Goal: Information Seeking & Learning: Learn about a topic

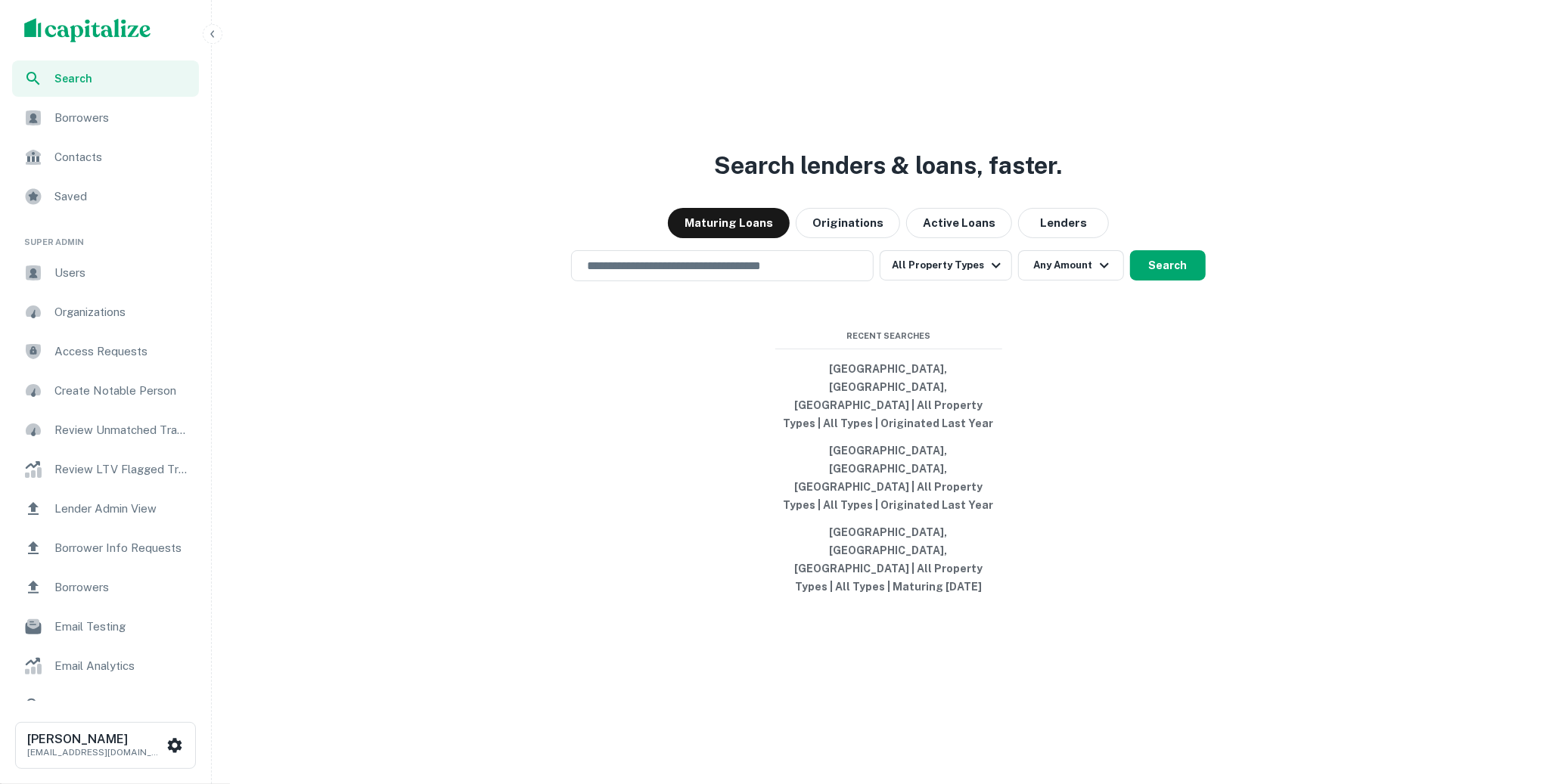
click at [211, 26] on button "button" at bounding box center [213, 34] width 19 height 19
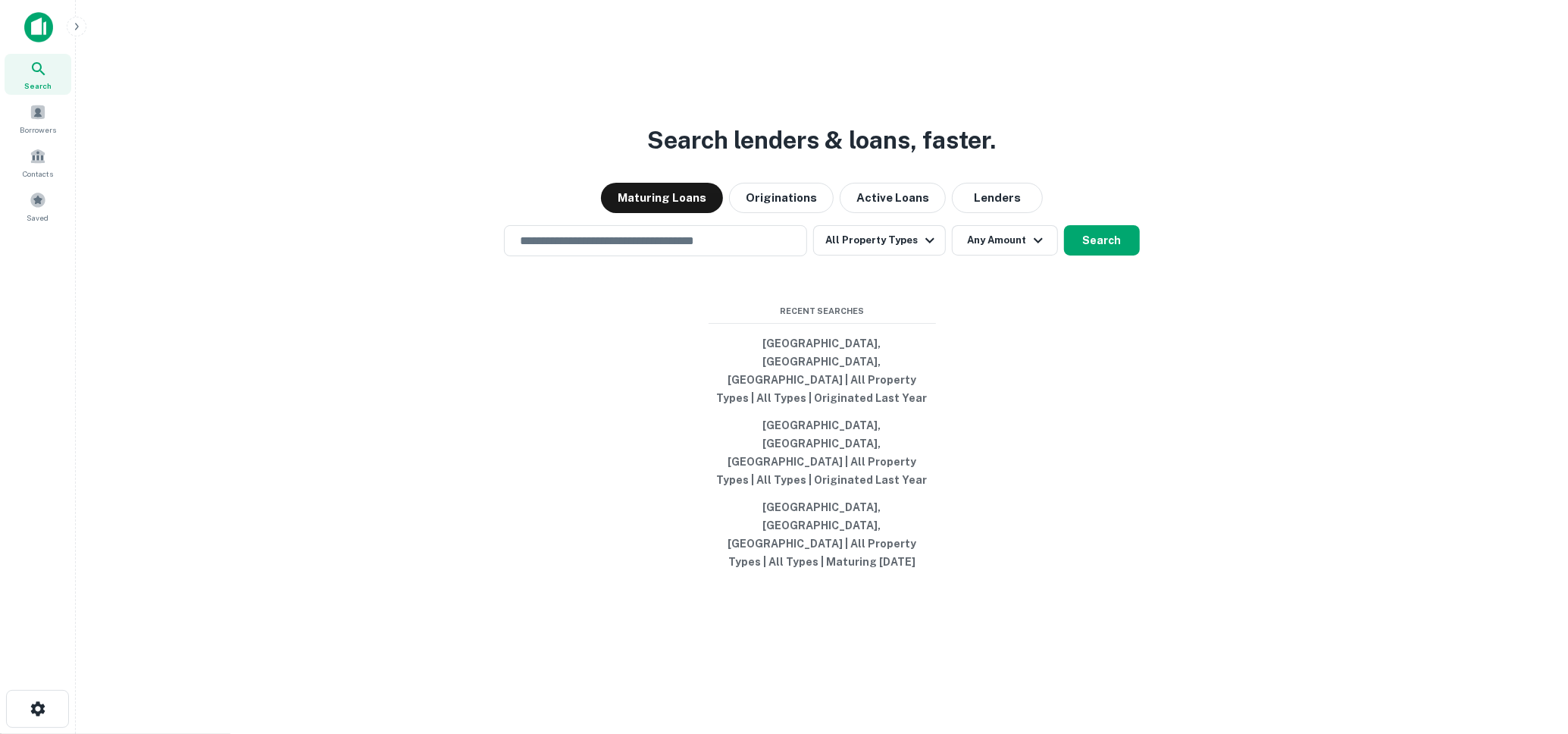
click at [74, 20] on icon "button" at bounding box center [76, 26] width 13 height 13
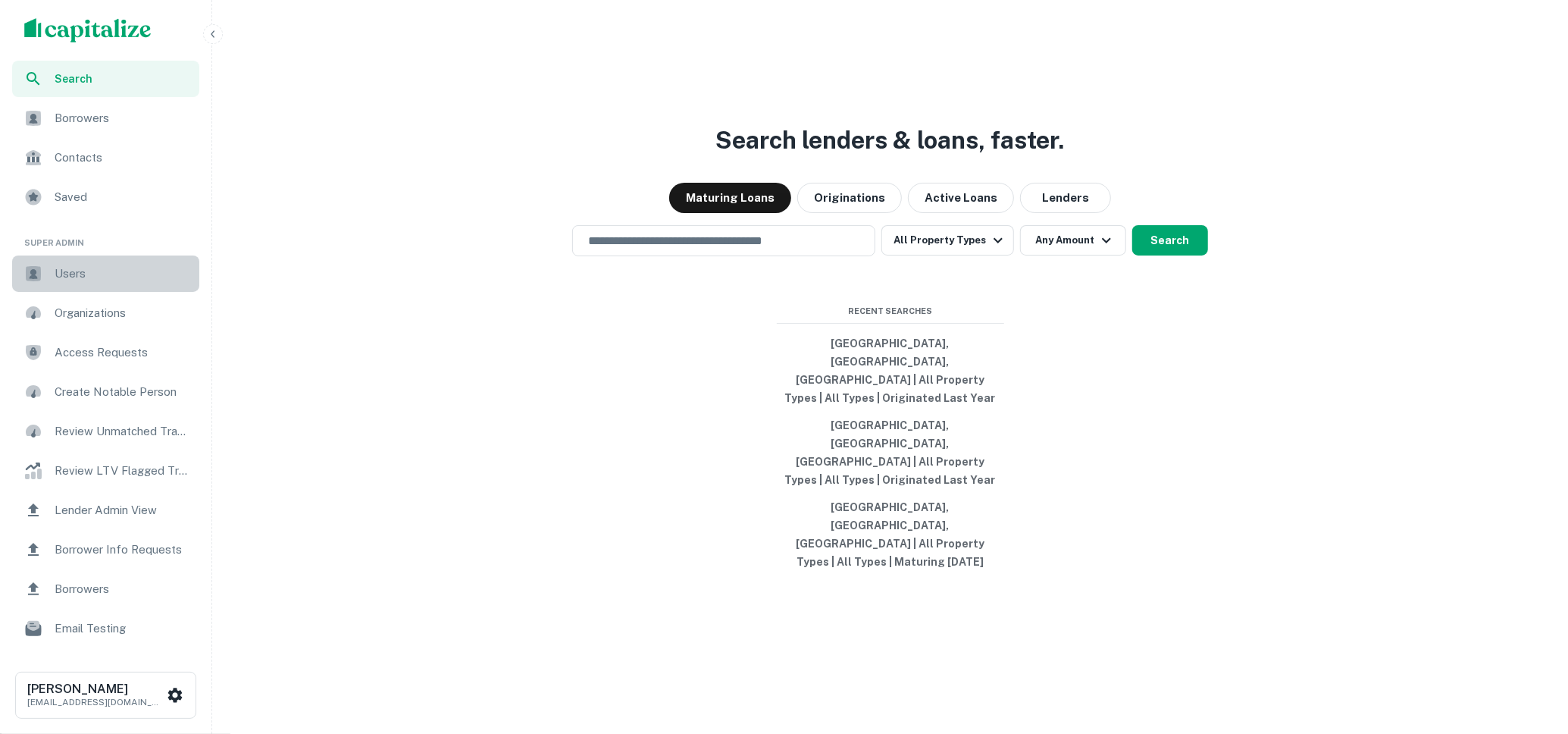
click at [93, 263] on div "Users" at bounding box center [106, 274] width 187 height 37
click at [213, 26] on button "button" at bounding box center [213, 34] width 19 height 19
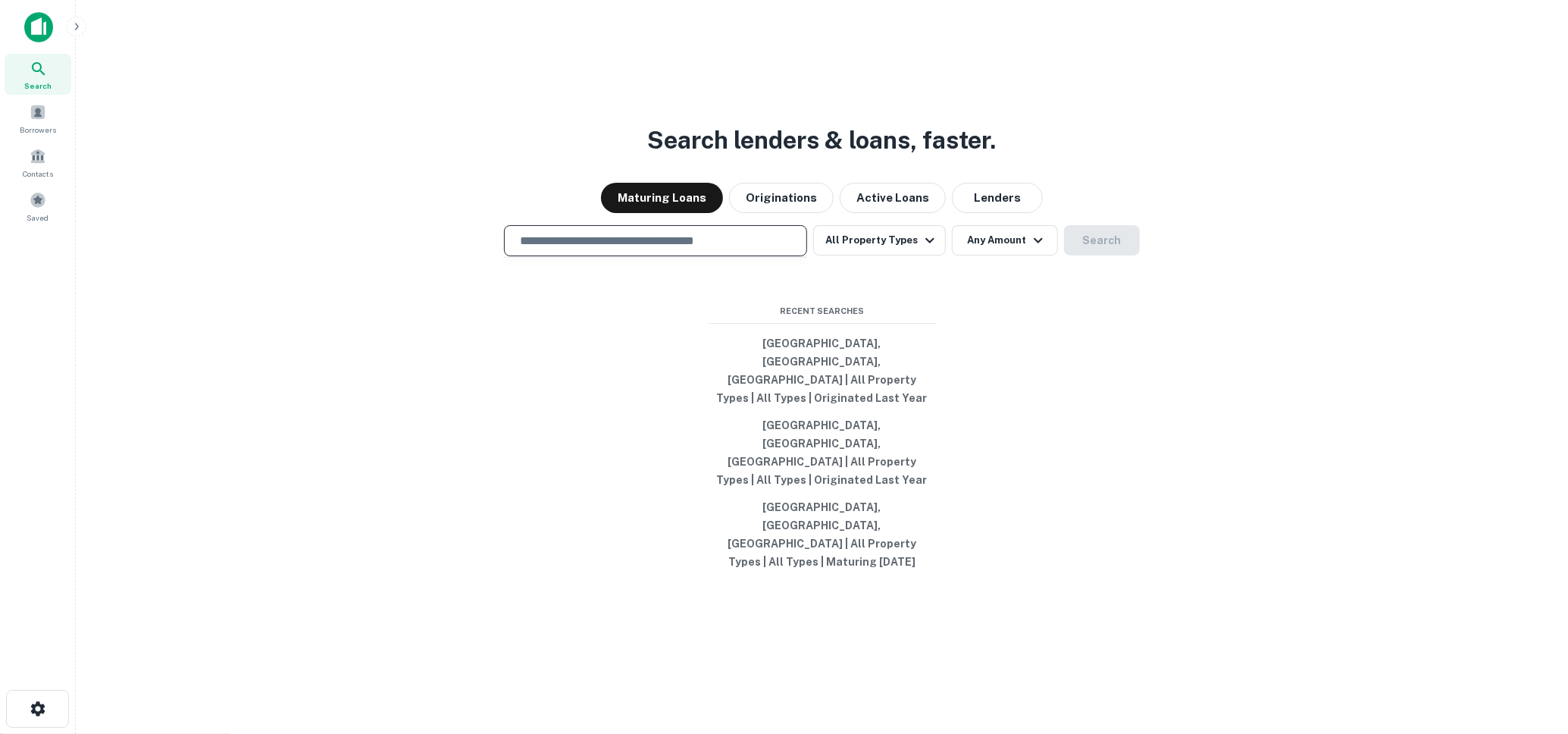
click at [625, 250] on input "text" at bounding box center [655, 241] width 289 height 17
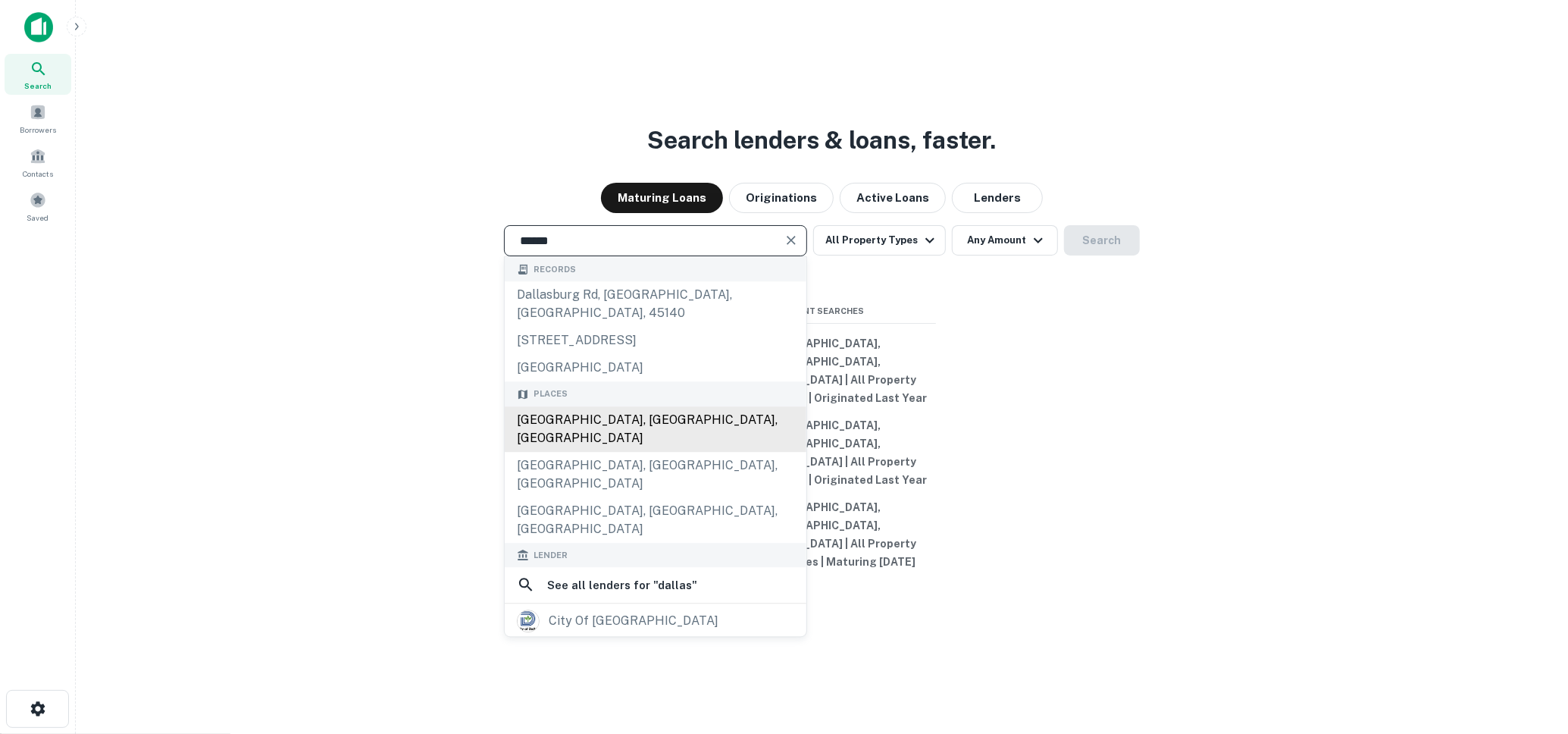
click at [620, 452] on div "[GEOGRAPHIC_DATA], [GEOGRAPHIC_DATA], [GEOGRAPHIC_DATA]" at bounding box center [656, 429] width 302 height 46
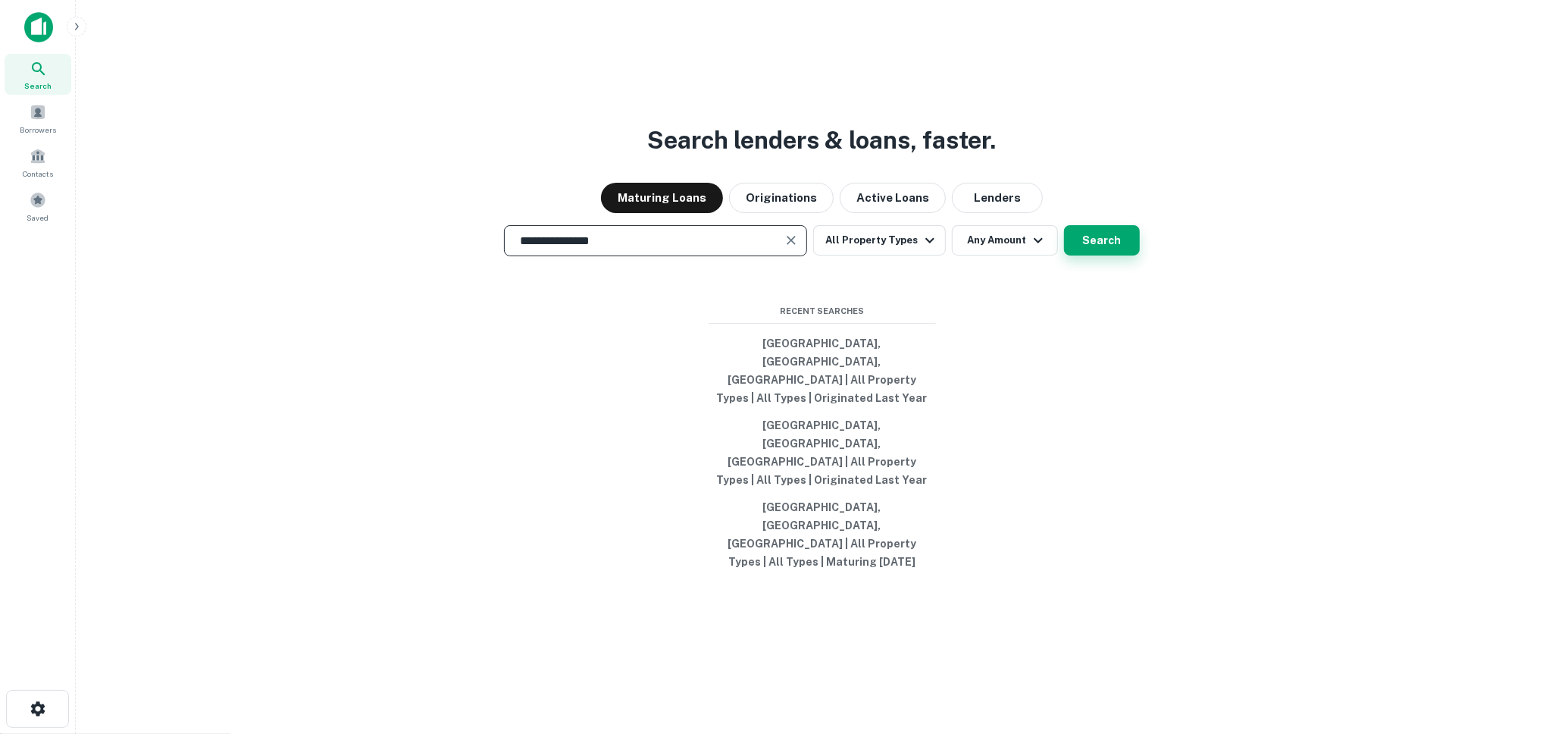
type input "**********"
click at [1084, 256] on button "Search" at bounding box center [1101, 240] width 75 height 30
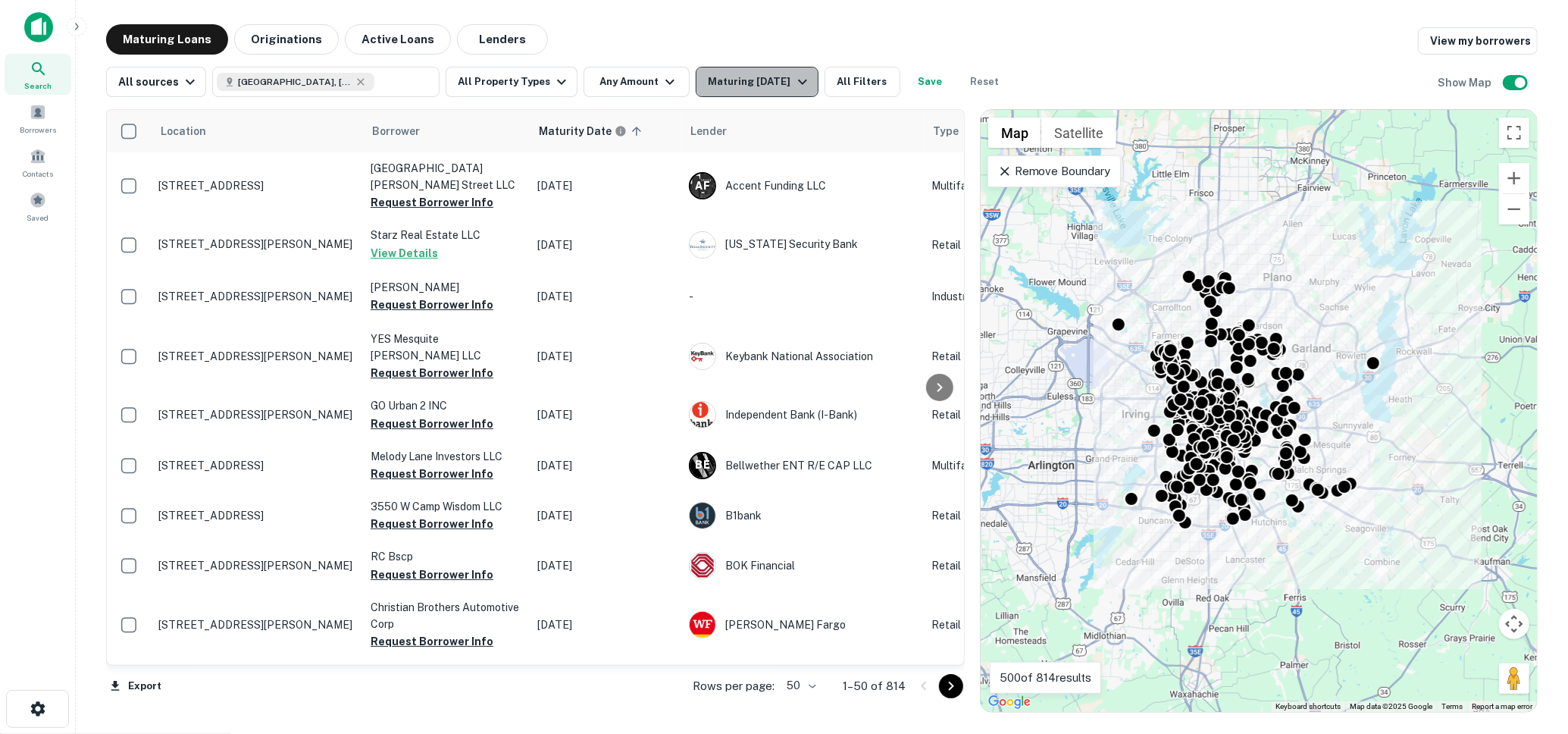
click at [780, 76] on div "Maturing [DATE]" at bounding box center [759, 81] width 103 height 18
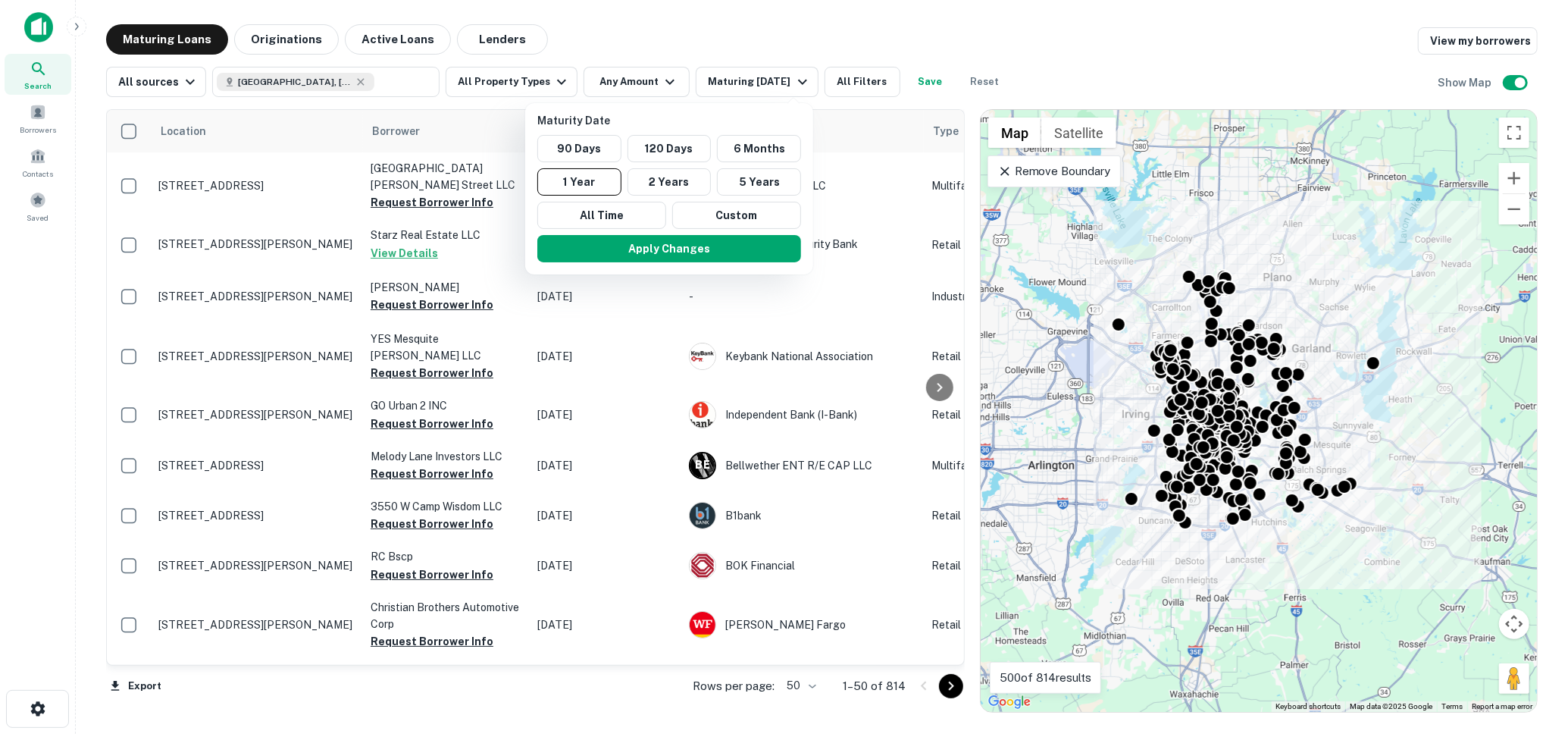
click at [651, 29] on div at bounding box center [784, 367] width 1568 height 734
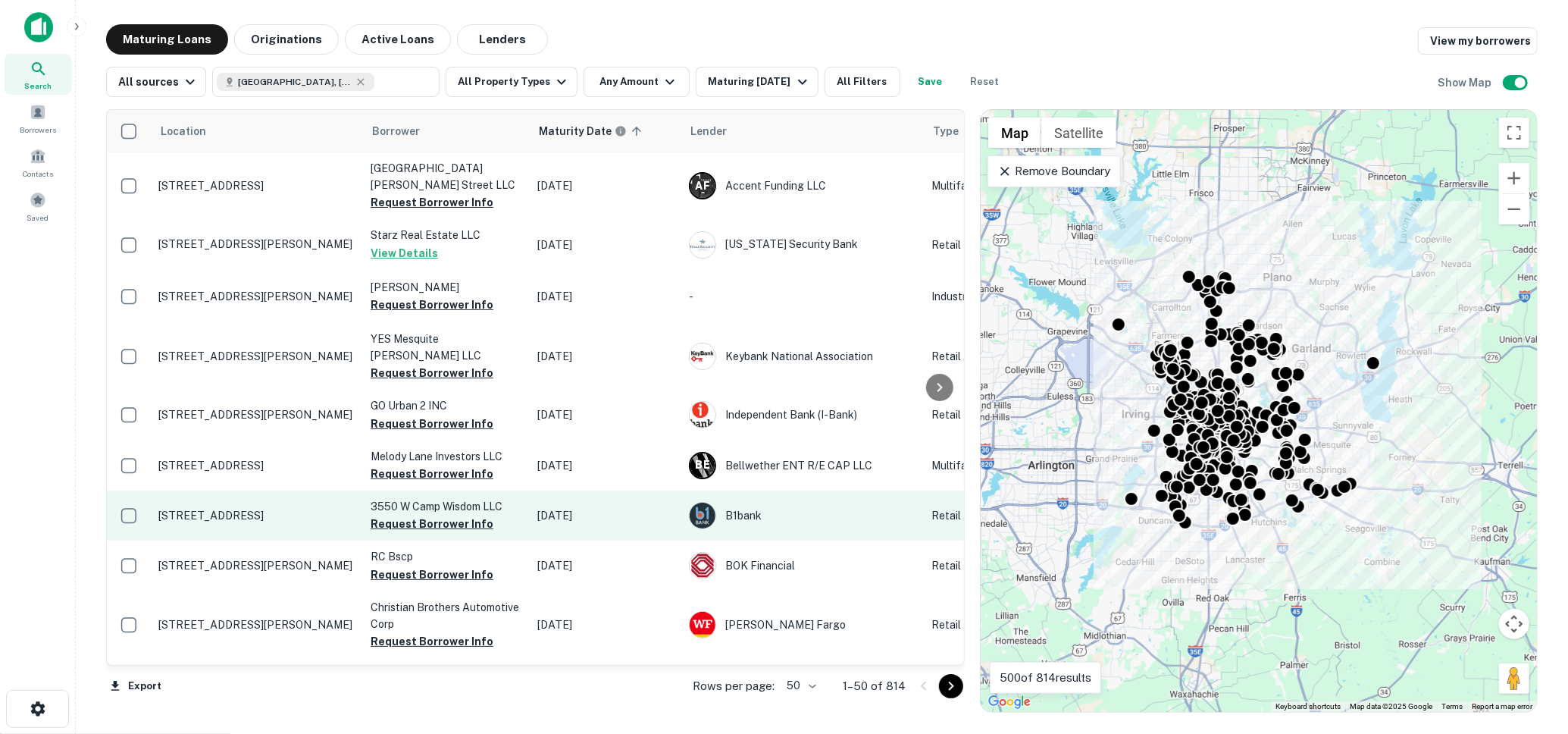
click at [246, 508] on p "3540 W Camp Wisdom Rd Dallas, TX75237" at bounding box center [257, 515] width 197 height 14
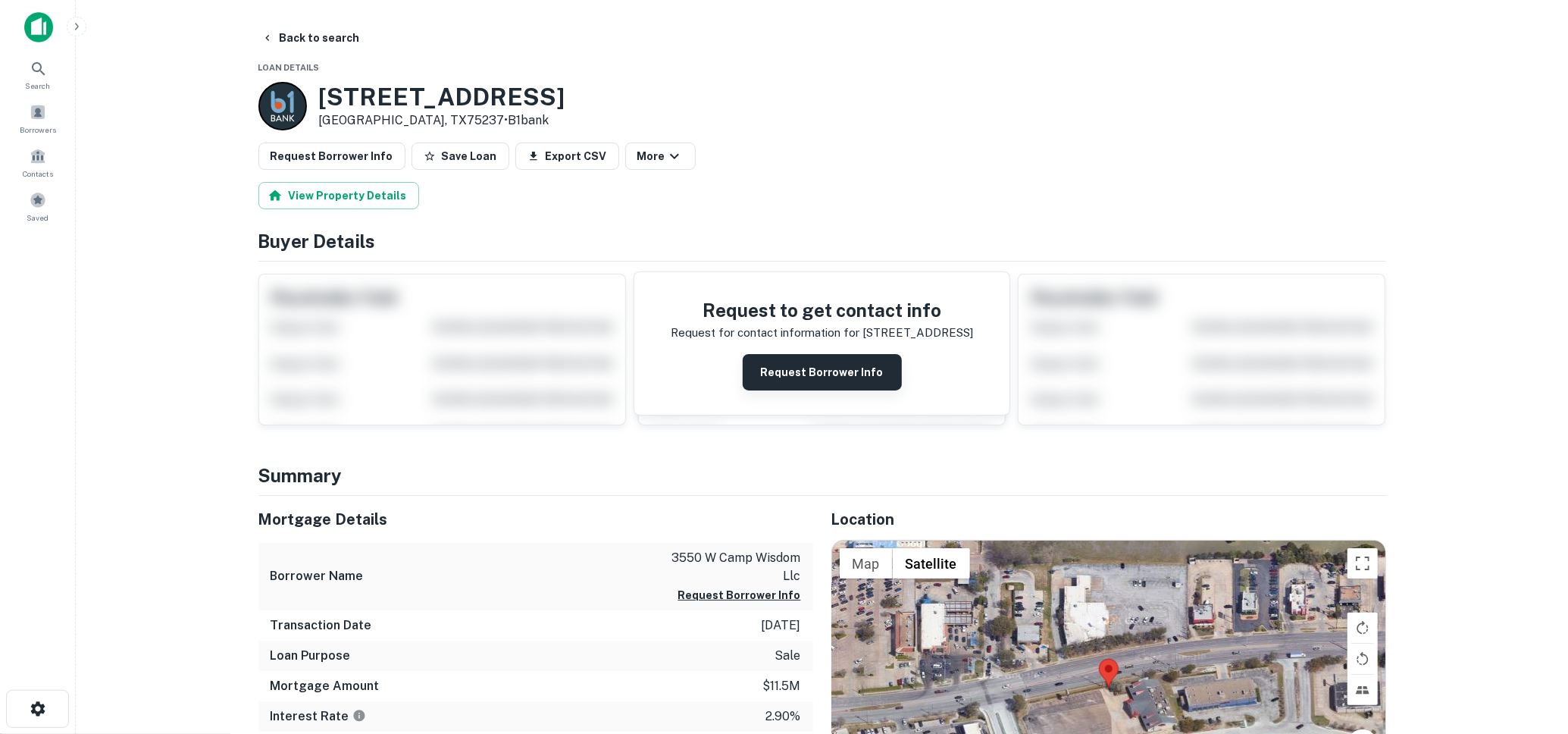
click at [860, 370] on button "Request Borrower Info" at bounding box center [822, 373] width 159 height 37
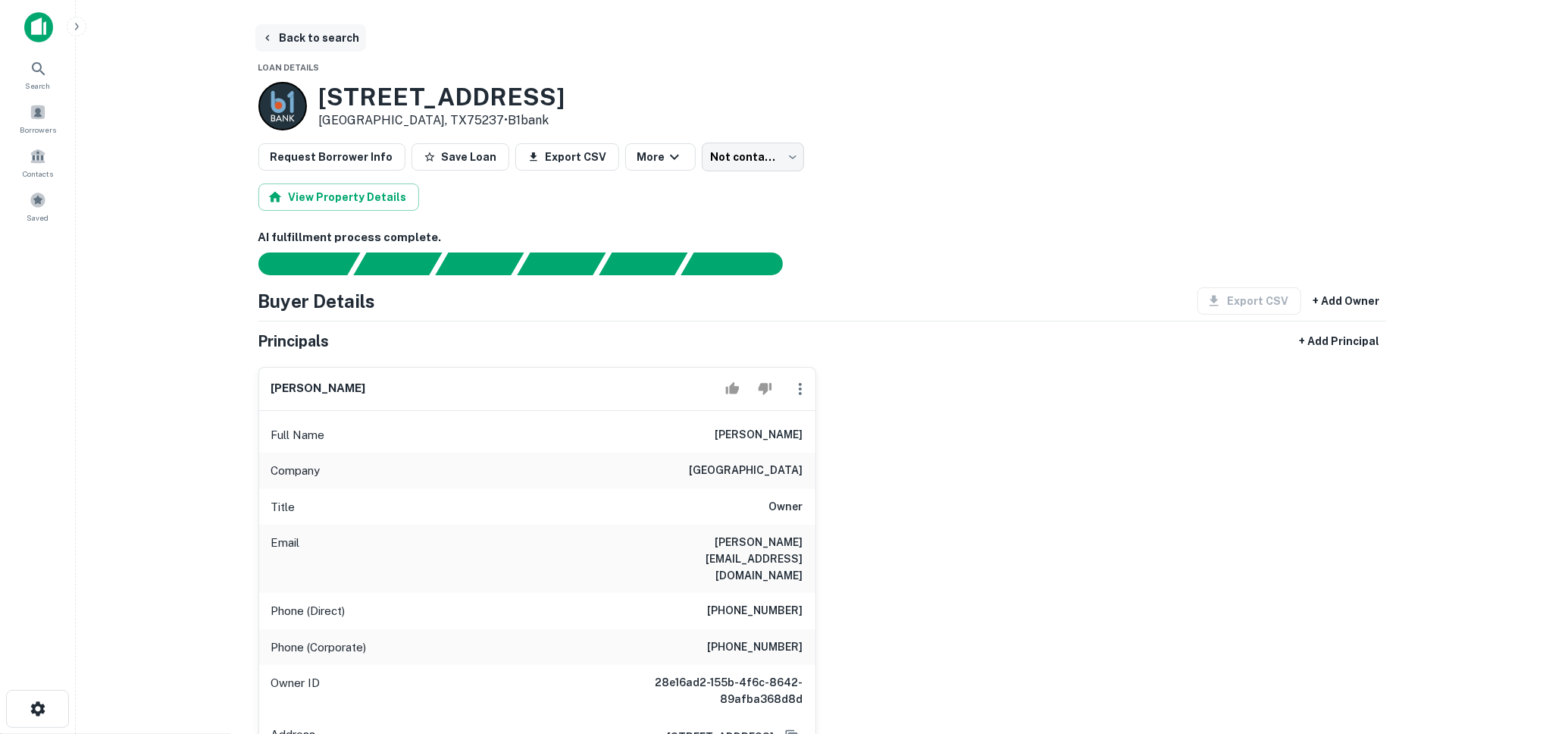
click at [317, 38] on button "Back to search" at bounding box center [311, 38] width 110 height 27
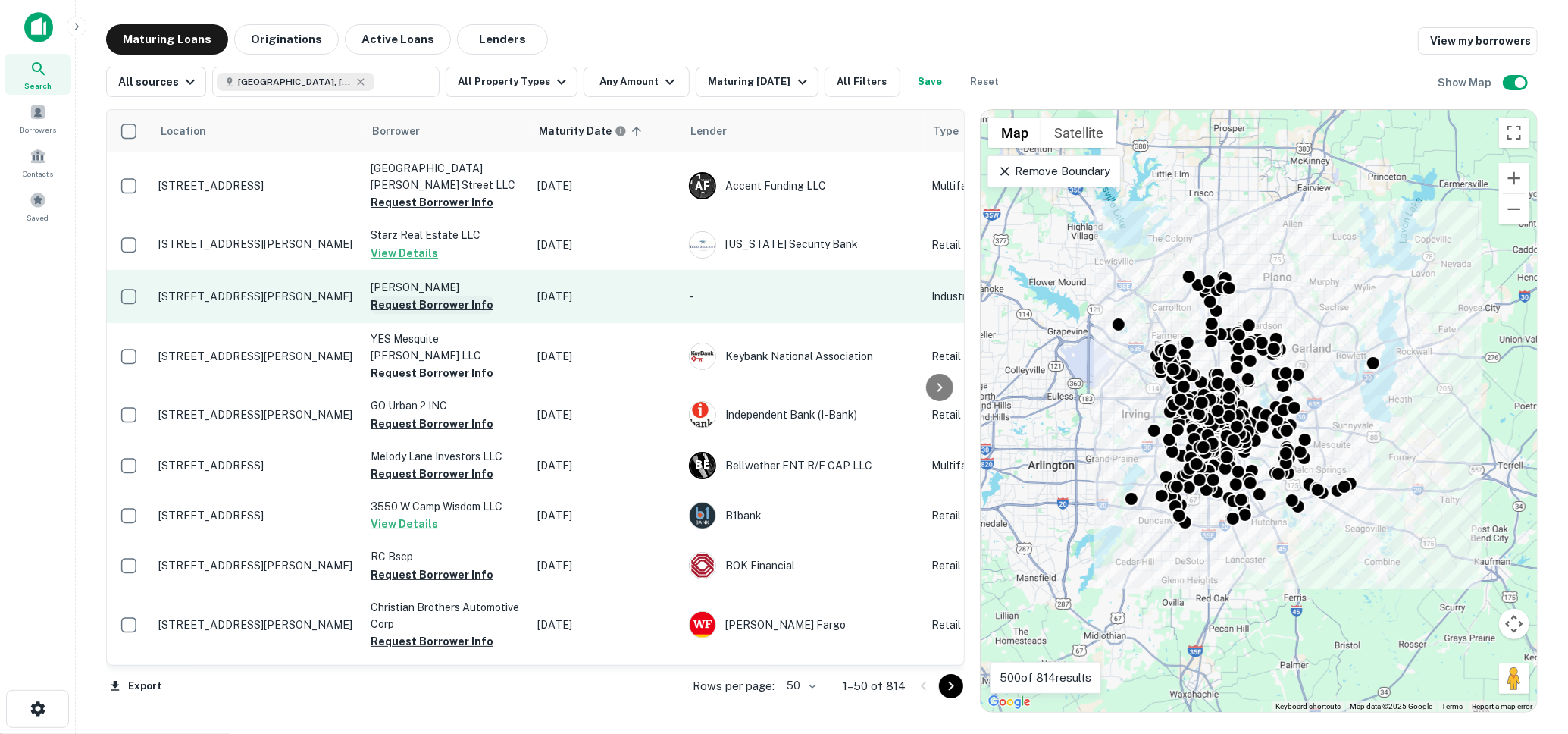
click at [459, 301] on button "Request Borrower Info" at bounding box center [432, 304] width 123 height 18
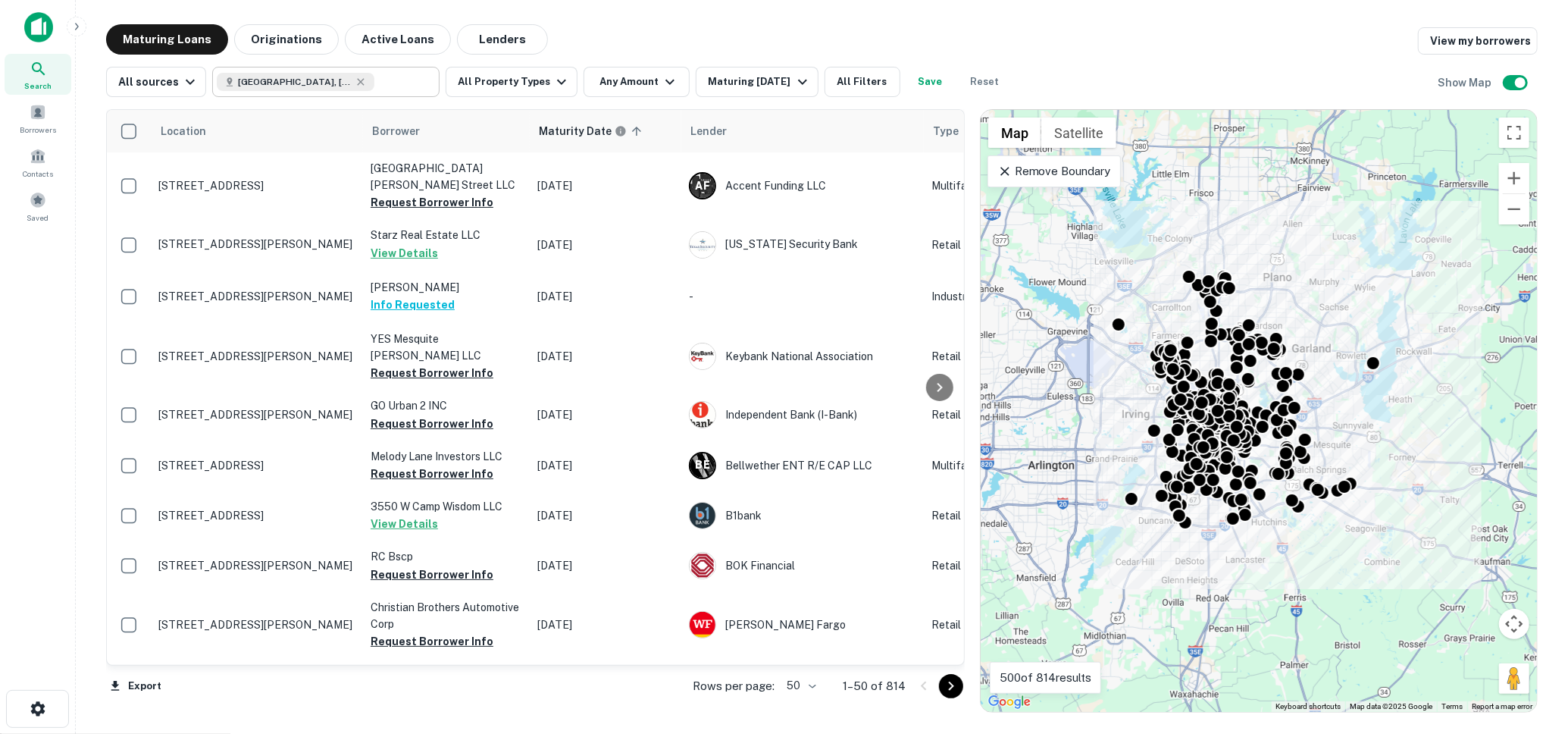
click at [375, 80] on input "text" at bounding box center [404, 82] width 58 height 21
type input "**********"
click at [323, 80] on input "**********" at bounding box center [314, 82] width 194 height 21
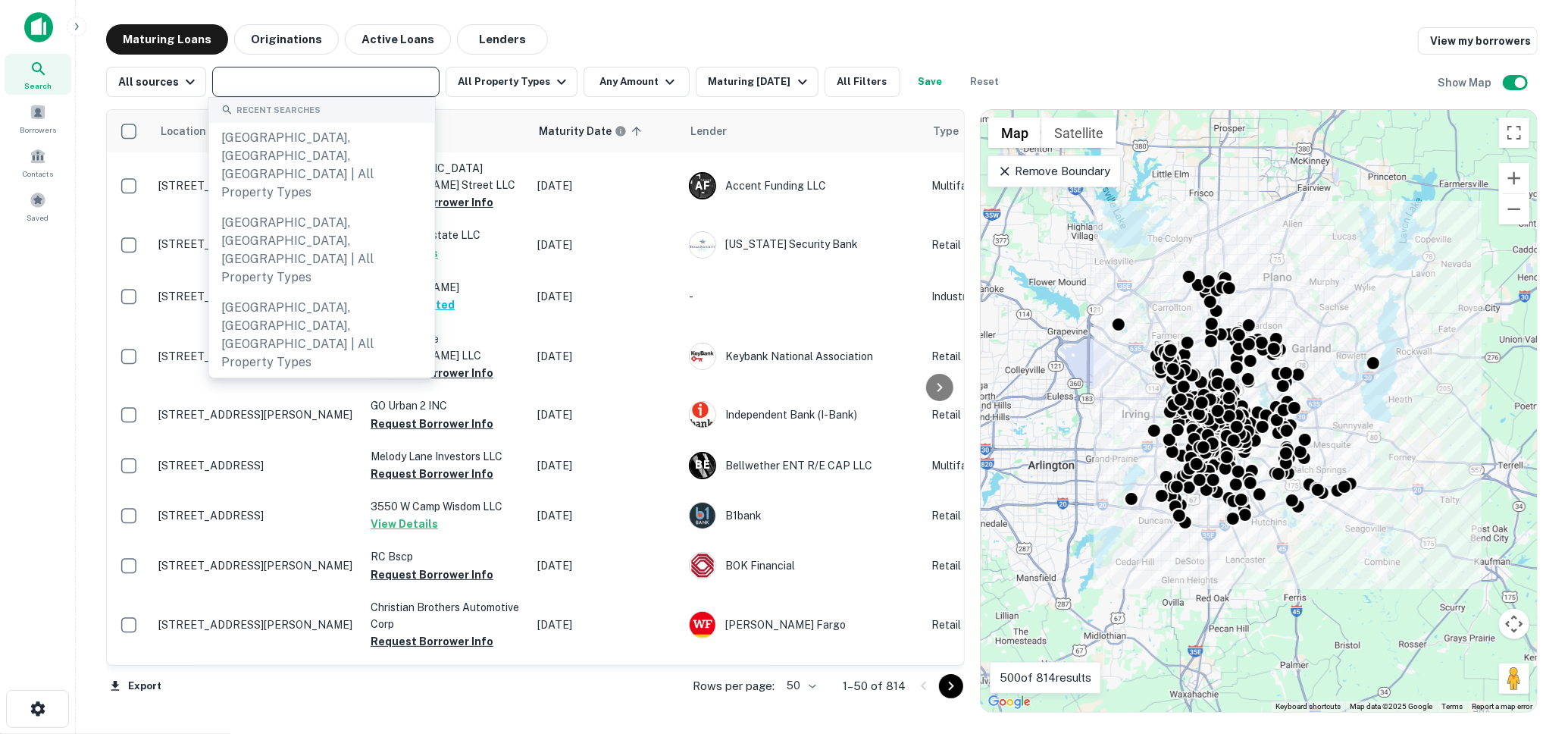
click at [337, 95] on div "​" at bounding box center [325, 81] width 227 height 30
click at [333, 84] on input "text" at bounding box center [324, 82] width 216 height 21
click at [401, 89] on input "text" at bounding box center [324, 82] width 216 height 21
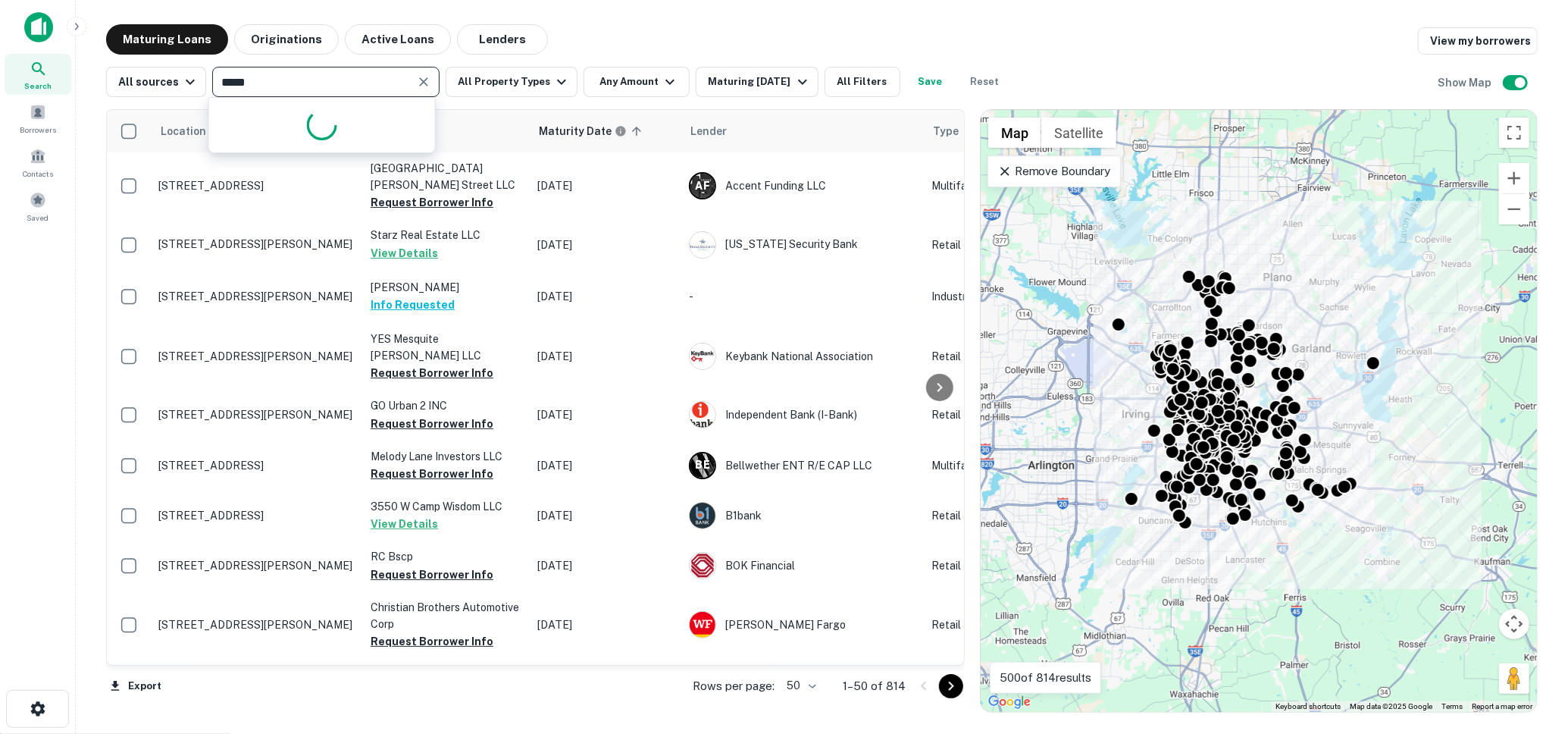
type input "******"
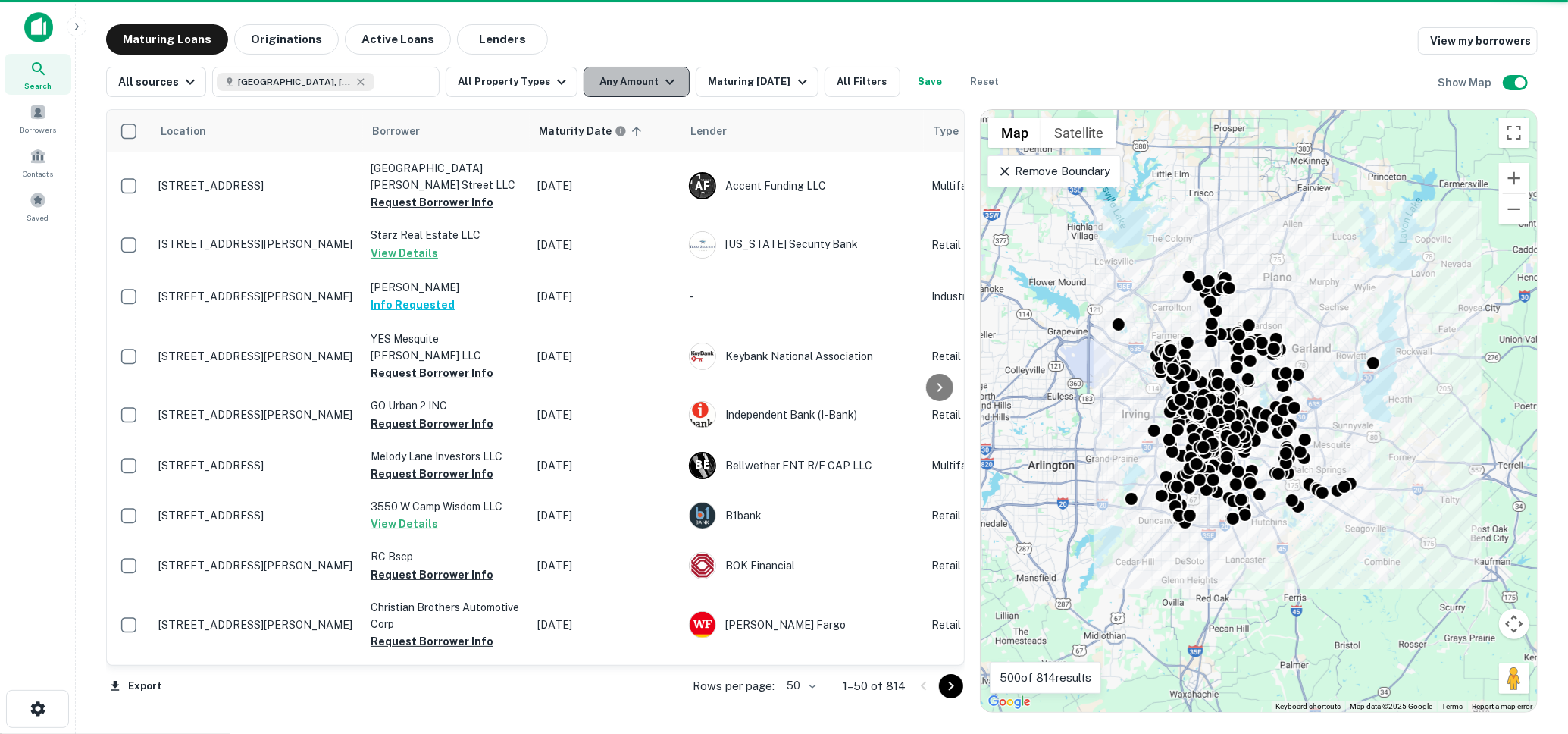
click at [664, 83] on icon "button" at bounding box center [670, 81] width 18 height 18
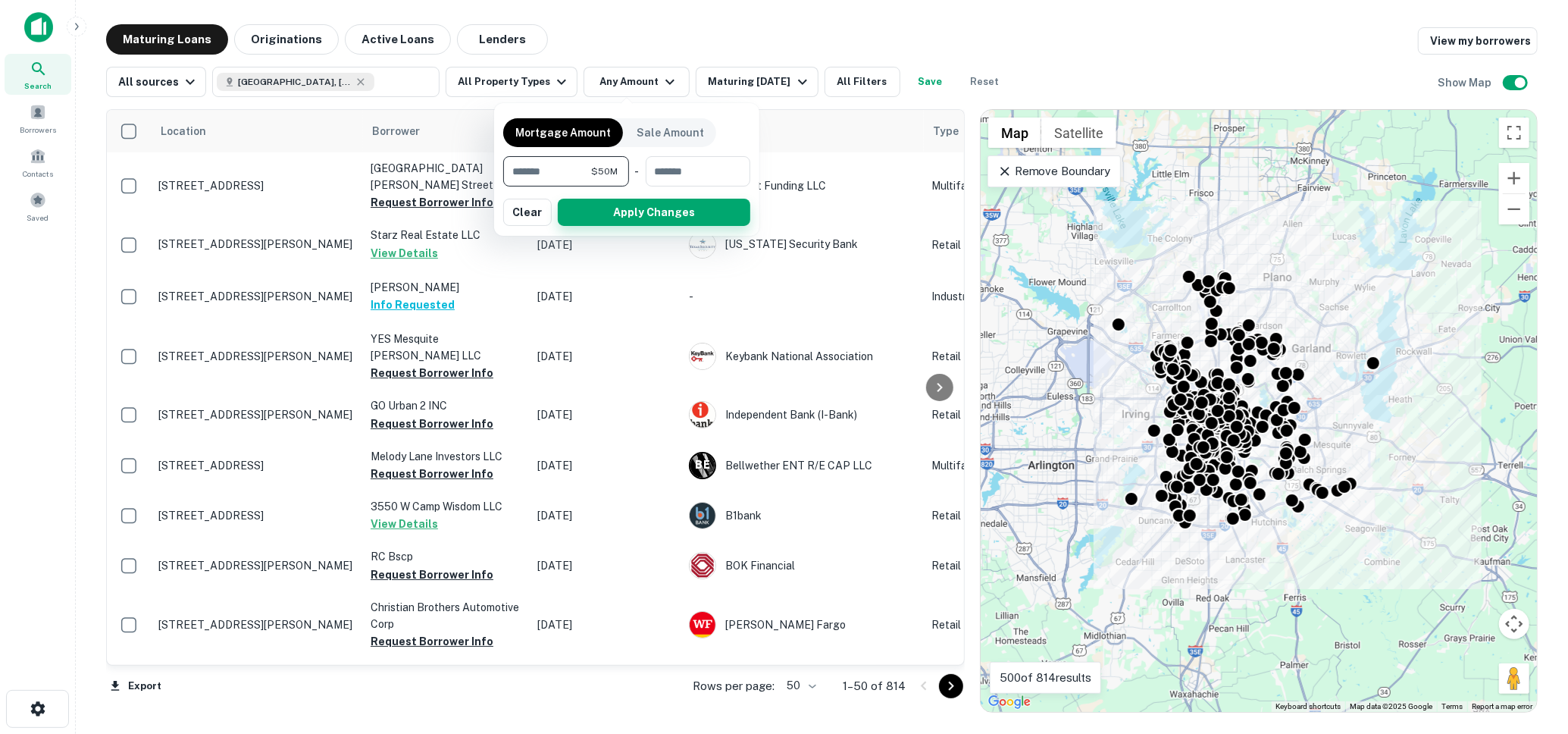
type input "********"
click at [596, 222] on button "Apply Changes" at bounding box center [653, 212] width 193 height 27
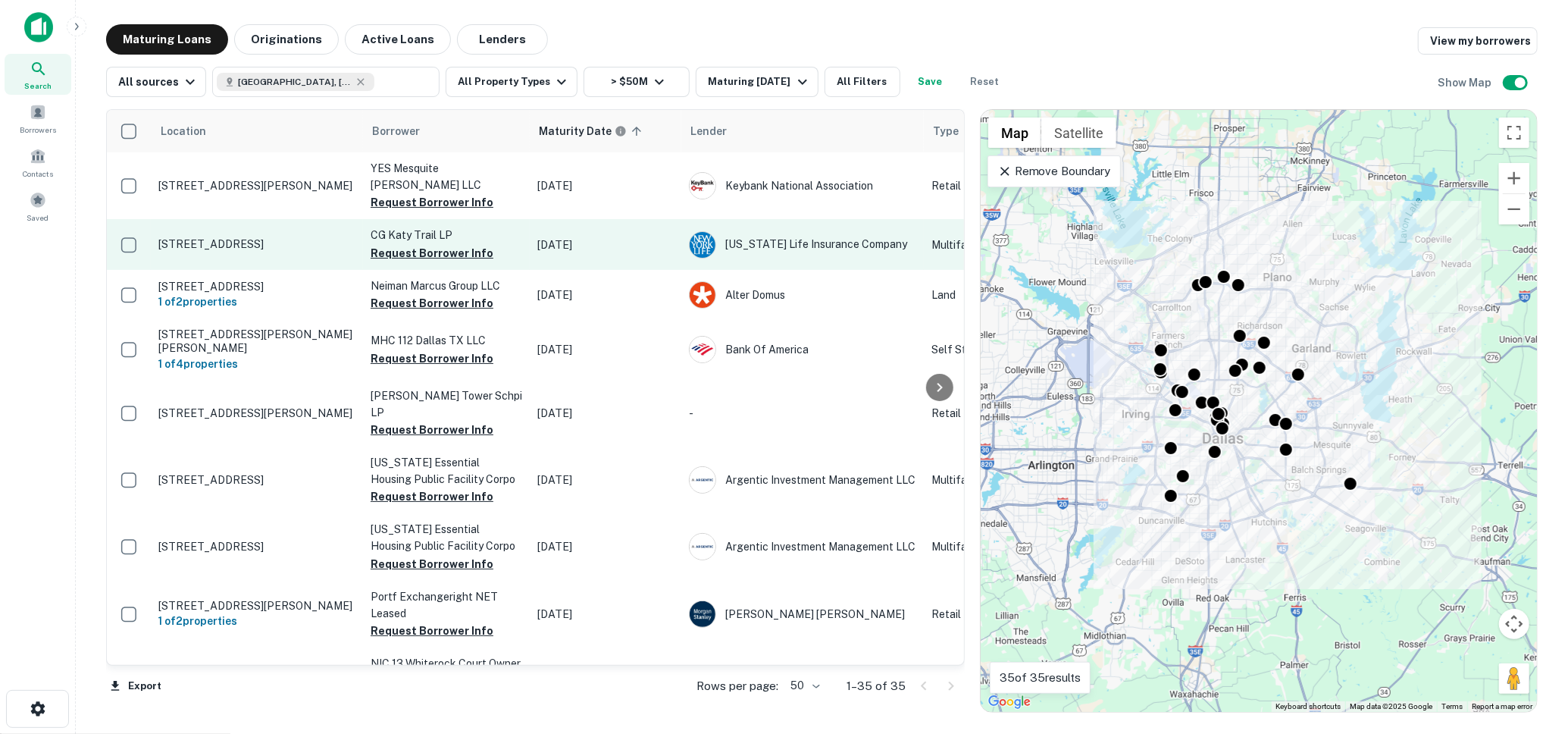
click at [271, 237] on p "2821 Carlisle St Dallas, TX75204" at bounding box center [257, 244] width 197 height 14
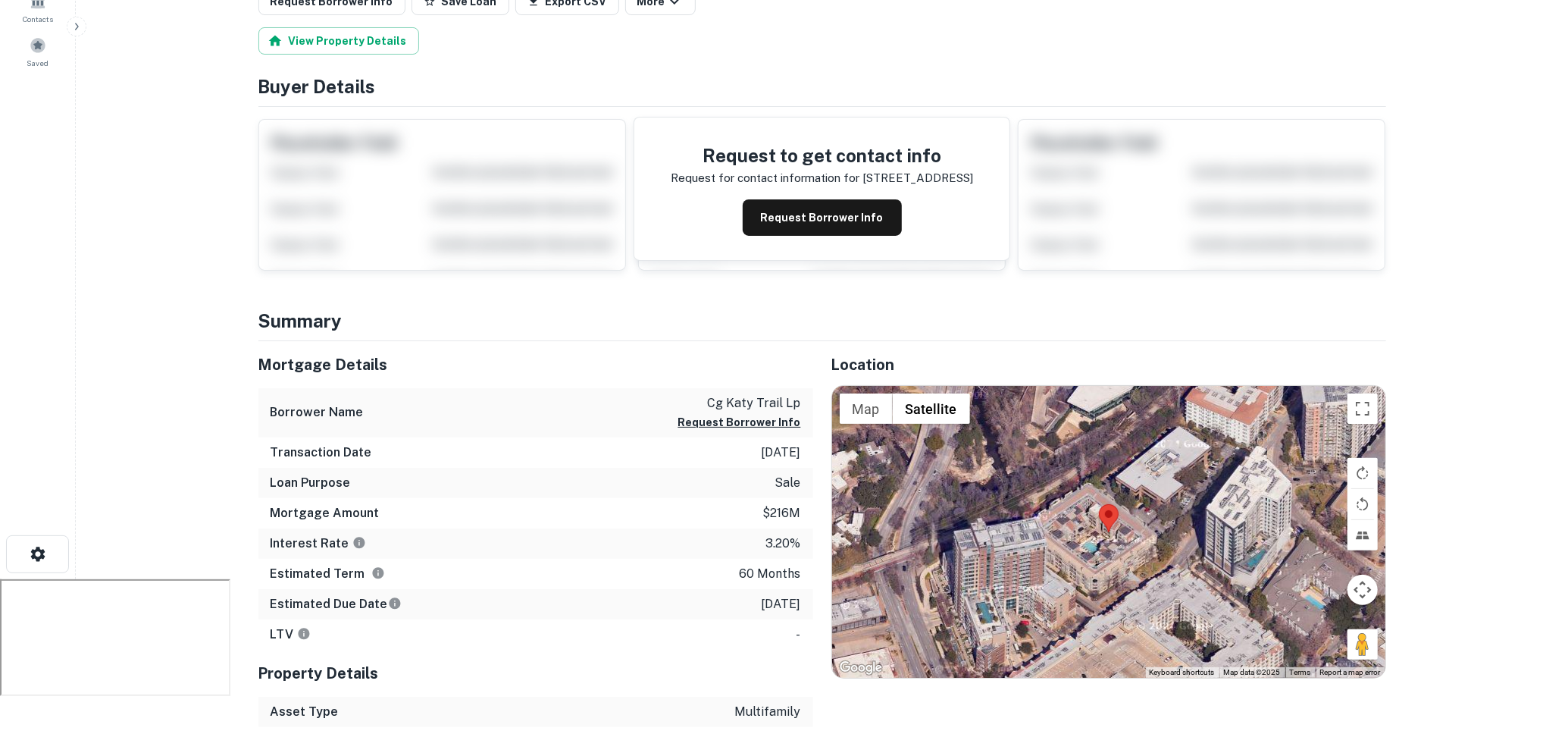
scroll to position [156, 0]
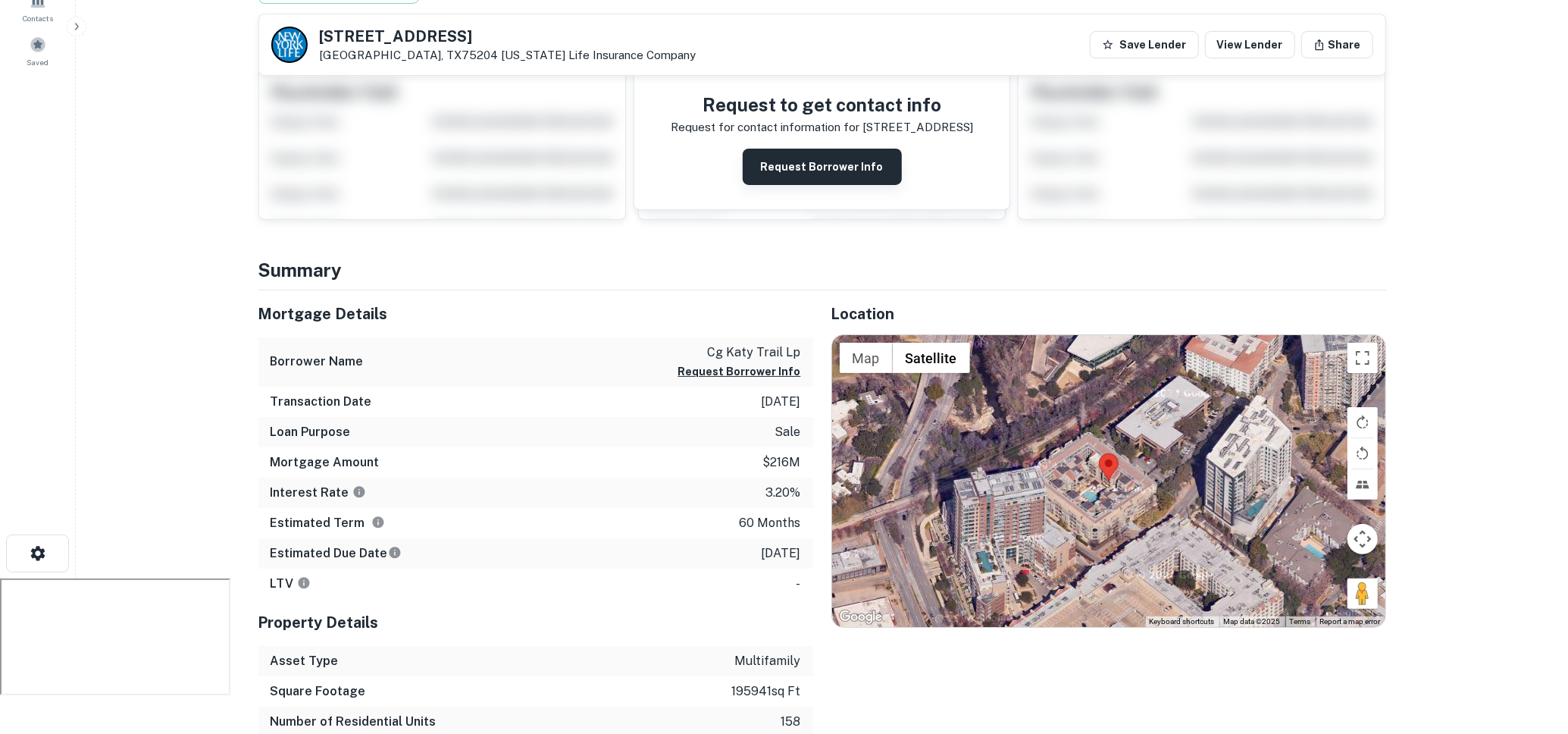
click at [804, 174] on button "Request Borrower Info" at bounding box center [822, 167] width 159 height 37
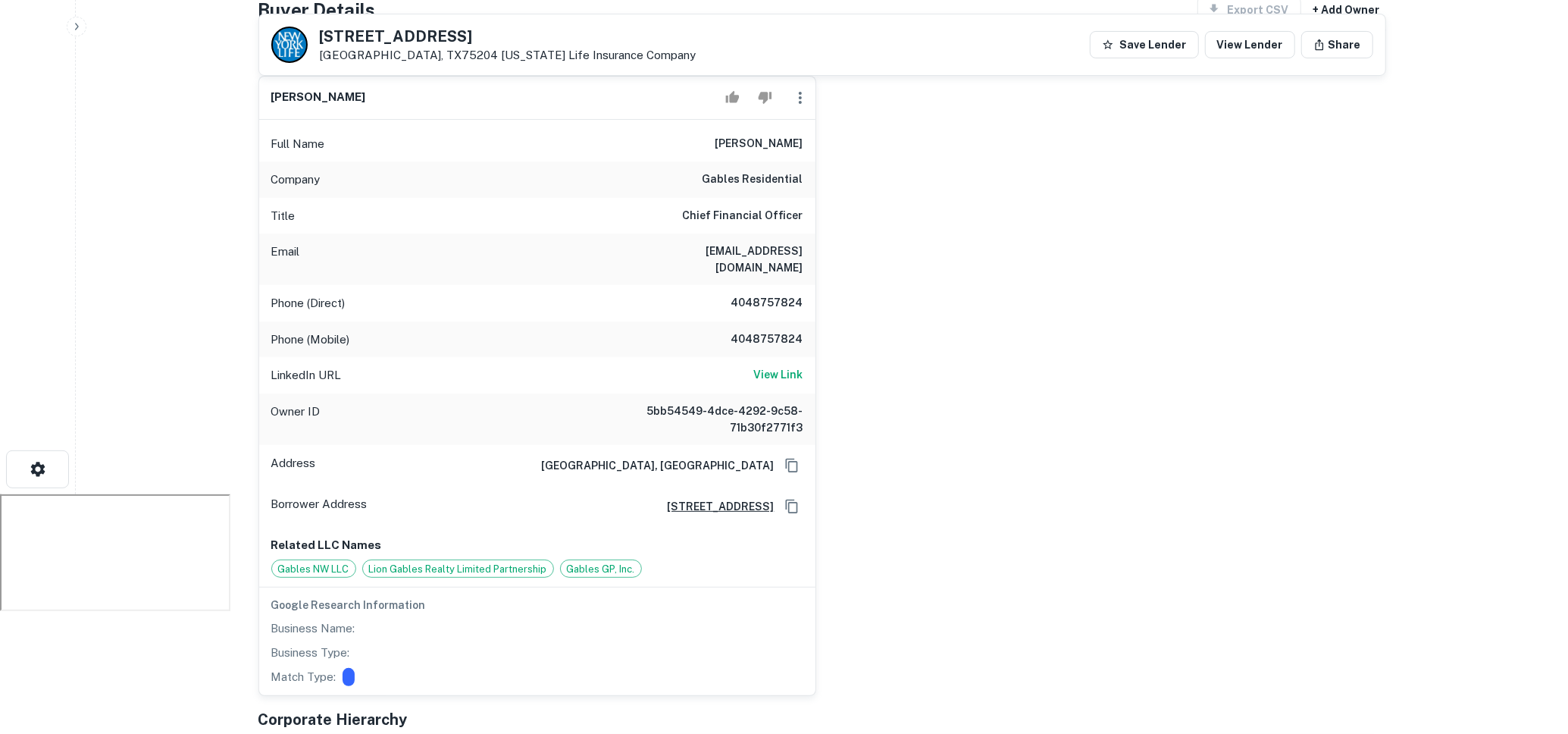
scroll to position [243, 0]
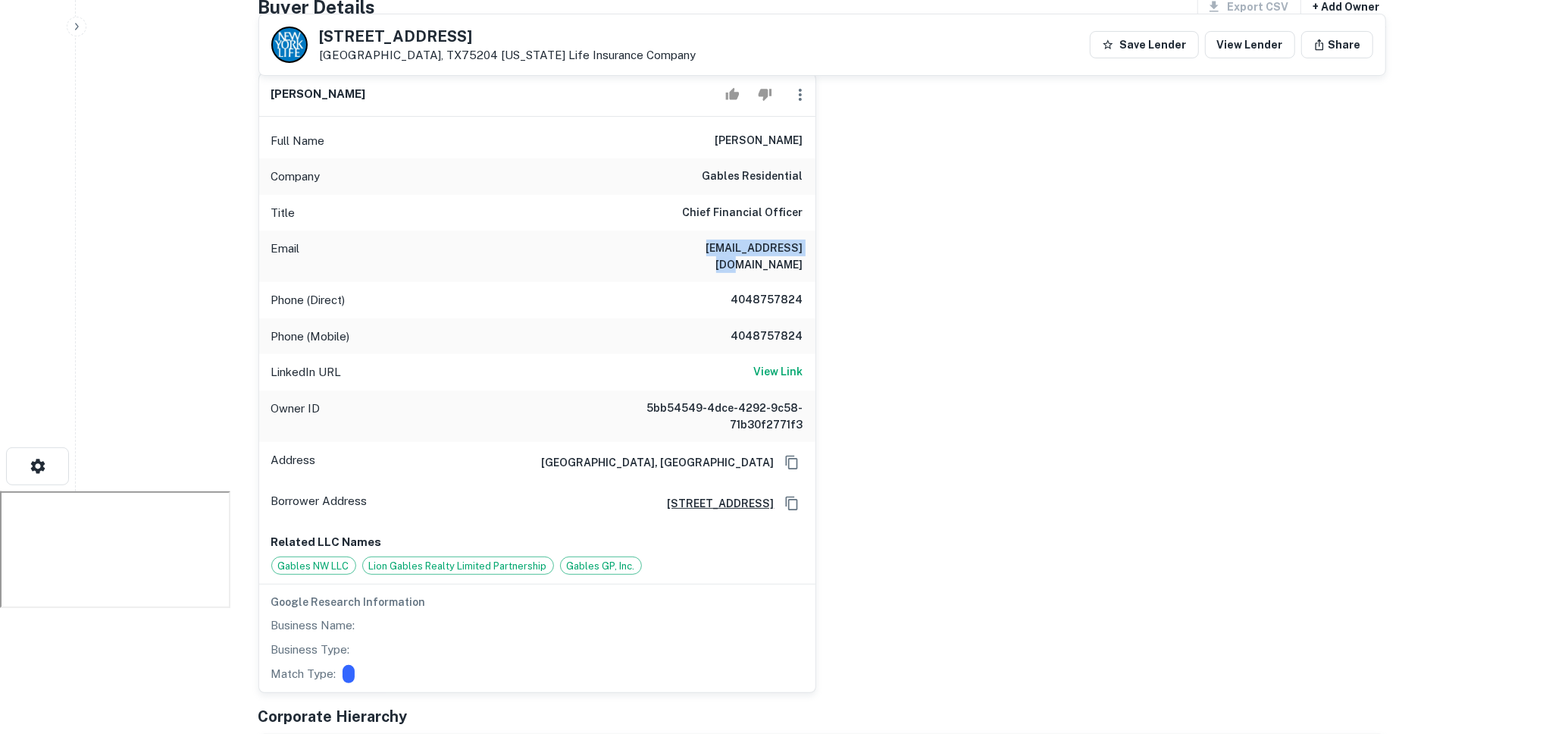
drag, startPoint x: 800, startPoint y: 246, endPoint x: 666, endPoint y: 250, distance: 134.1
click at [666, 250] on div "Email dsevert@gables.com" at bounding box center [537, 256] width 557 height 51
drag, startPoint x: 801, startPoint y: 321, endPoint x: 709, endPoint y: 321, distance: 92.0
click at [709, 321] on div "Phone (Mobile) 4048757824" at bounding box center [537, 337] width 557 height 37
click at [886, 325] on div "dawn severt Full Name dawn severt Company gables residential Title Chief Financ…" at bounding box center [816, 377] width 1140 height 632
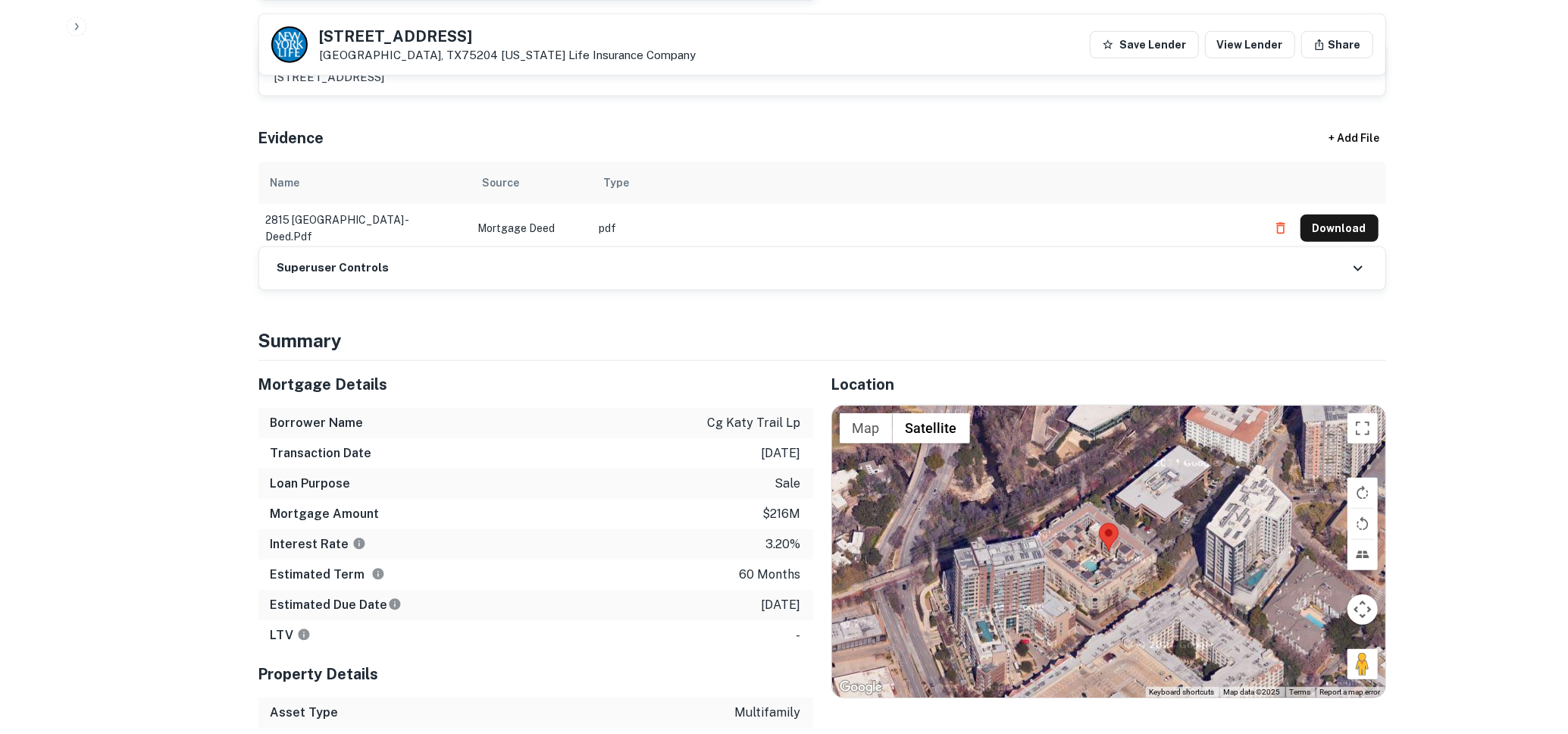
scroll to position [960, 0]
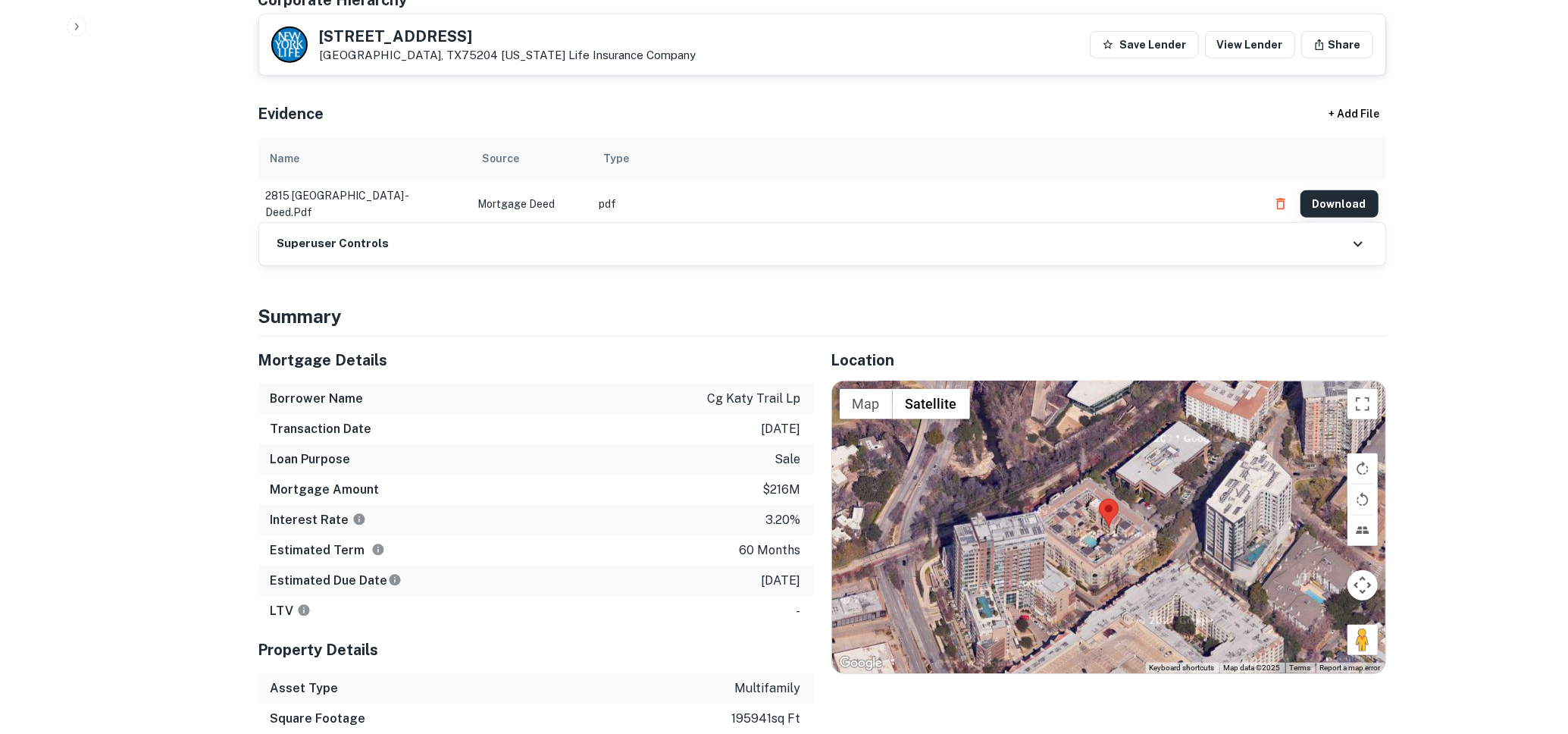
click at [1331, 191] on button "Download" at bounding box center [1340, 204] width 78 height 27
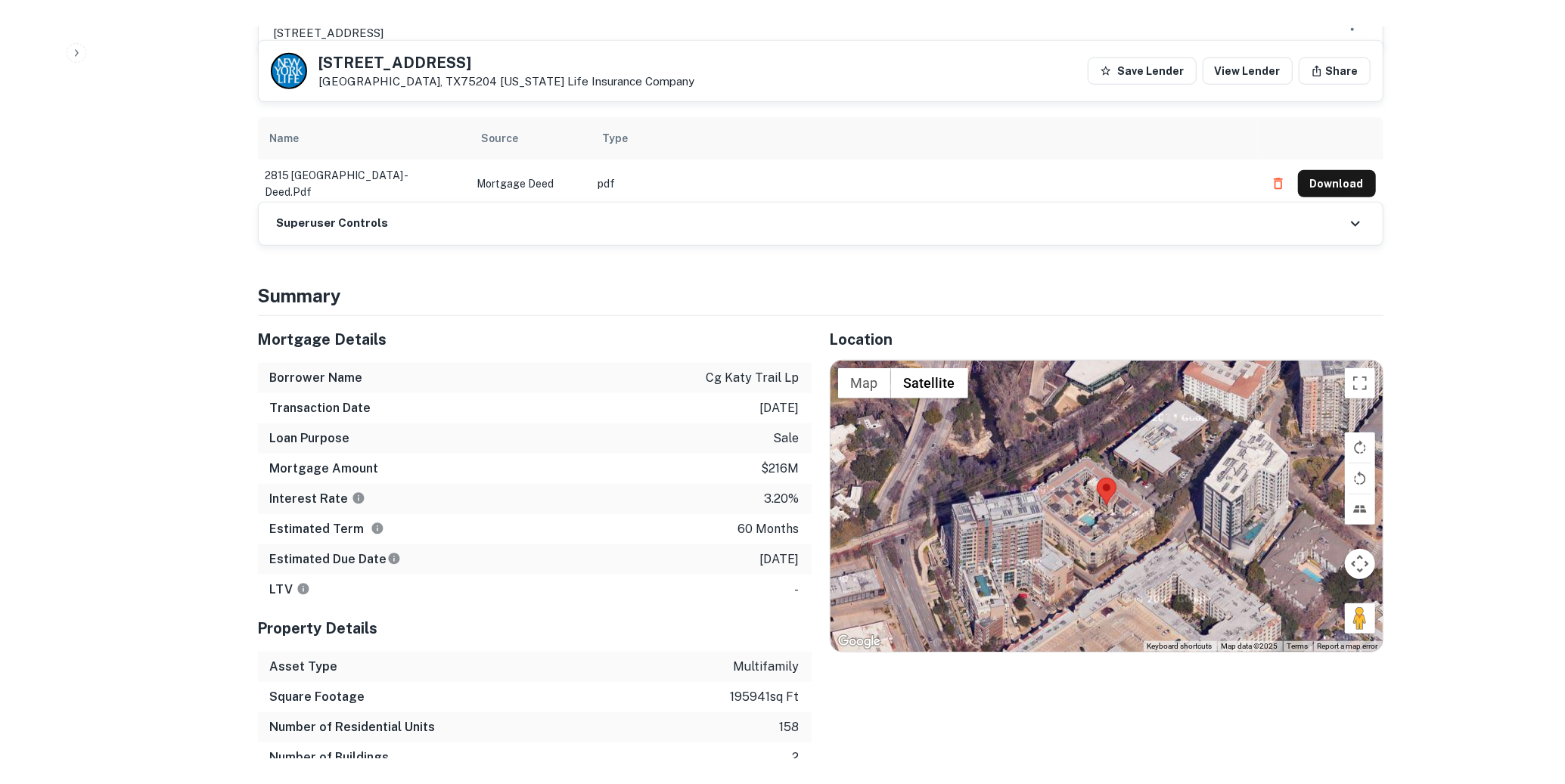
scroll to position [946, 0]
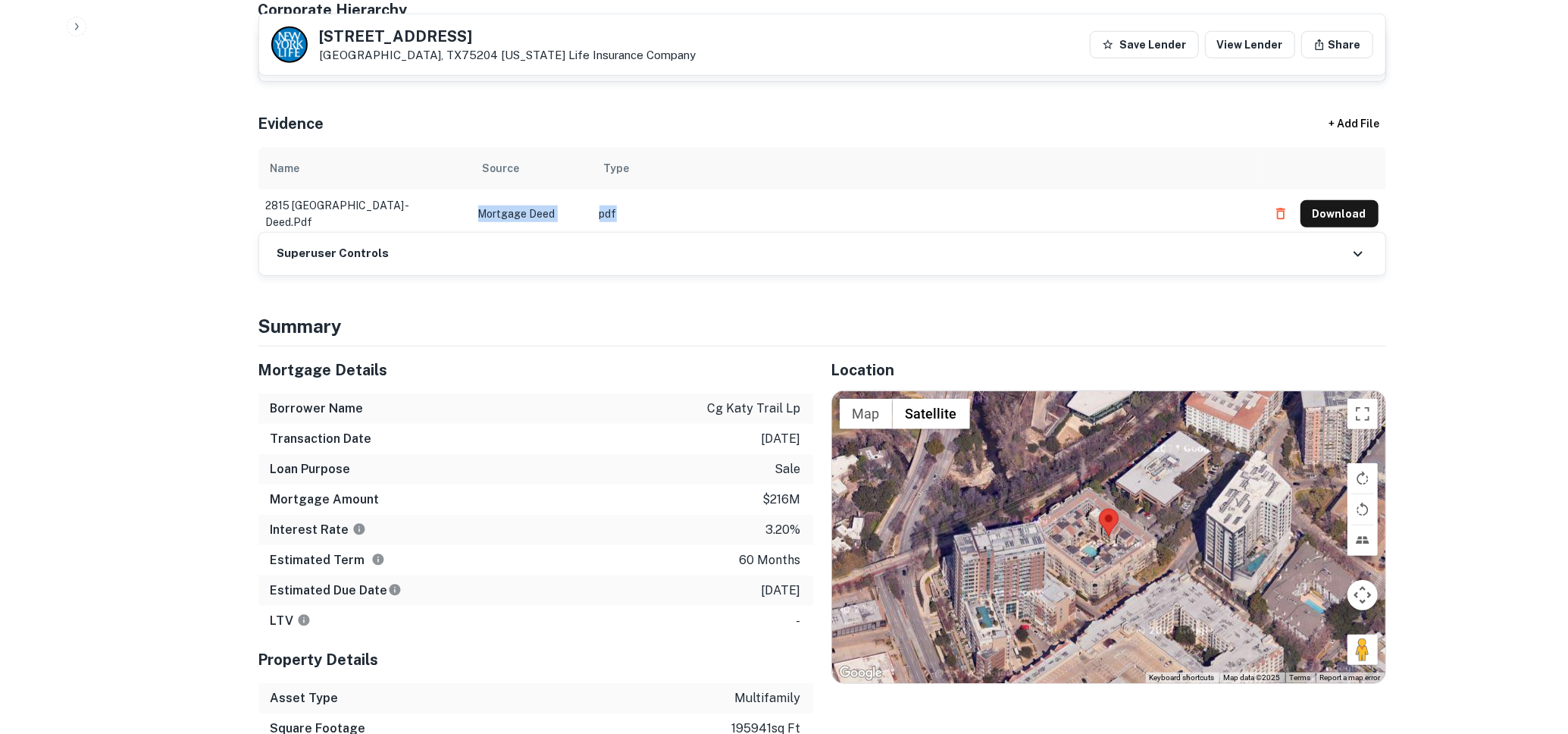
drag, startPoint x: 624, startPoint y: 186, endPoint x: 477, endPoint y: 199, distance: 147.6
click at [477, 199] on tr "2815 carlisle - deed.pdf Mortgage Deed pdf Download" at bounding box center [822, 214] width 1128 height 48
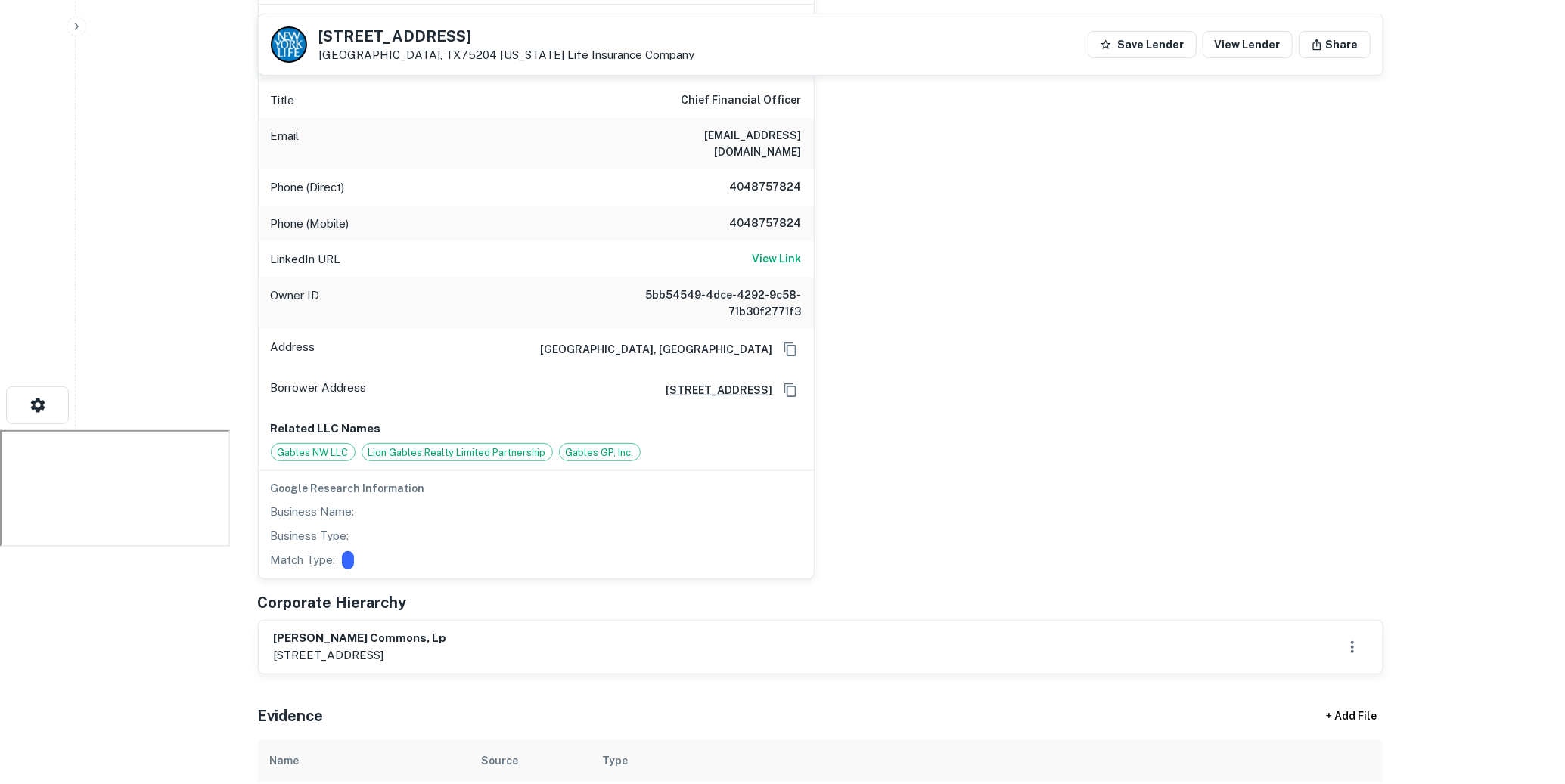
scroll to position [329, 0]
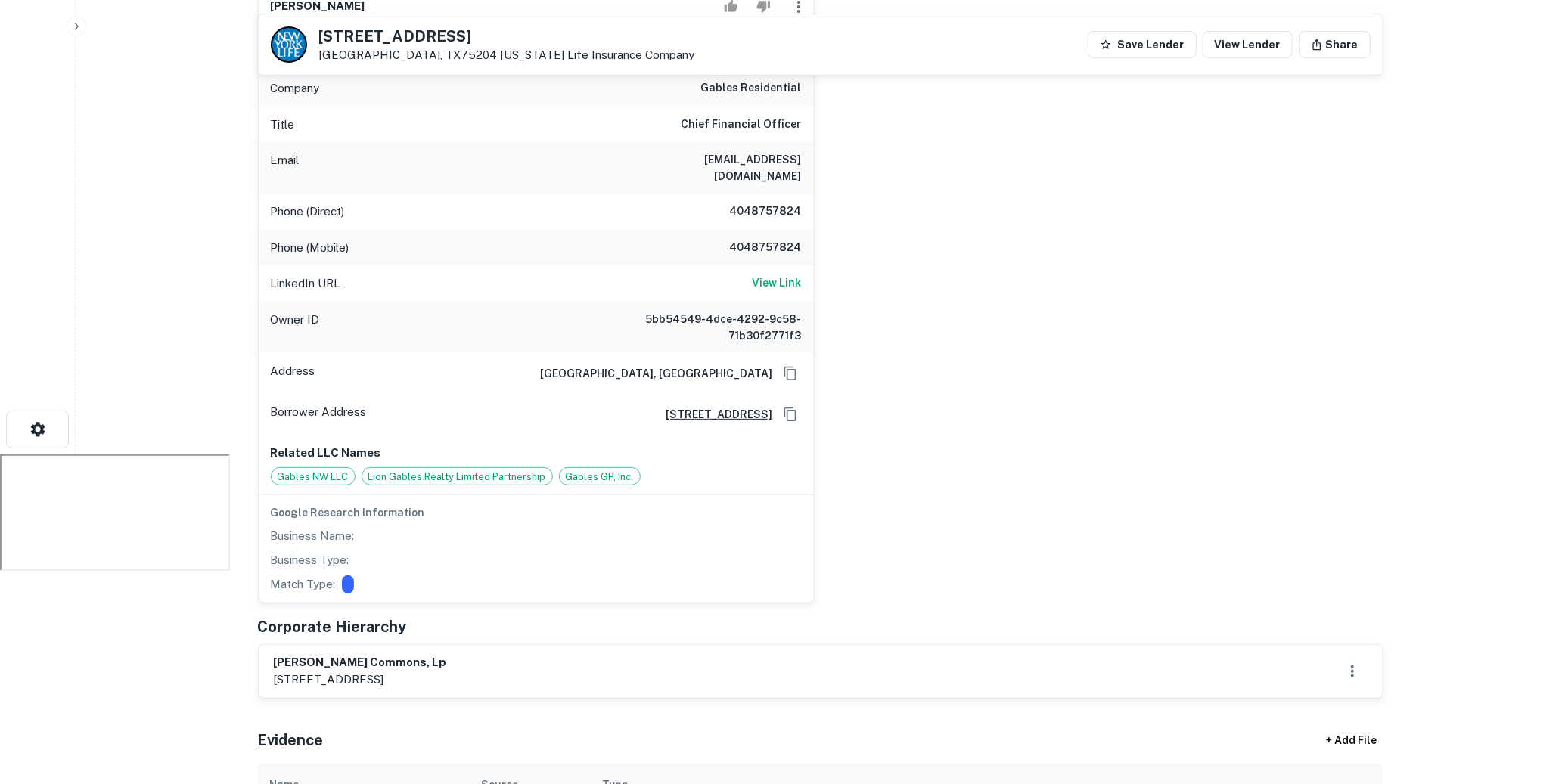
click at [1001, 435] on div "dawn severt Full Name dawn severt Company gables residential Title Chief Financ…" at bounding box center [814, 288] width 1138 height 630
click at [520, 527] on div "Business Name:" at bounding box center [536, 536] width 531 height 18
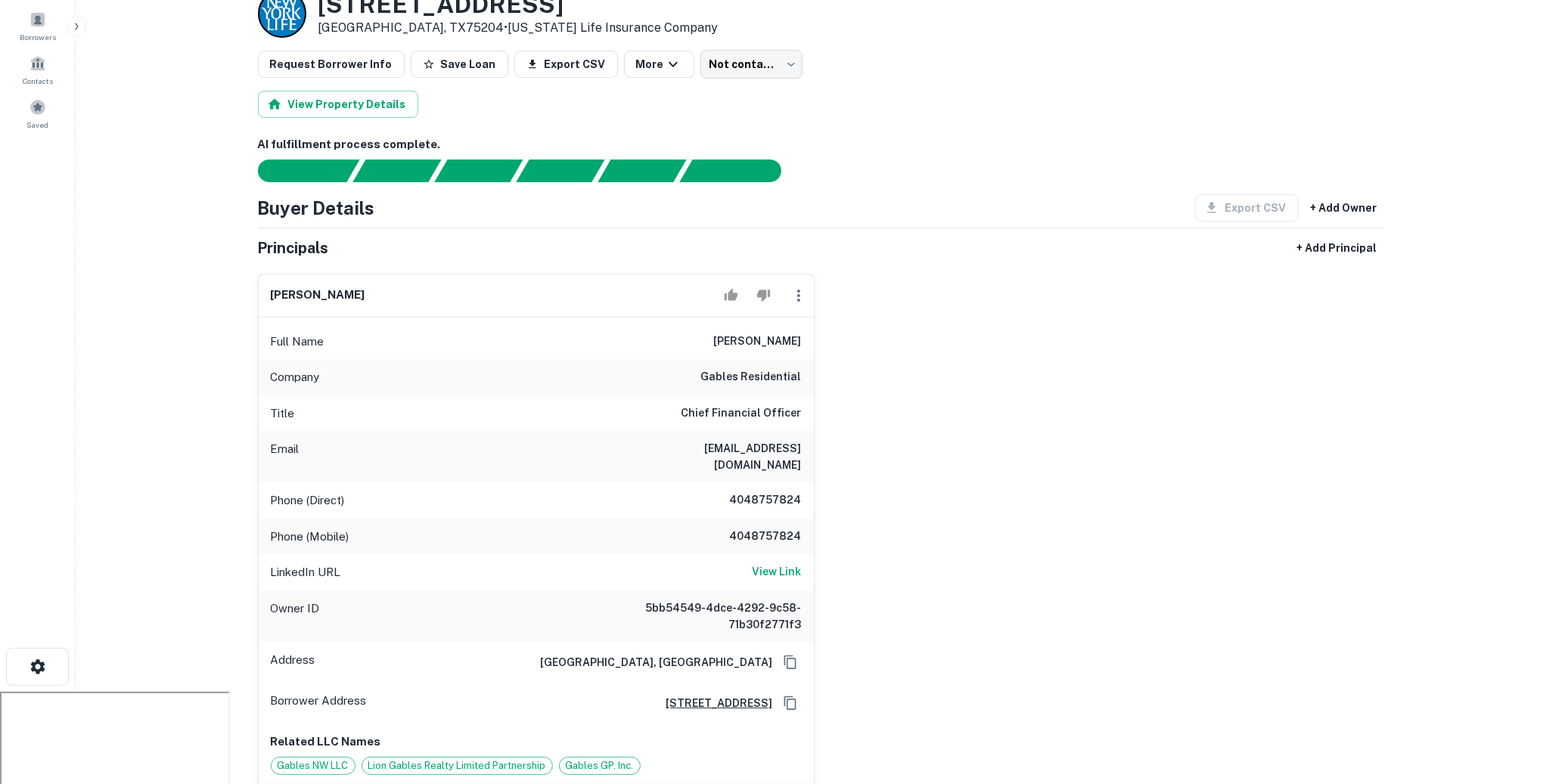
scroll to position [0, 0]
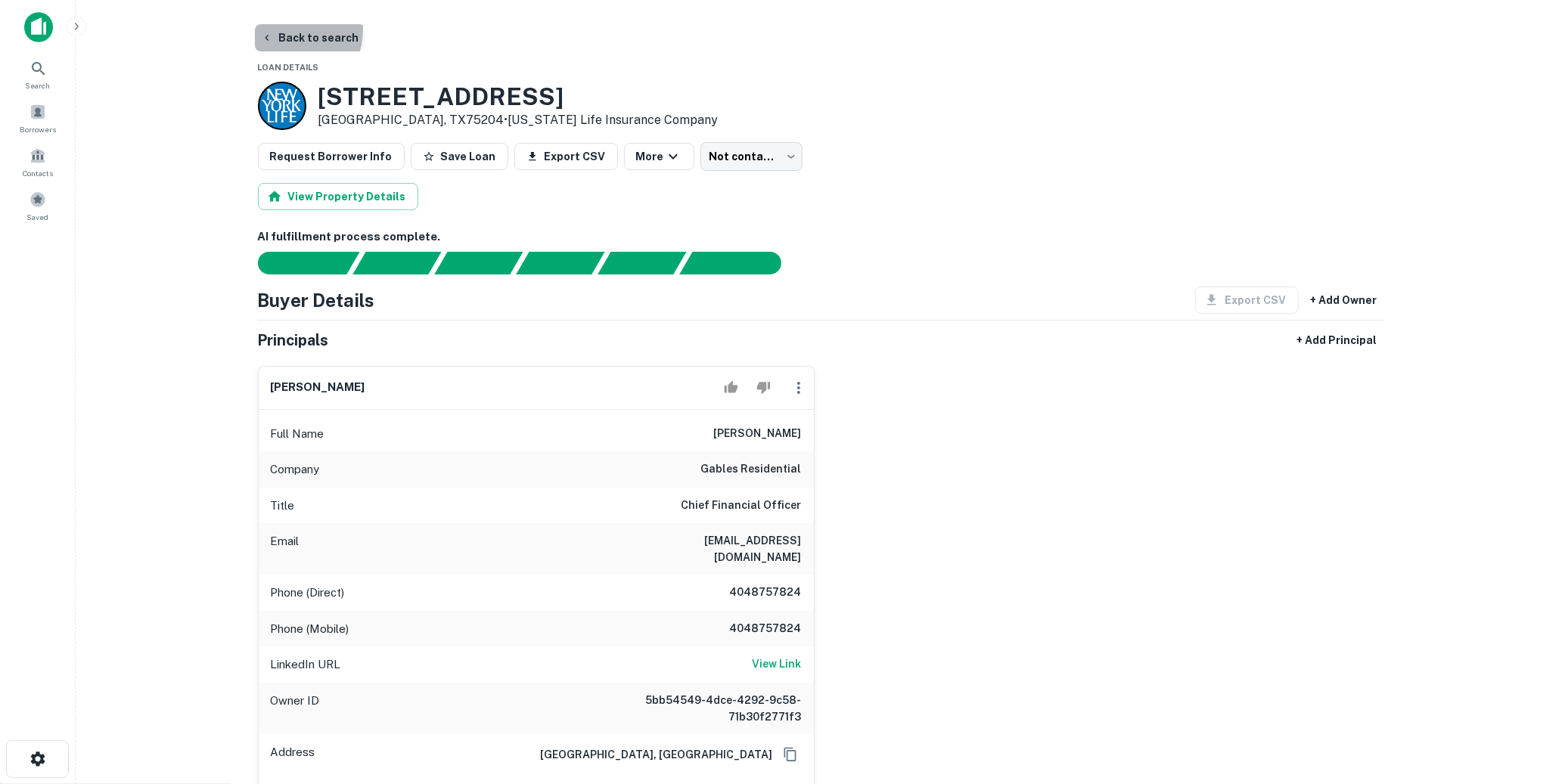
click at [288, 30] on button "Back to search" at bounding box center [310, 38] width 110 height 27
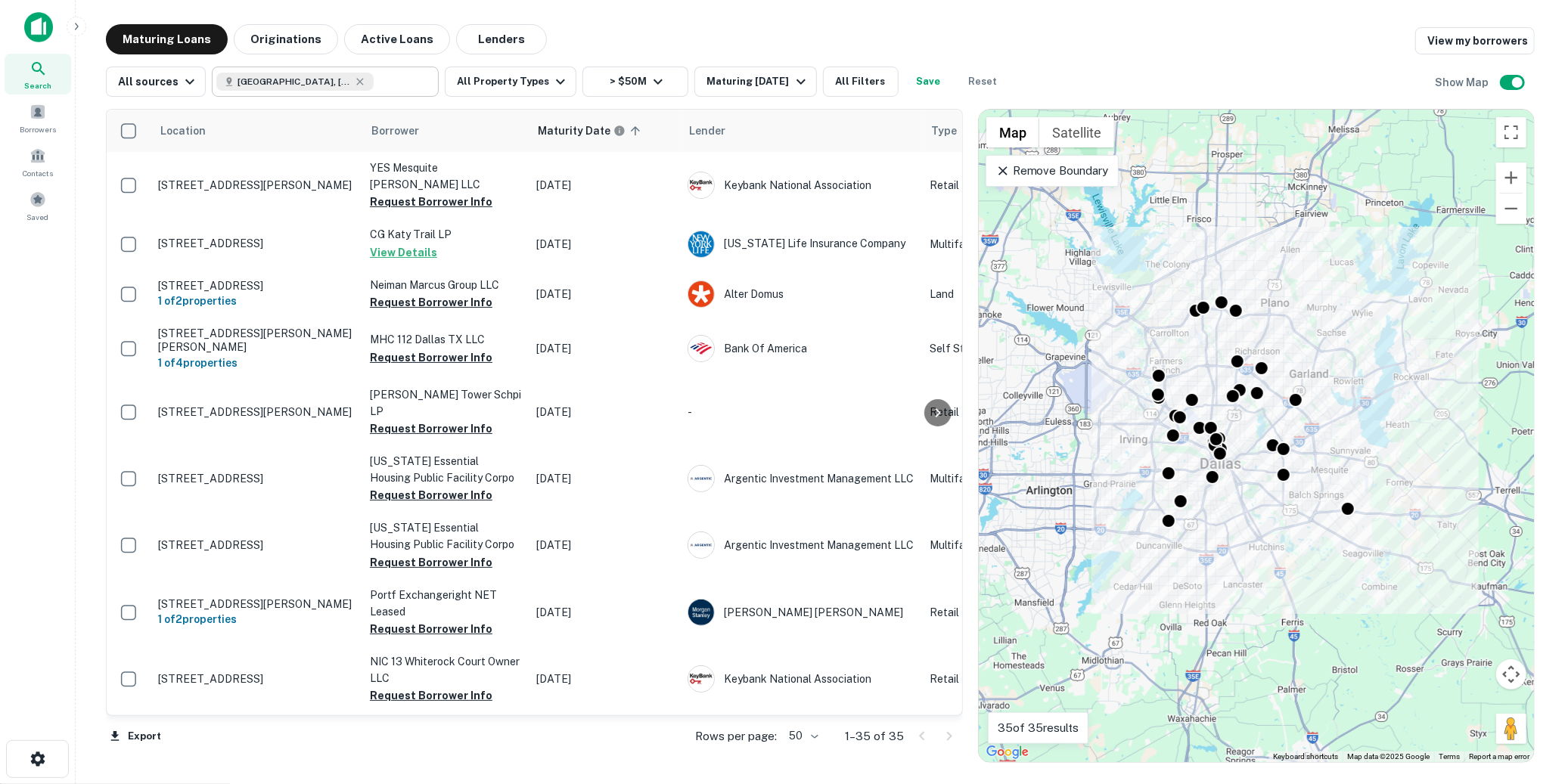
click at [374, 82] on input "text" at bounding box center [403, 82] width 58 height 21
click at [354, 82] on input "**********" at bounding box center [313, 82] width 193 height 21
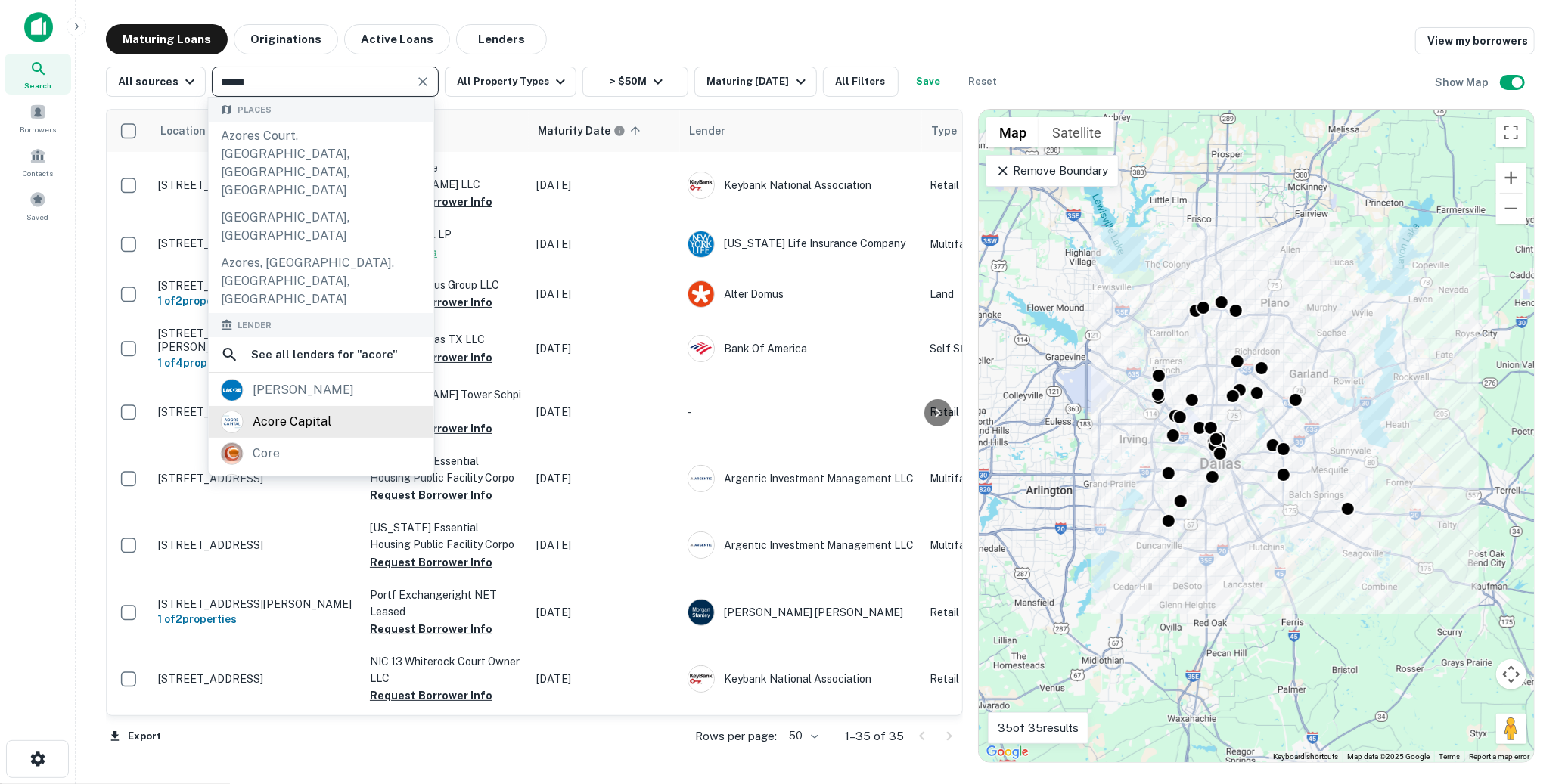
type input "*****"
click at [354, 410] on div "acore capital" at bounding box center [322, 421] width 201 height 22
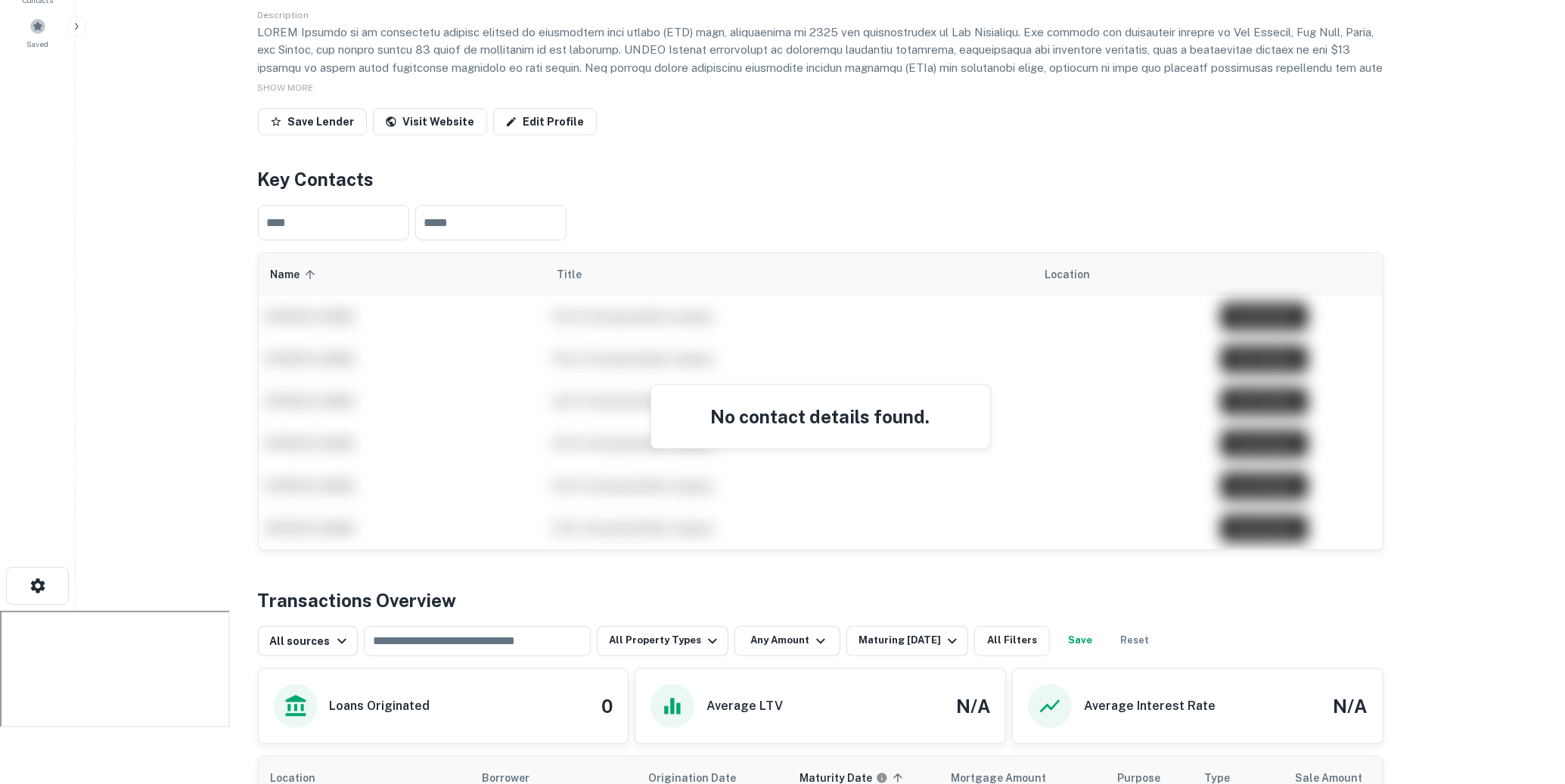
scroll to position [414, 0]
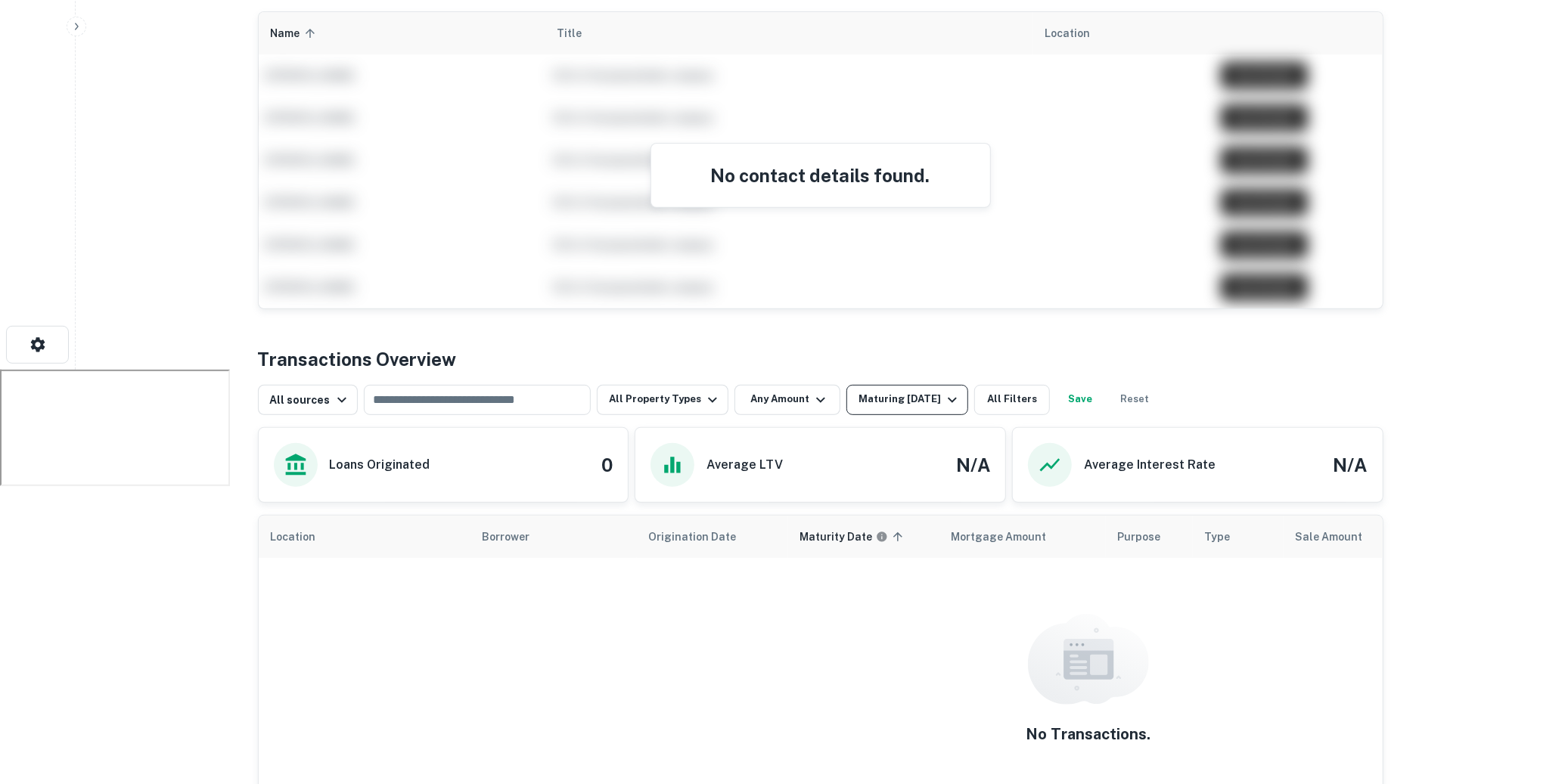
click at [948, 400] on icon "button" at bounding box center [952, 399] width 9 height 5
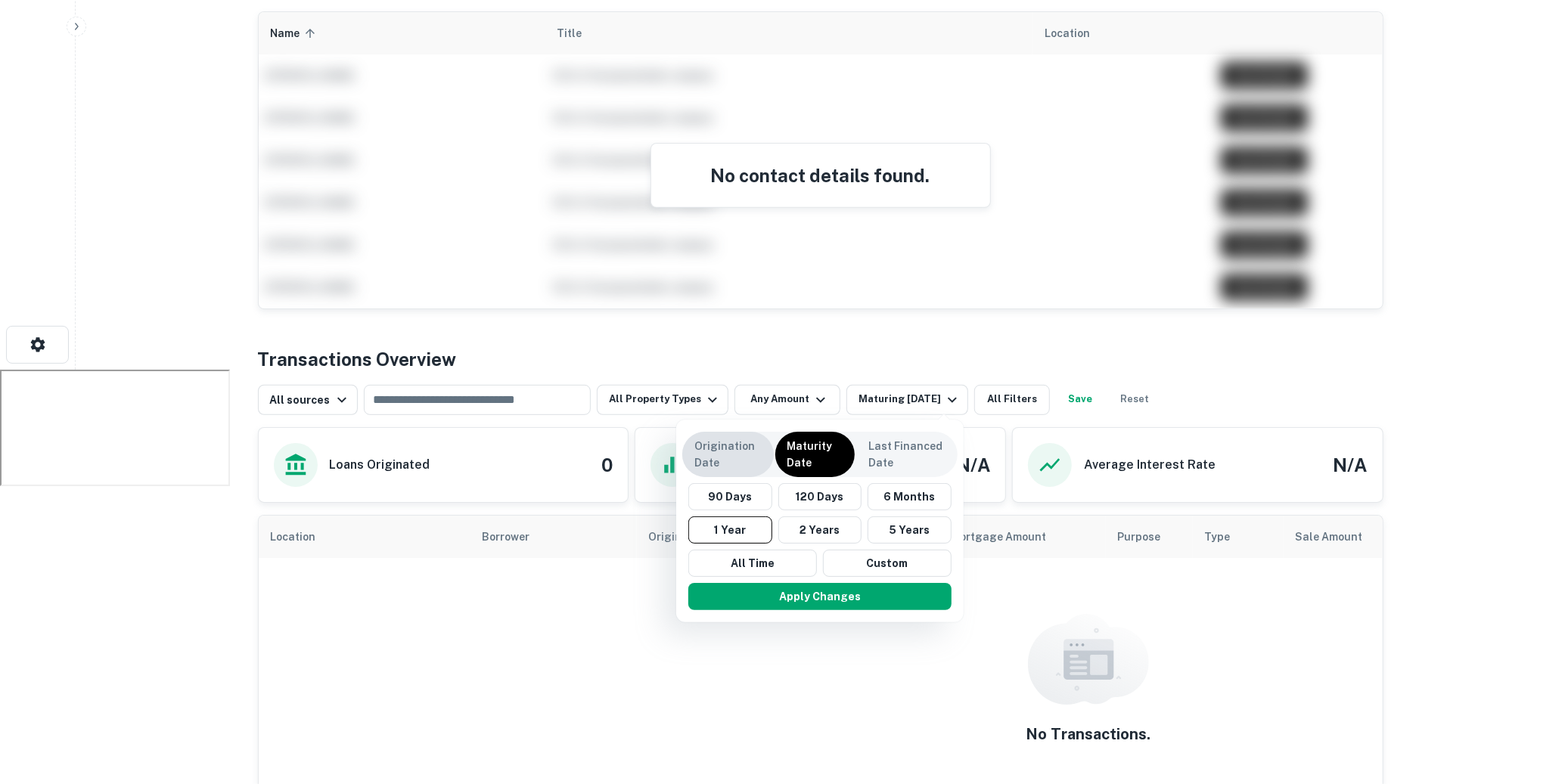
click at [741, 441] on p "Origination Date" at bounding box center [728, 454] width 68 height 33
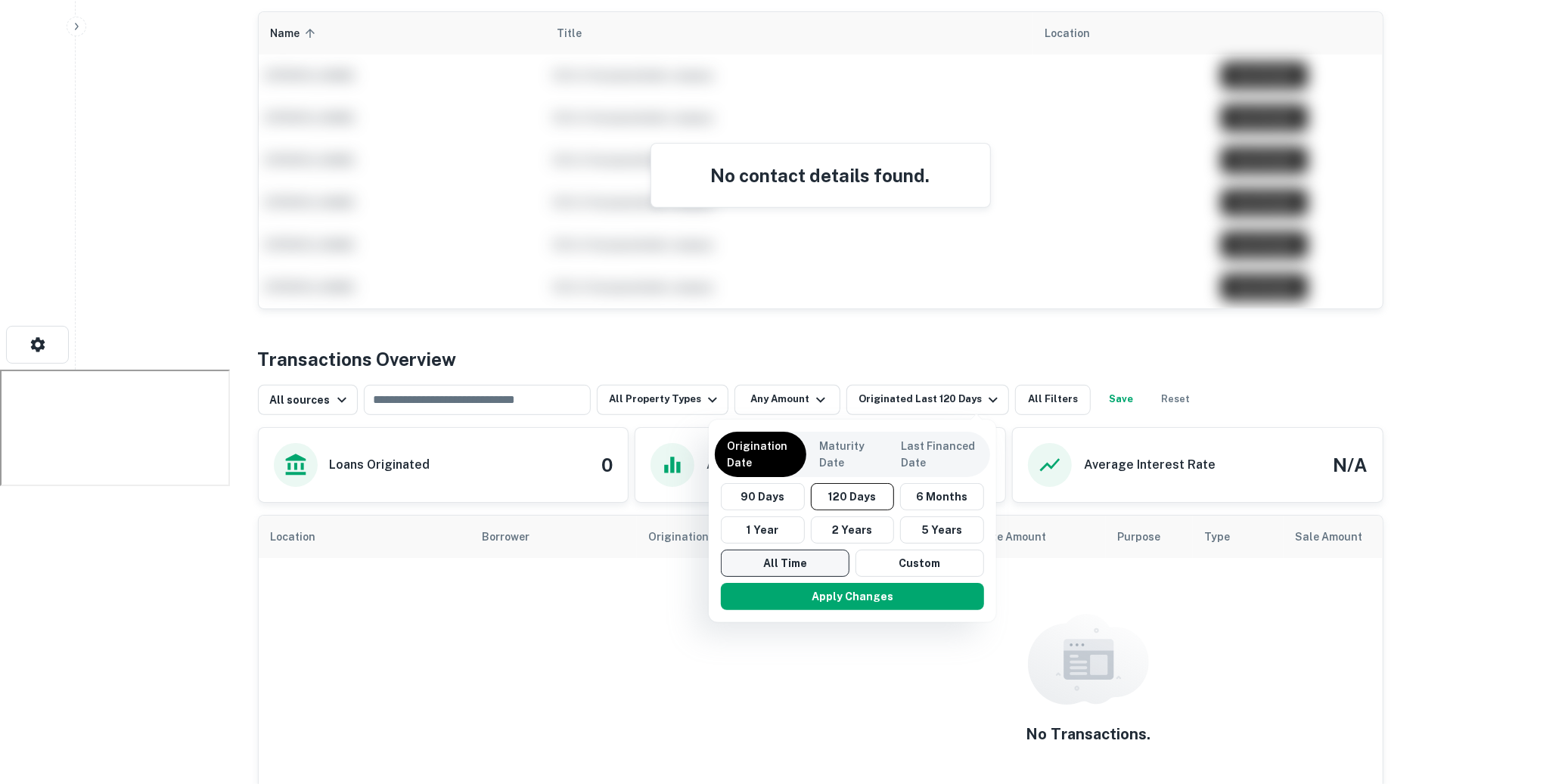
click at [816, 563] on button "All Time" at bounding box center [784, 563] width 128 height 27
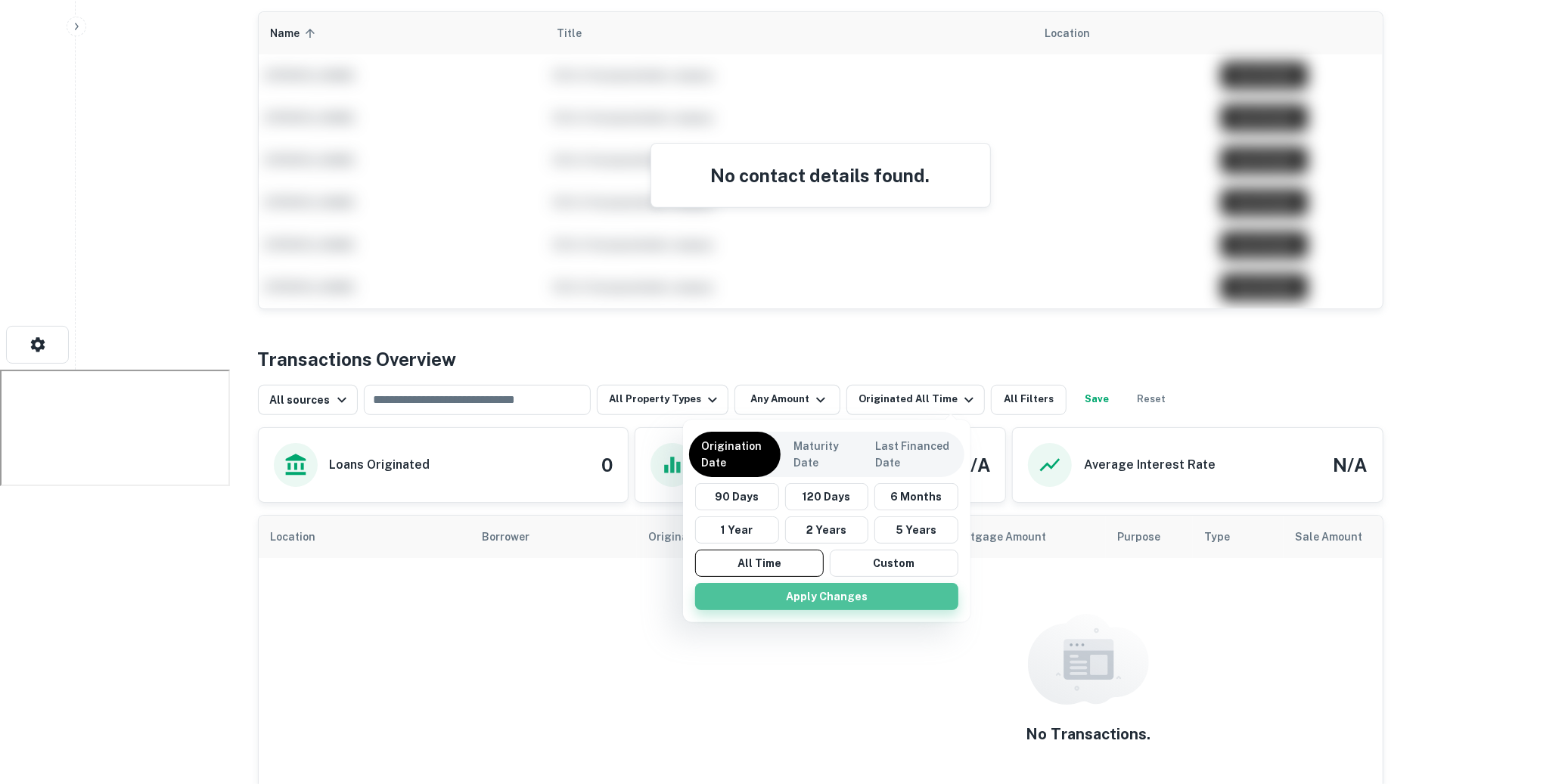
click at [821, 596] on button "Apply Changes" at bounding box center [827, 597] width 263 height 27
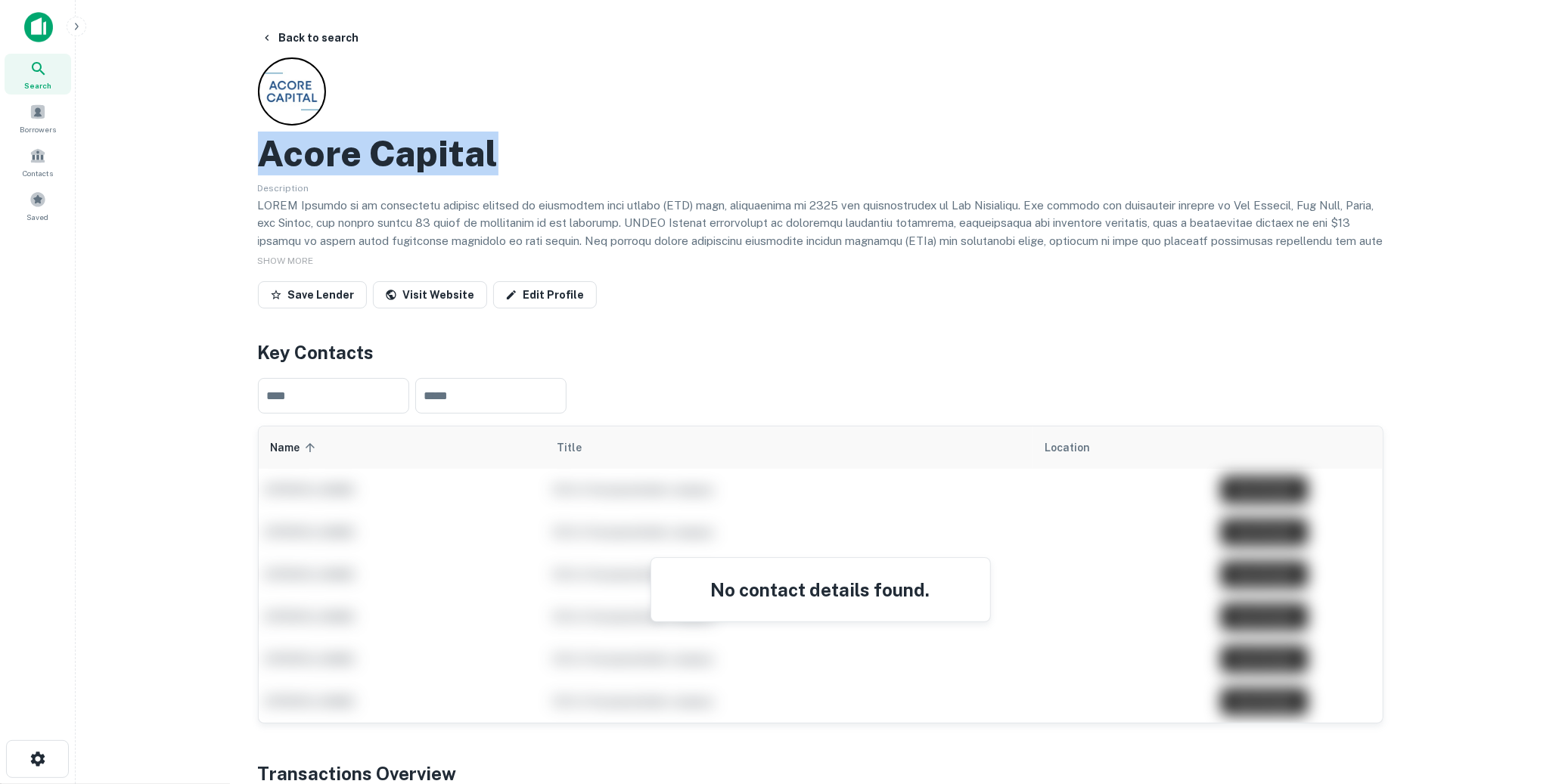
drag, startPoint x: 502, startPoint y: 159, endPoint x: 172, endPoint y: 158, distance: 330.0
click at [172, 158] on main "Back to search Acore Capital Description SHOW MORE Save Lender Visit Website Ed…" at bounding box center [820, 392] width 1490 height 784
click at [639, 228] on p at bounding box center [820, 250] width 1125 height 106
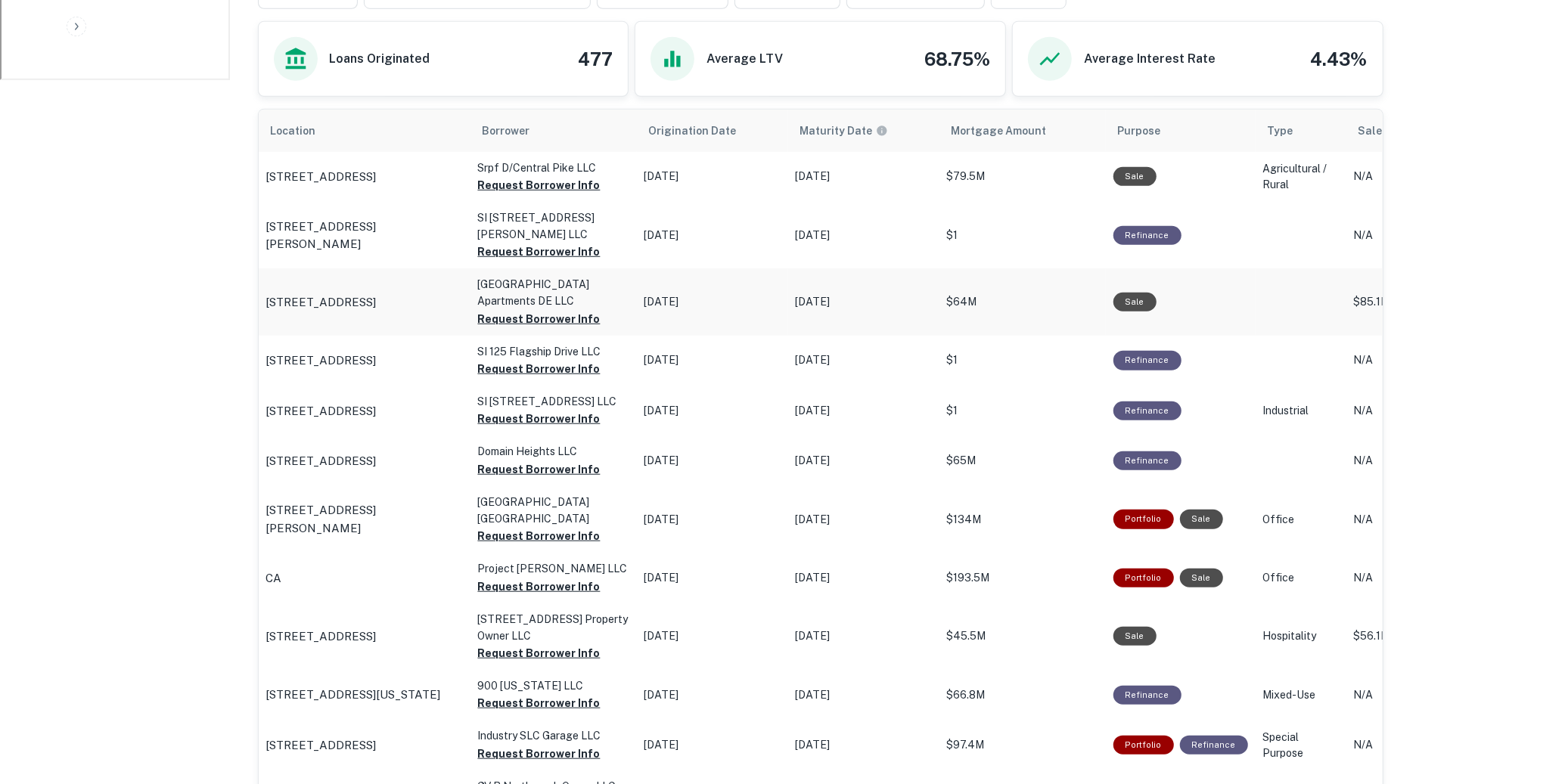
scroll to position [636, 0]
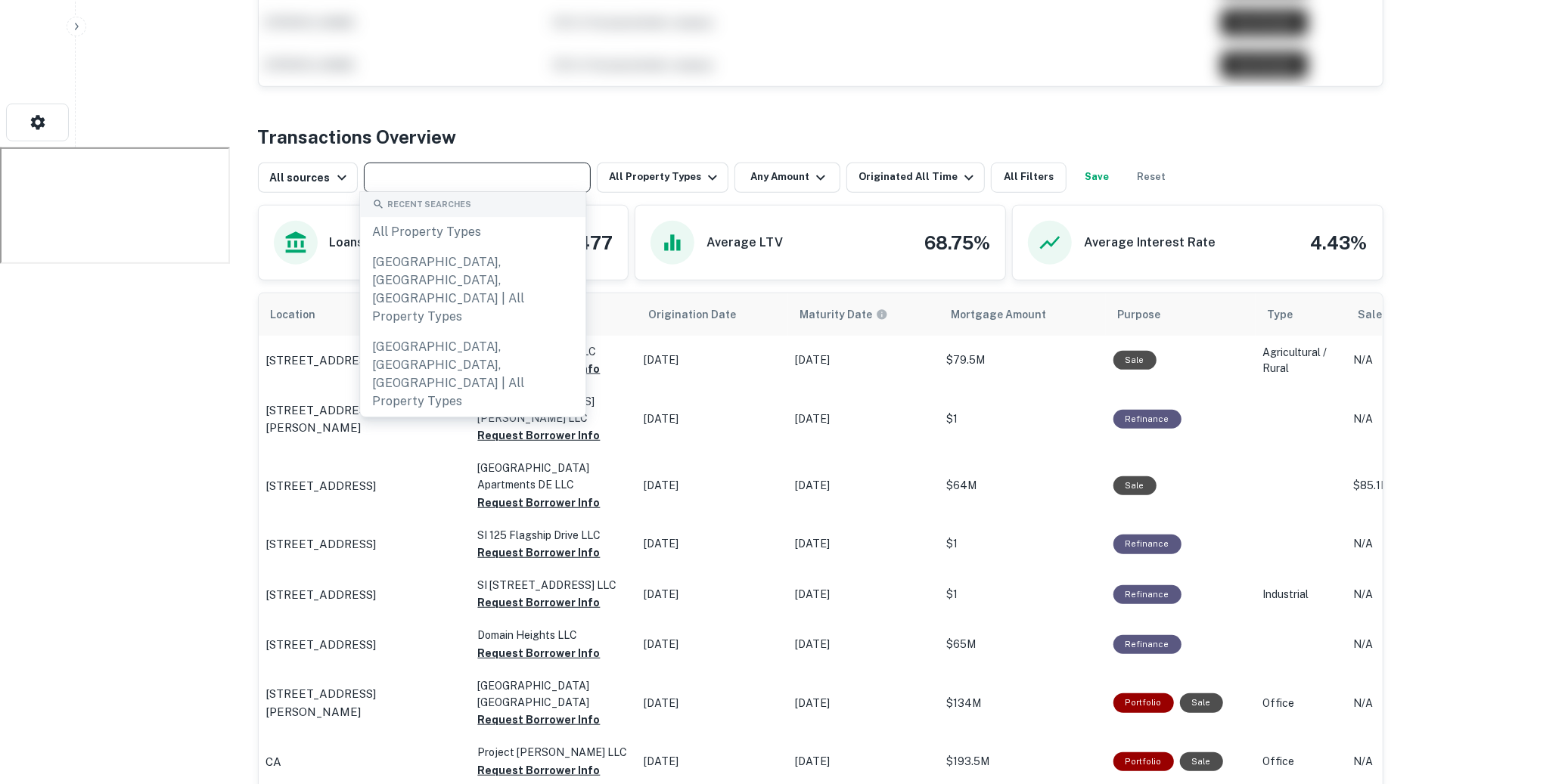
click at [546, 173] on input "text" at bounding box center [475, 178] width 215 height 21
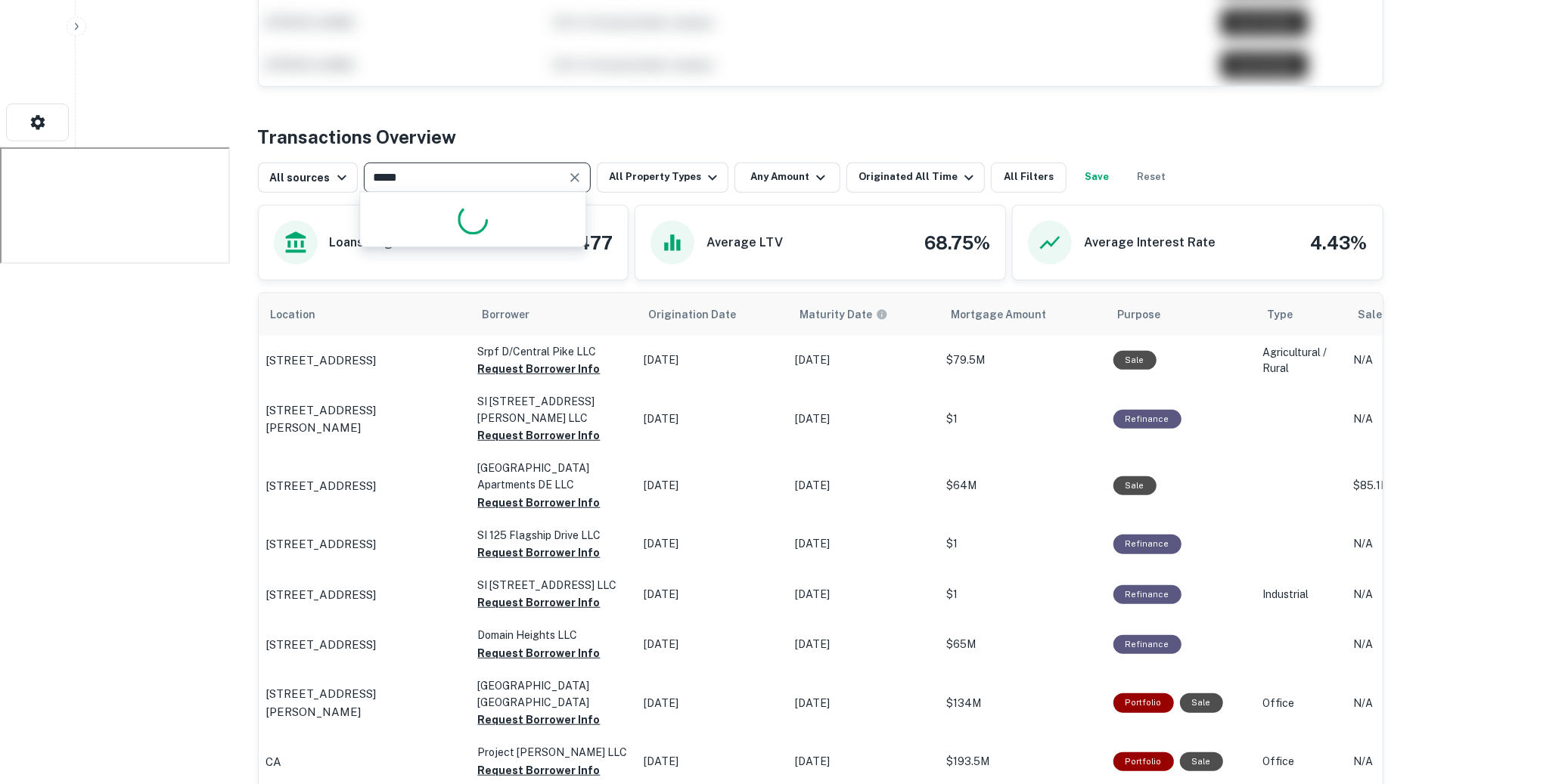
type input "******"
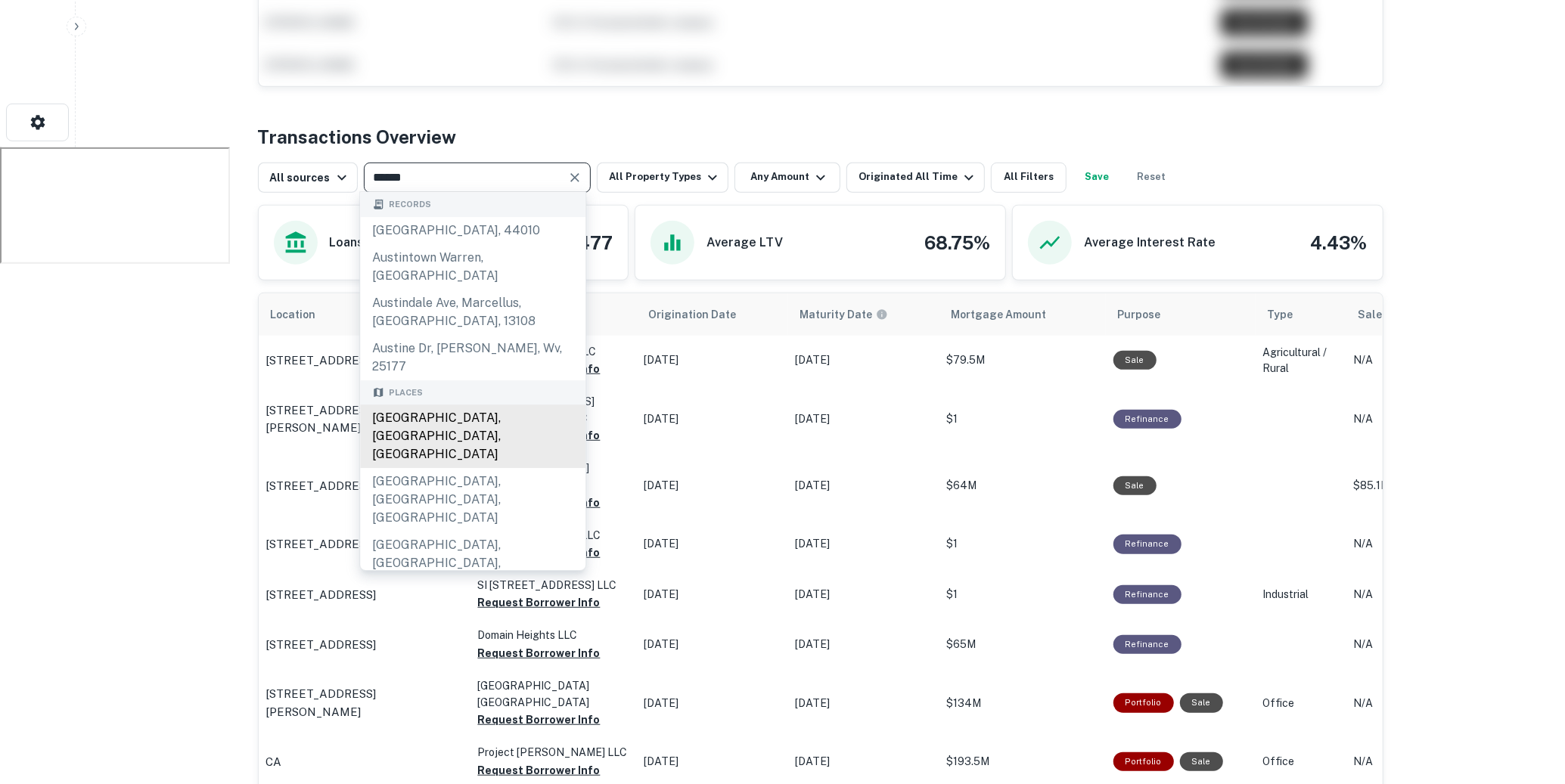
click at [504, 405] on div "Austin, TX, USA" at bounding box center [472, 436] width 225 height 64
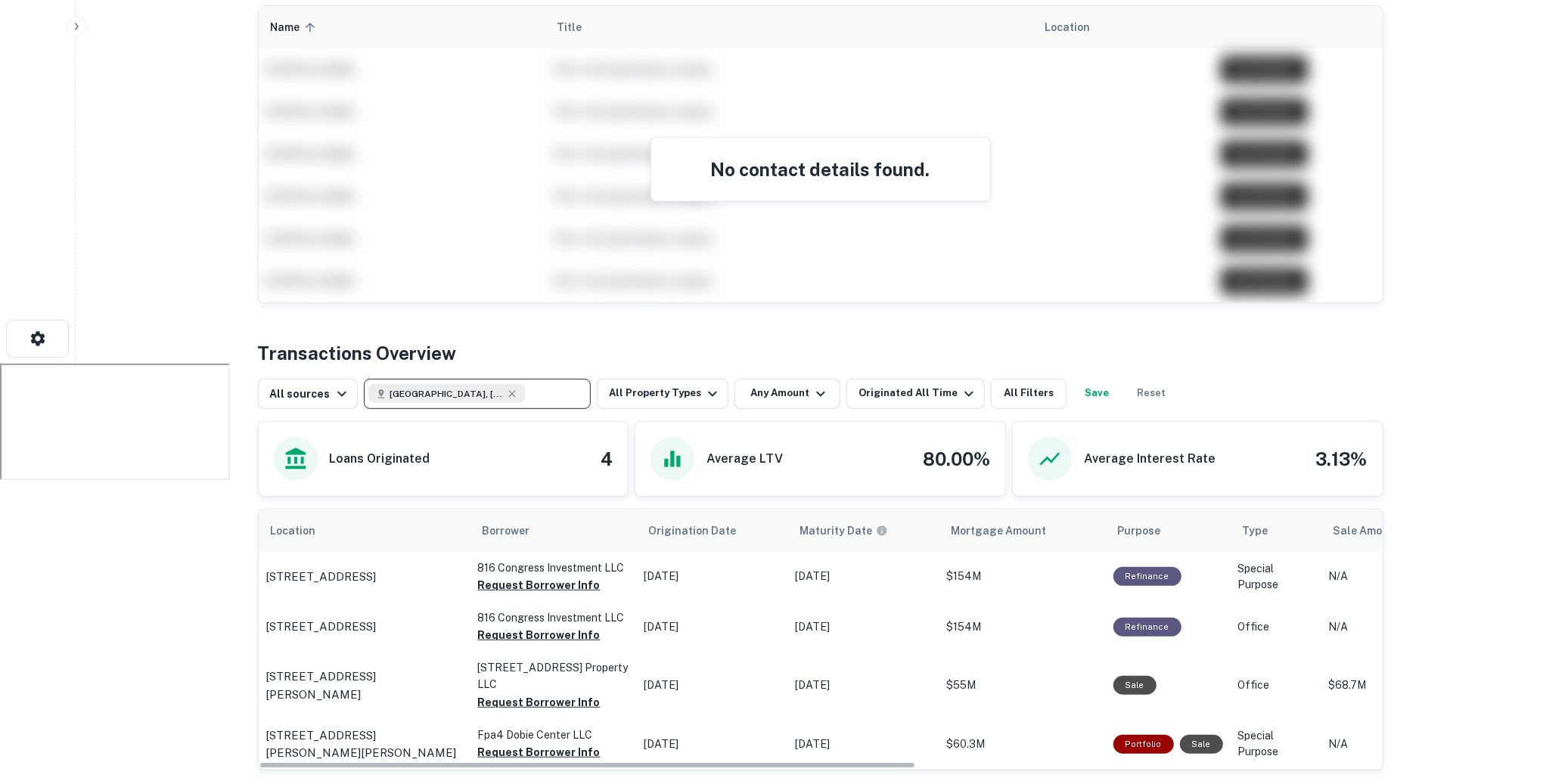
scroll to position [496, 0]
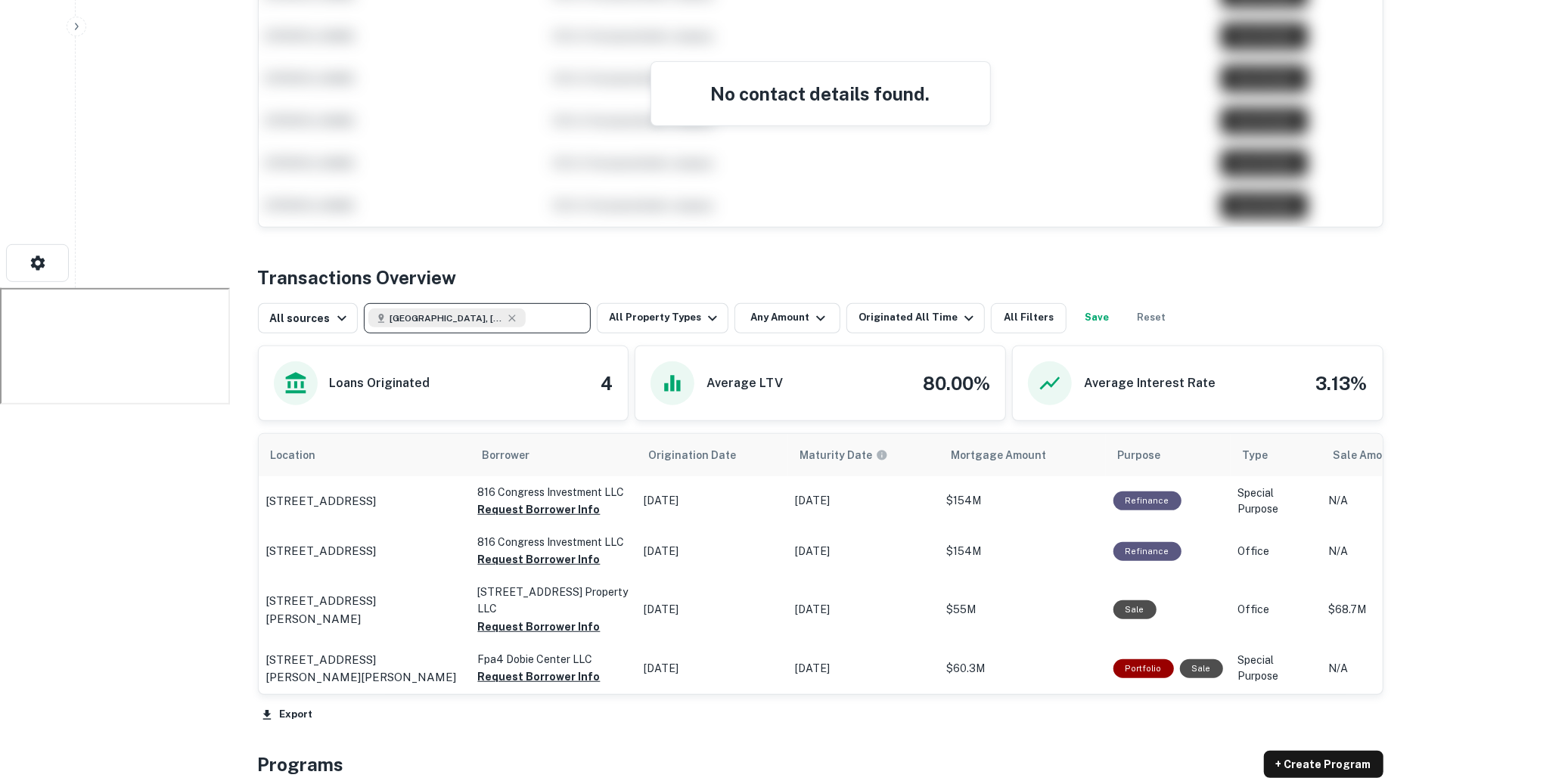
click at [77, 26] on icon "button" at bounding box center [77, 25] width 4 height 7
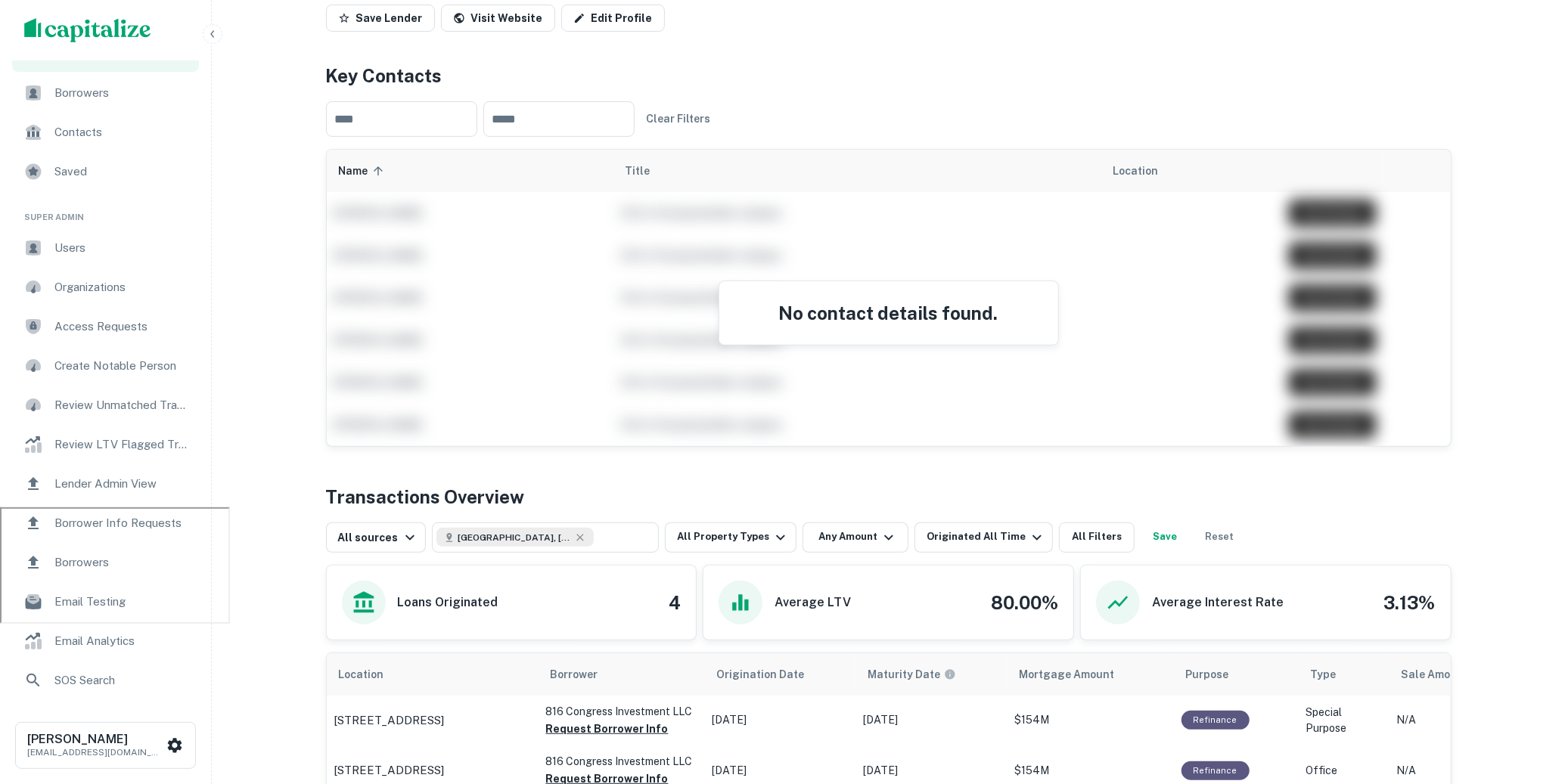
scroll to position [0, 0]
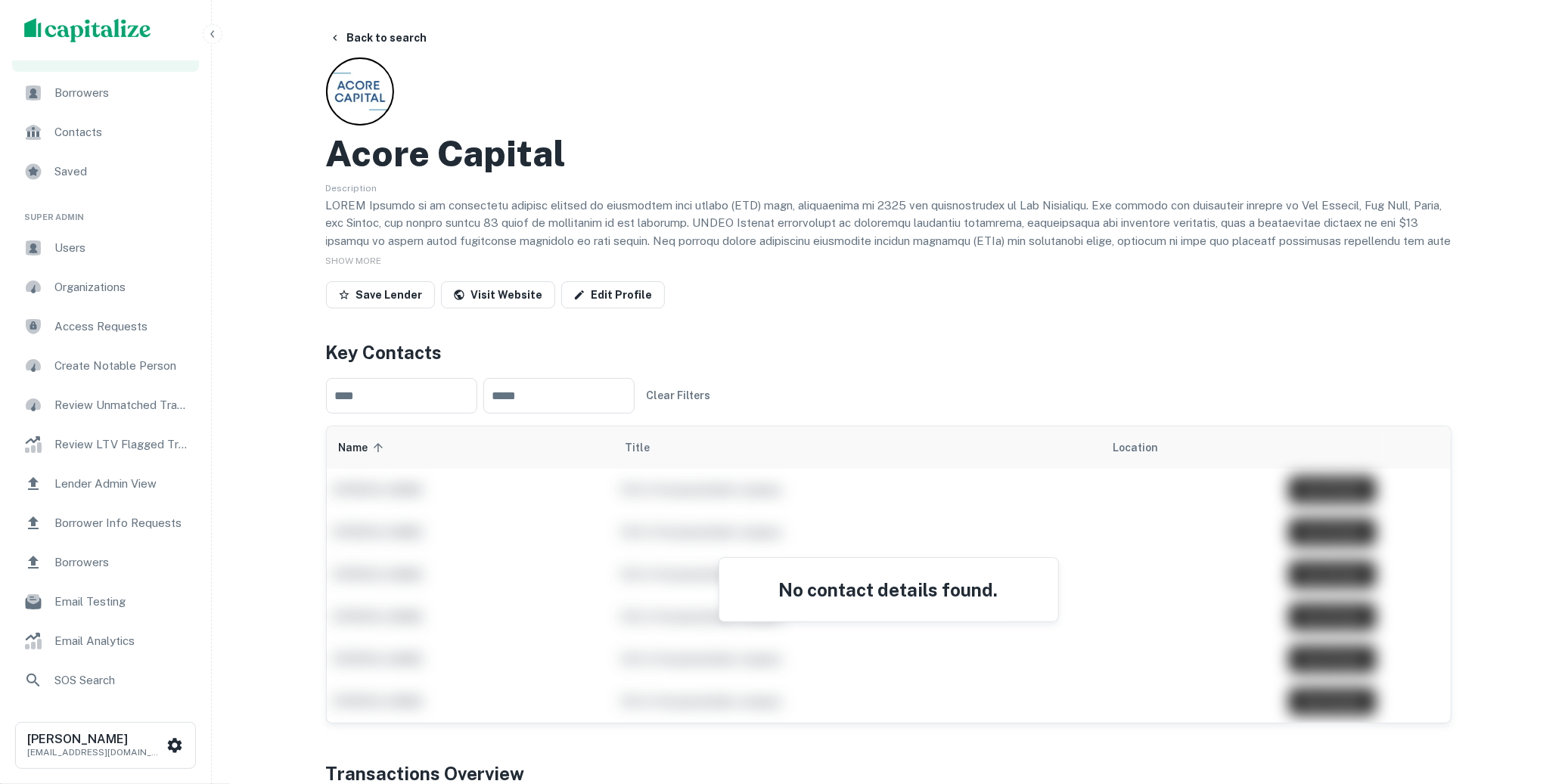
click at [112, 490] on span "Lender Admin View" at bounding box center [122, 484] width 135 height 18
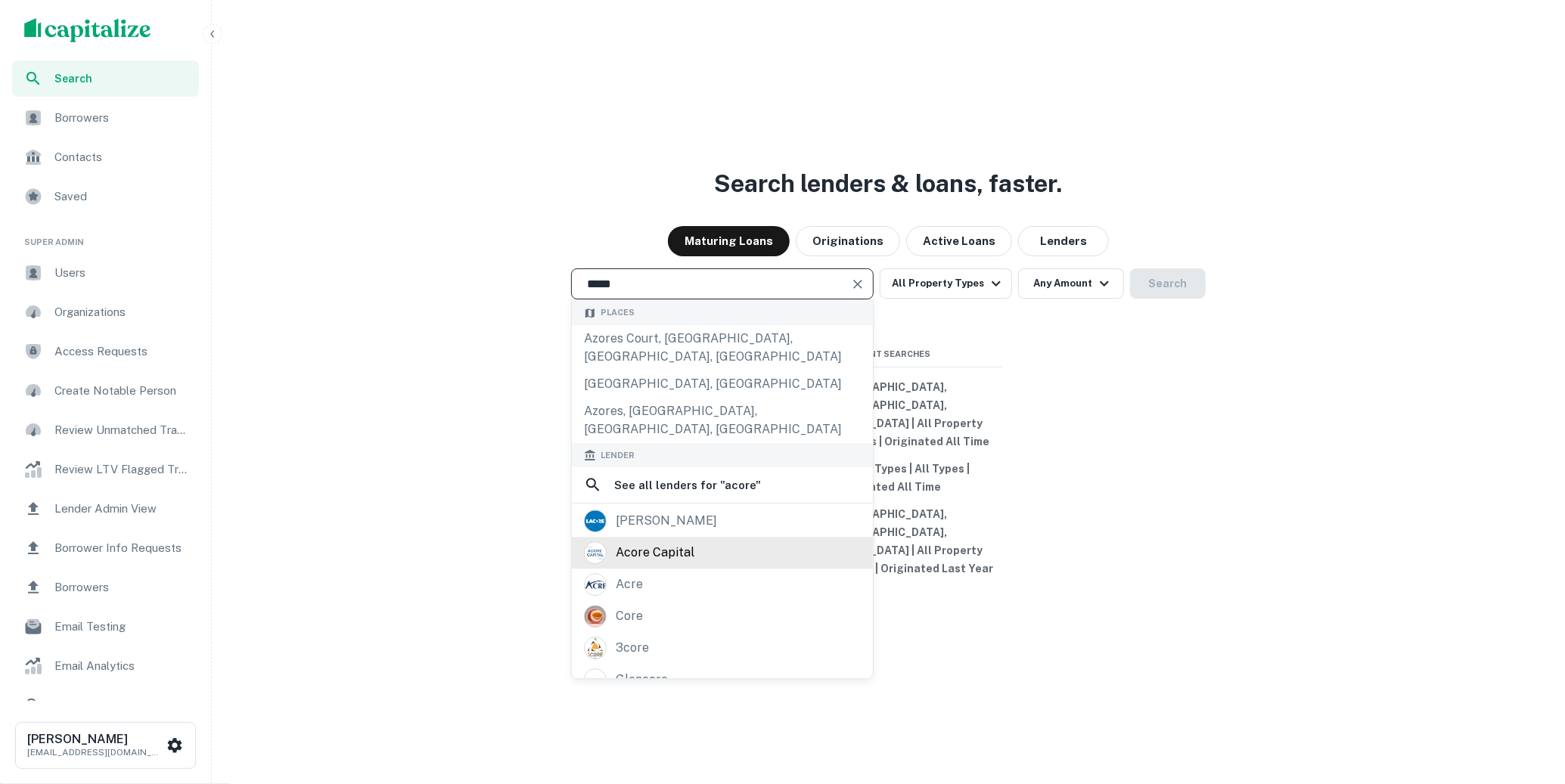
type input "*****"
click at [694, 562] on div "acore capital" at bounding box center [654, 552] width 78 height 22
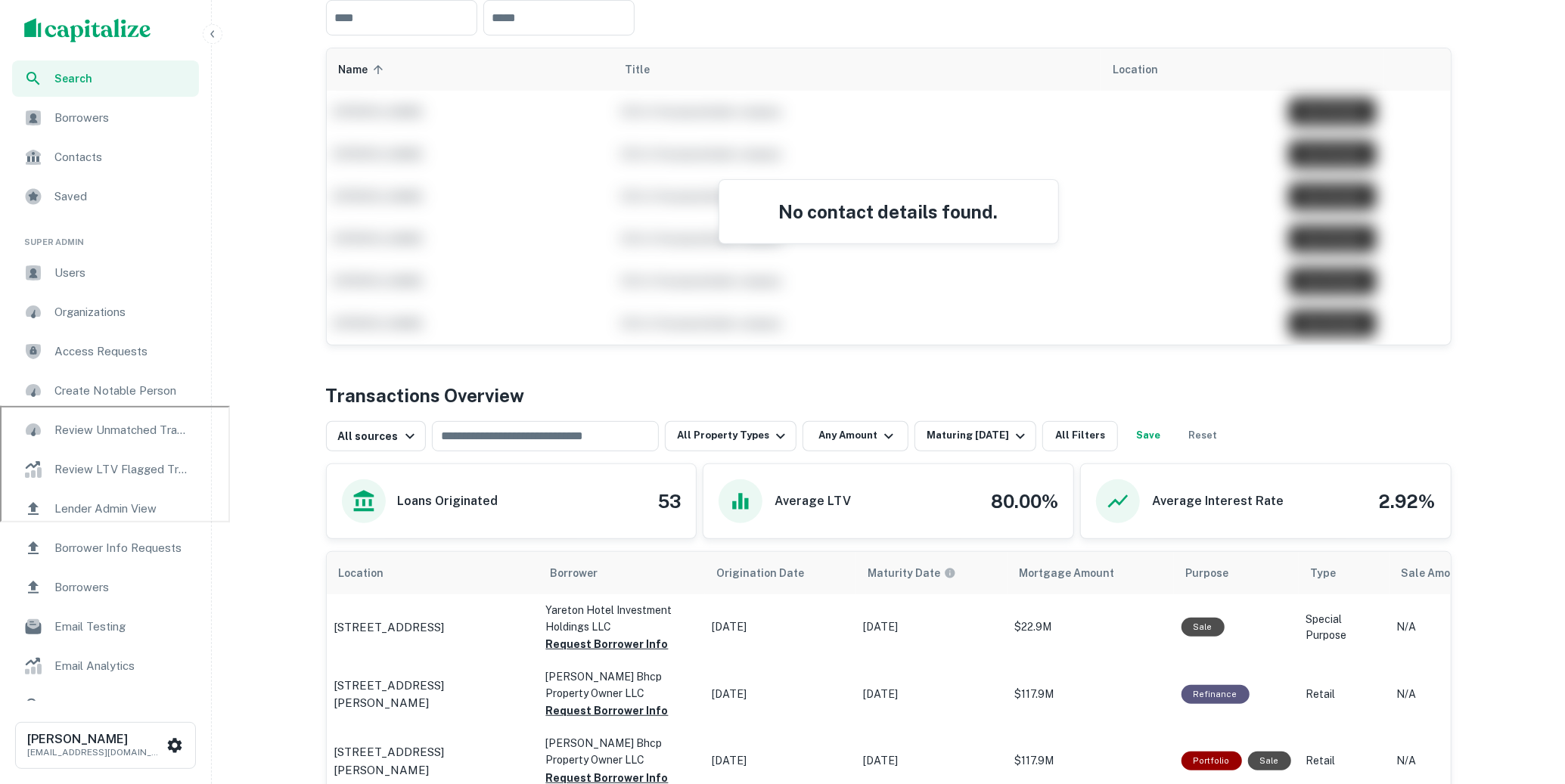
scroll to position [398, 0]
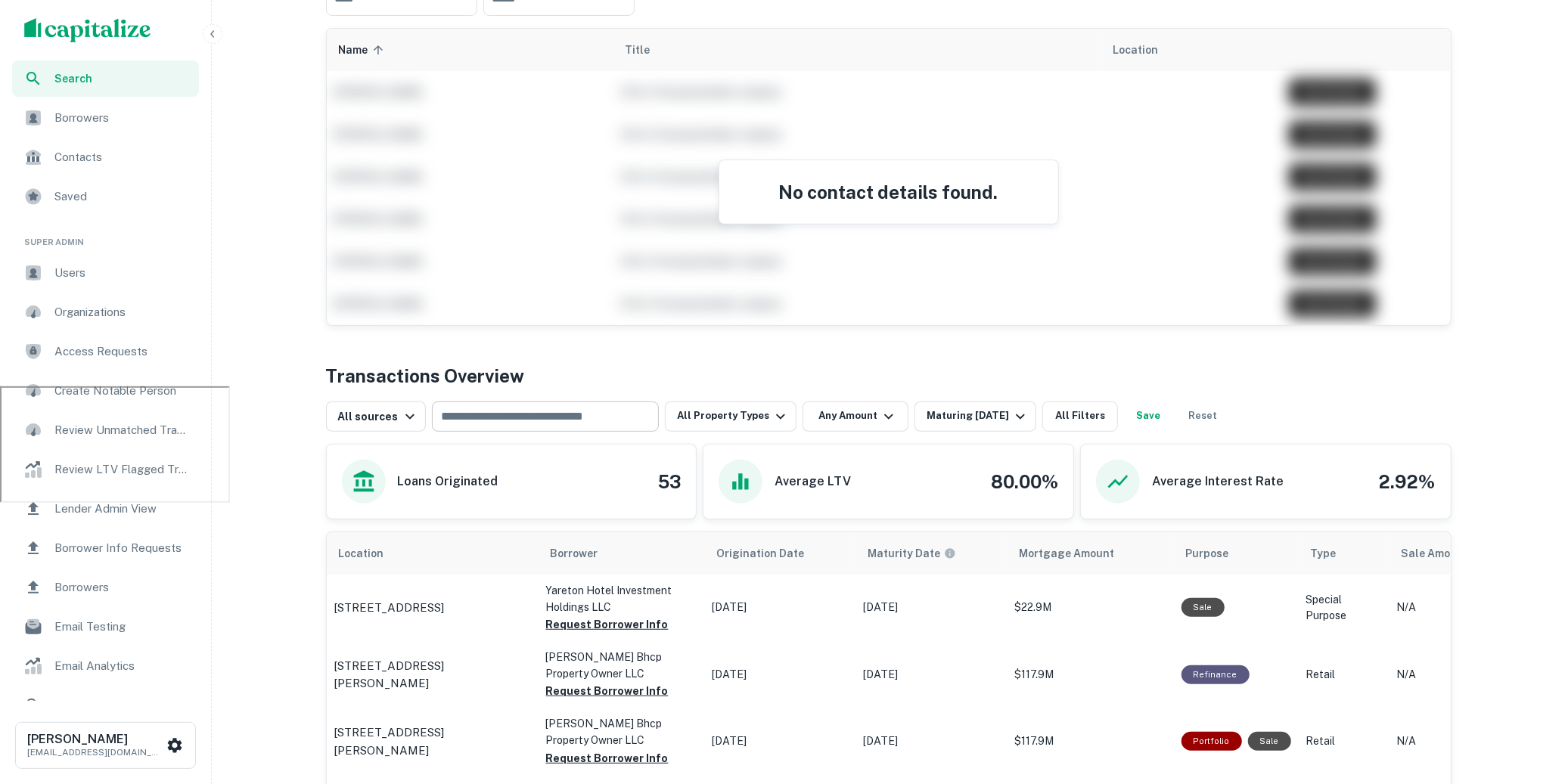
click at [584, 421] on input "text" at bounding box center [544, 416] width 215 height 21
type input "******"
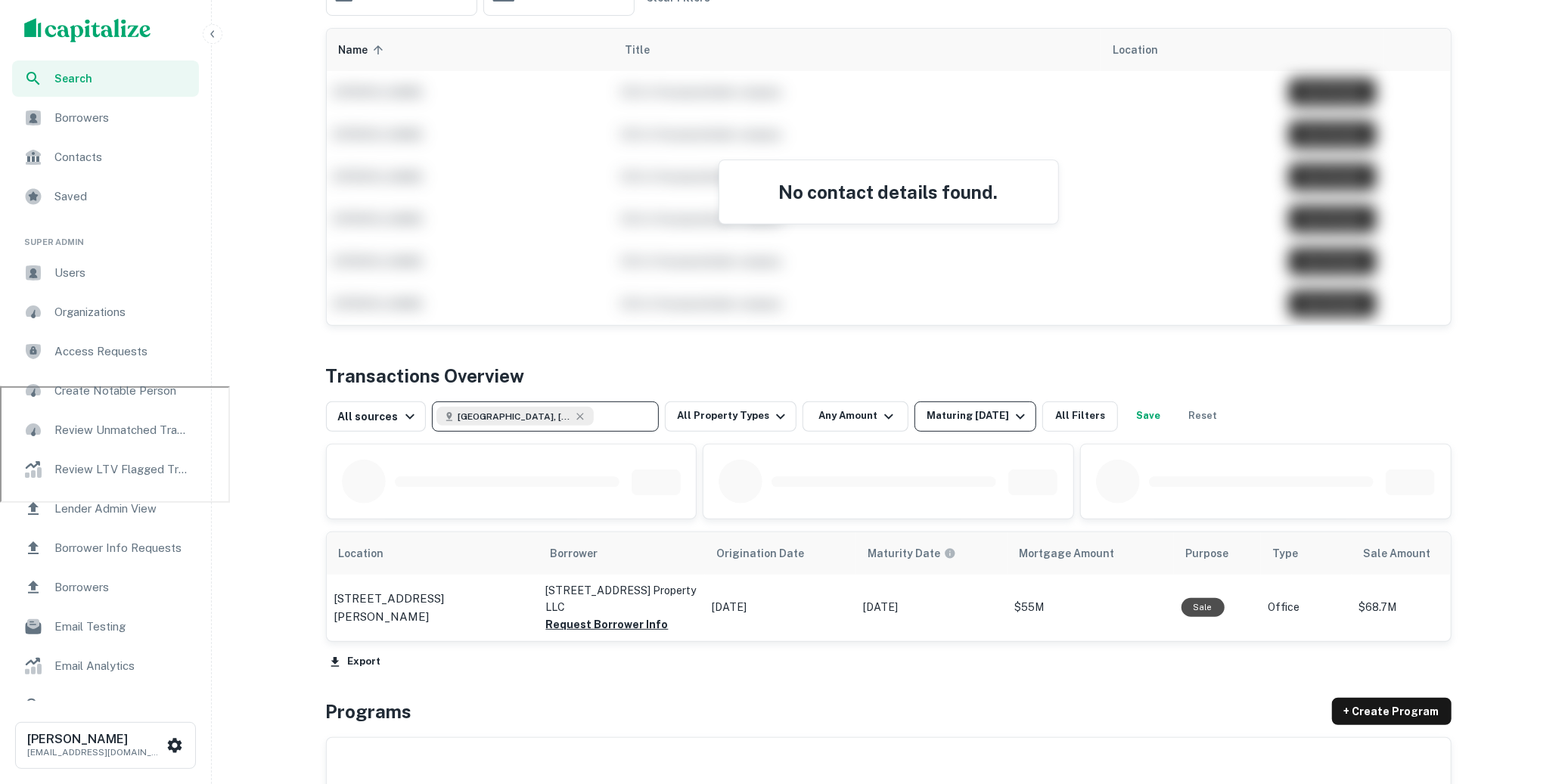
click at [999, 407] on div "Maturing [DATE]" at bounding box center [978, 416] width 102 height 18
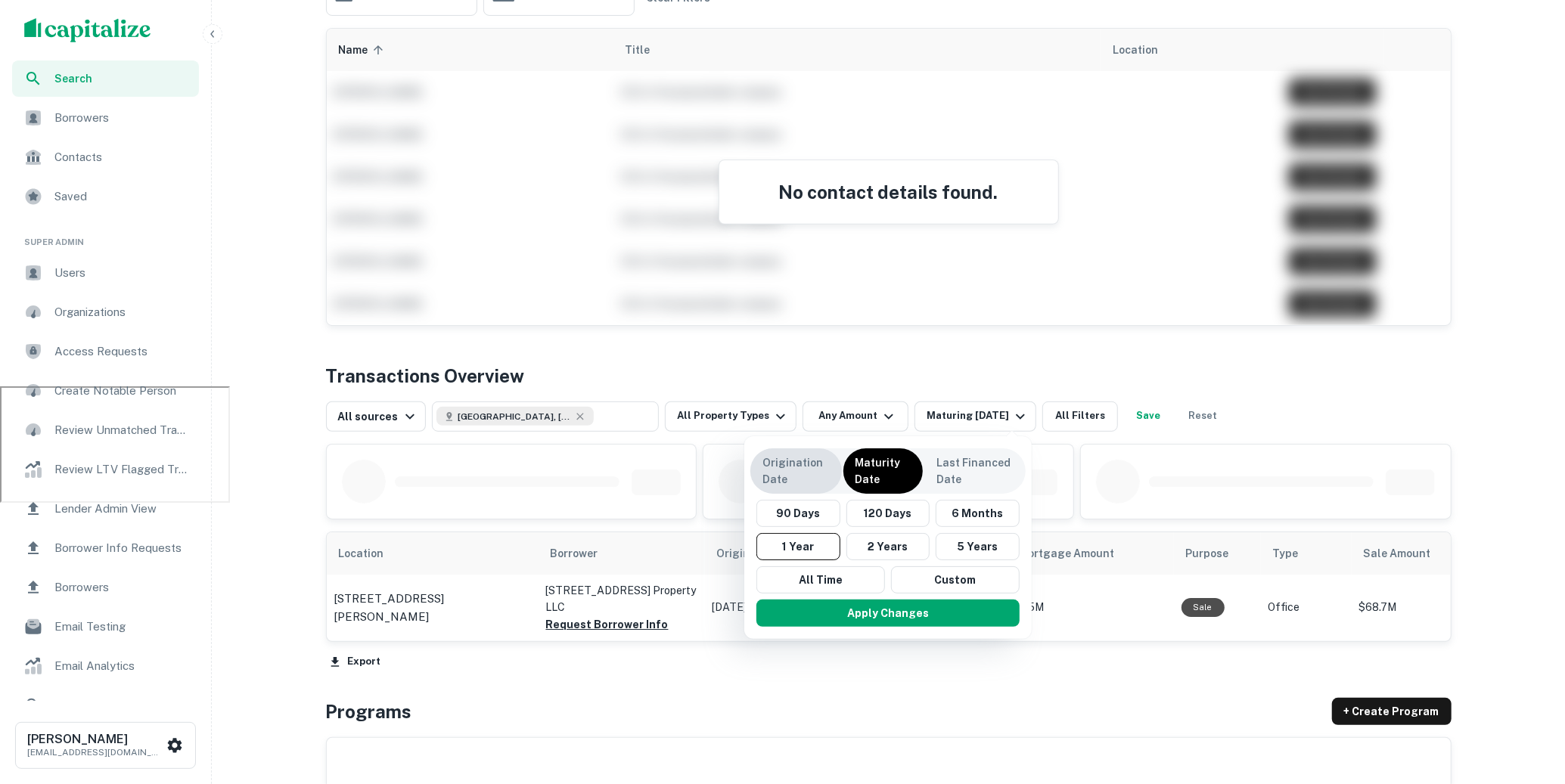
click at [798, 465] on p "Origination Date" at bounding box center [796, 471] width 68 height 33
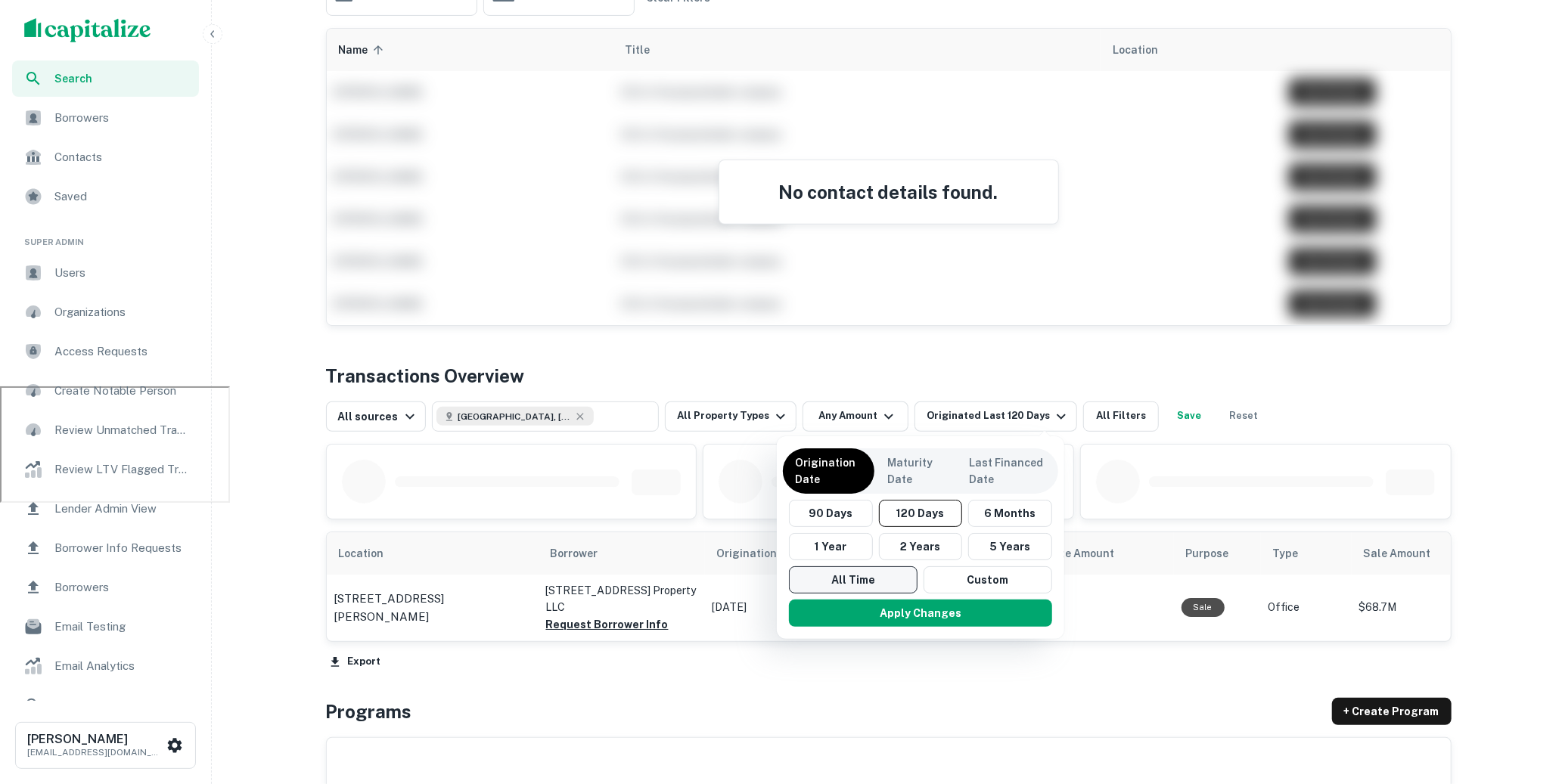
click at [877, 581] on button "All Time" at bounding box center [853, 580] width 128 height 27
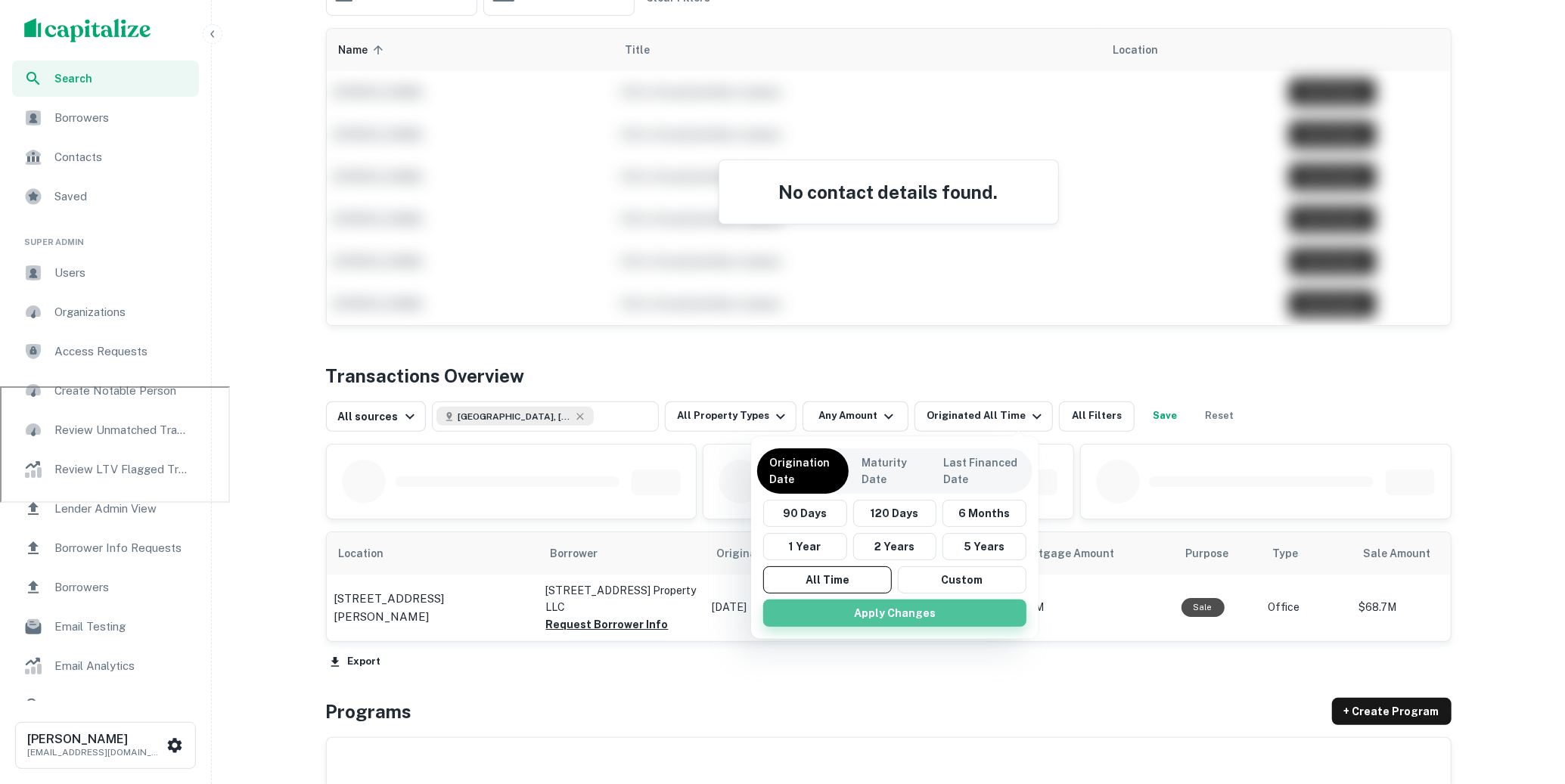
click at [894, 612] on button "Apply Changes" at bounding box center [895, 613] width 263 height 27
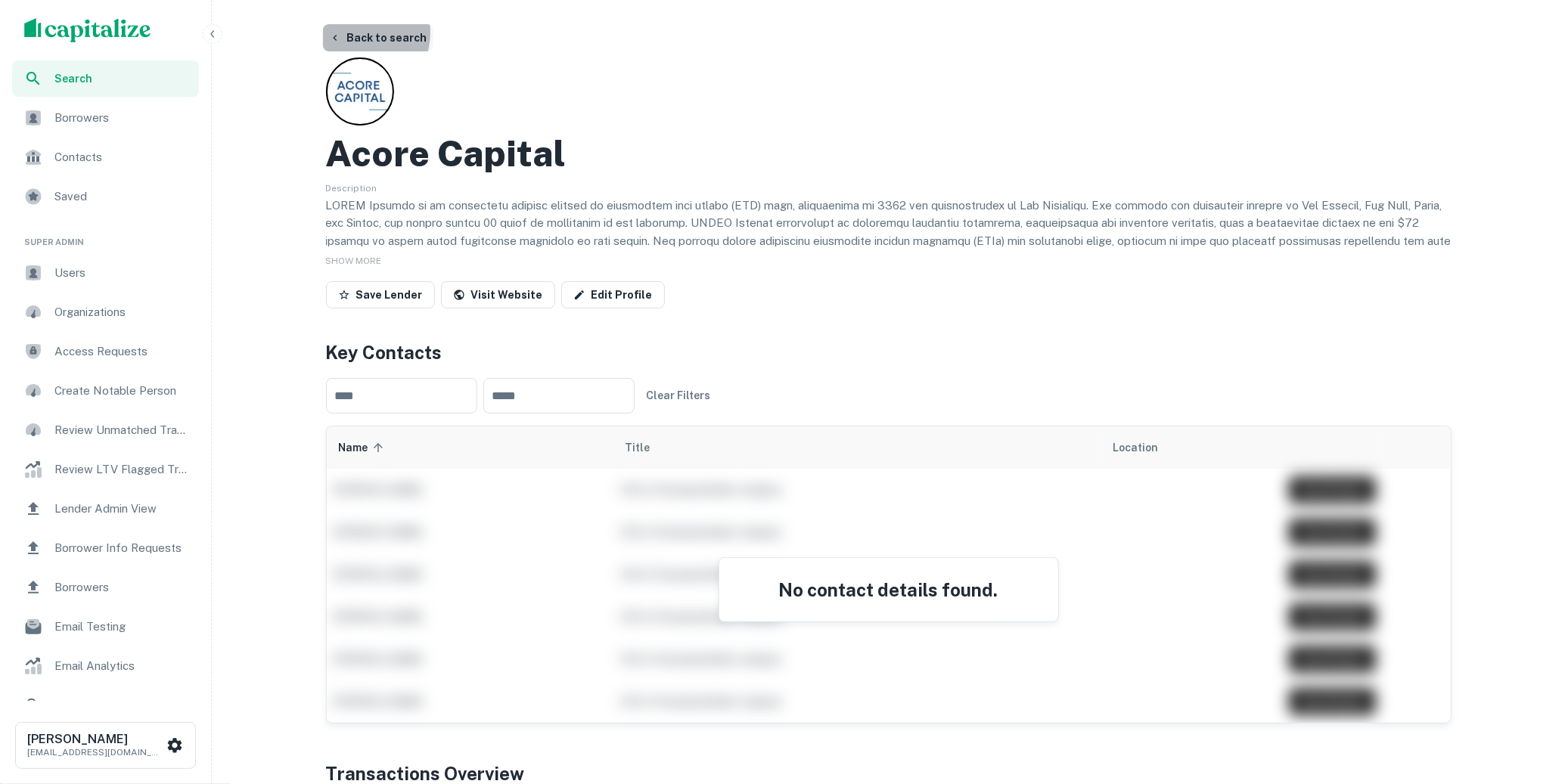
click at [357, 33] on button "Back to search" at bounding box center [378, 38] width 110 height 27
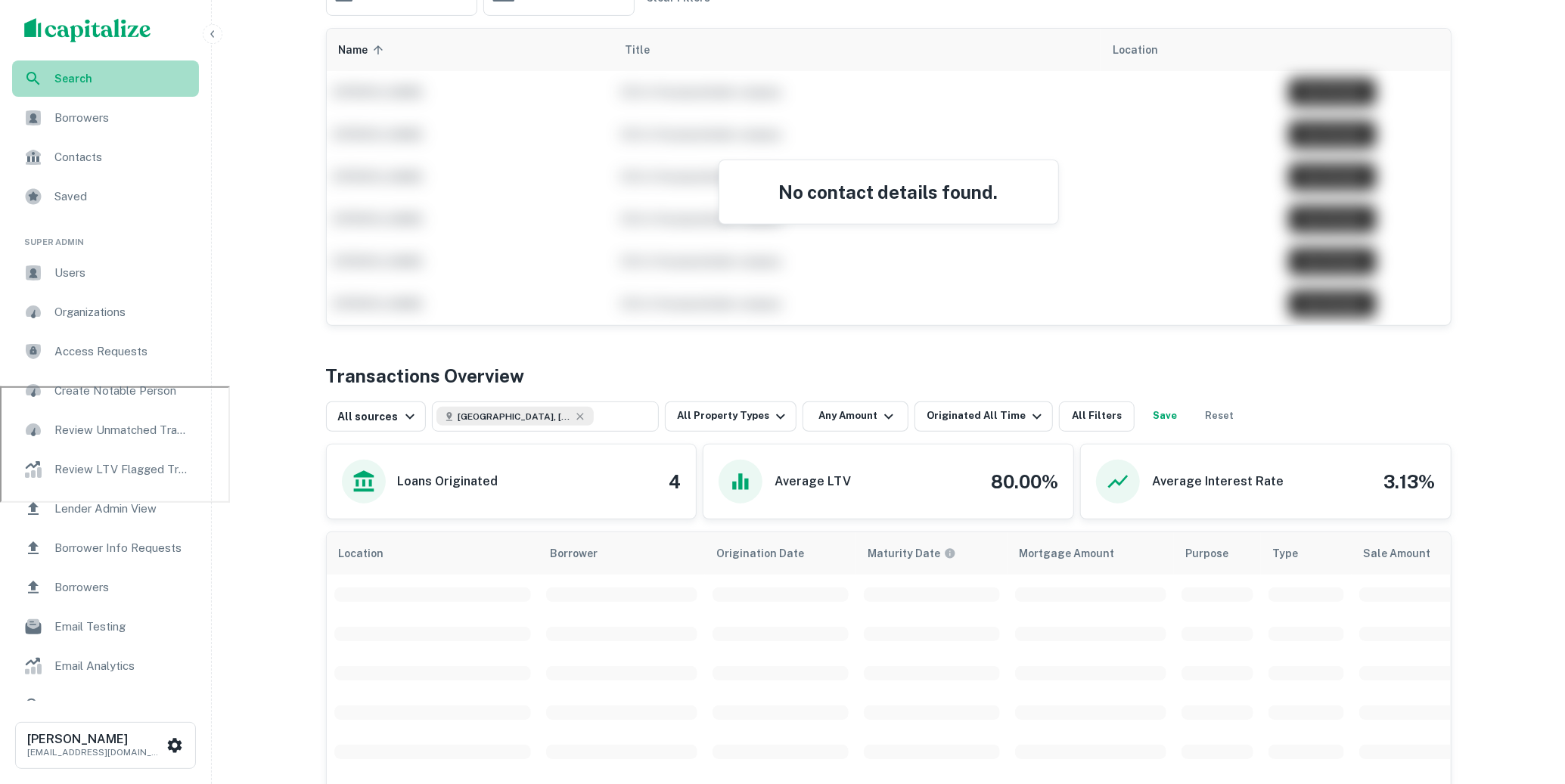
click at [84, 80] on span "Search" at bounding box center [122, 78] width 135 height 16
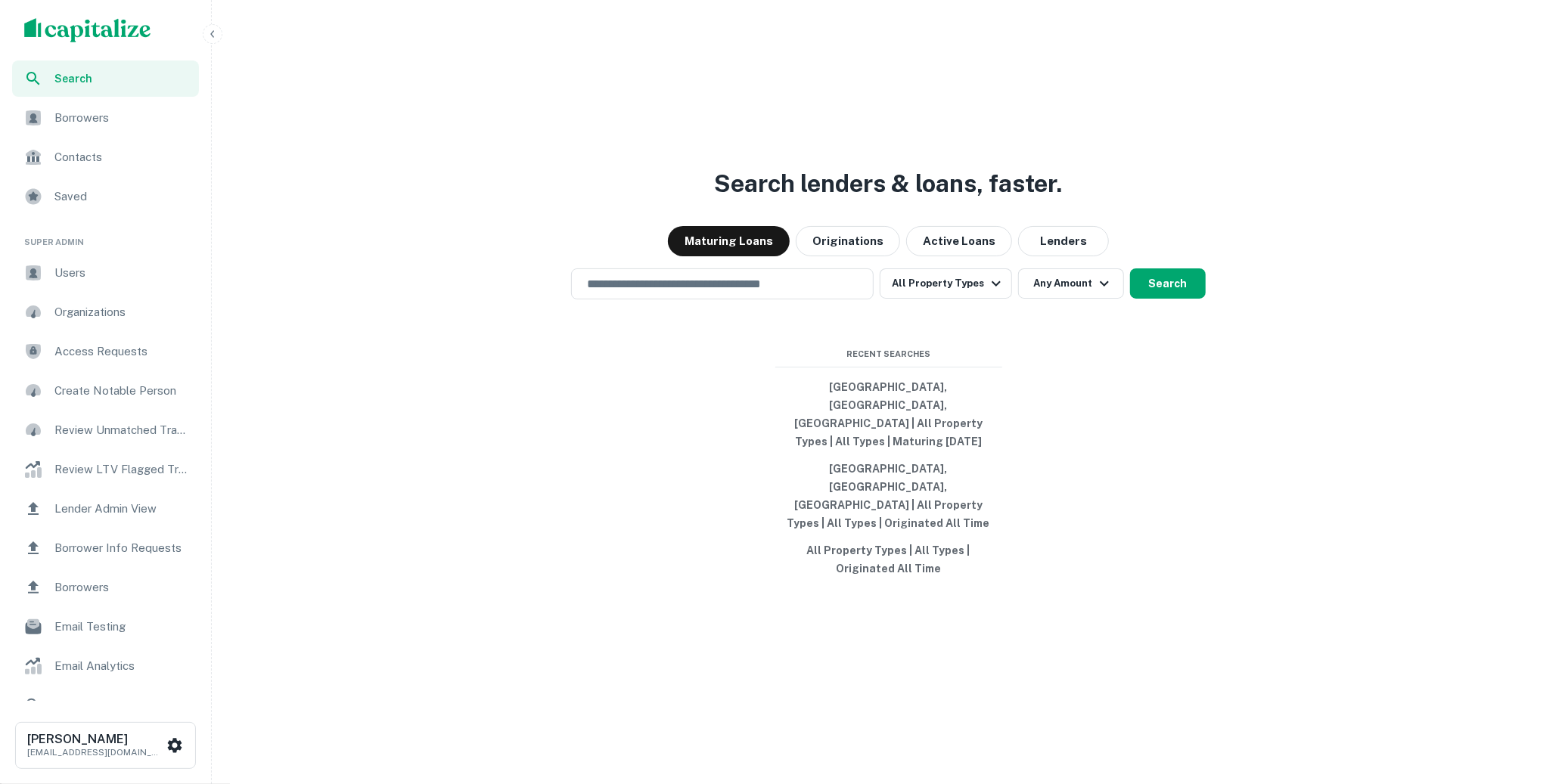
click at [737, 299] on div "​" at bounding box center [722, 284] width 302 height 31
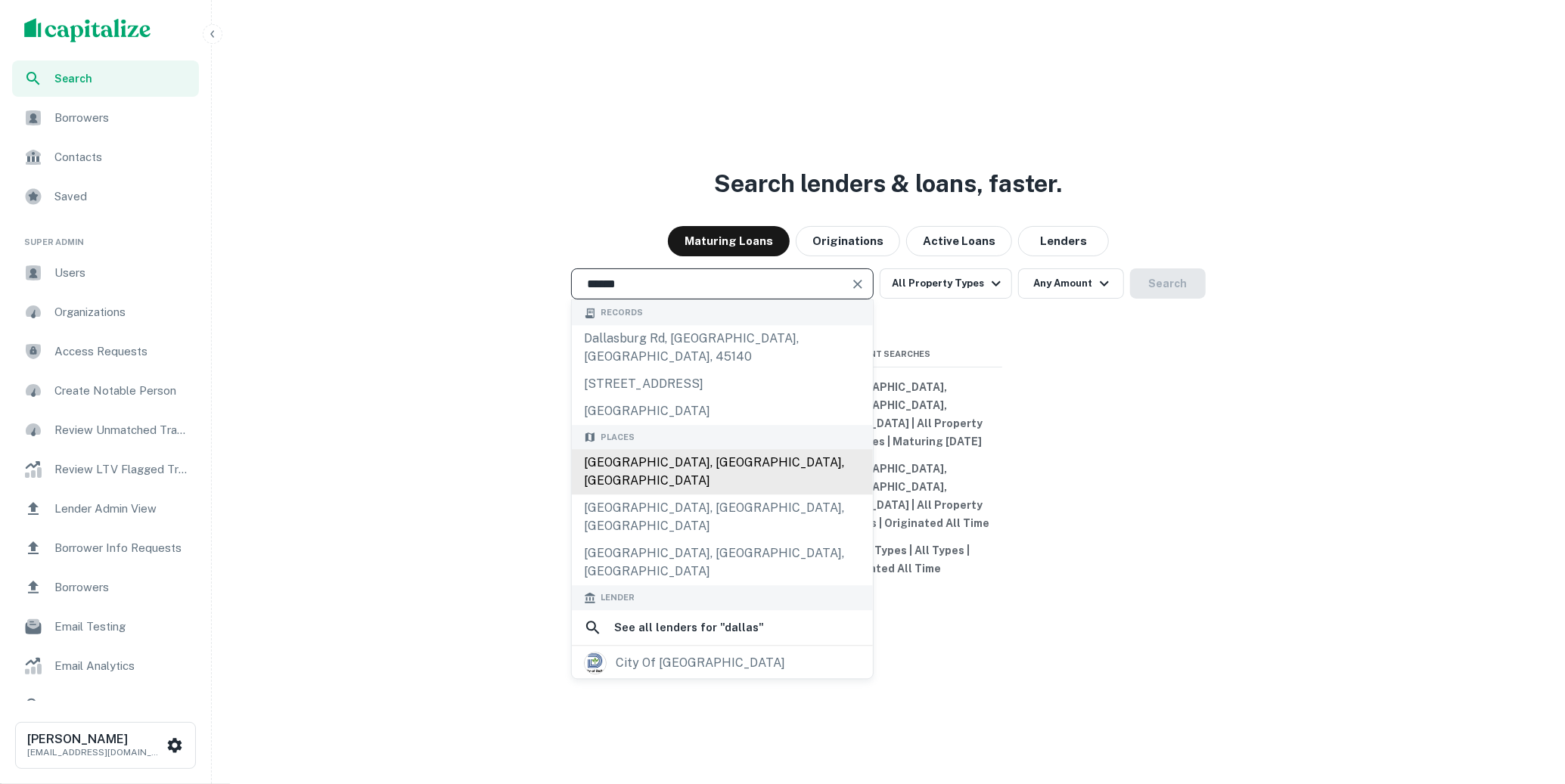
click at [654, 486] on div "[GEOGRAPHIC_DATA], [GEOGRAPHIC_DATA], [GEOGRAPHIC_DATA]" at bounding box center [723, 472] width 301 height 45
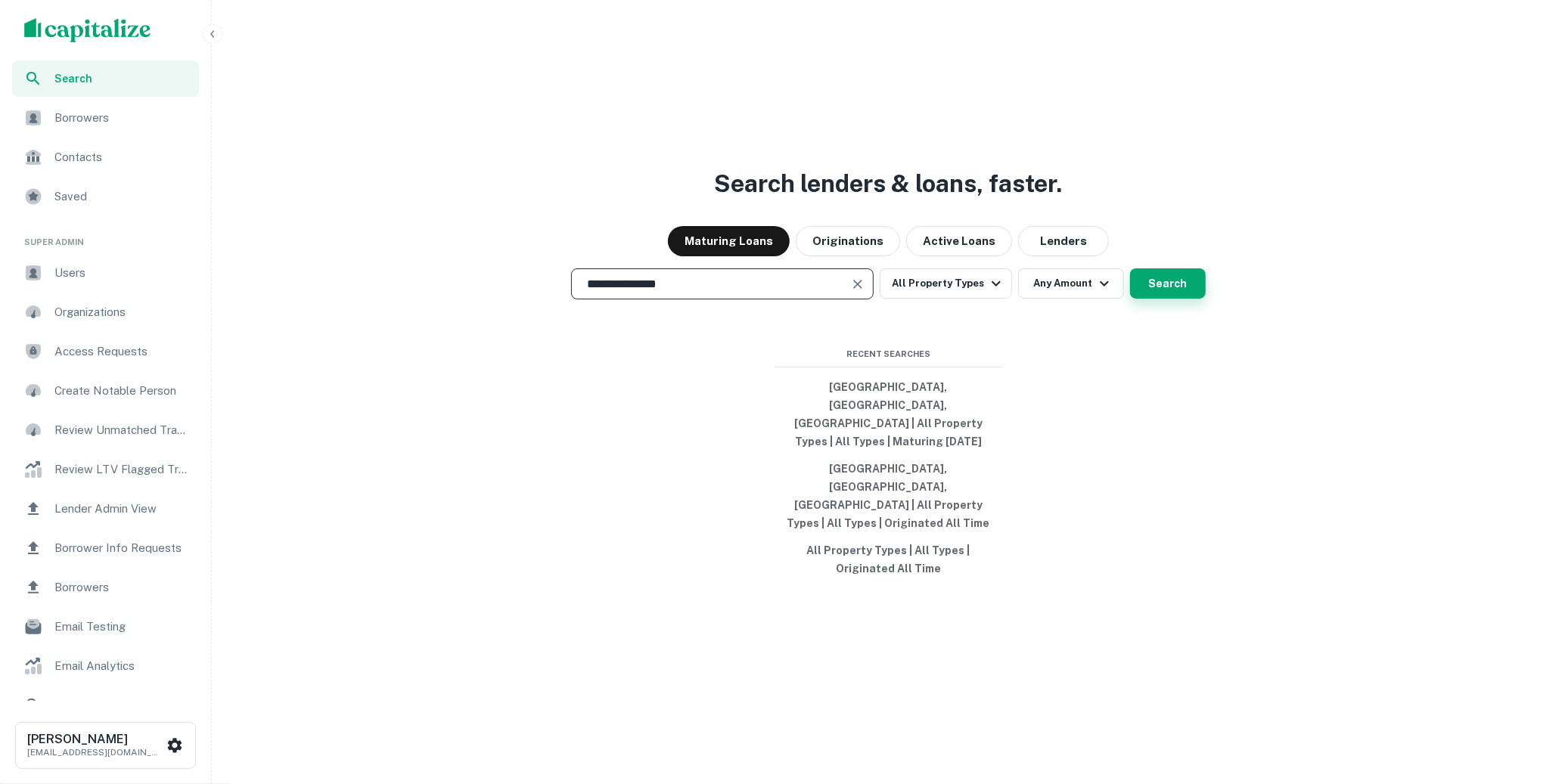
type input "**********"
click at [1166, 298] on button "Search" at bounding box center [1168, 283] width 75 height 30
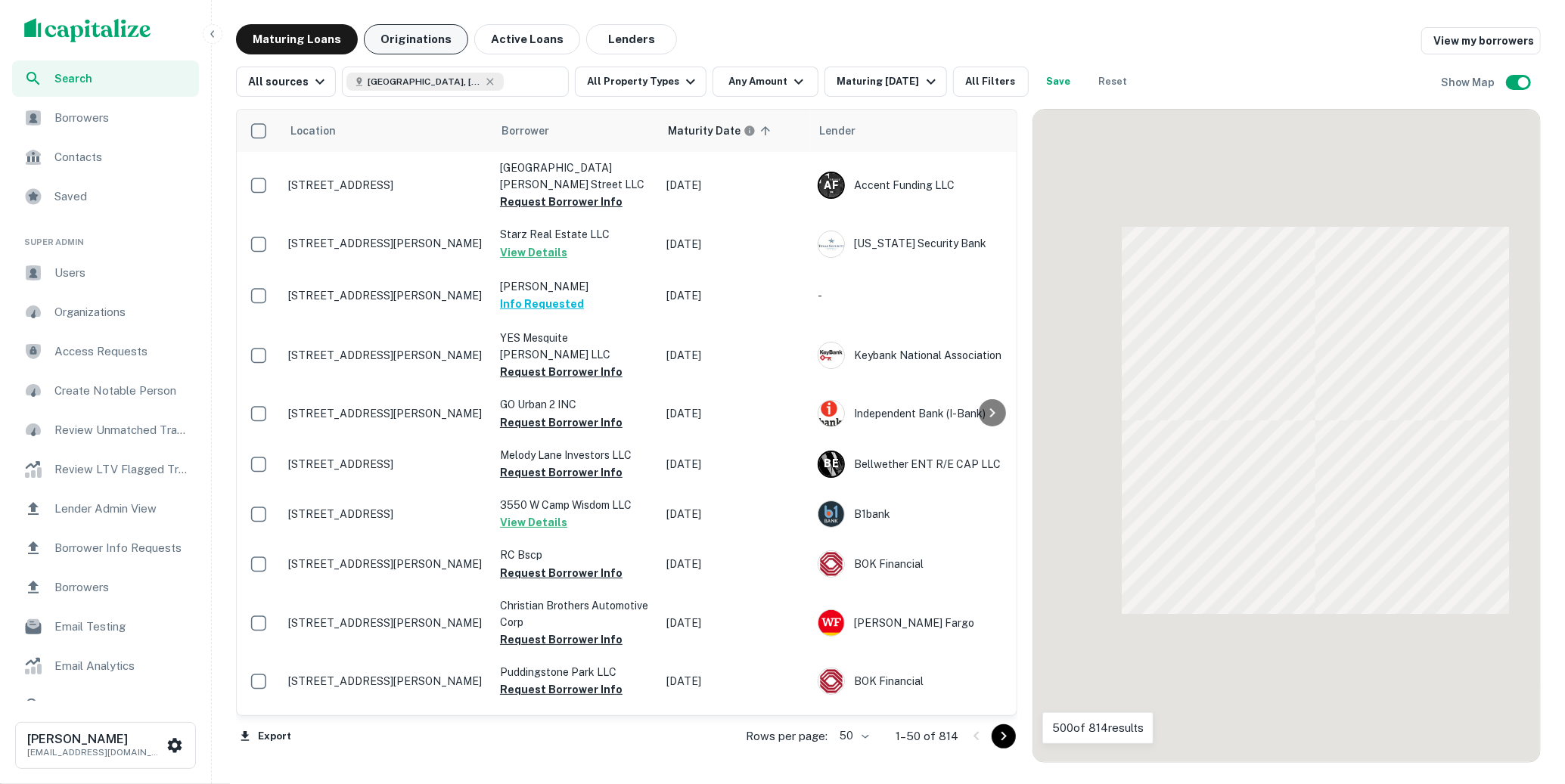
click at [398, 43] on button "Originations" at bounding box center [416, 39] width 104 height 30
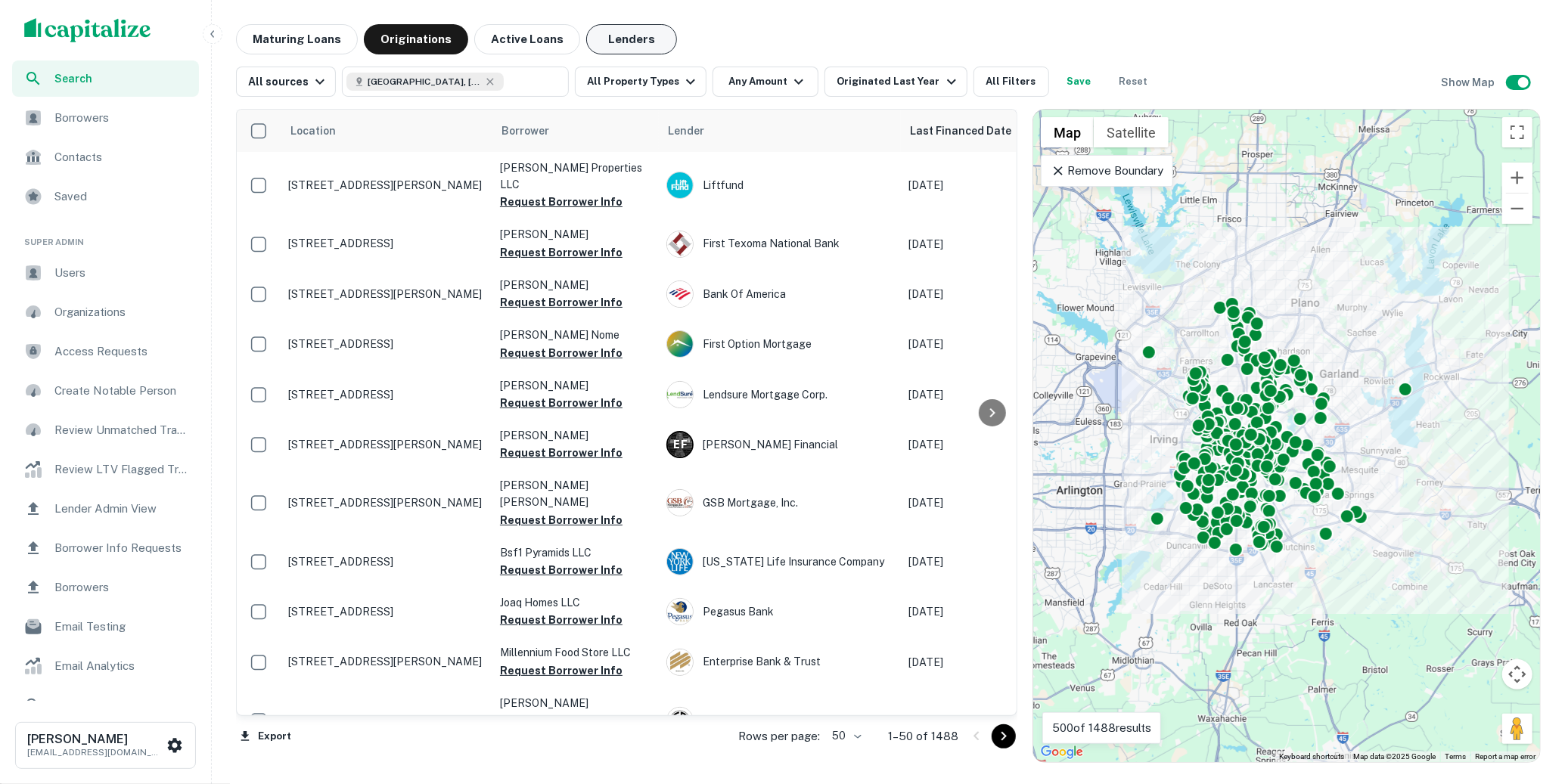
click at [632, 45] on button "Lenders" at bounding box center [632, 39] width 91 height 30
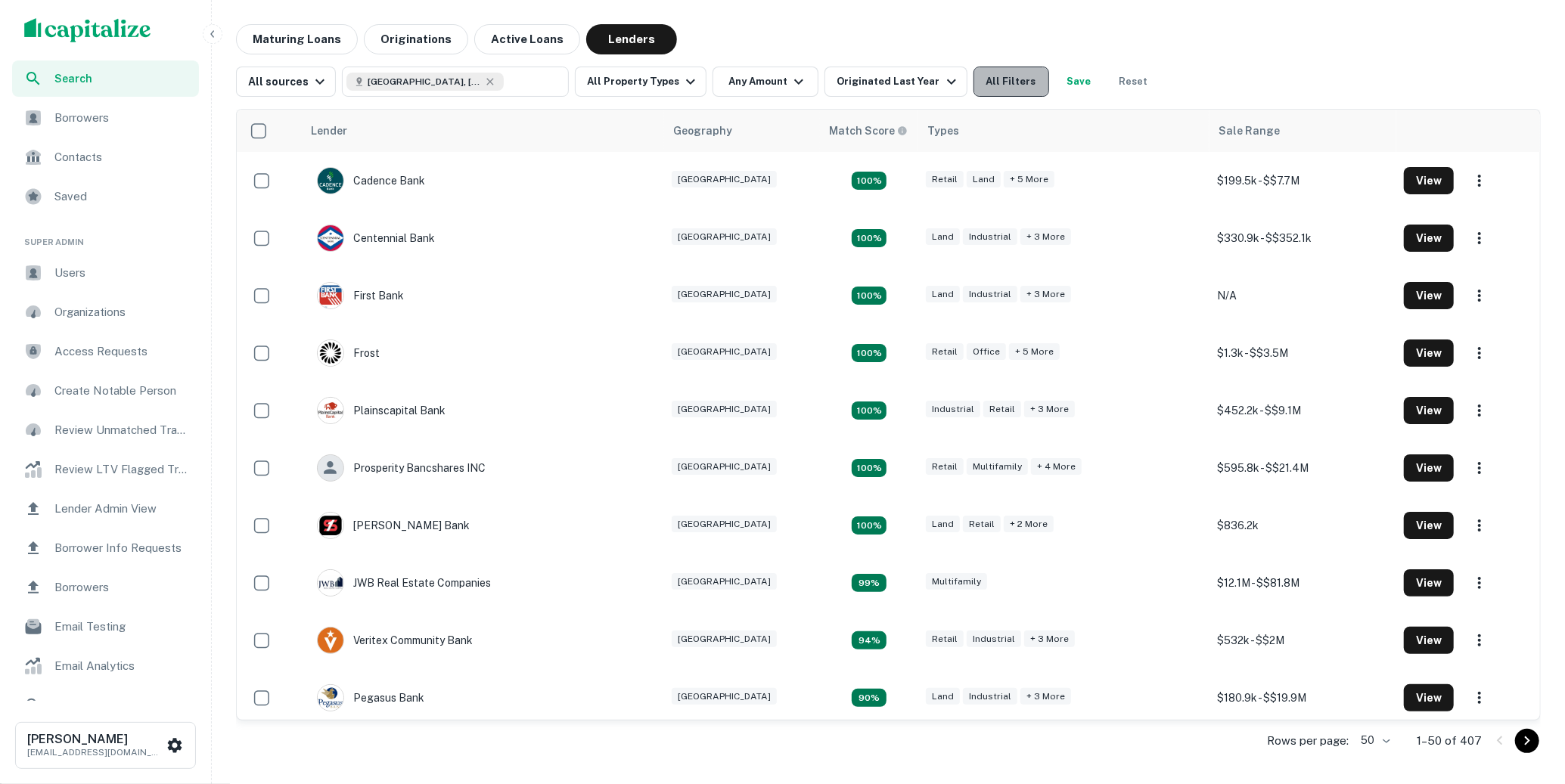
click at [992, 93] on button "All Filters" at bounding box center [1011, 81] width 75 height 30
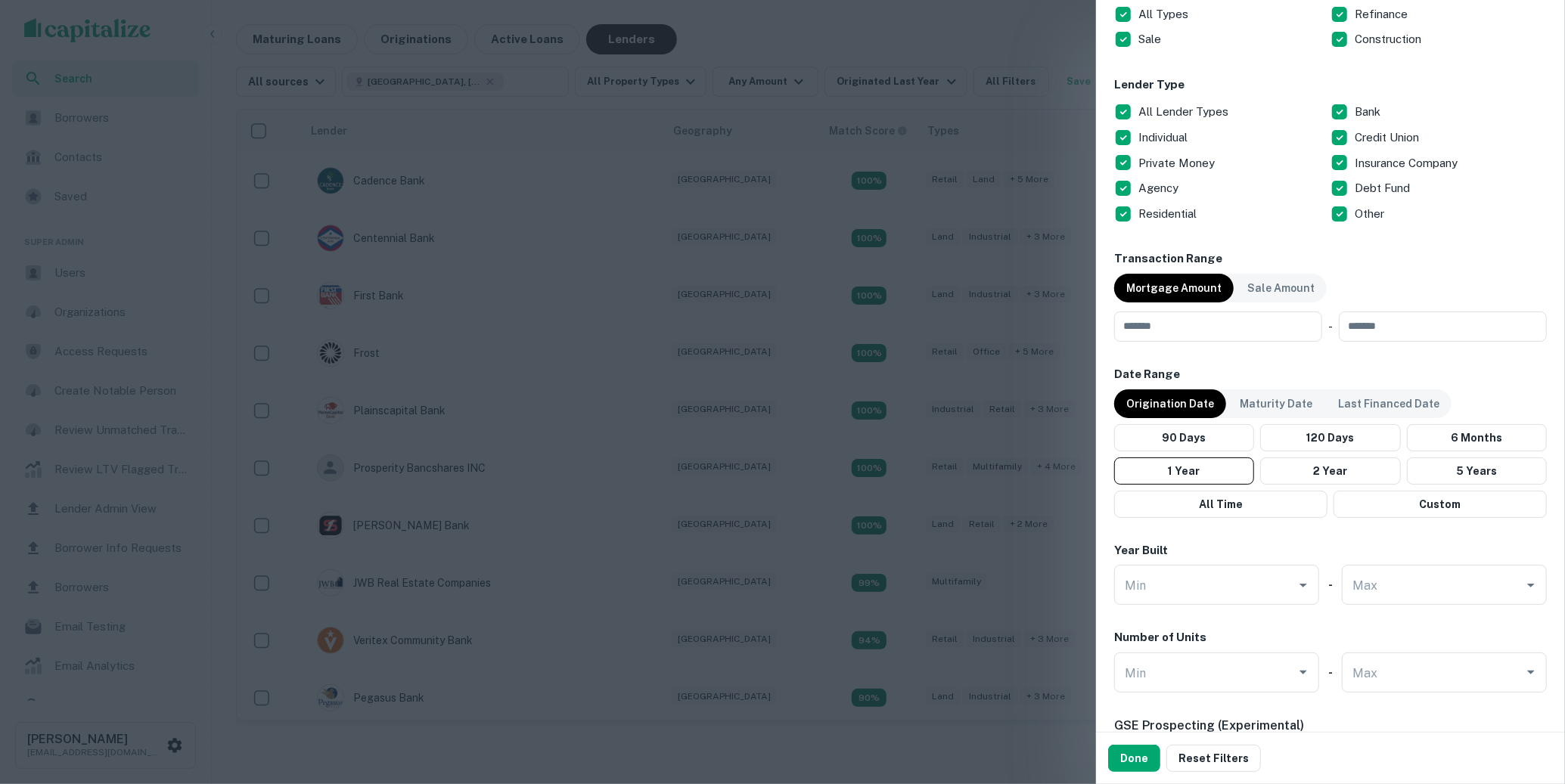
scroll to position [543, 0]
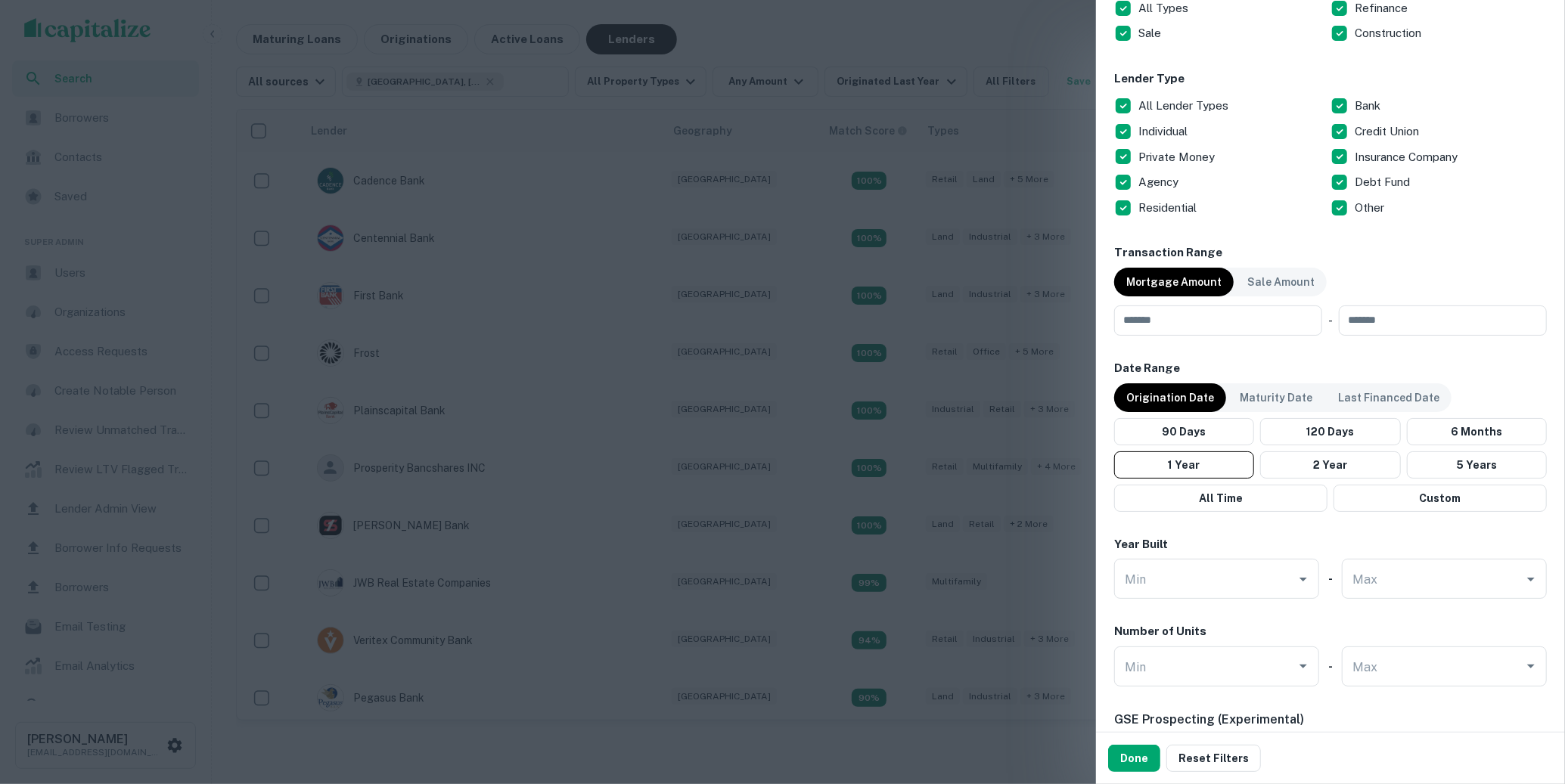
click at [943, 13] on div at bounding box center [782, 392] width 1565 height 784
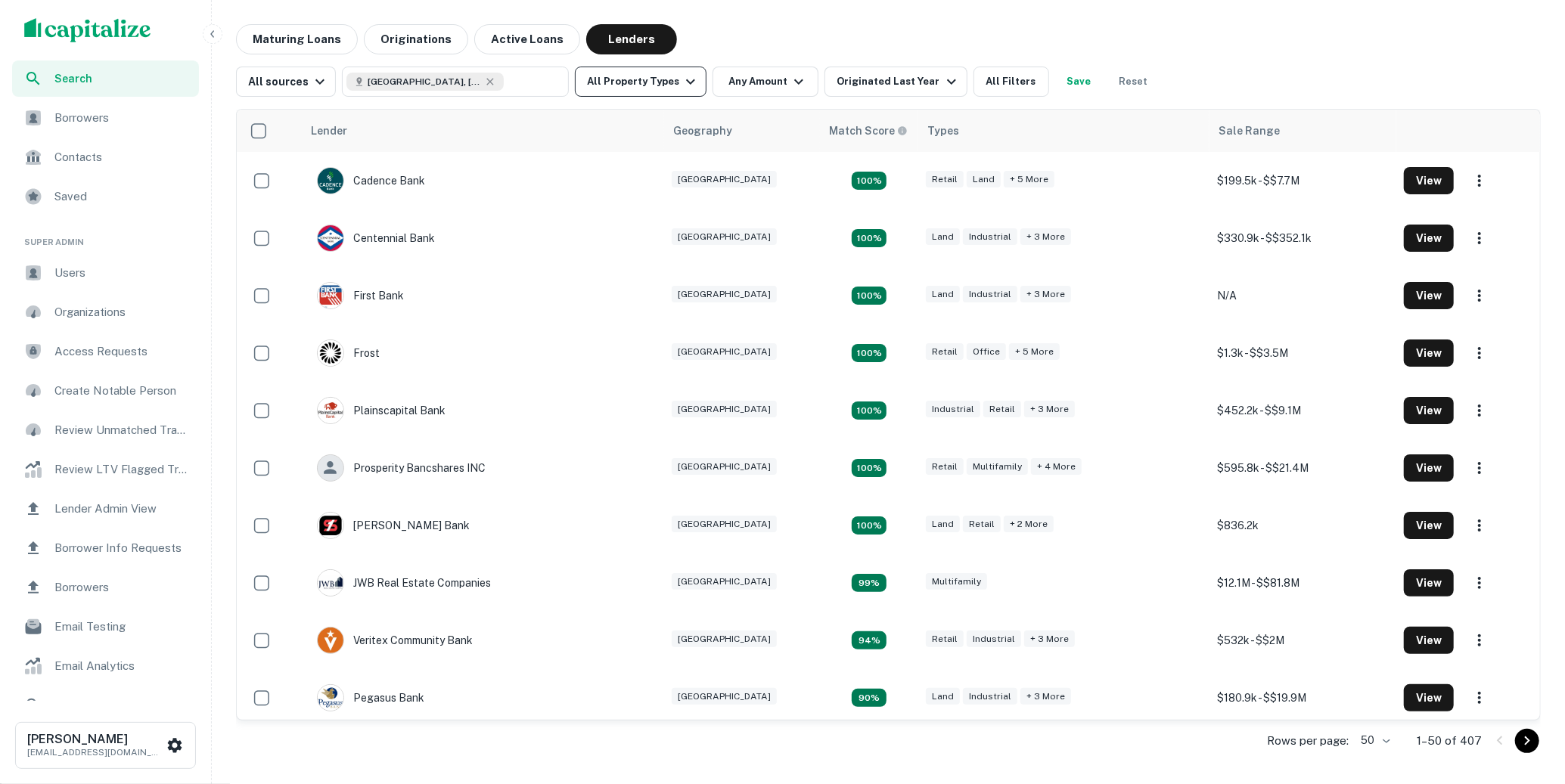
click at [668, 82] on button "All Property Types" at bounding box center [640, 81] width 131 height 30
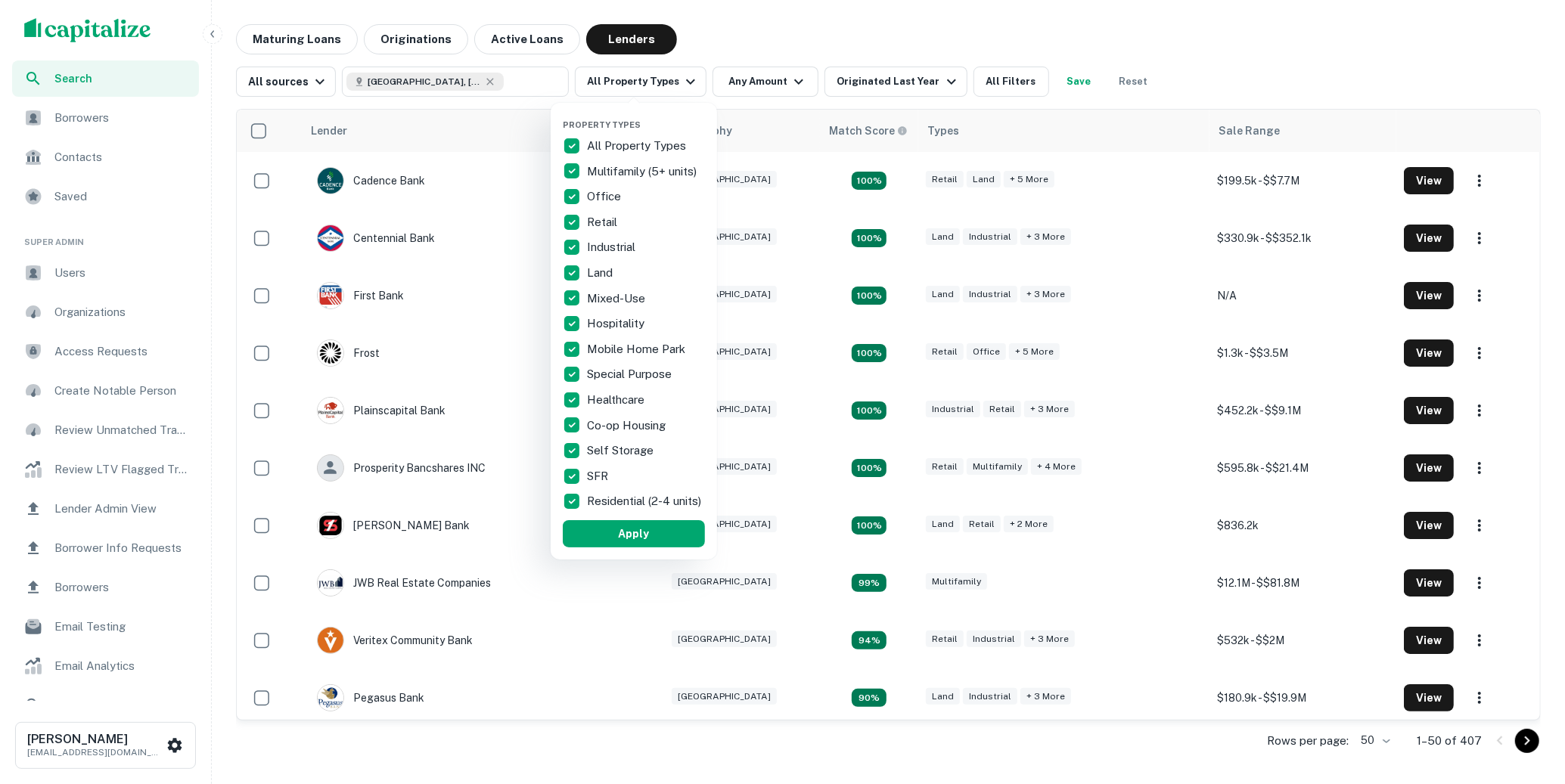
click at [561, 144] on div "Property Types All Property Types Multifamily (5+ units) Office Retail Industri…" at bounding box center [634, 330] width 166 height 457
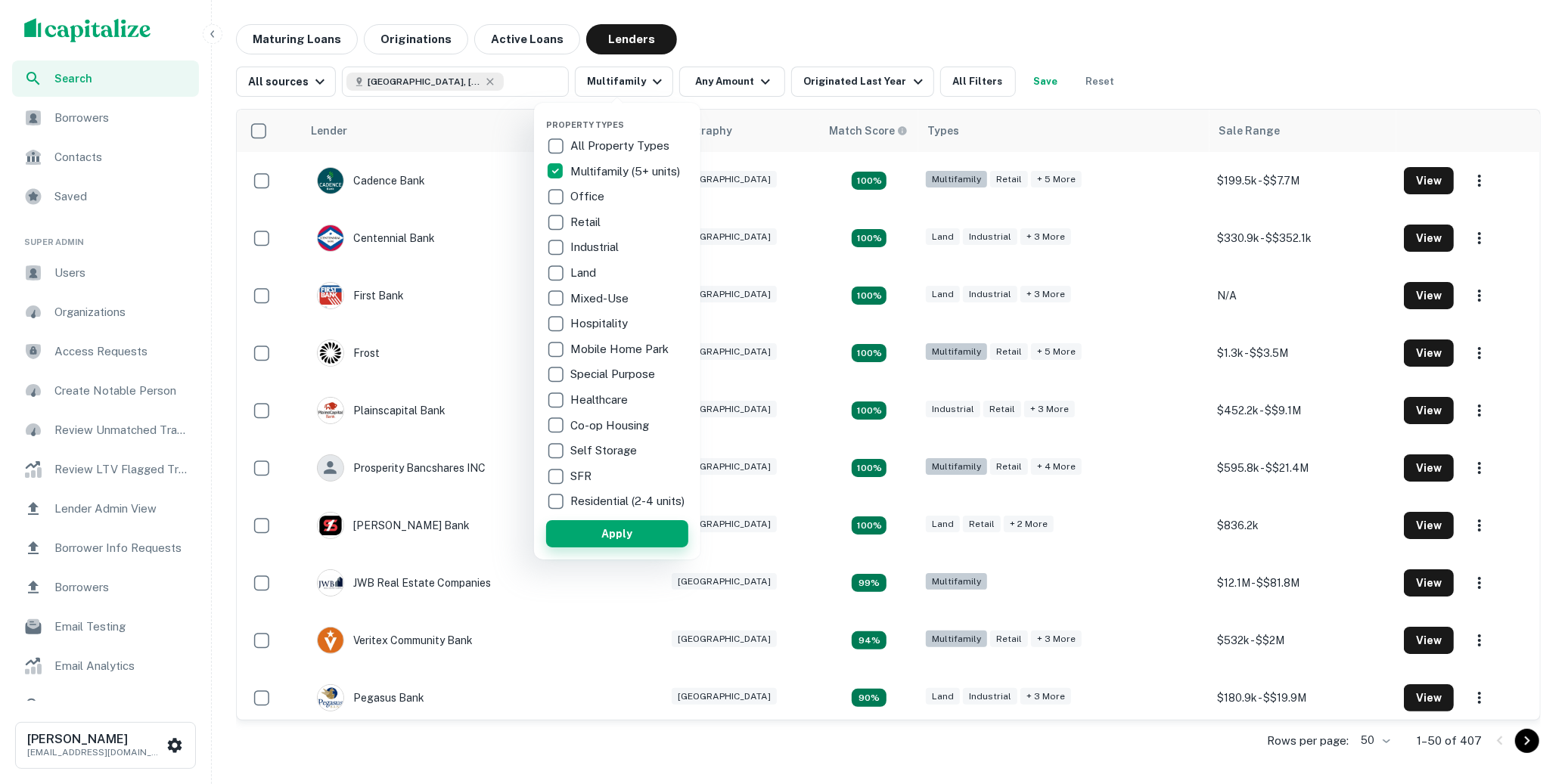
click at [604, 539] on button "Apply" at bounding box center [616, 534] width 142 height 27
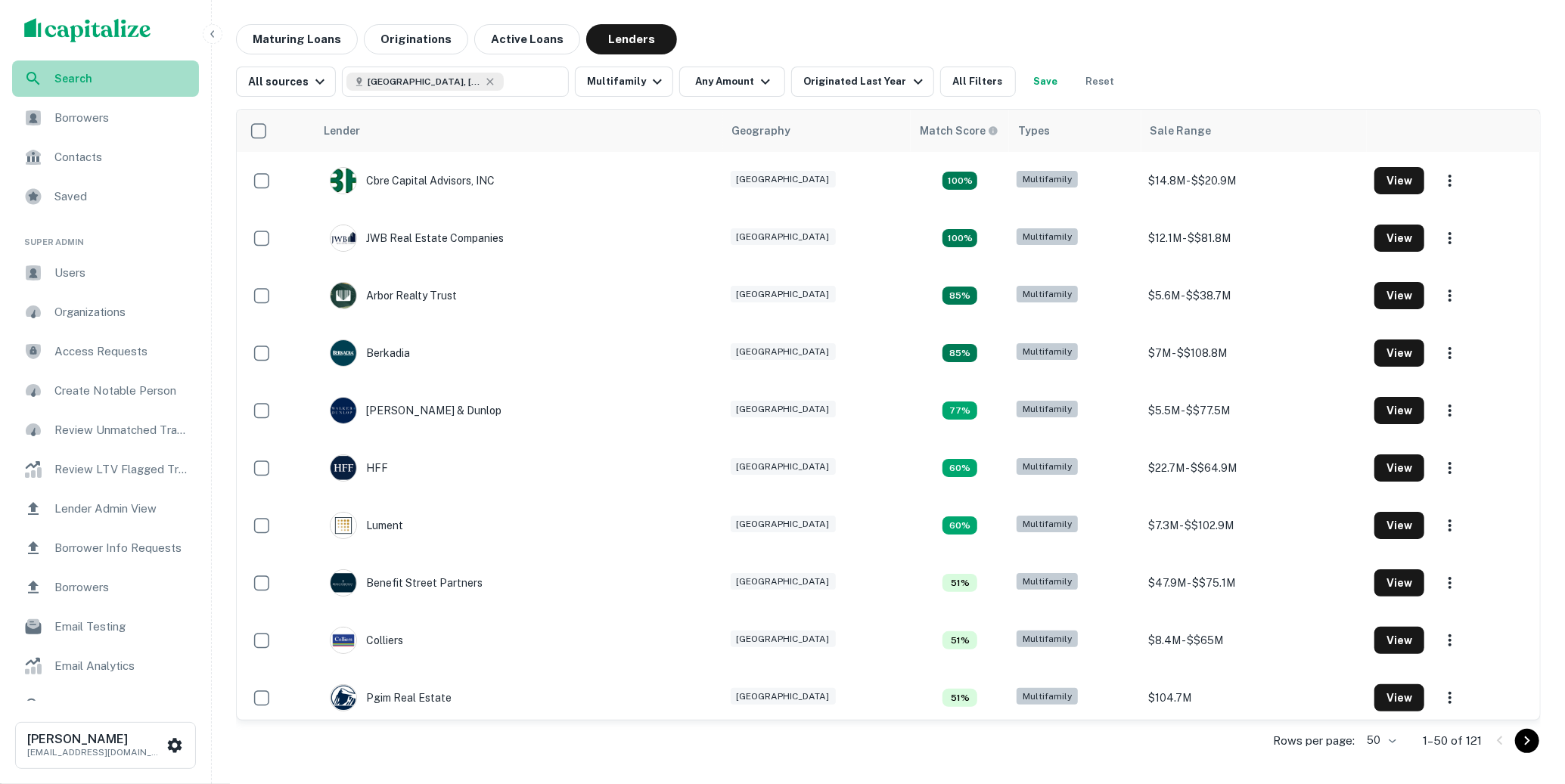
click at [128, 80] on span "Search" at bounding box center [122, 78] width 135 height 16
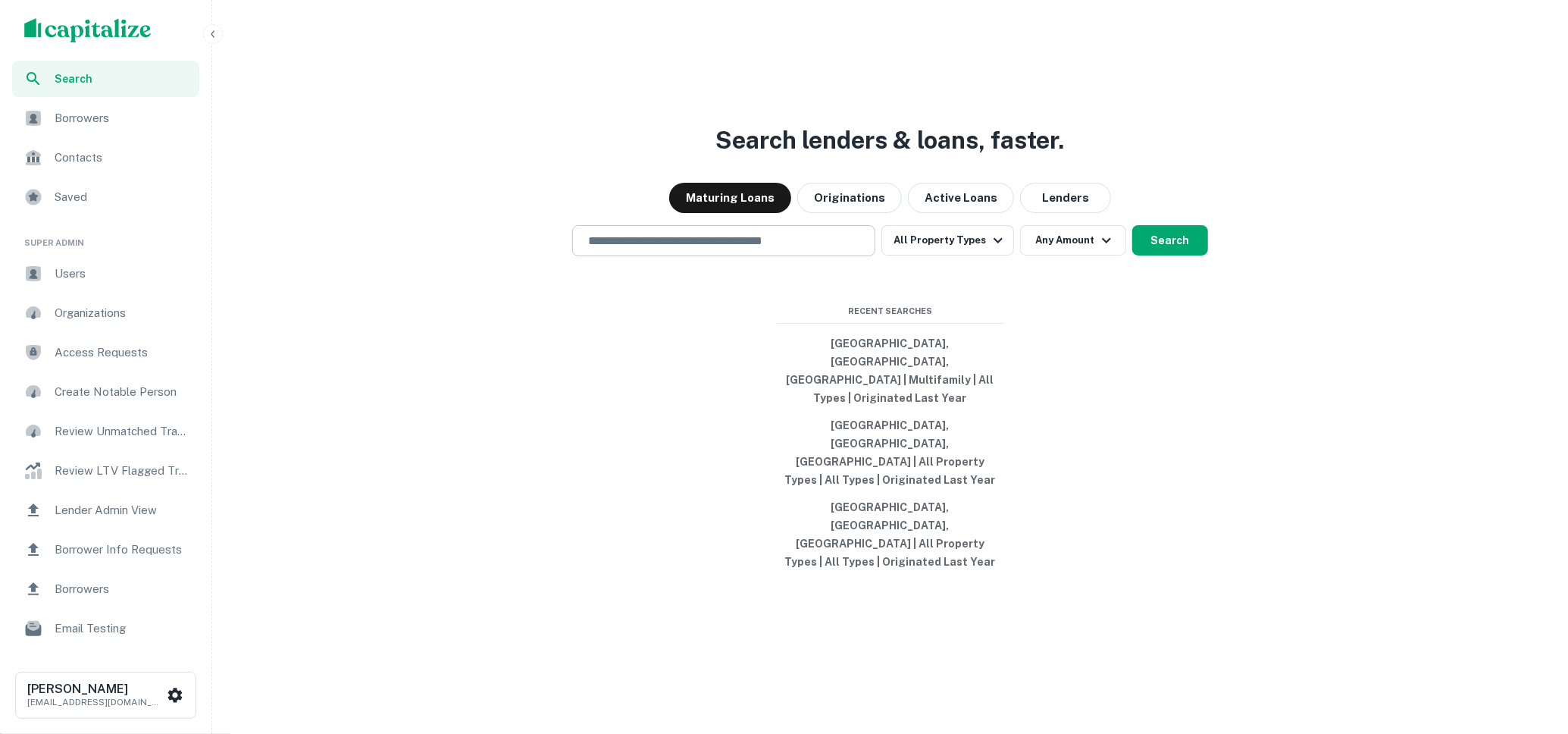
click at [805, 250] on input "text" at bounding box center [723, 241] width 289 height 17
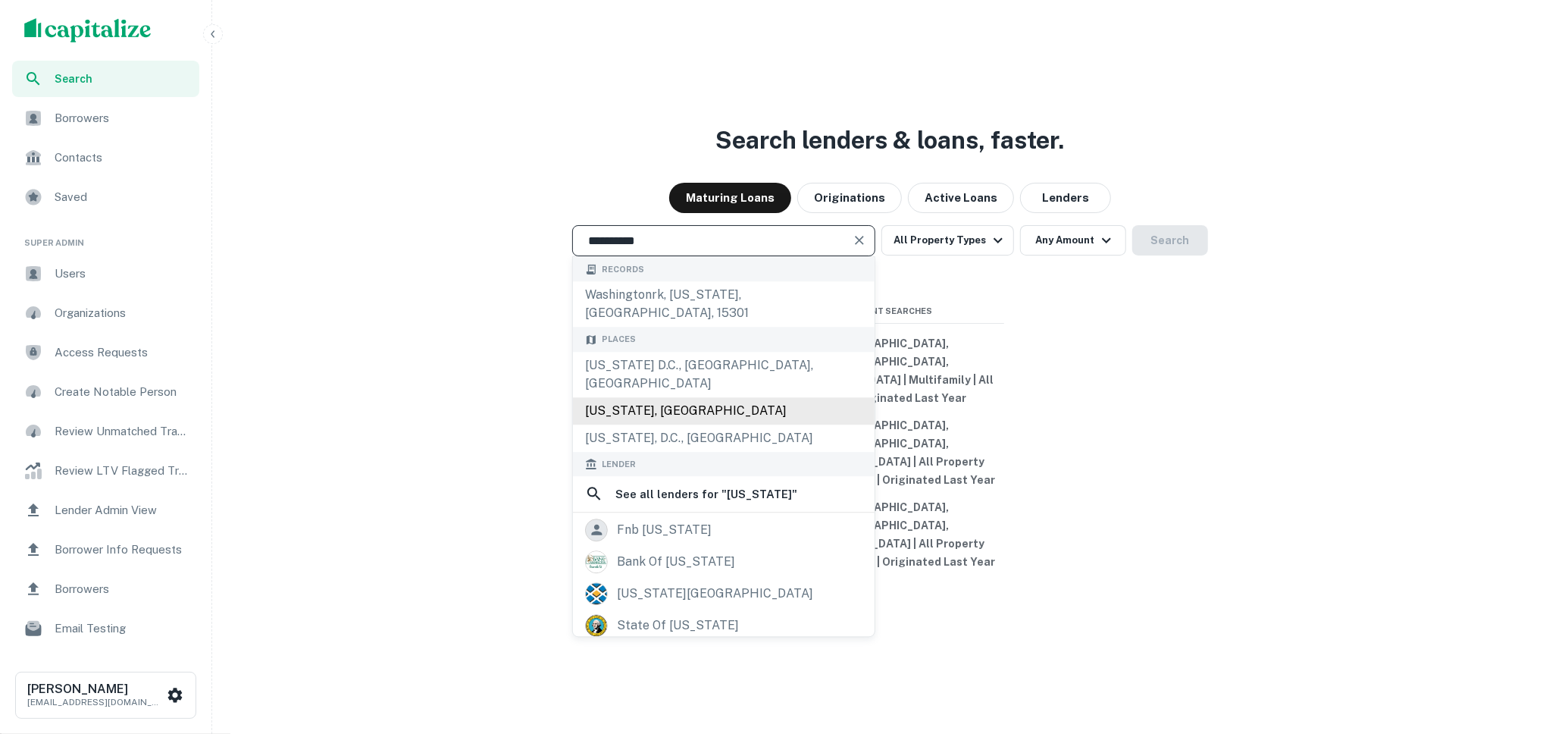
click at [666, 425] on div "[US_STATE], [GEOGRAPHIC_DATA]" at bounding box center [724, 411] width 302 height 27
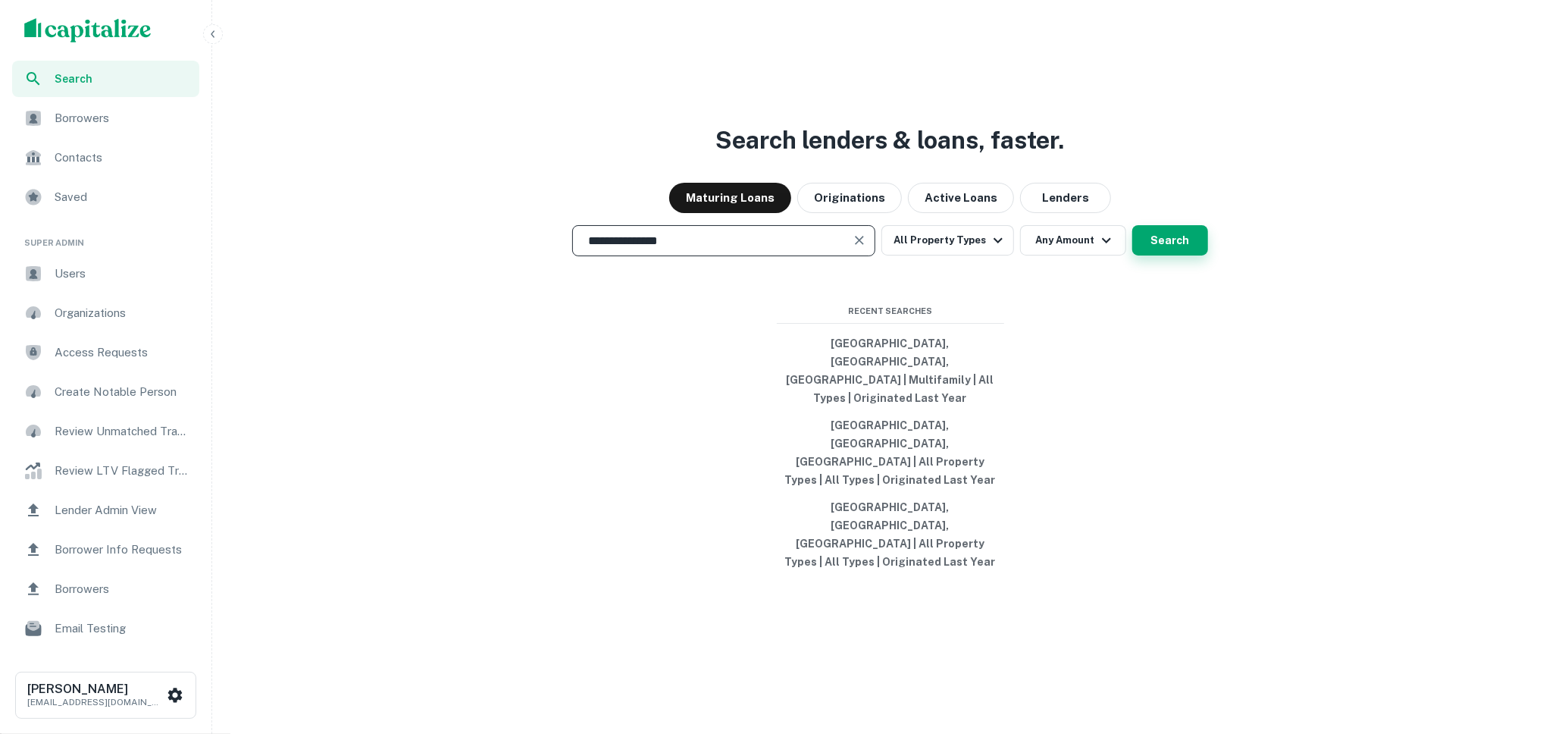
type input "**********"
click at [1187, 256] on button "Search" at bounding box center [1170, 240] width 75 height 30
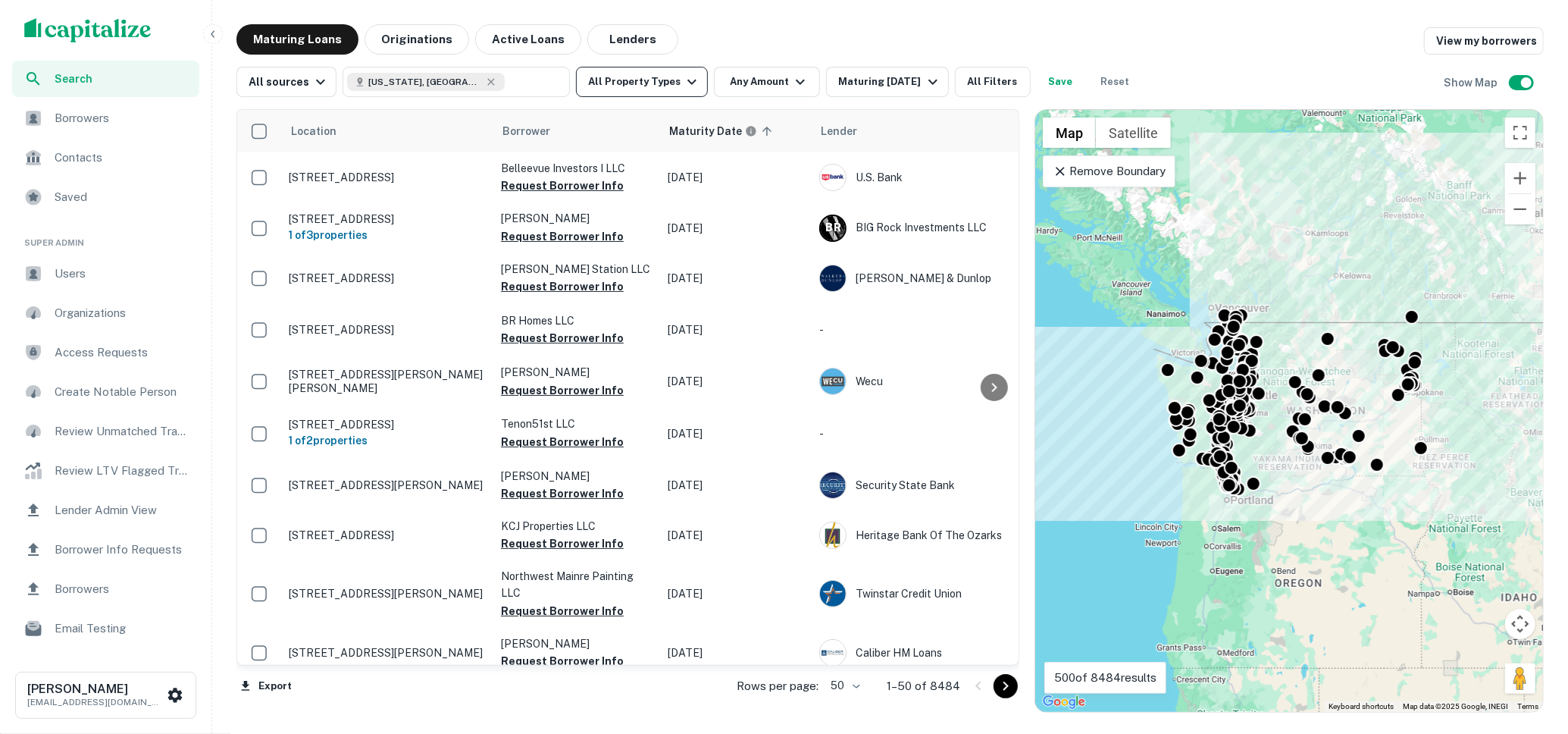
click at [683, 82] on icon "button" at bounding box center [692, 81] width 18 height 18
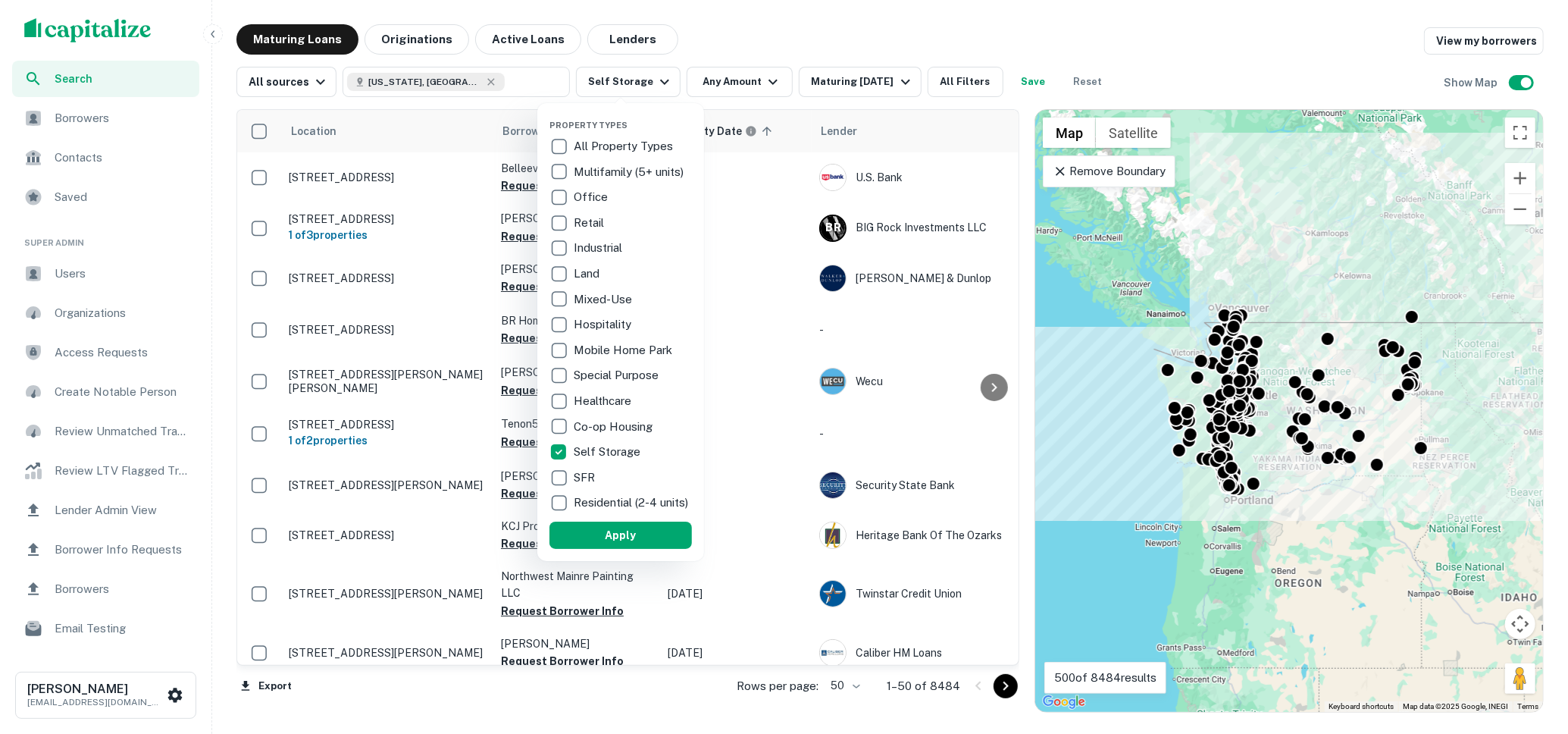
click at [598, 547] on button "Apply" at bounding box center [620, 535] width 142 height 27
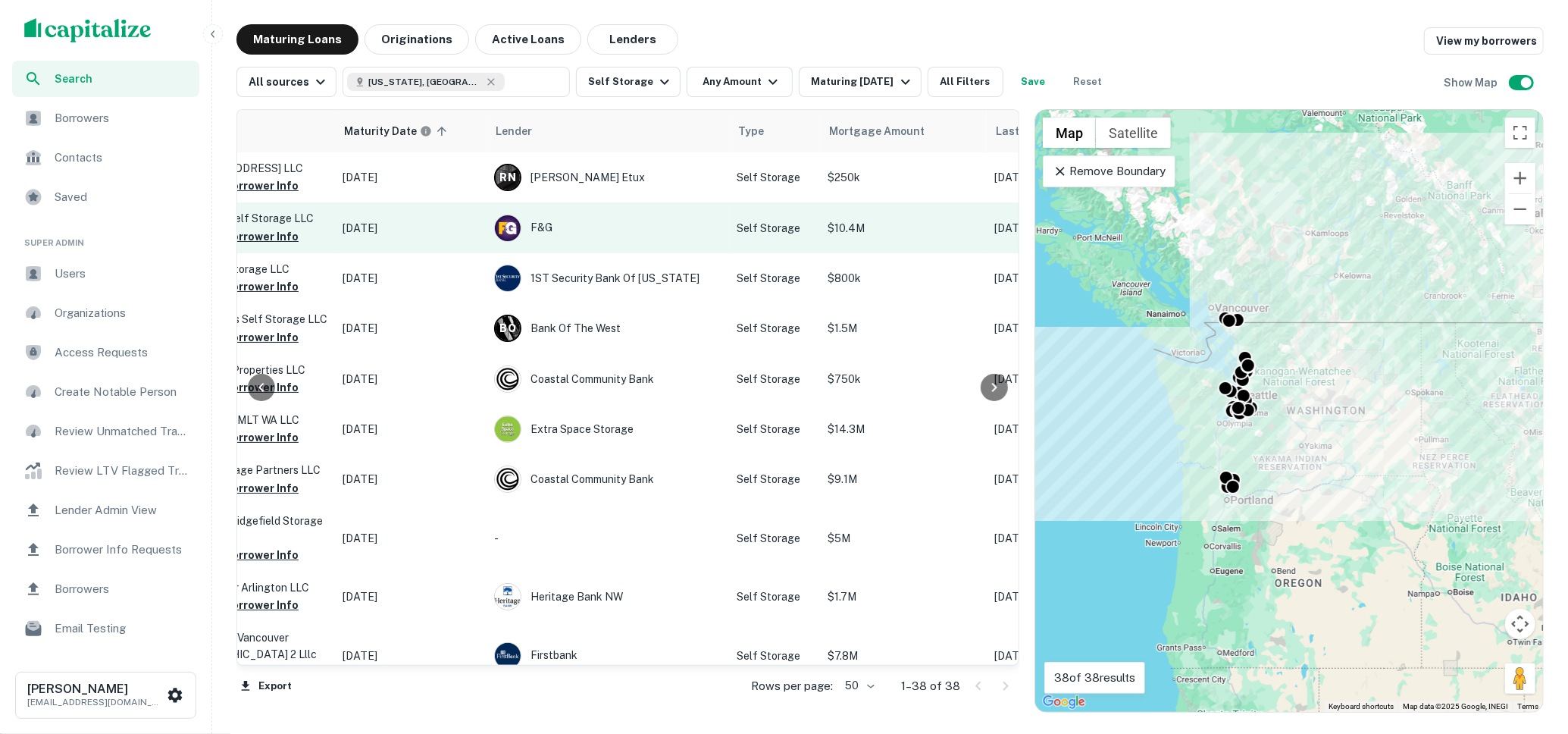
scroll to position [0, 326]
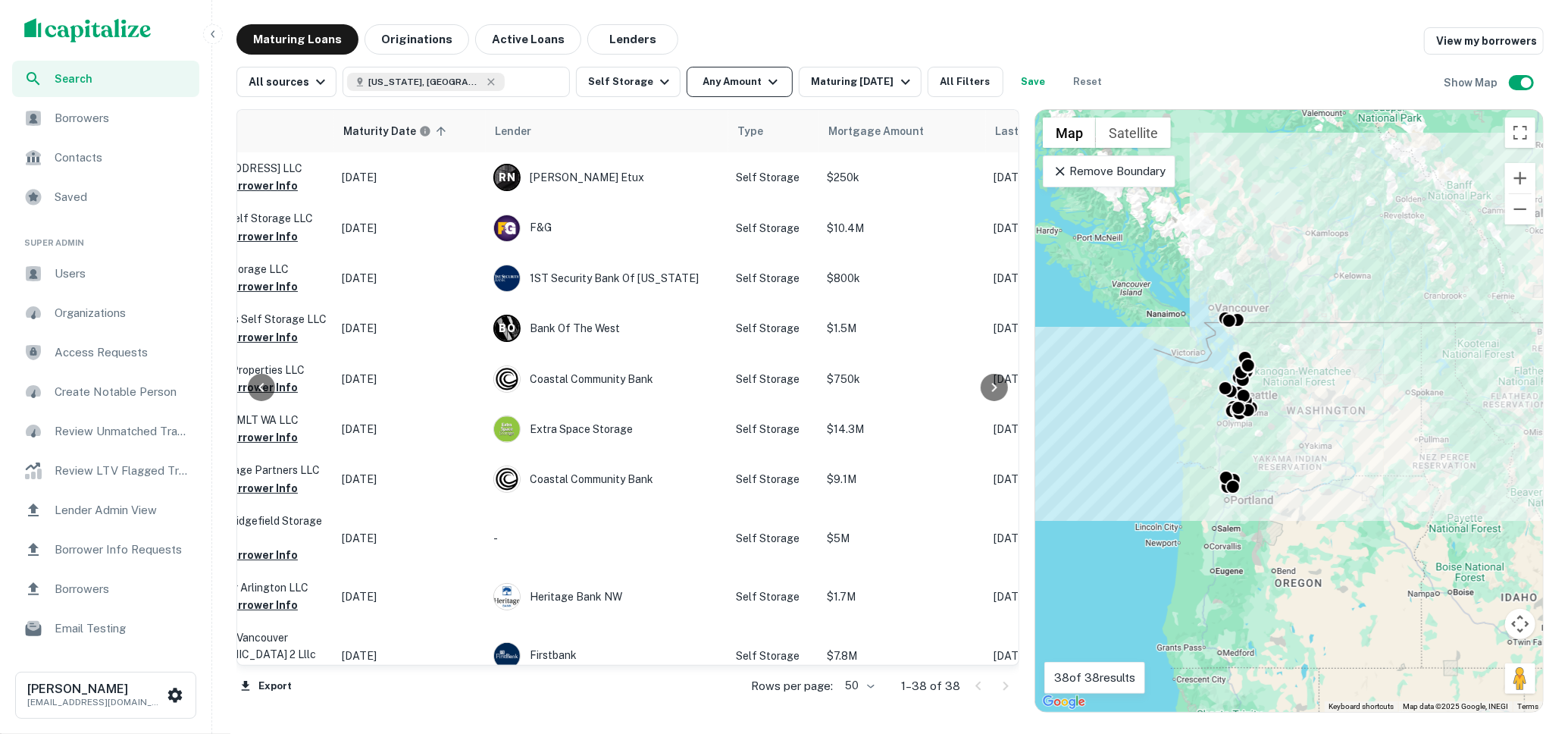
click at [766, 76] on icon "button" at bounding box center [772, 81] width 18 height 18
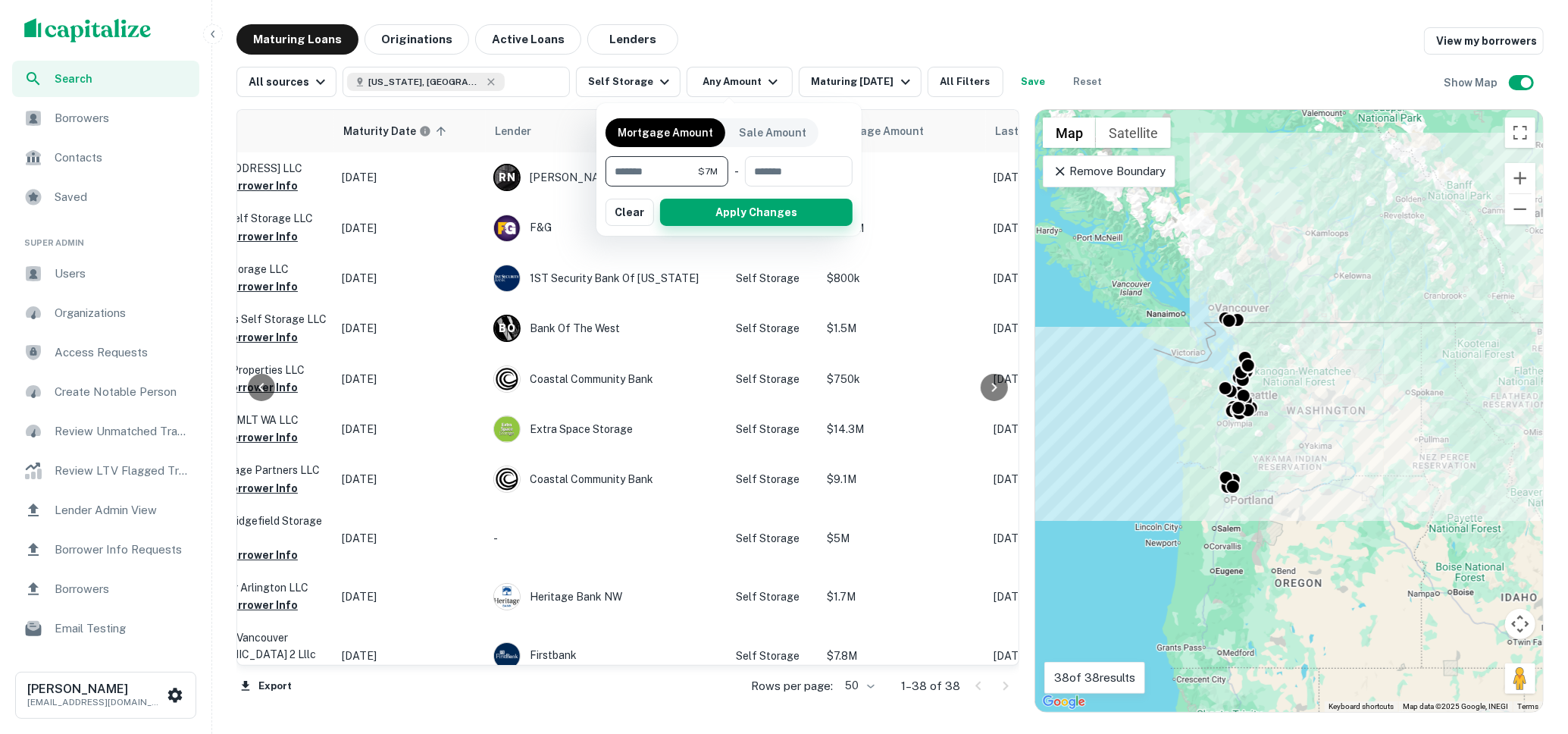
type input "*******"
click at [720, 206] on button "Apply Changes" at bounding box center [756, 212] width 193 height 27
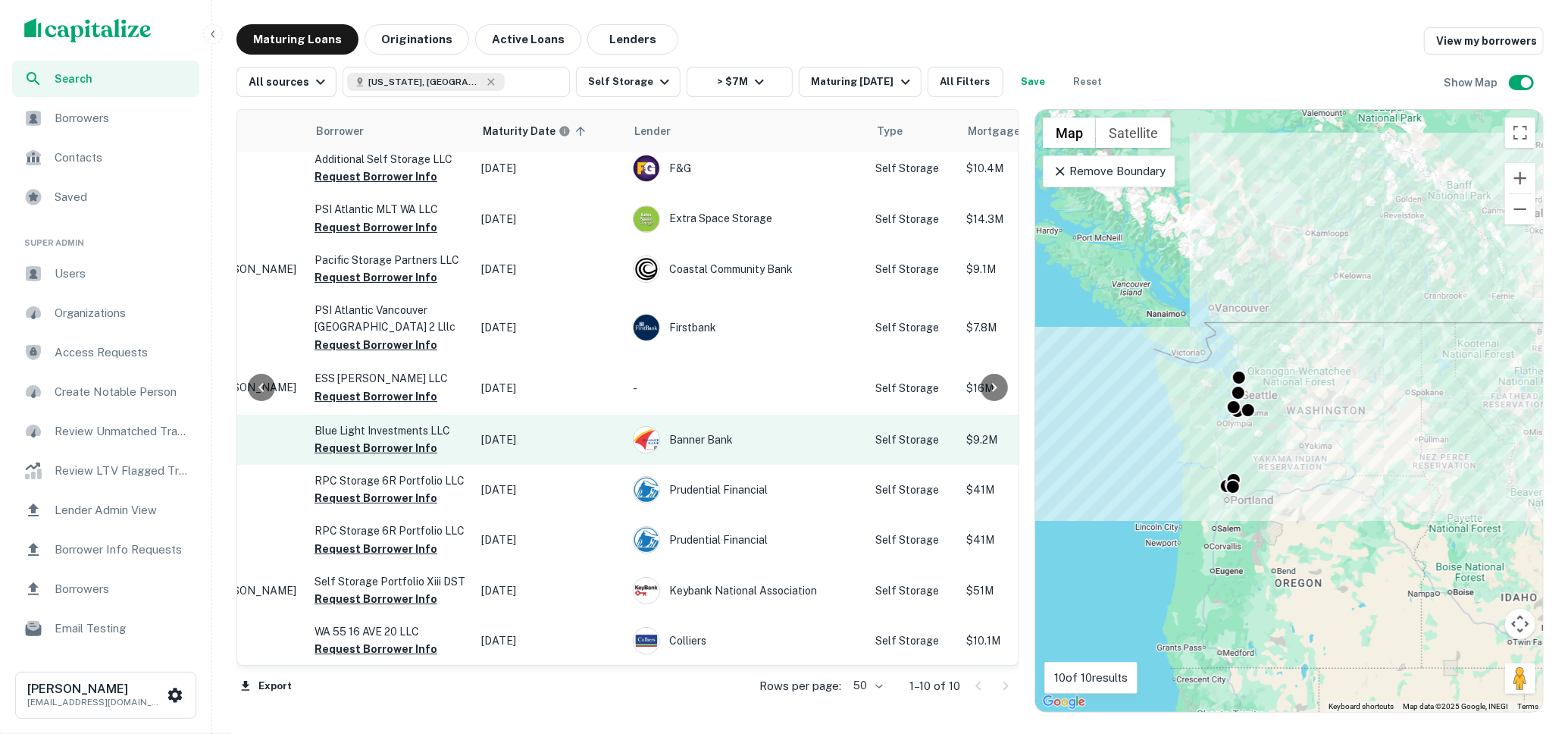
scroll to position [9, 61]
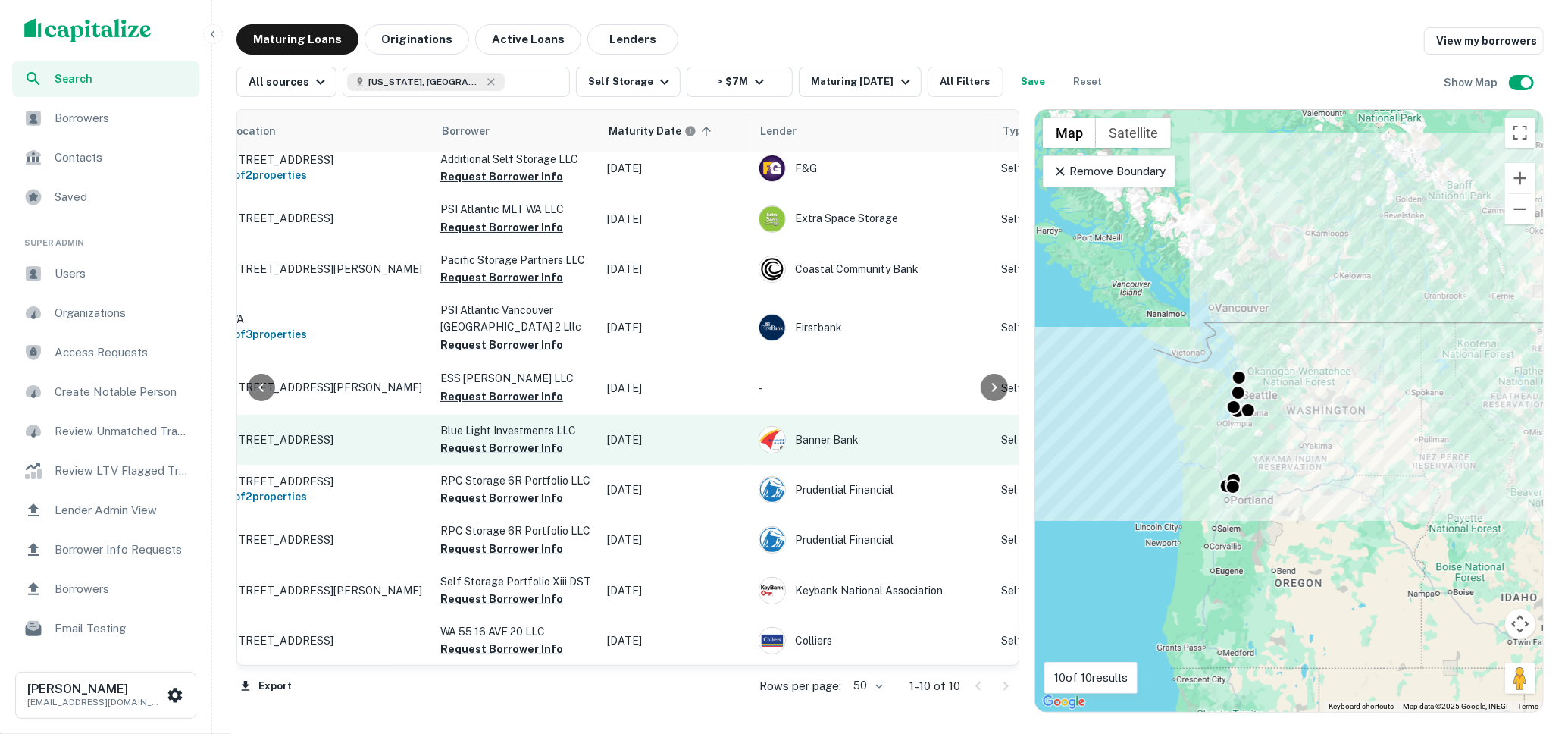
click at [354, 440] on p "[STREET_ADDRESS]" at bounding box center [327, 440] width 197 height 14
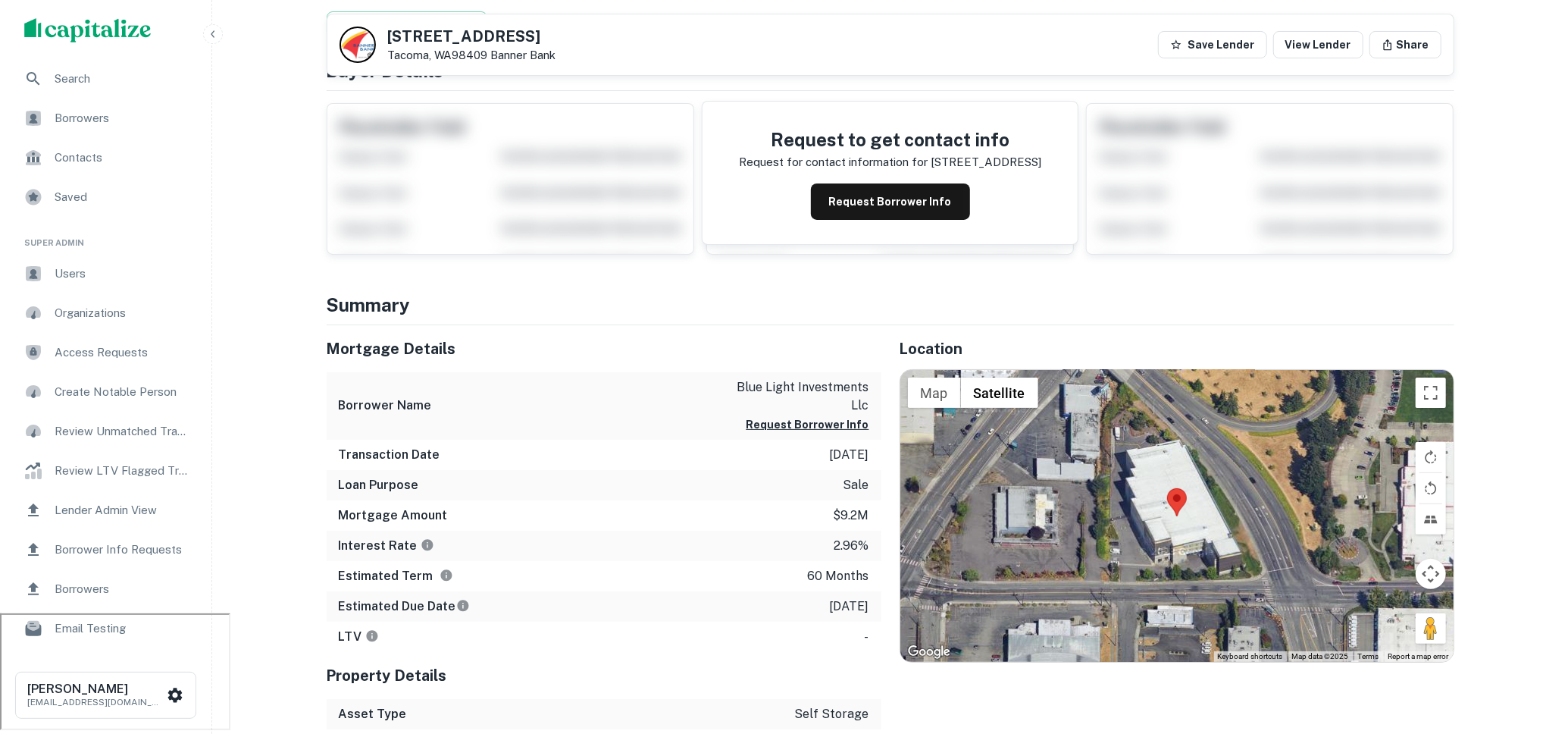
scroll to position [68, 0]
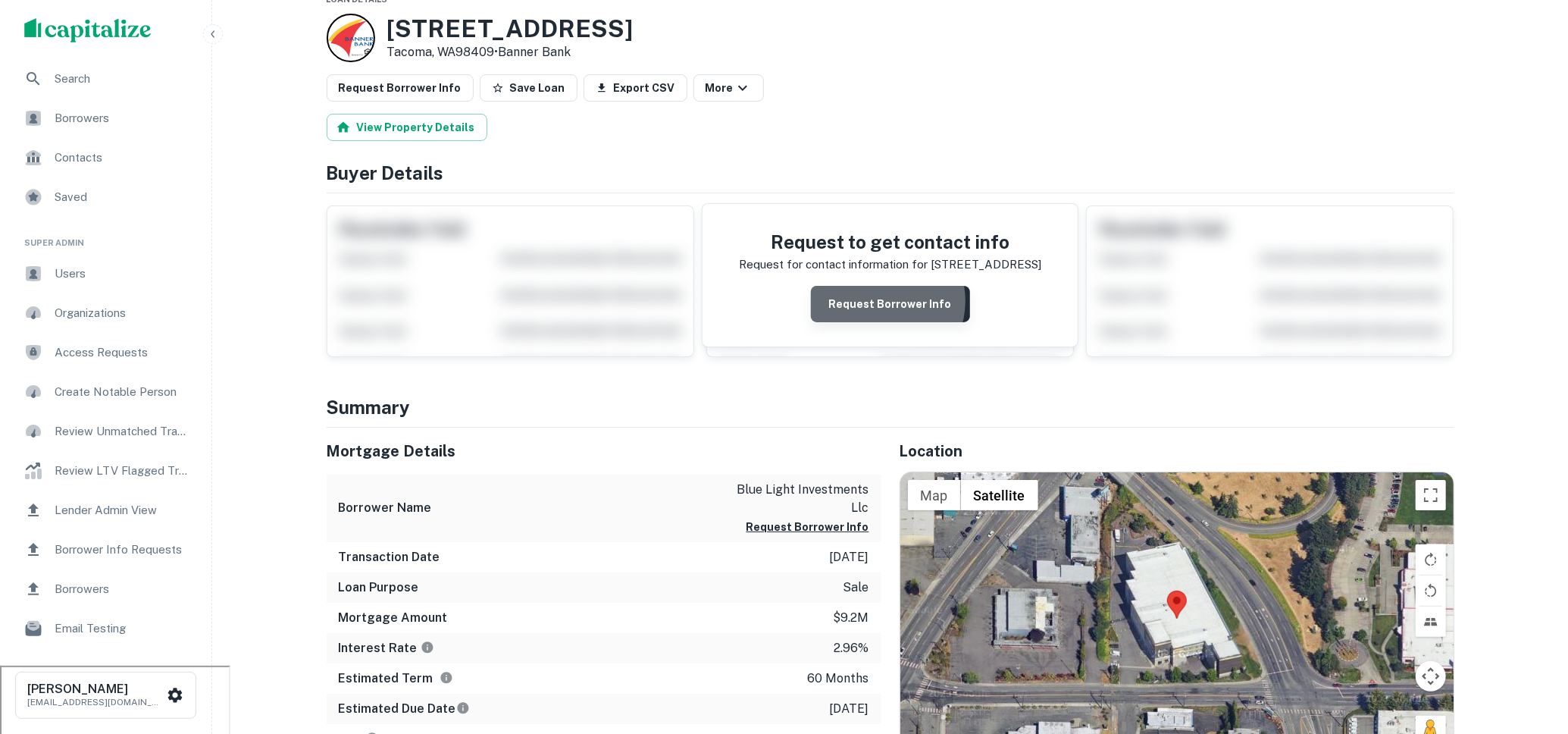
click at [886, 299] on button "Request Borrower Info" at bounding box center [890, 304] width 159 height 37
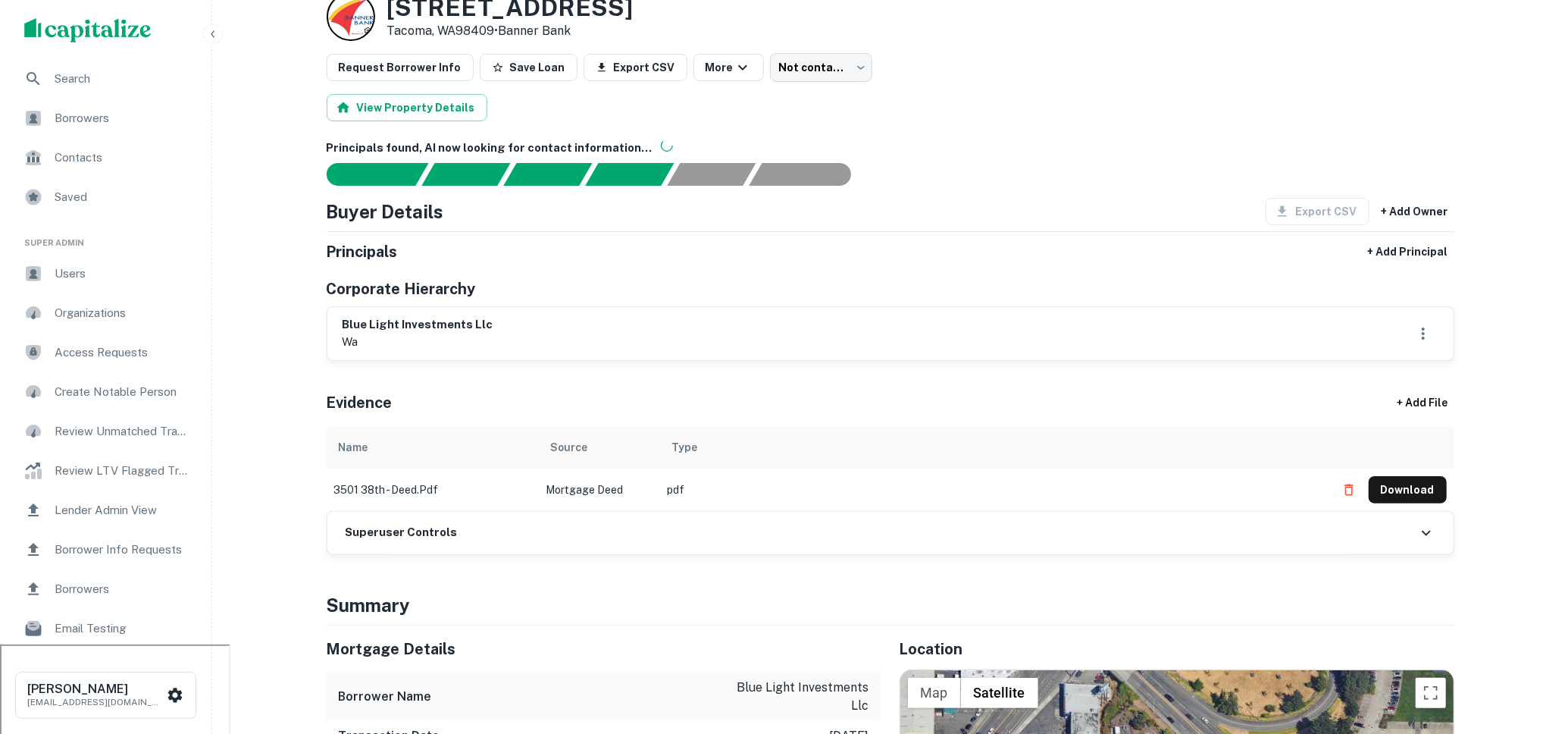
scroll to position [99, 0]
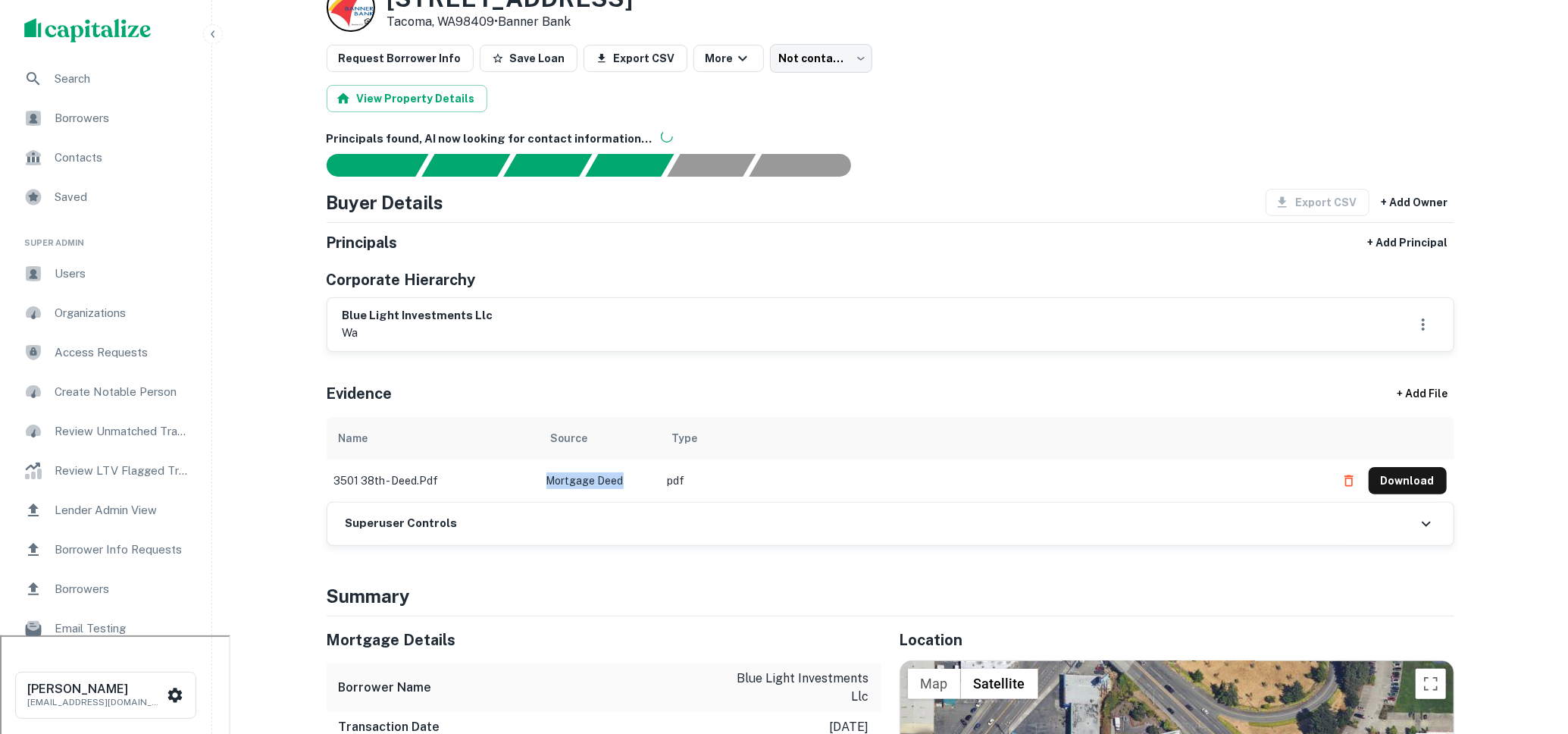
drag, startPoint x: 646, startPoint y: 477, endPoint x: 535, endPoint y: 481, distance: 111.1
click at [535, 481] on tr "3501 38th - deed.pdf Mortgage Deed pdf Download" at bounding box center [890, 481] width 1128 height 43
click at [535, 481] on td "3501 38th - deed.pdf" at bounding box center [432, 481] width 212 height 43
drag, startPoint x: 667, startPoint y: 480, endPoint x: 528, endPoint y: 482, distance: 139.0
click at [528, 482] on tr "3501 38th - deed.pdf Mortgage Deed pdf Download" at bounding box center [890, 481] width 1128 height 43
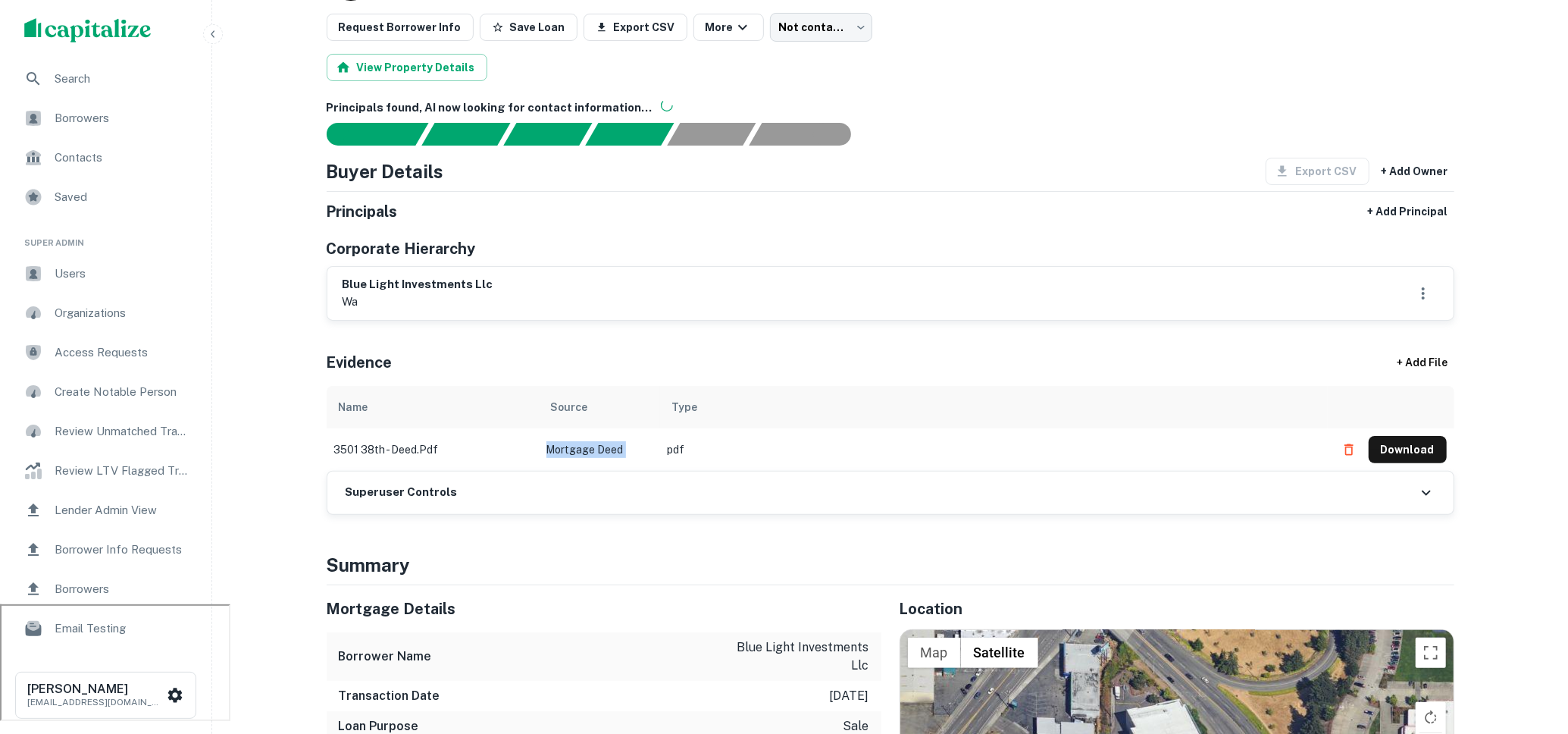
scroll to position [133, 0]
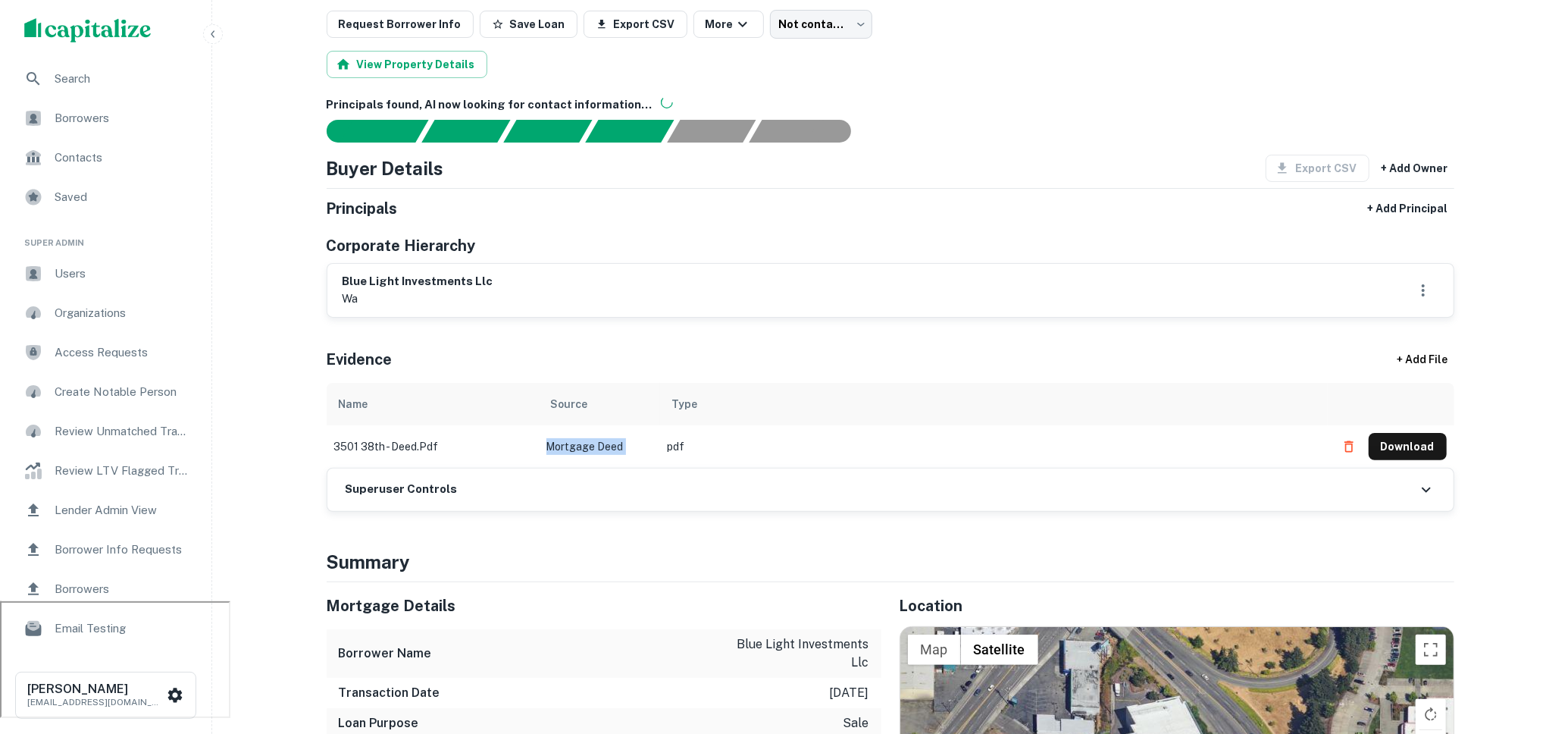
click at [618, 447] on td "Mortgage Deed" at bounding box center [599, 446] width 121 height 43
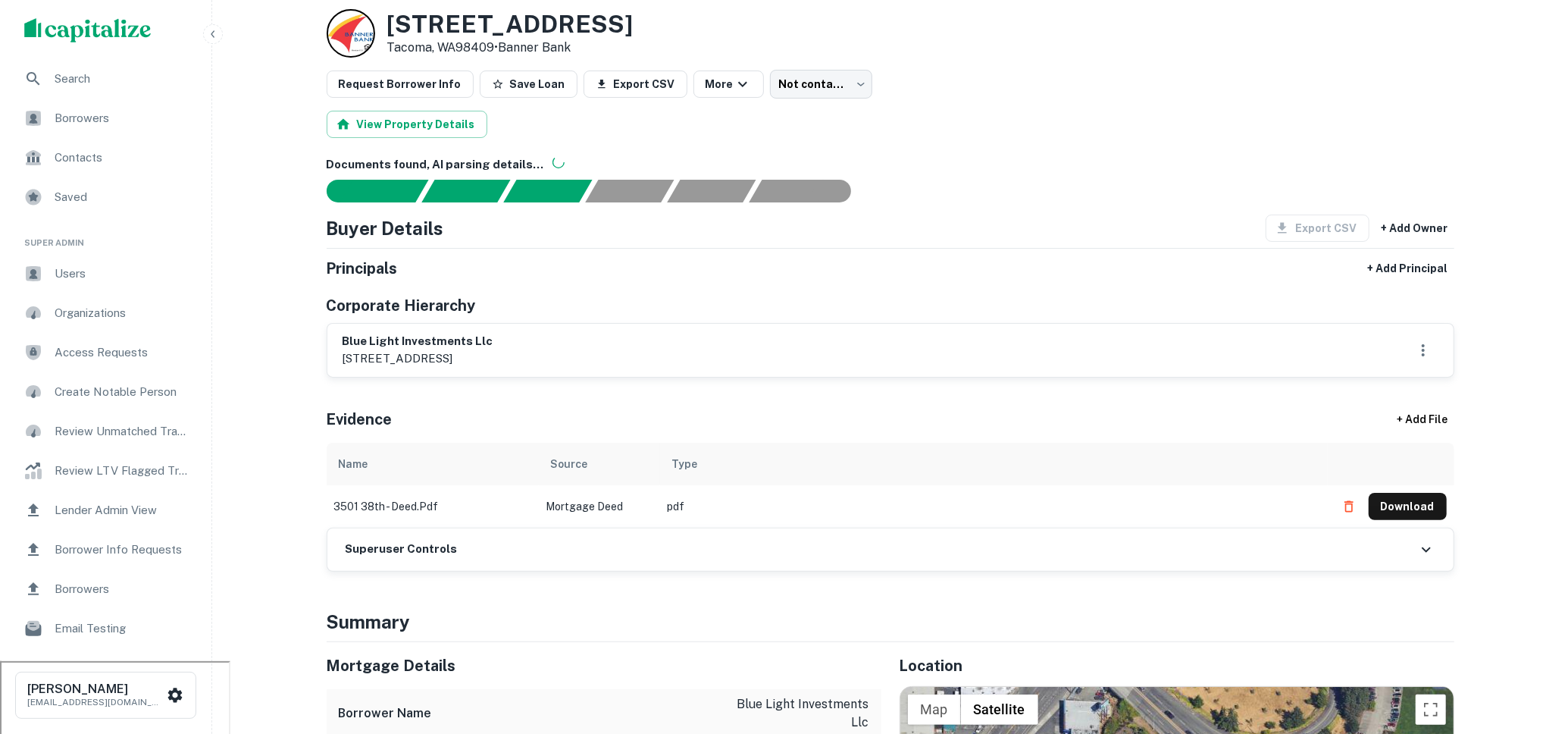
scroll to position [77, 0]
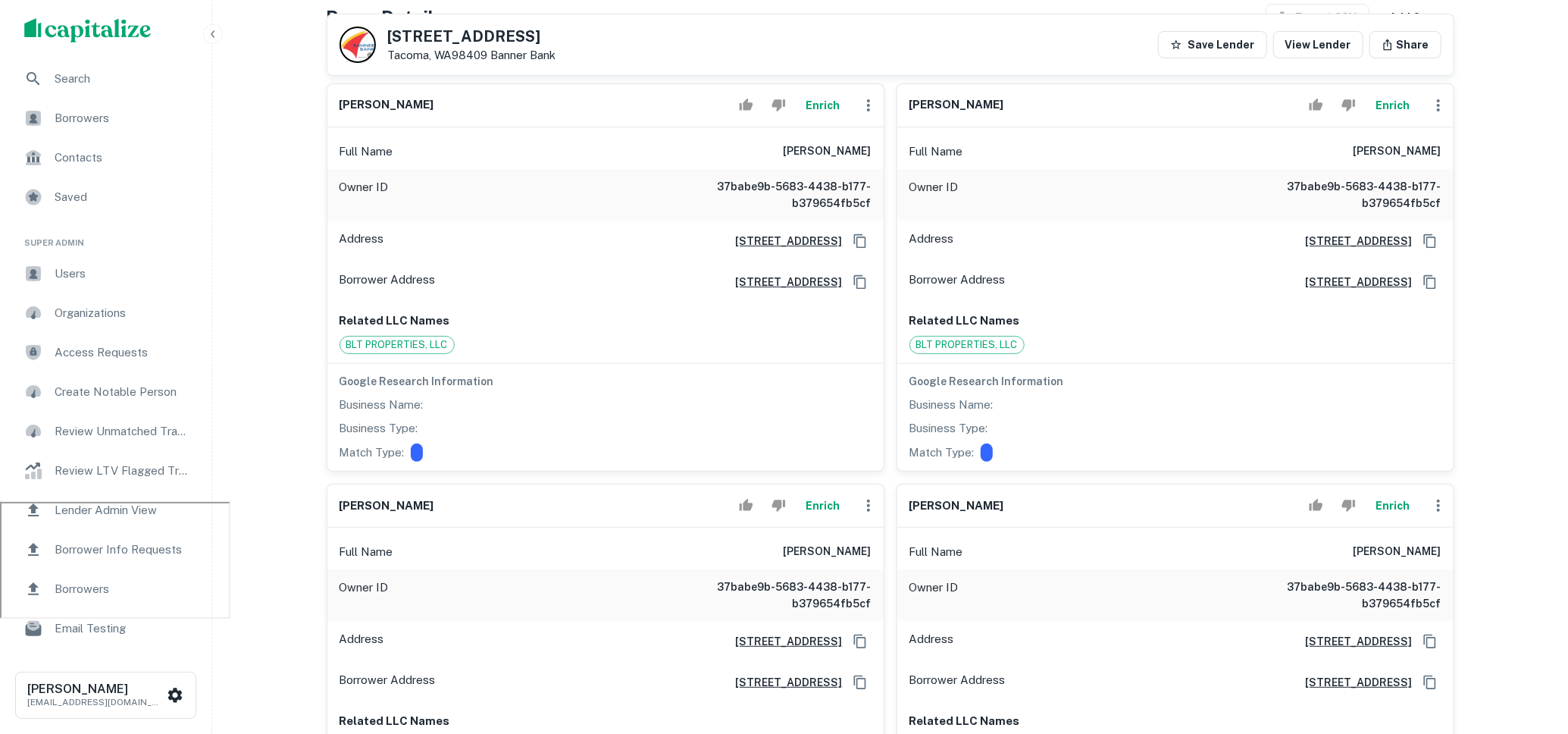
scroll to position [223, 0]
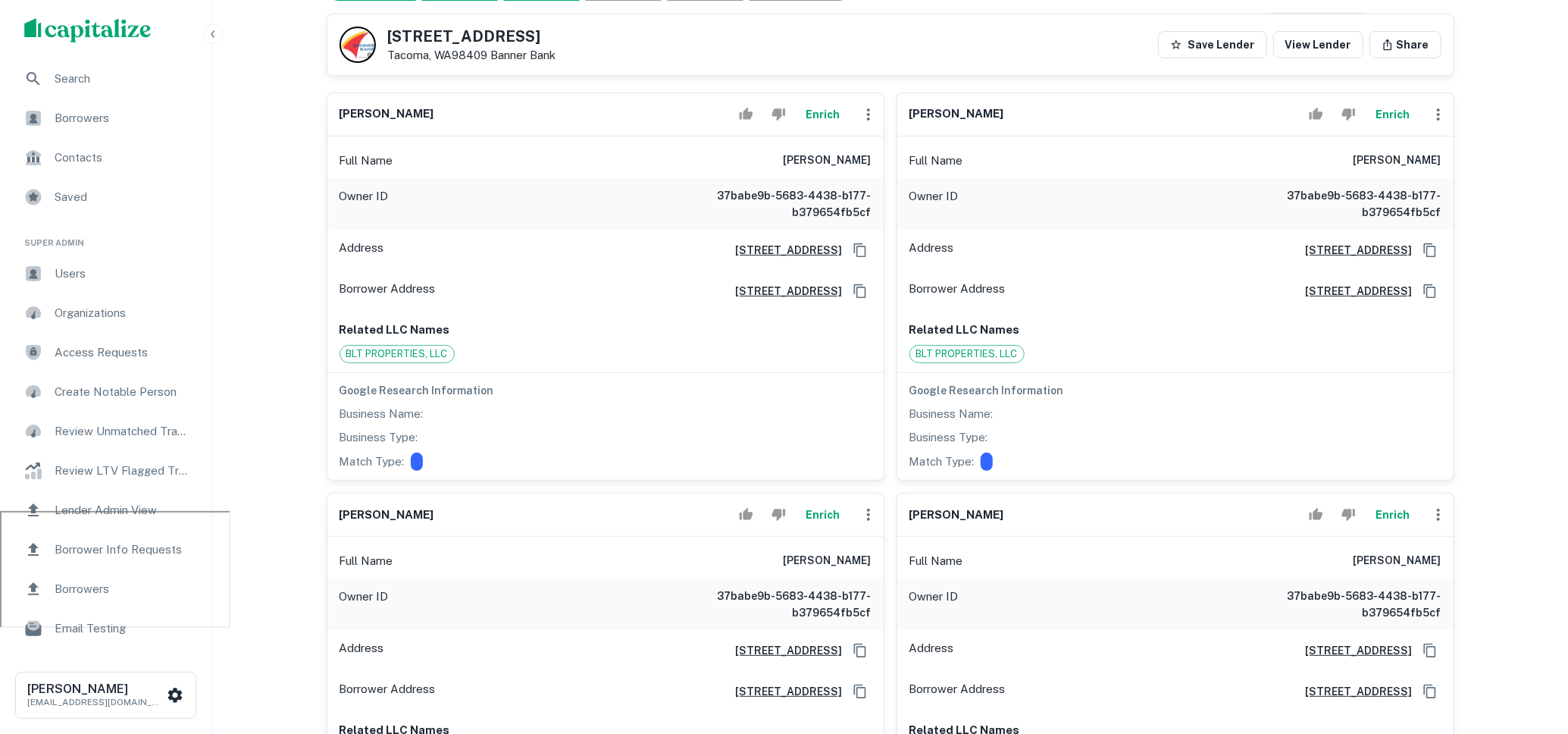
drag, startPoint x: 796, startPoint y: 155, endPoint x: 872, endPoint y: 155, distance: 76.0
click at [872, 155] on div "Full Name [PERSON_NAME]" at bounding box center [605, 161] width 557 height 37
drag, startPoint x: 1382, startPoint y: 153, endPoint x: 1455, endPoint y: 153, distance: 73.0
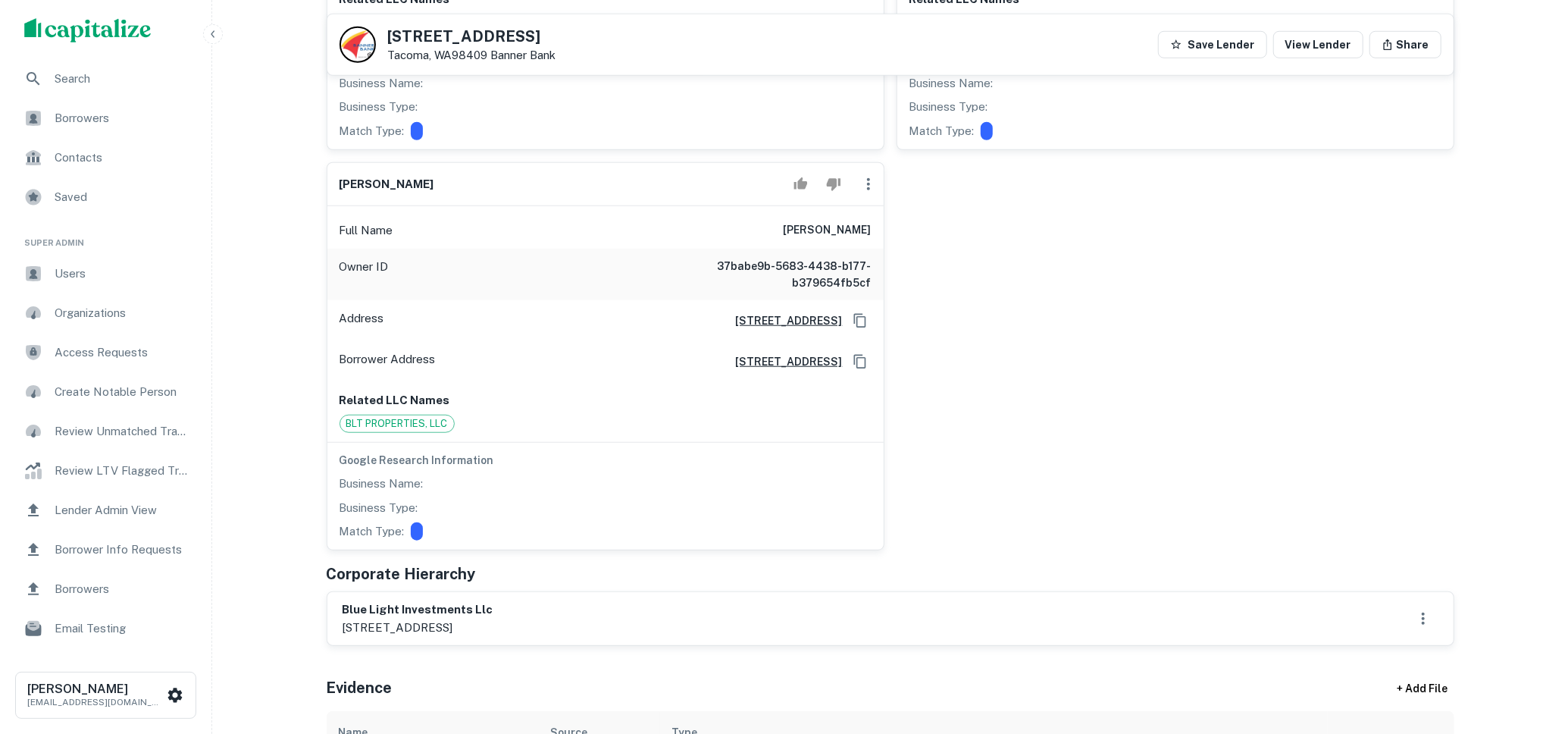
scroll to position [991, 0]
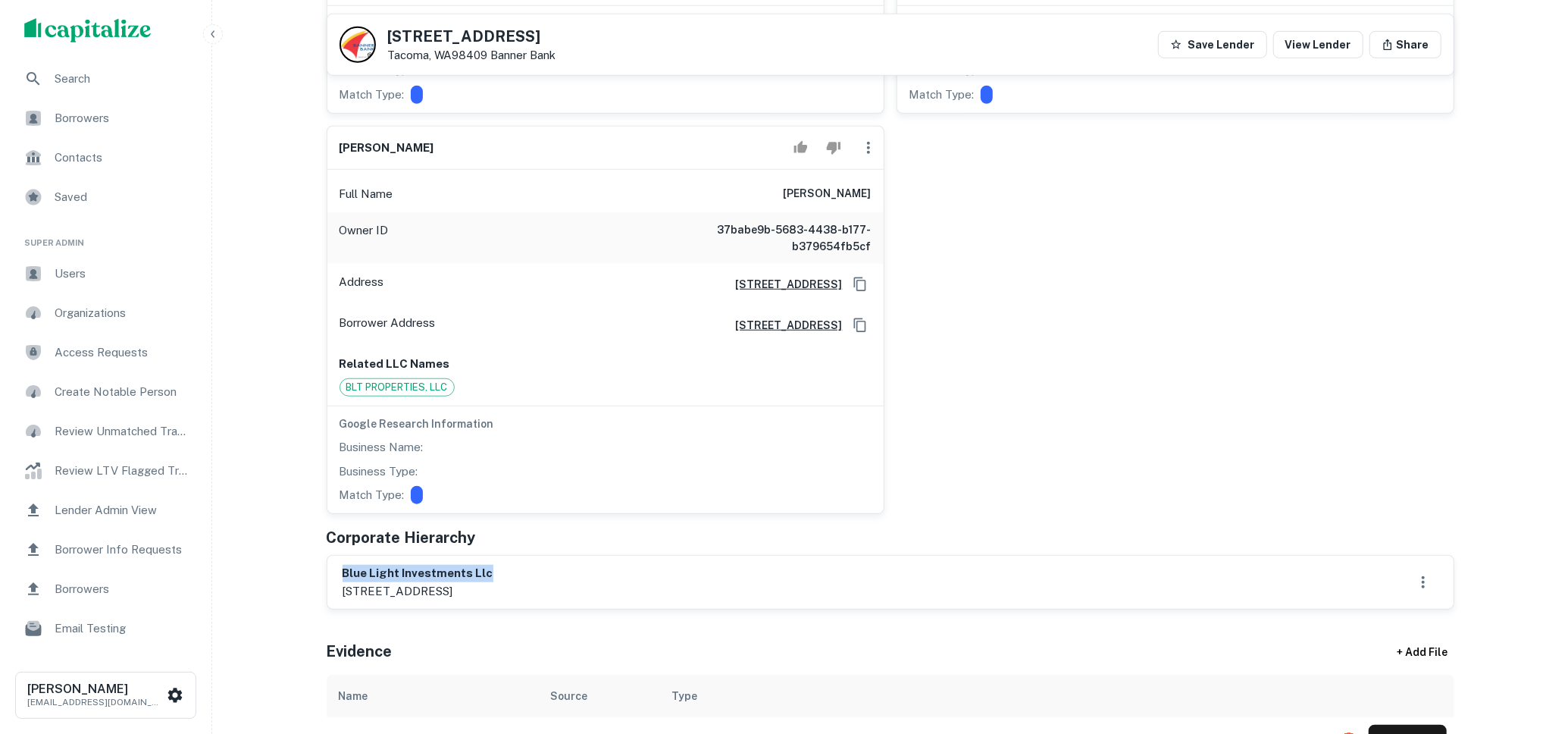
drag, startPoint x: 494, startPoint y: 564, endPoint x: 338, endPoint y: 573, distance: 156.3
click at [338, 573] on div "blue light investments llc [STREET_ADDRESS]" at bounding box center [890, 582] width 1127 height 53
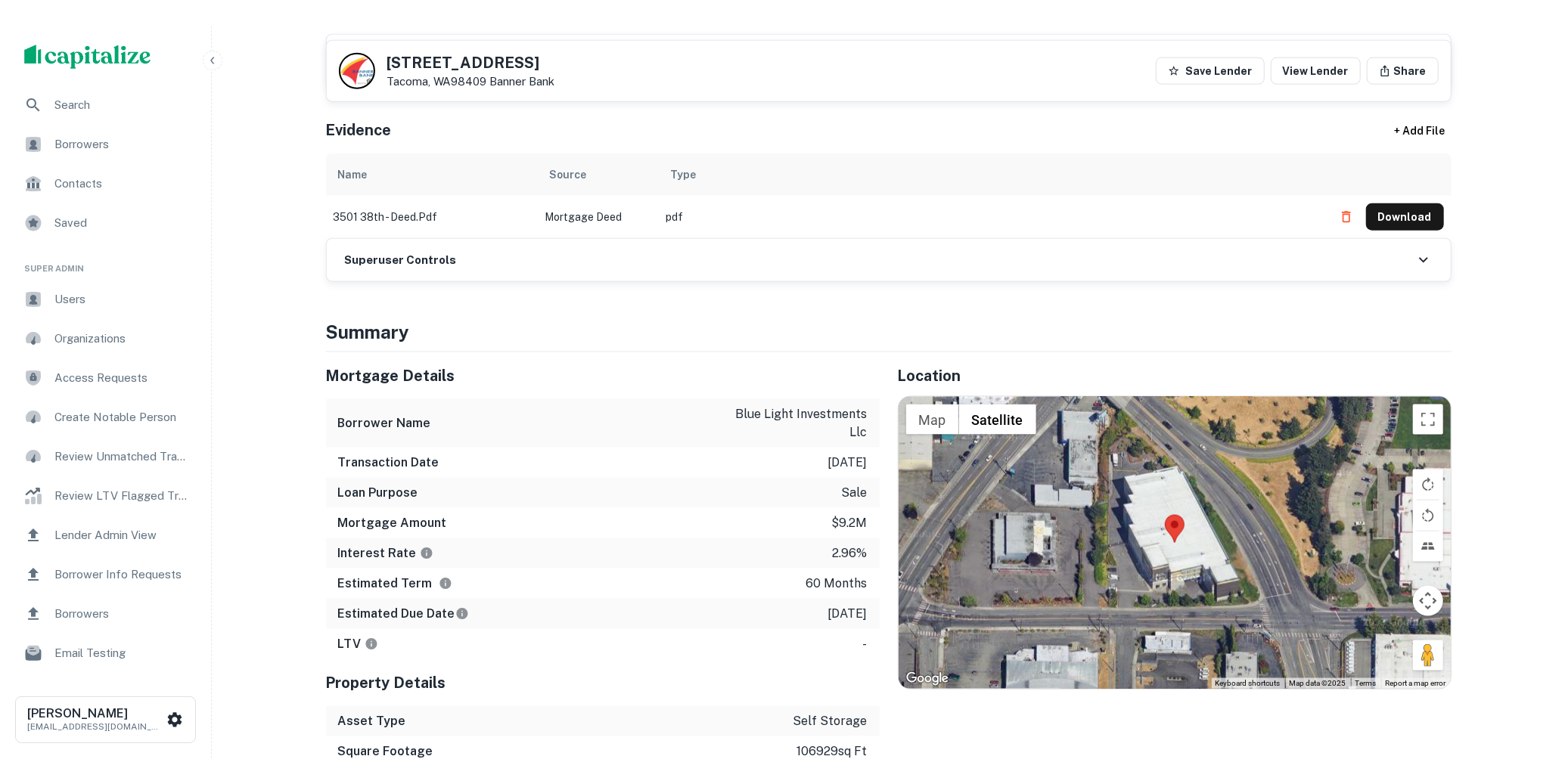
scroll to position [1558, 0]
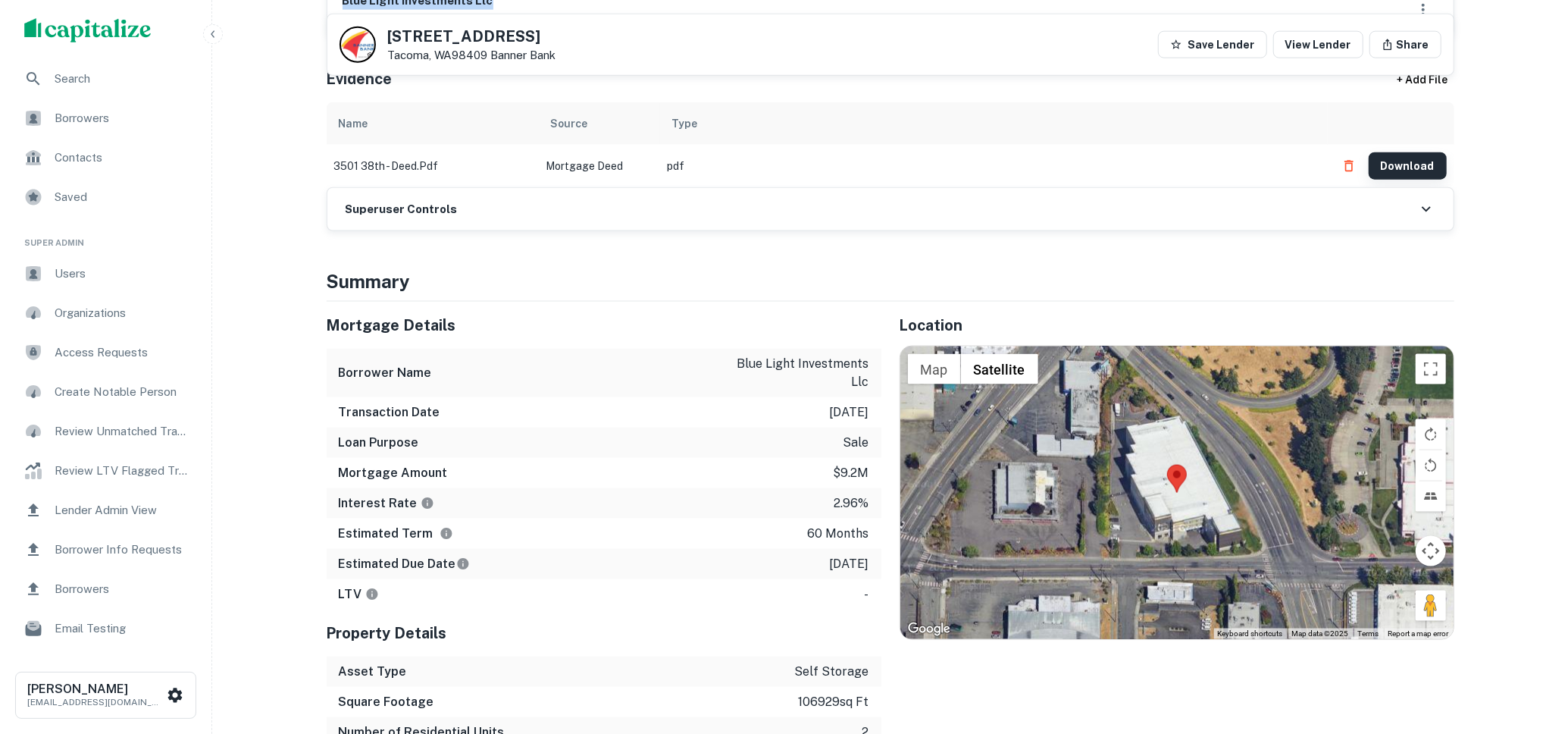
click at [1390, 157] on button "Download" at bounding box center [1407, 166] width 78 height 27
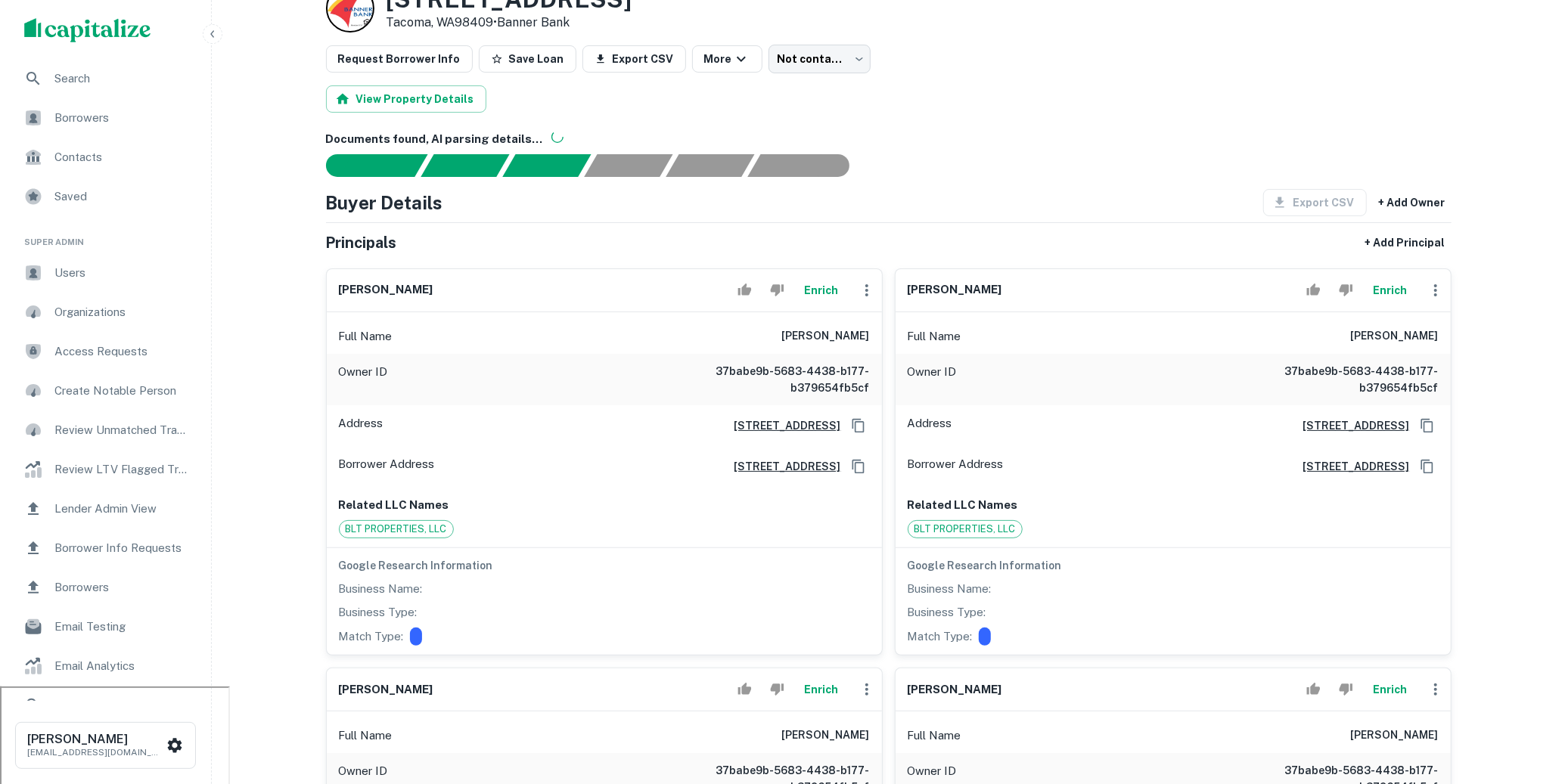
scroll to position [146, 0]
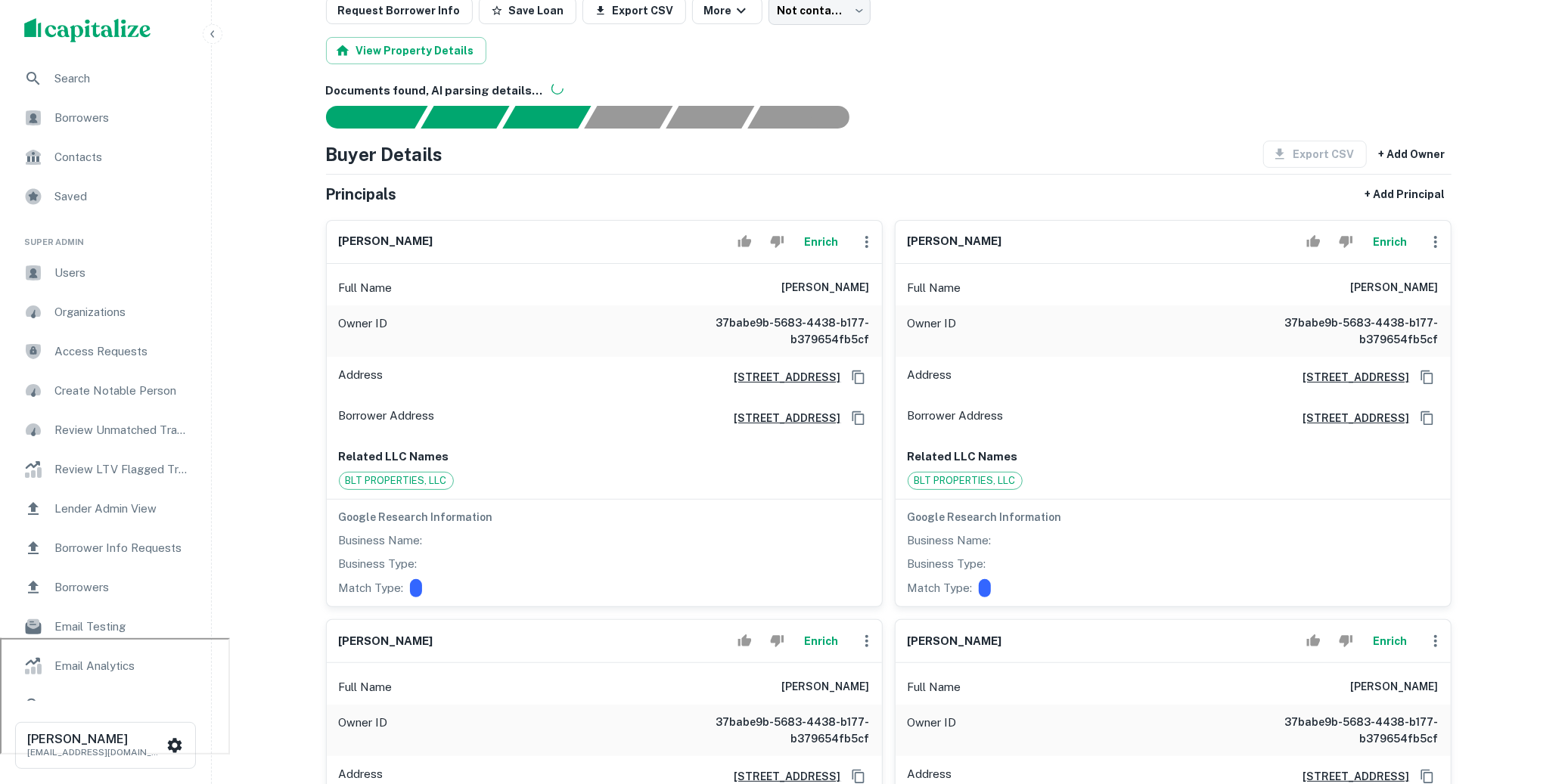
drag, startPoint x: 797, startPoint y: 282, endPoint x: 869, endPoint y: 279, distance: 72.1
click at [869, 279] on div "Full Name [PERSON_NAME]" at bounding box center [604, 289] width 555 height 37
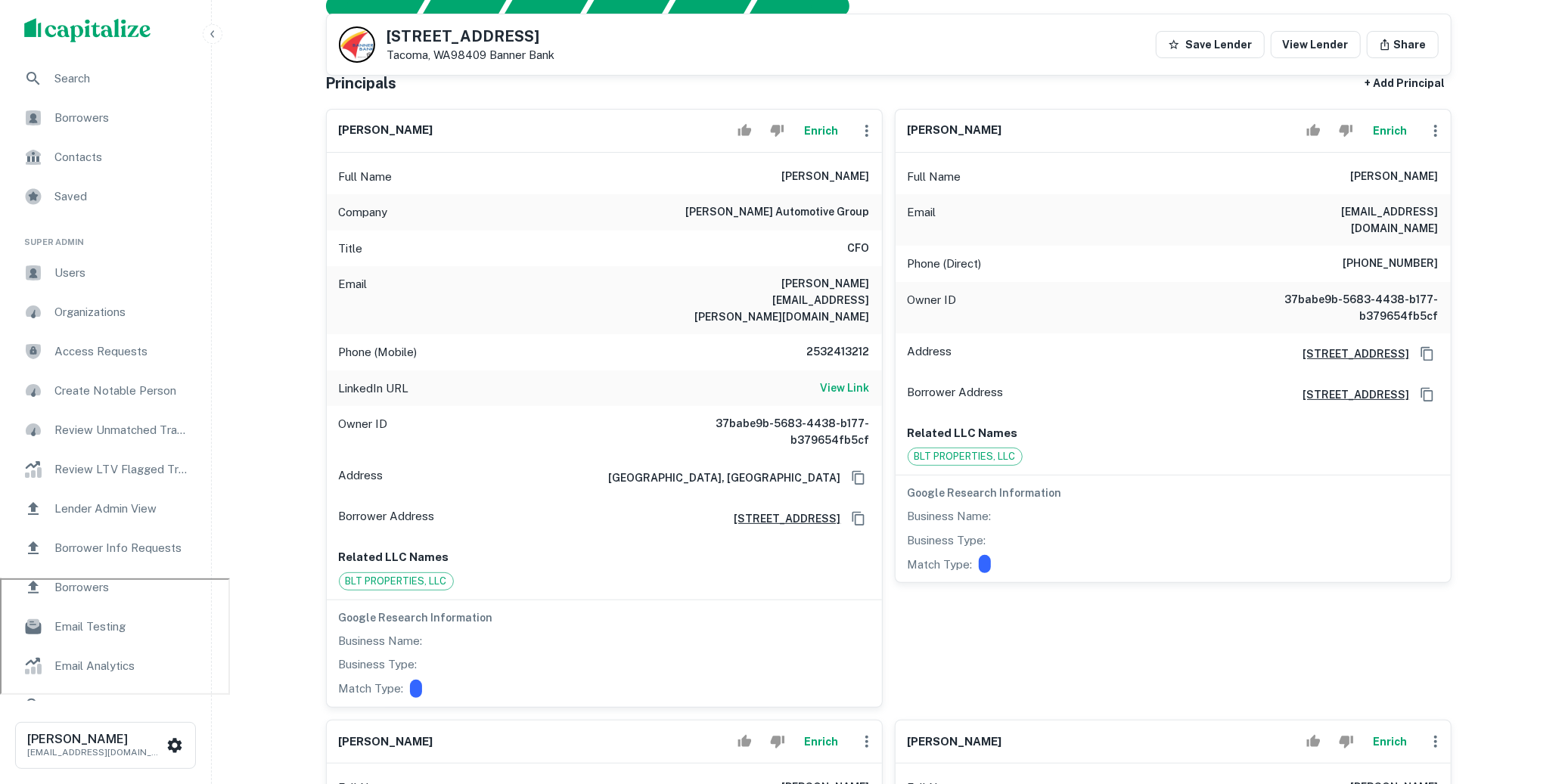
scroll to position [225, 0]
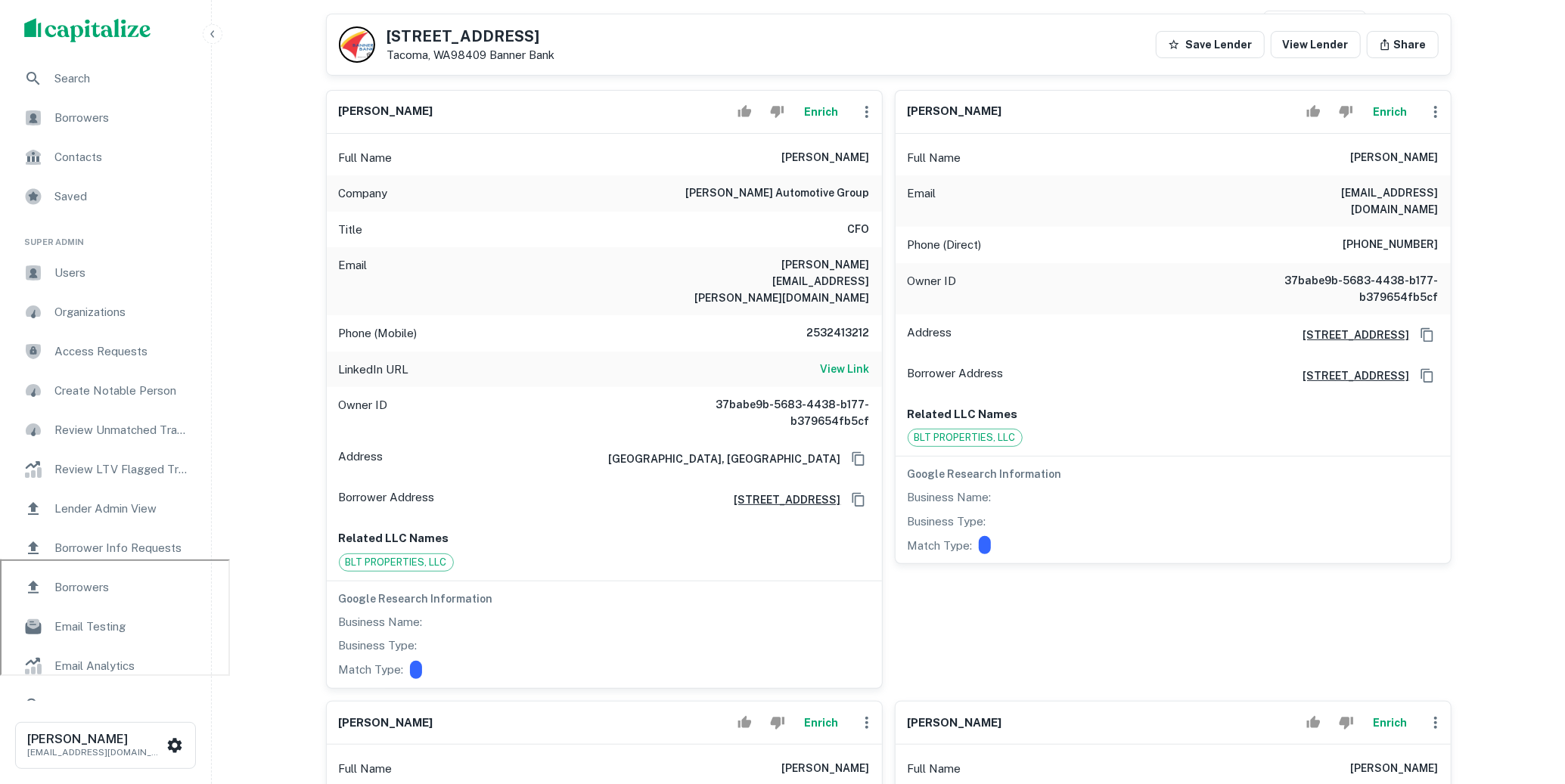
click at [1359, 152] on div "Full Name [PERSON_NAME]" at bounding box center [1173, 158] width 555 height 37
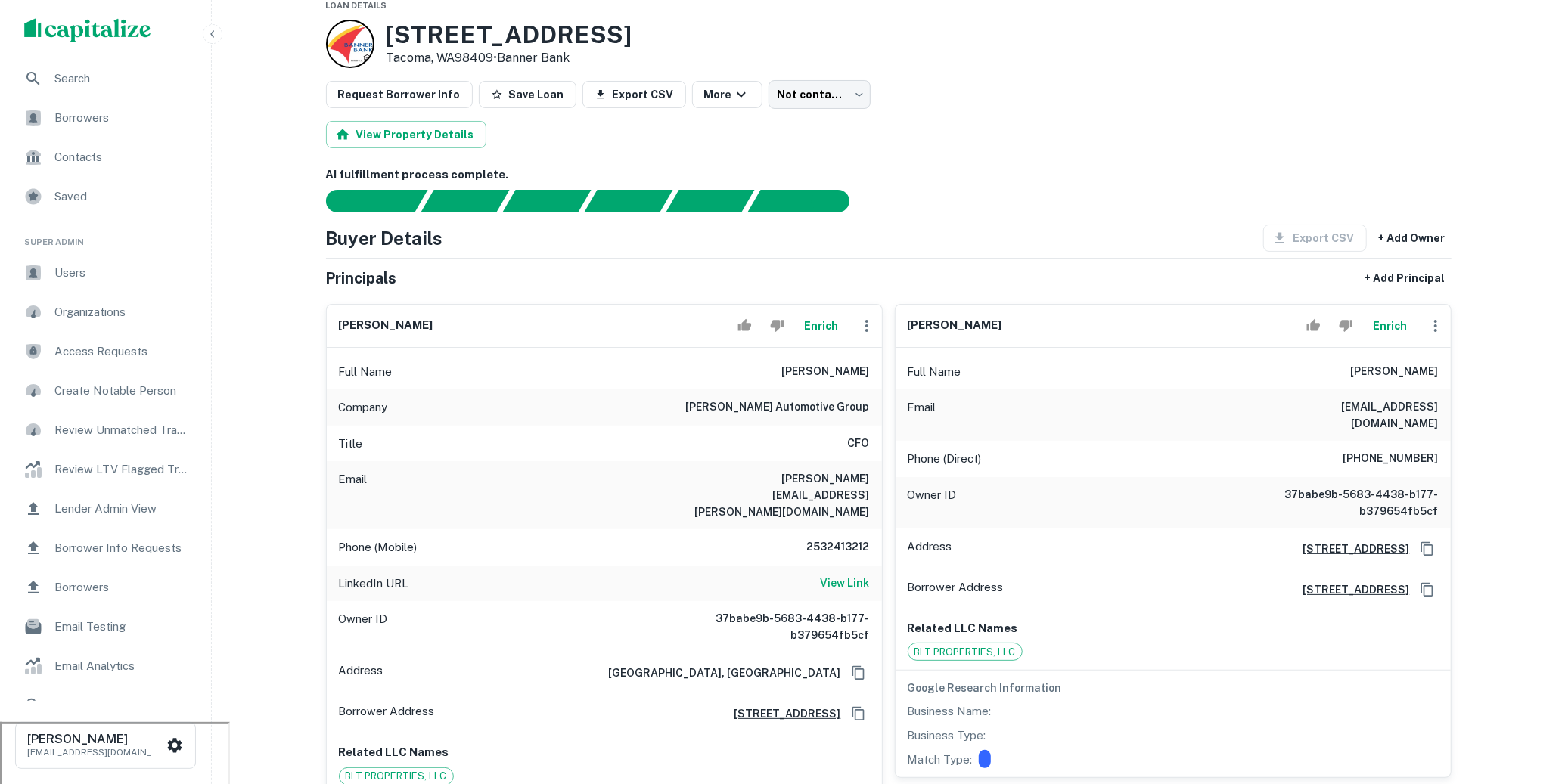
scroll to position [0, 0]
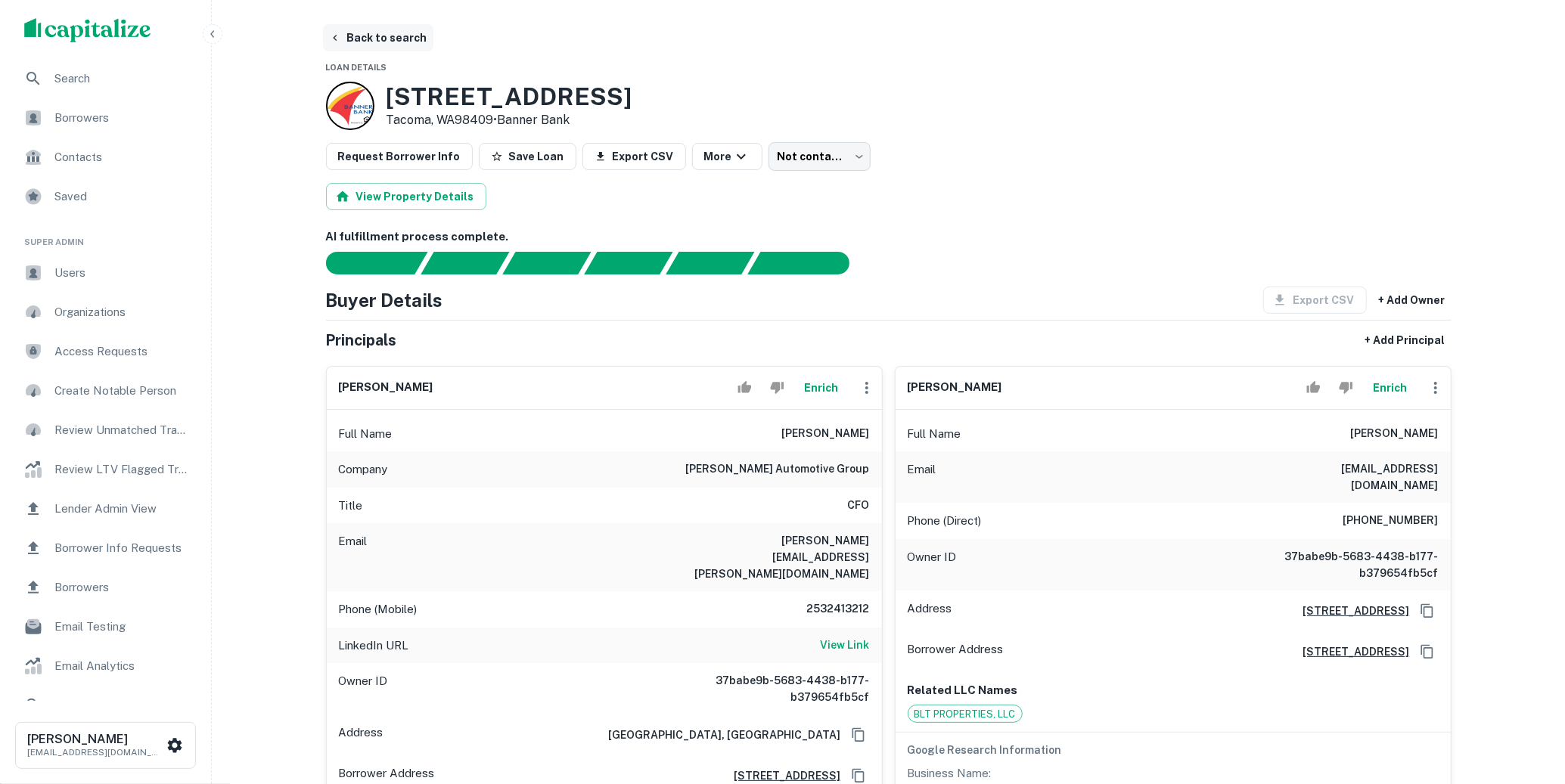
click at [383, 37] on button "Back to search" at bounding box center [378, 38] width 110 height 27
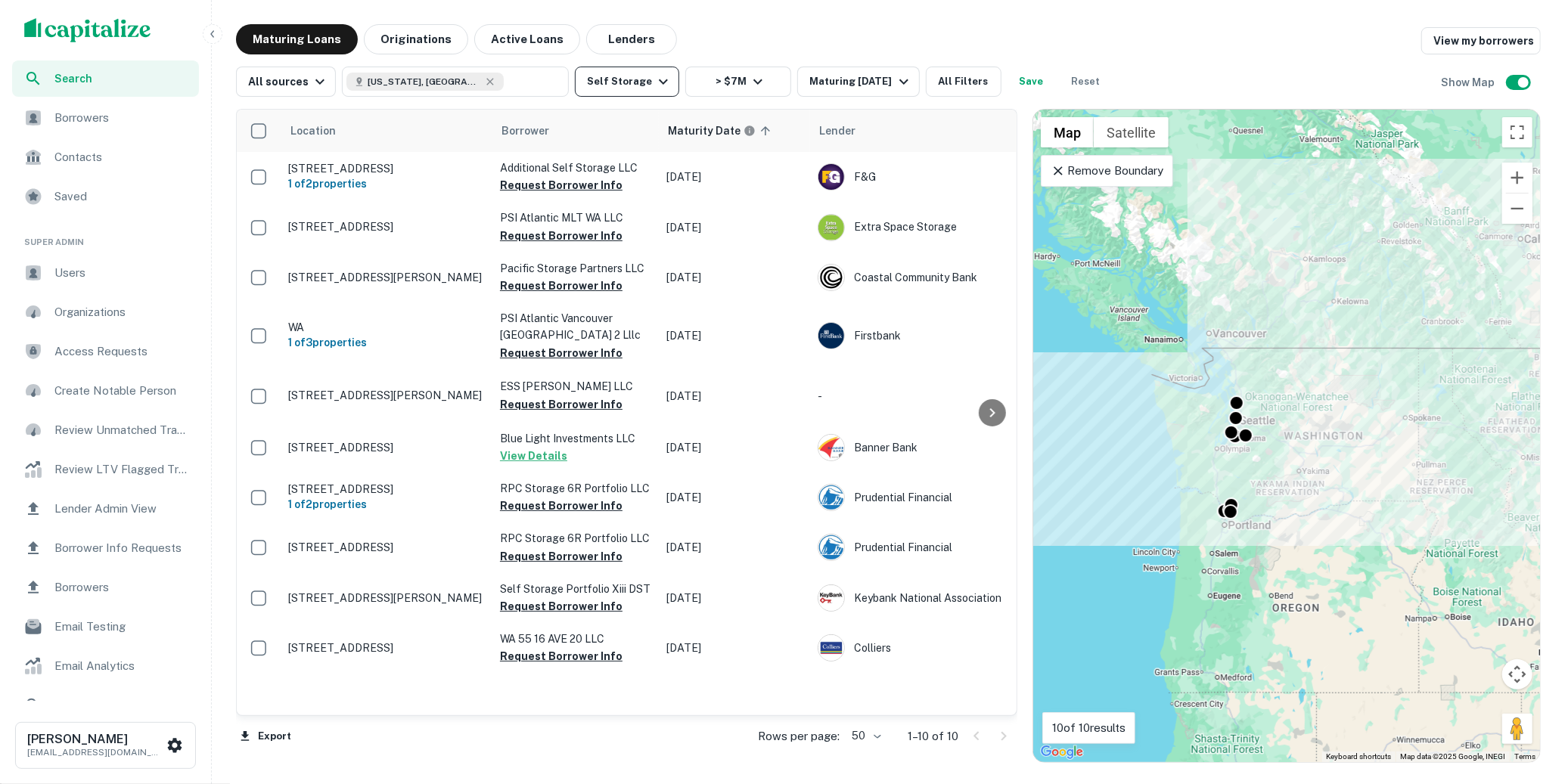
click at [654, 75] on icon "button" at bounding box center [663, 81] width 18 height 18
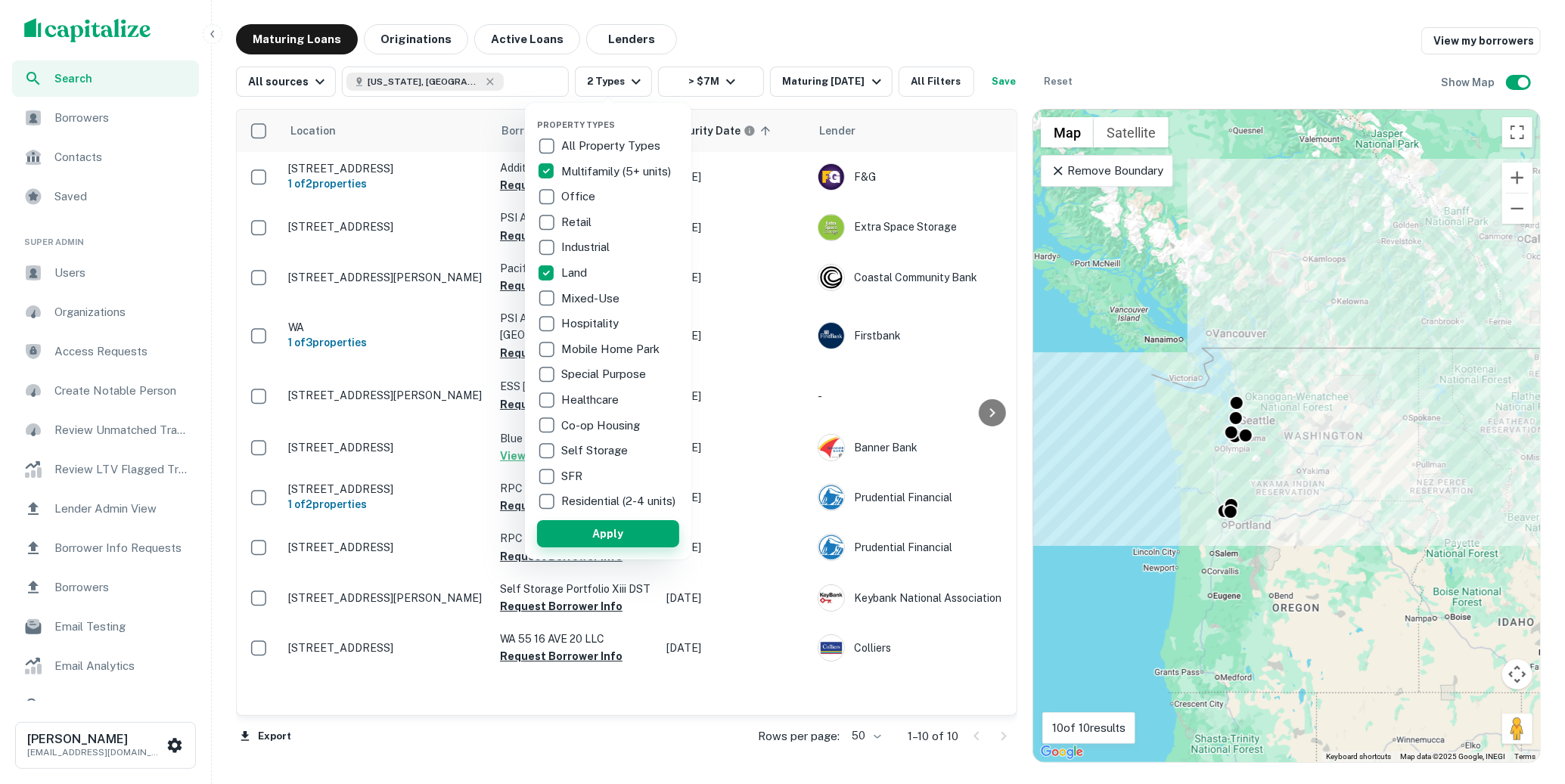
click at [622, 546] on button "Apply" at bounding box center [608, 534] width 142 height 27
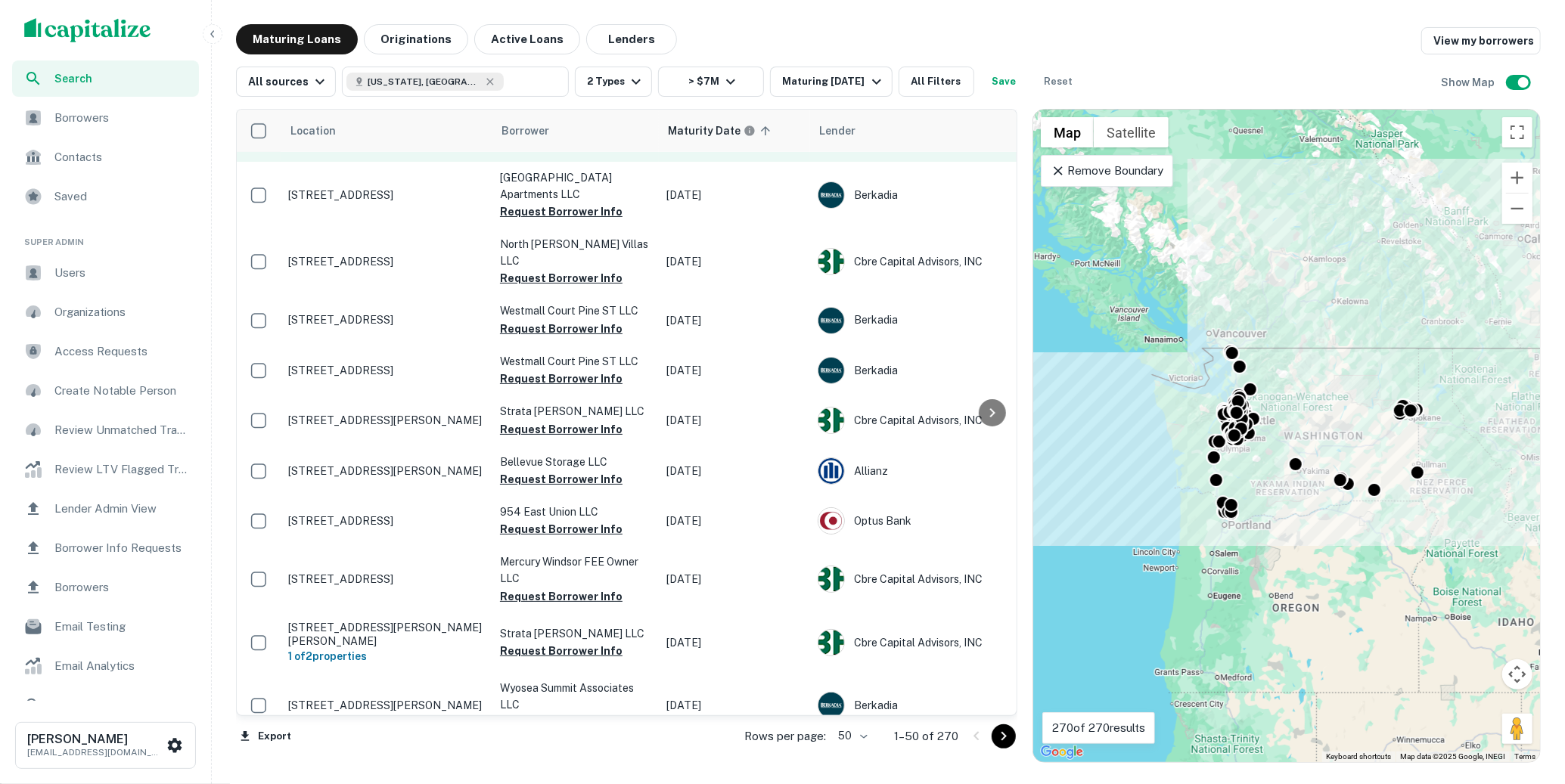
scroll to position [567, 0]
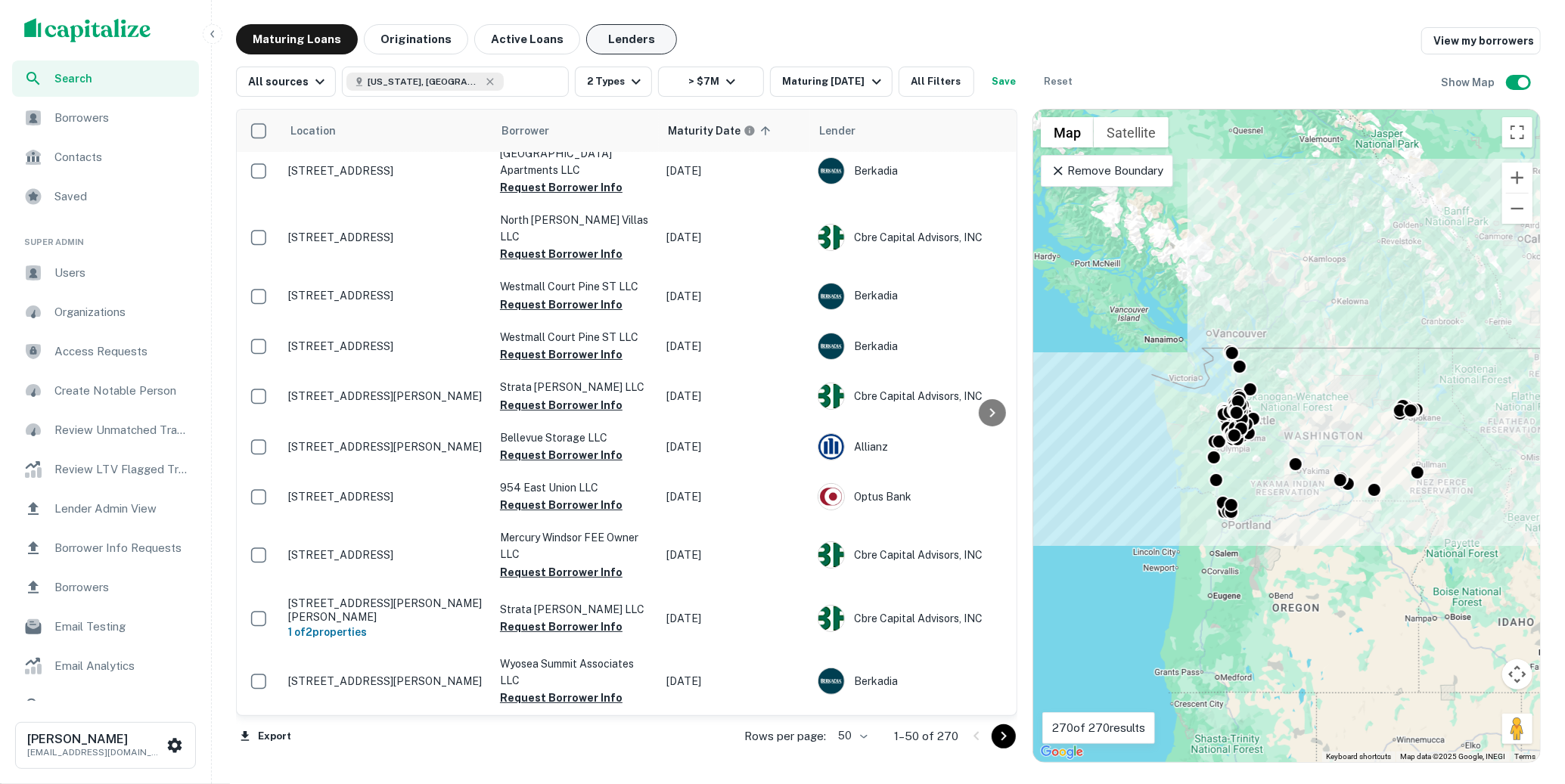
click at [640, 33] on button "Lenders" at bounding box center [632, 39] width 91 height 30
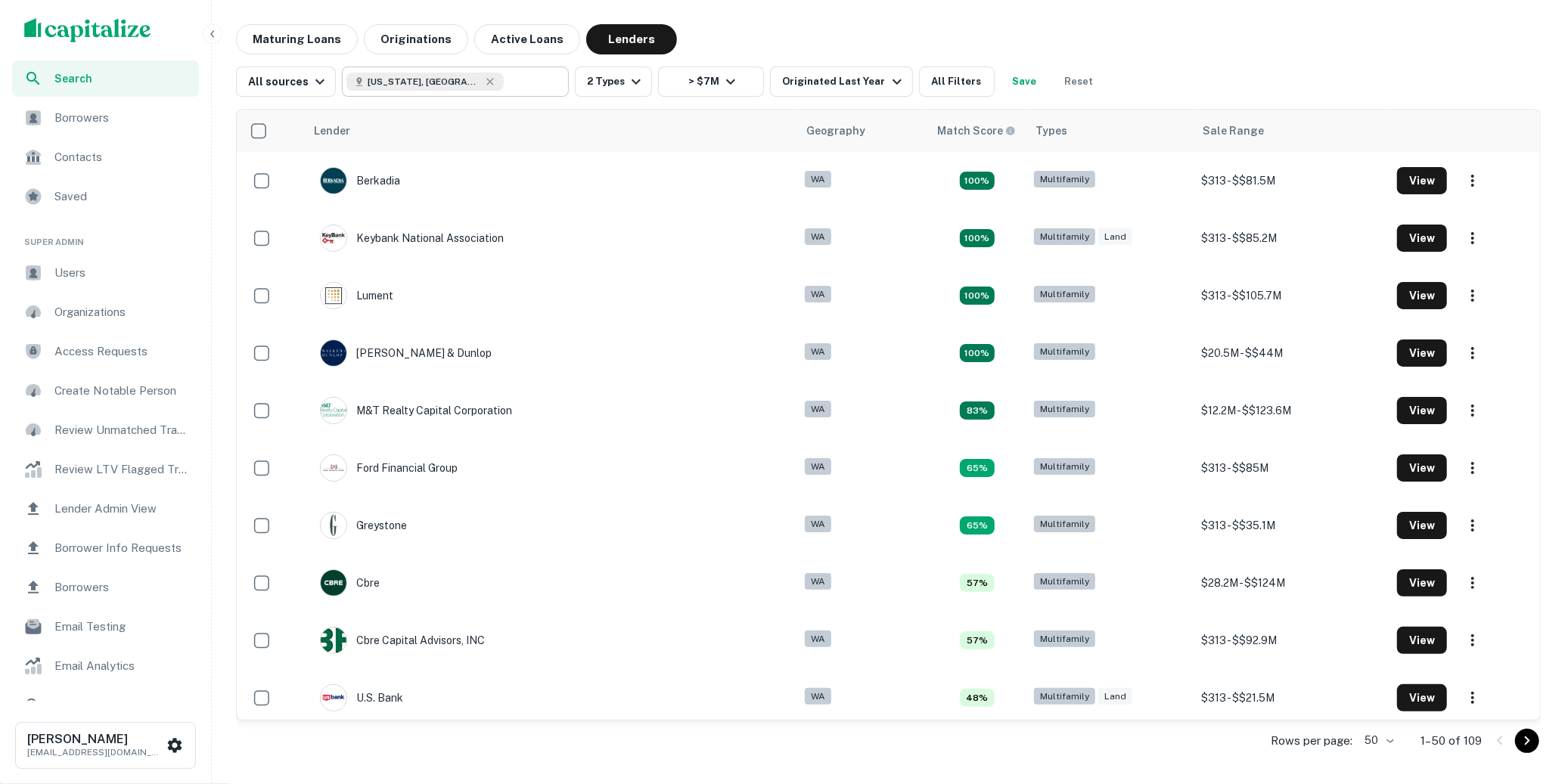
click at [504, 86] on input "text" at bounding box center [533, 82] width 58 height 21
click at [494, 86] on input "**********" at bounding box center [443, 82] width 193 height 21
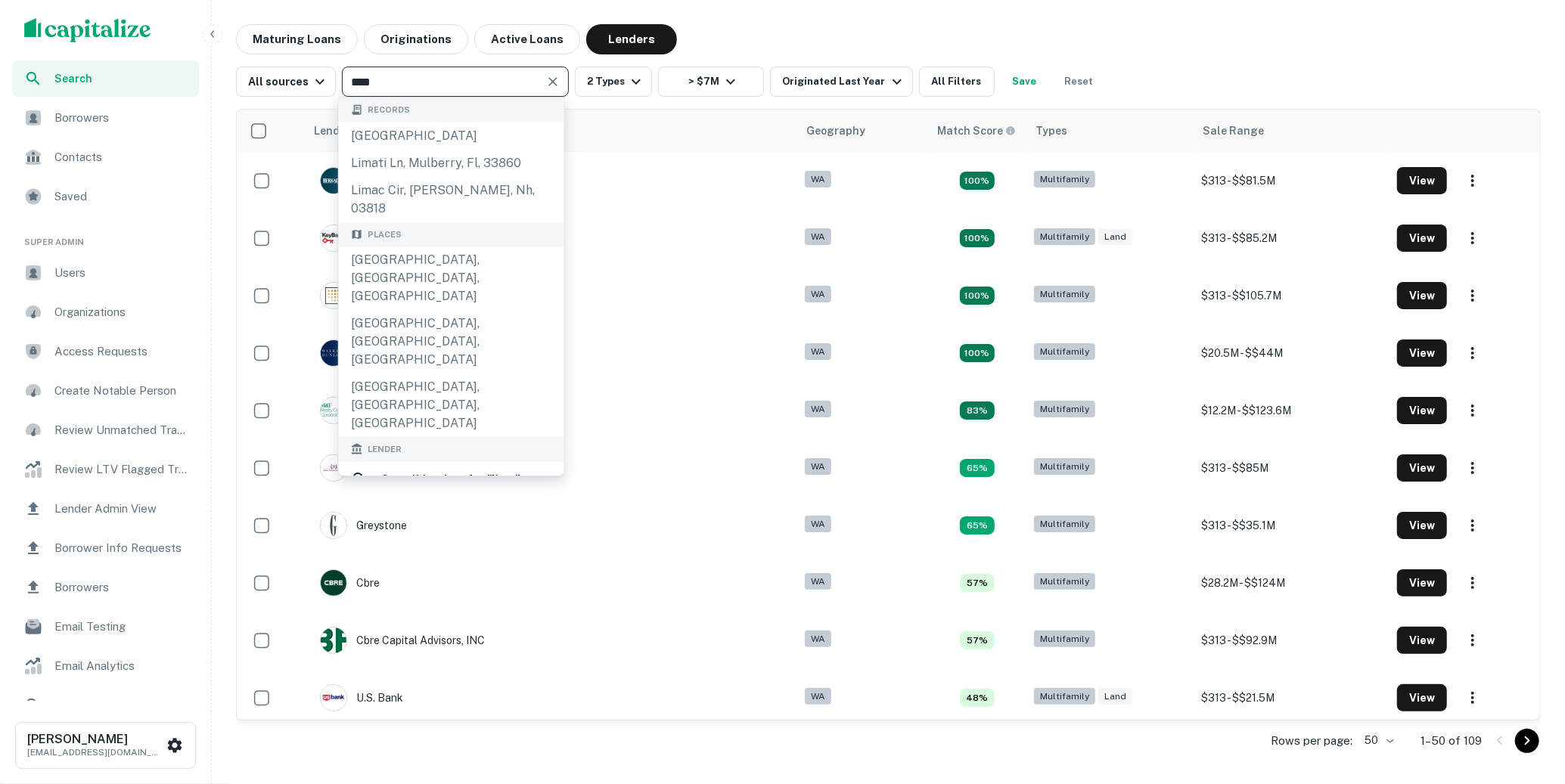
type input "****"
click at [456, 504] on div "[GEOGRAPHIC_DATA] one capital" at bounding box center [467, 522] width 169 height 37
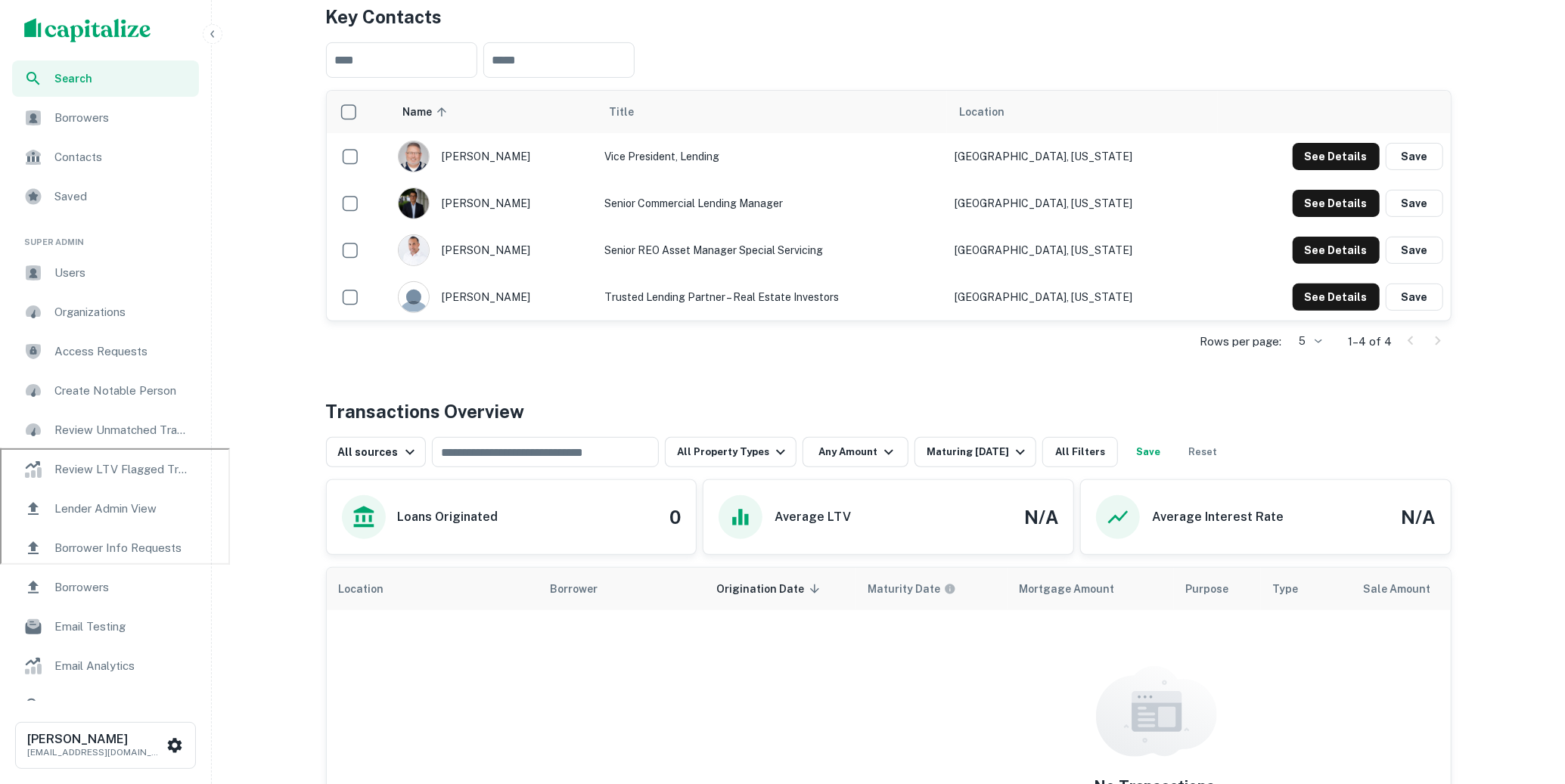
scroll to position [363, 0]
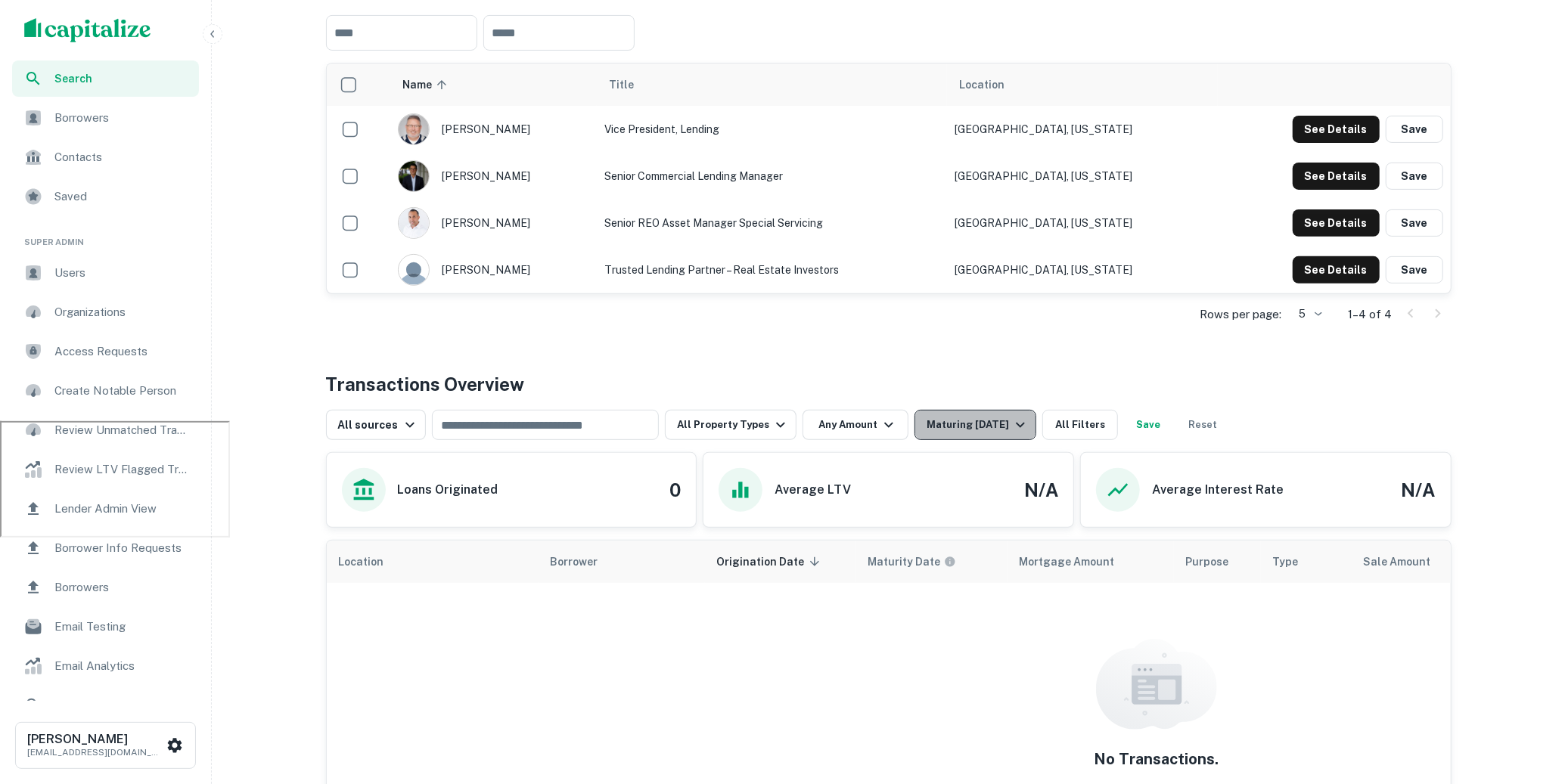
click at [1011, 417] on icon "button" at bounding box center [1020, 425] width 18 height 18
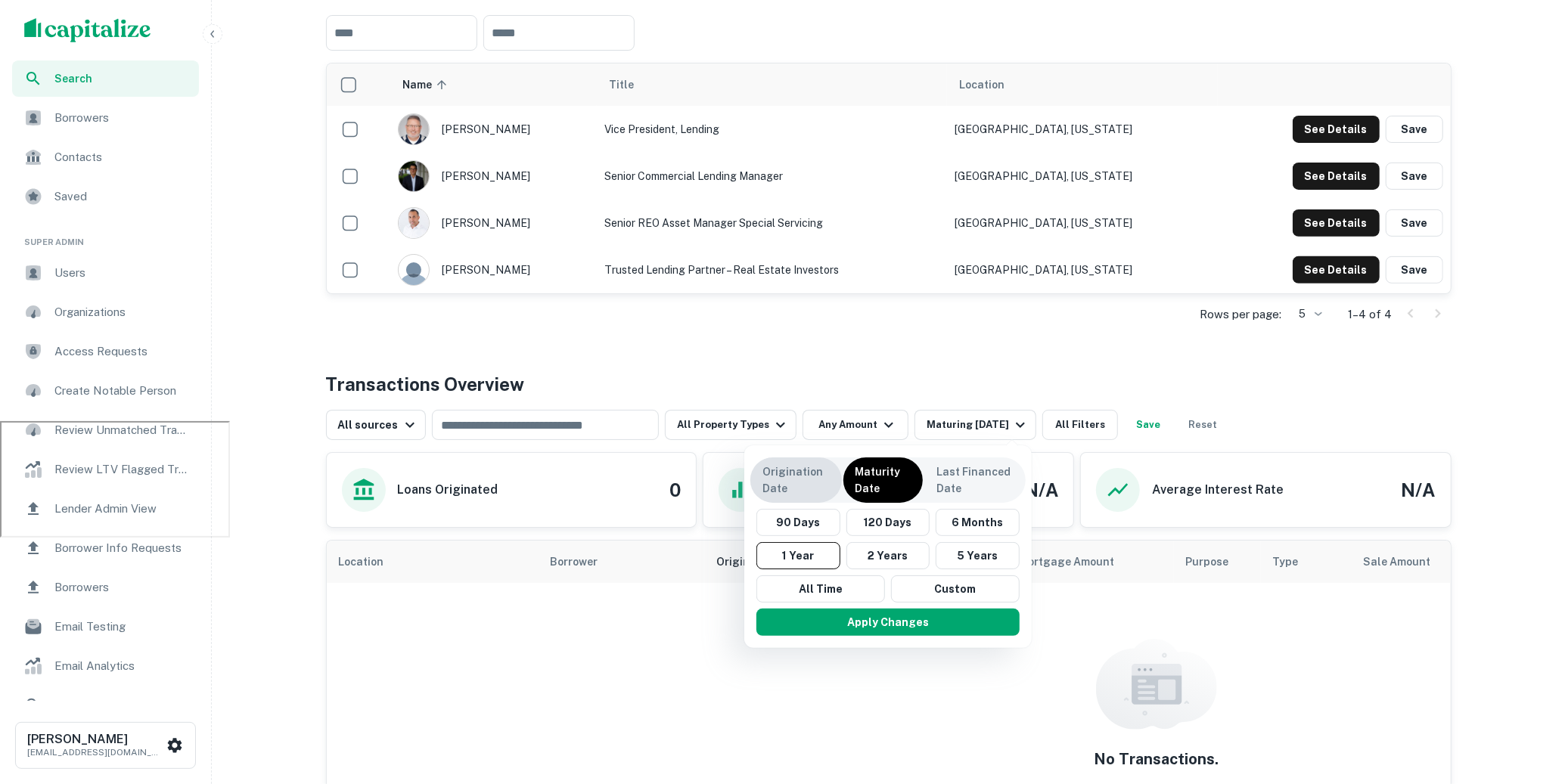
click at [805, 469] on p "Origination Date" at bounding box center [796, 480] width 68 height 33
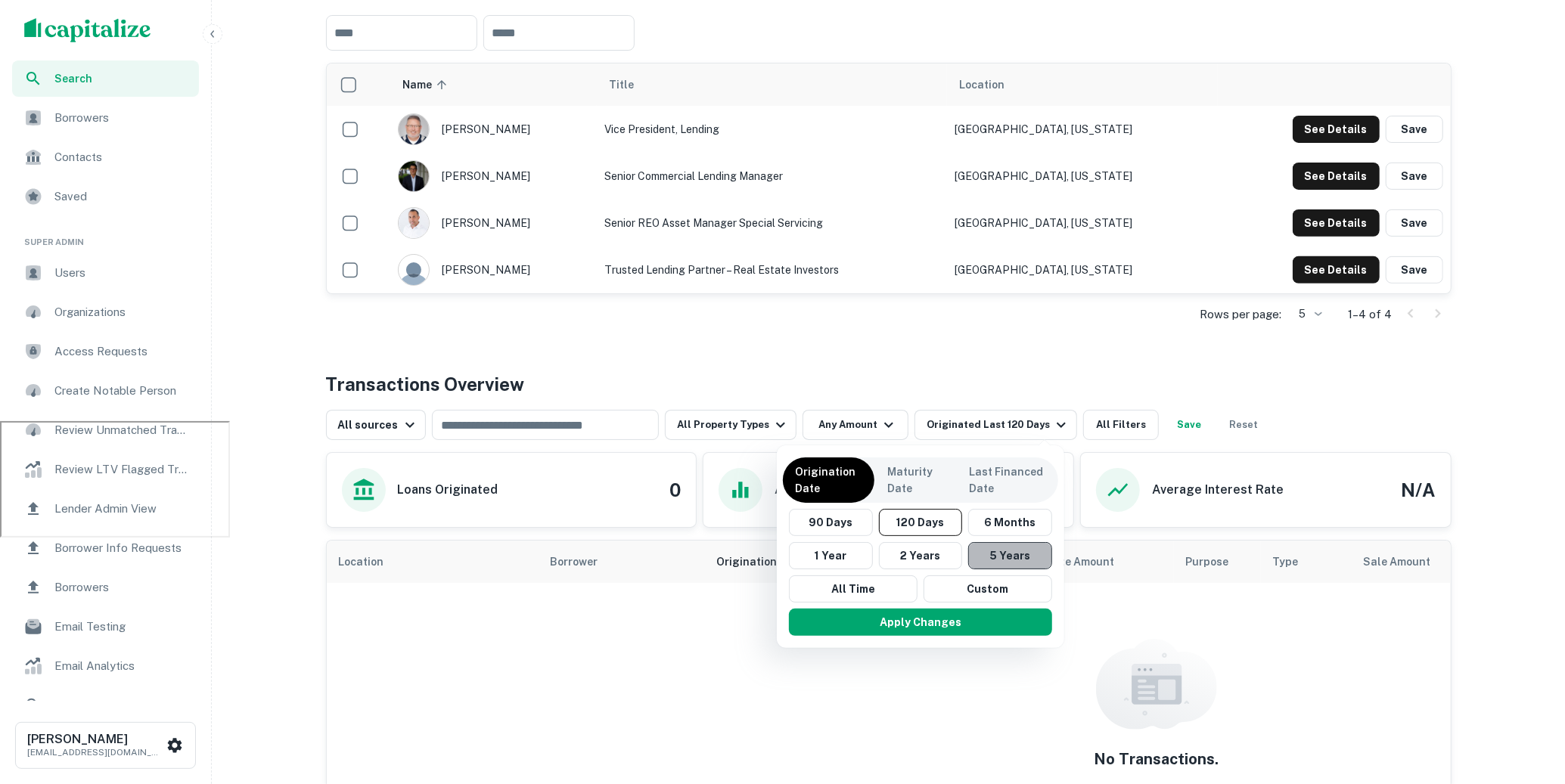
click at [1014, 554] on button "5 Years" at bounding box center [1010, 555] width 84 height 27
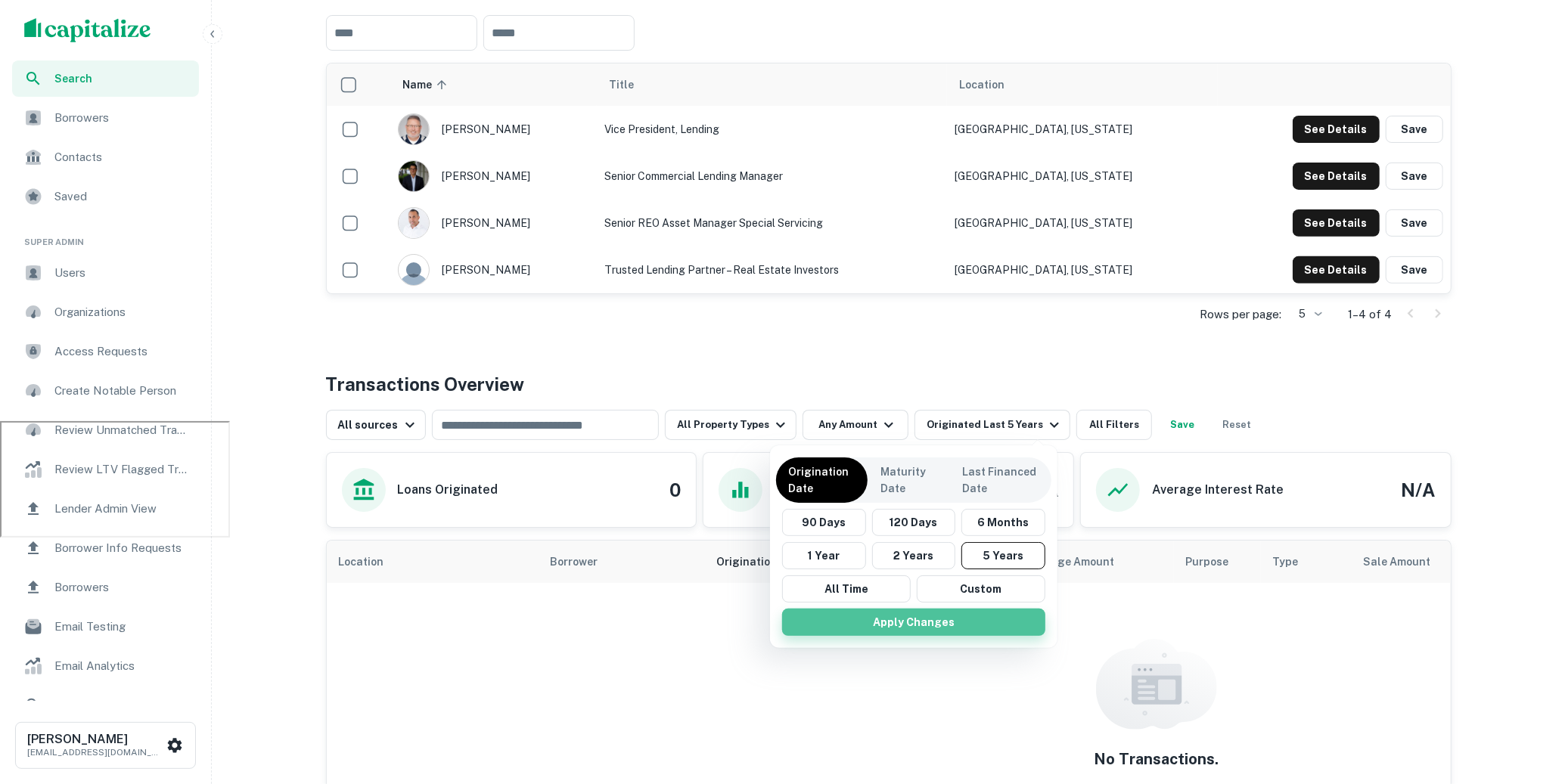
click at [934, 621] on button "Apply Changes" at bounding box center [914, 622] width 263 height 27
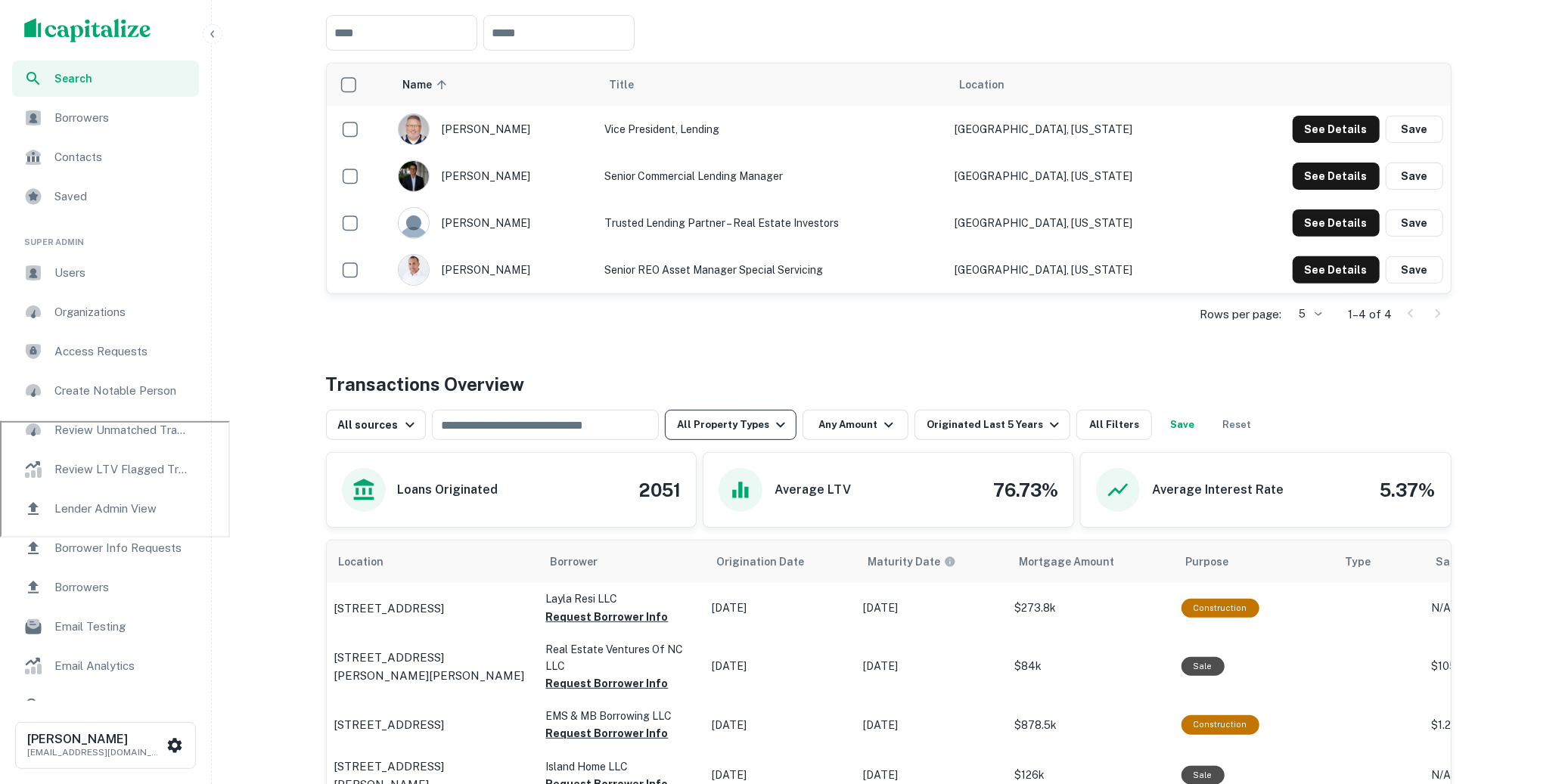
click at [772, 421] on icon "button" at bounding box center [781, 425] width 18 height 18
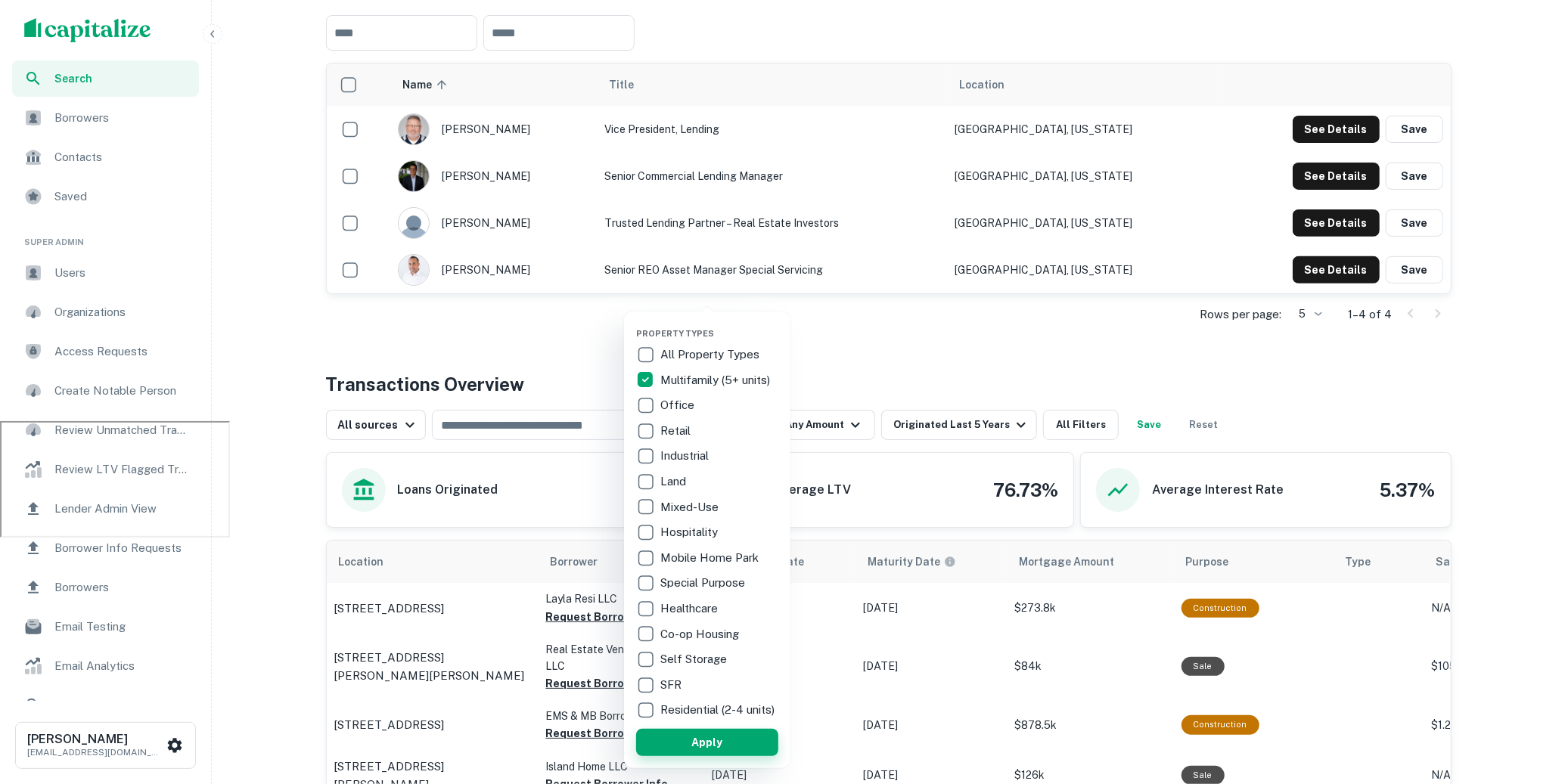
click at [725, 754] on button "Apply" at bounding box center [707, 742] width 142 height 27
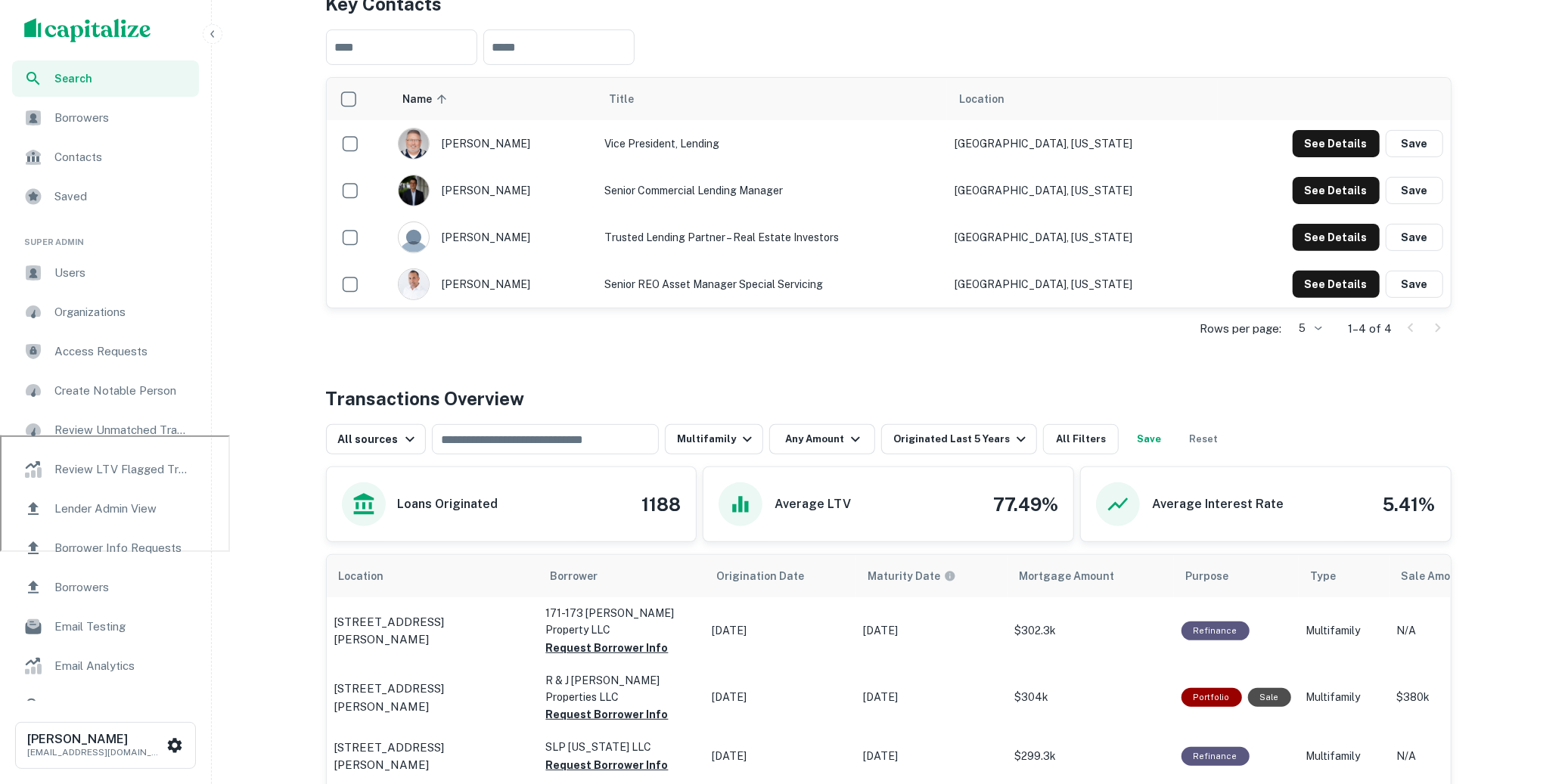
scroll to position [433, 0]
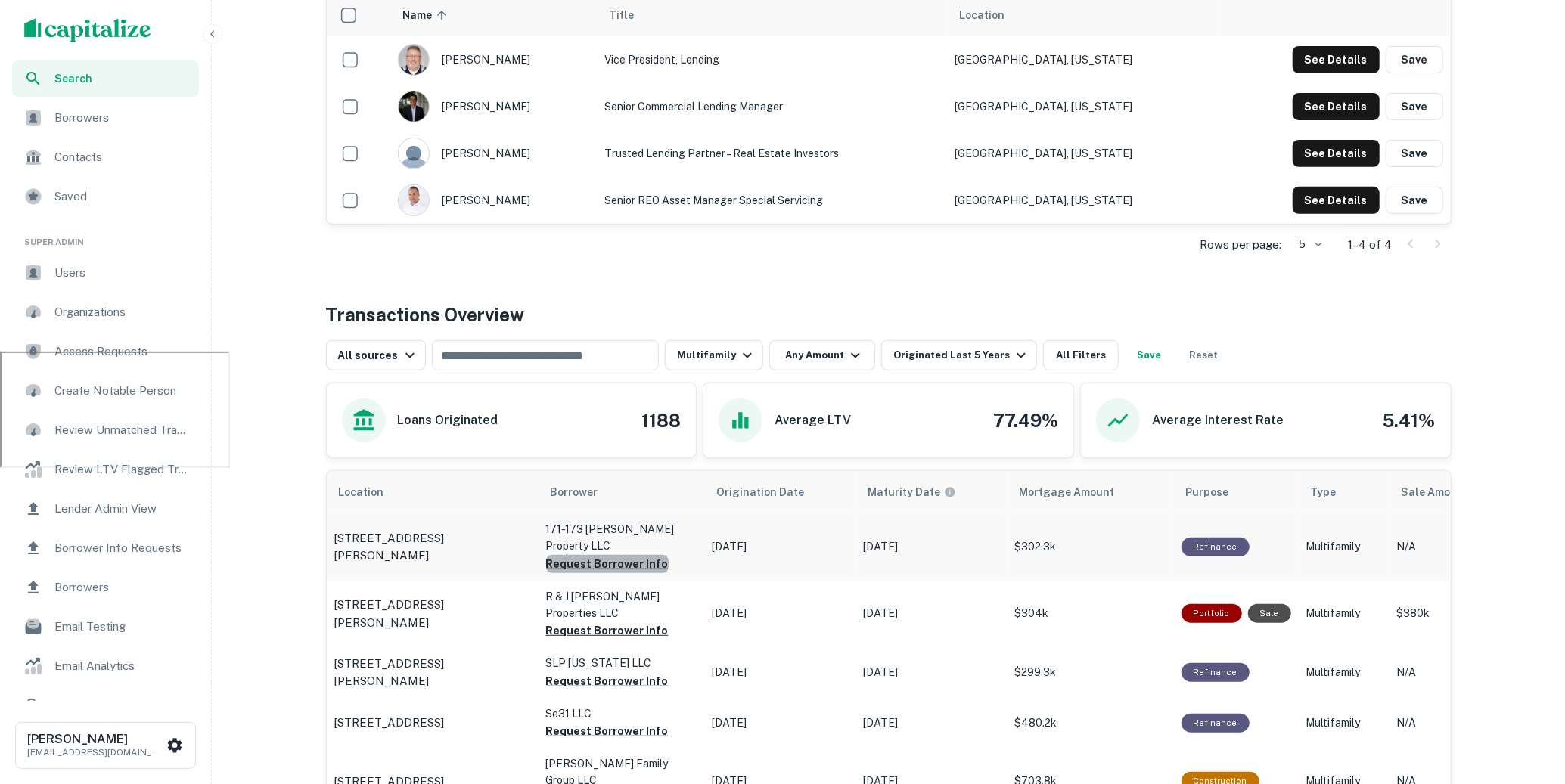
click at [640, 555] on button "Request Borrower Info" at bounding box center [607, 564] width 123 height 18
click at [598, 622] on button "Request Borrower Info" at bounding box center [607, 630] width 123 height 18
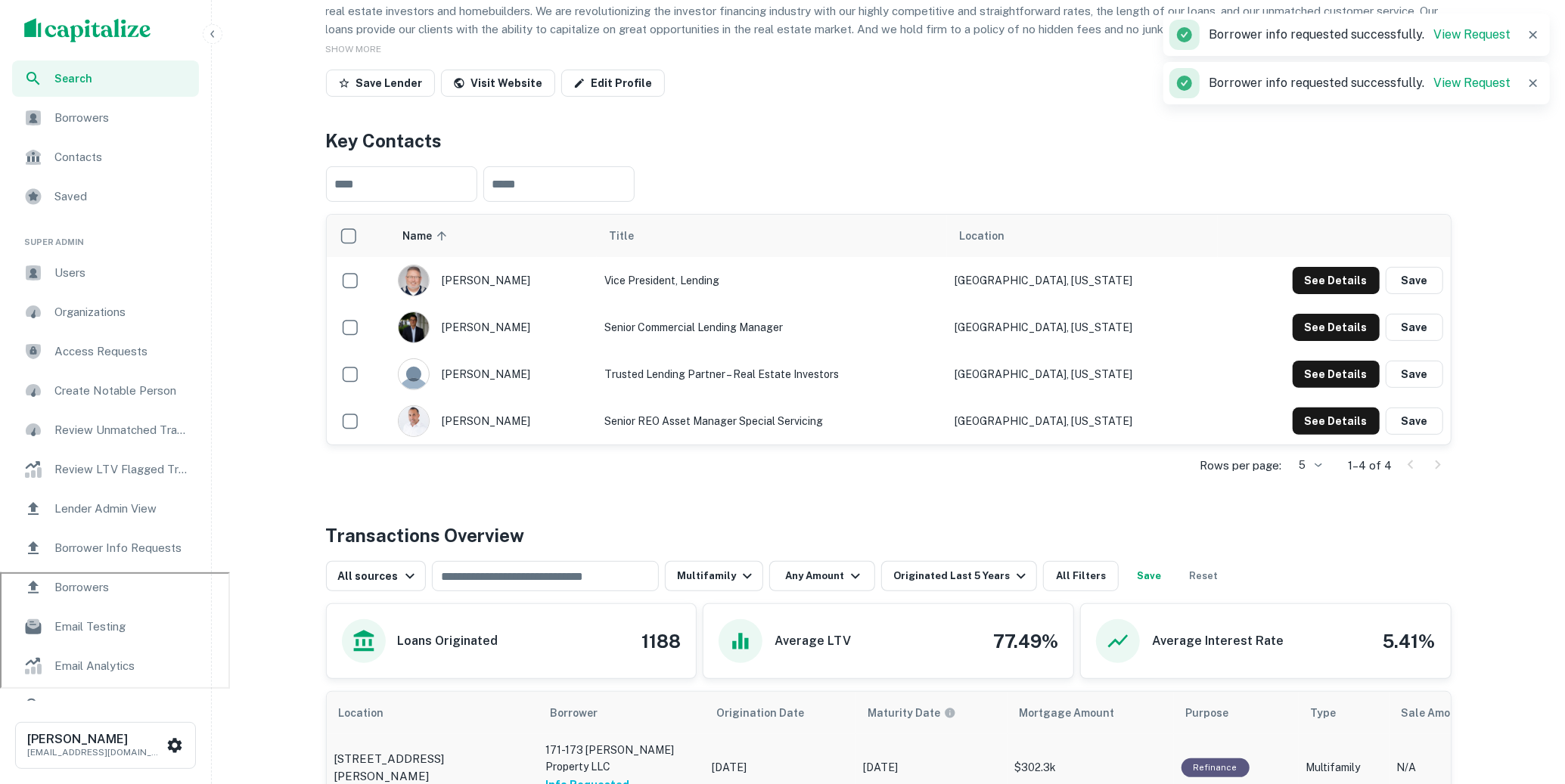
scroll to position [0, 0]
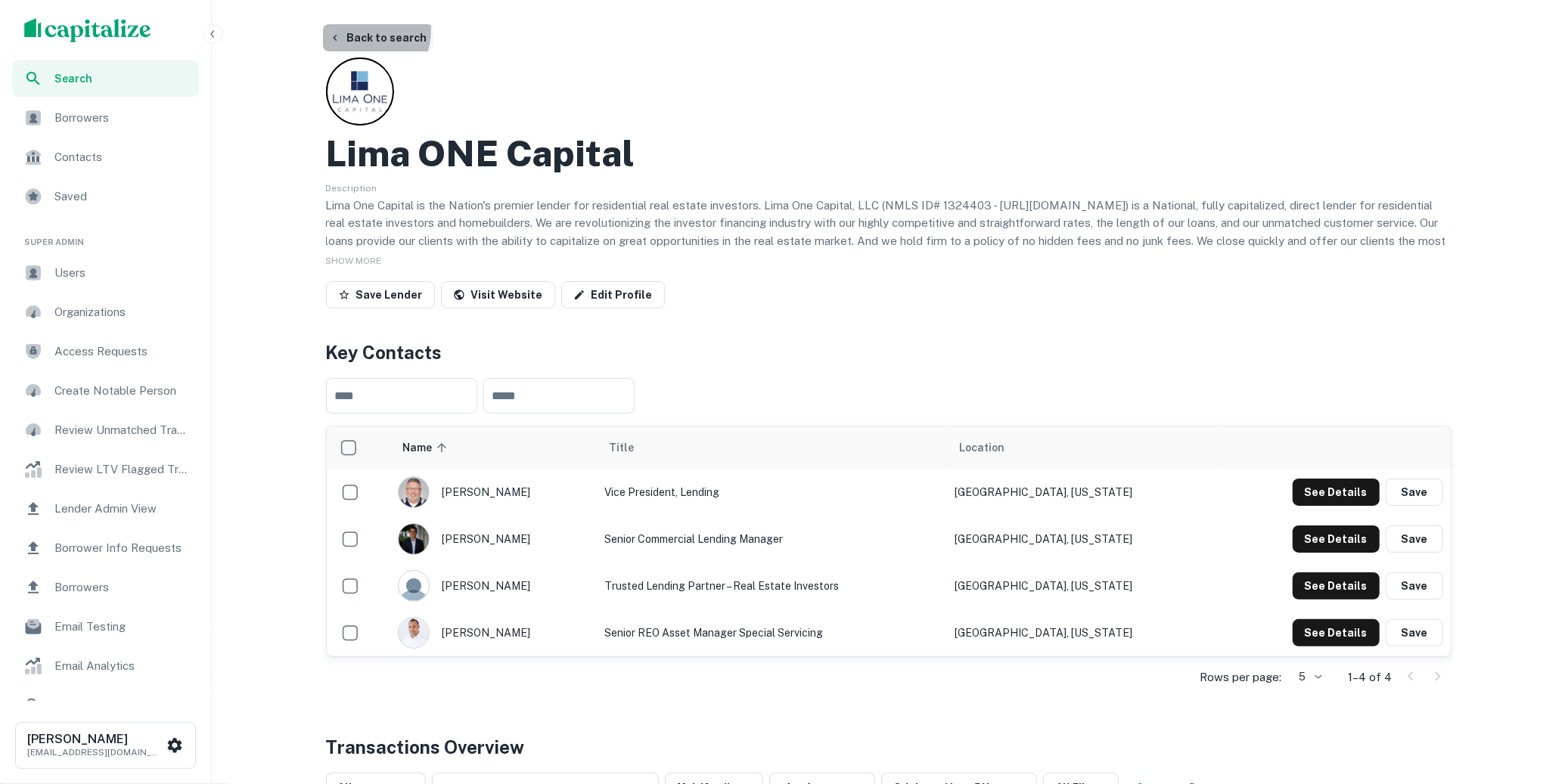
click at [354, 30] on button "Back to search" at bounding box center [378, 38] width 110 height 27
click at [401, 42] on button "Back to search" at bounding box center [378, 38] width 110 height 27
click at [392, 42] on button "Back to search" at bounding box center [378, 38] width 110 height 27
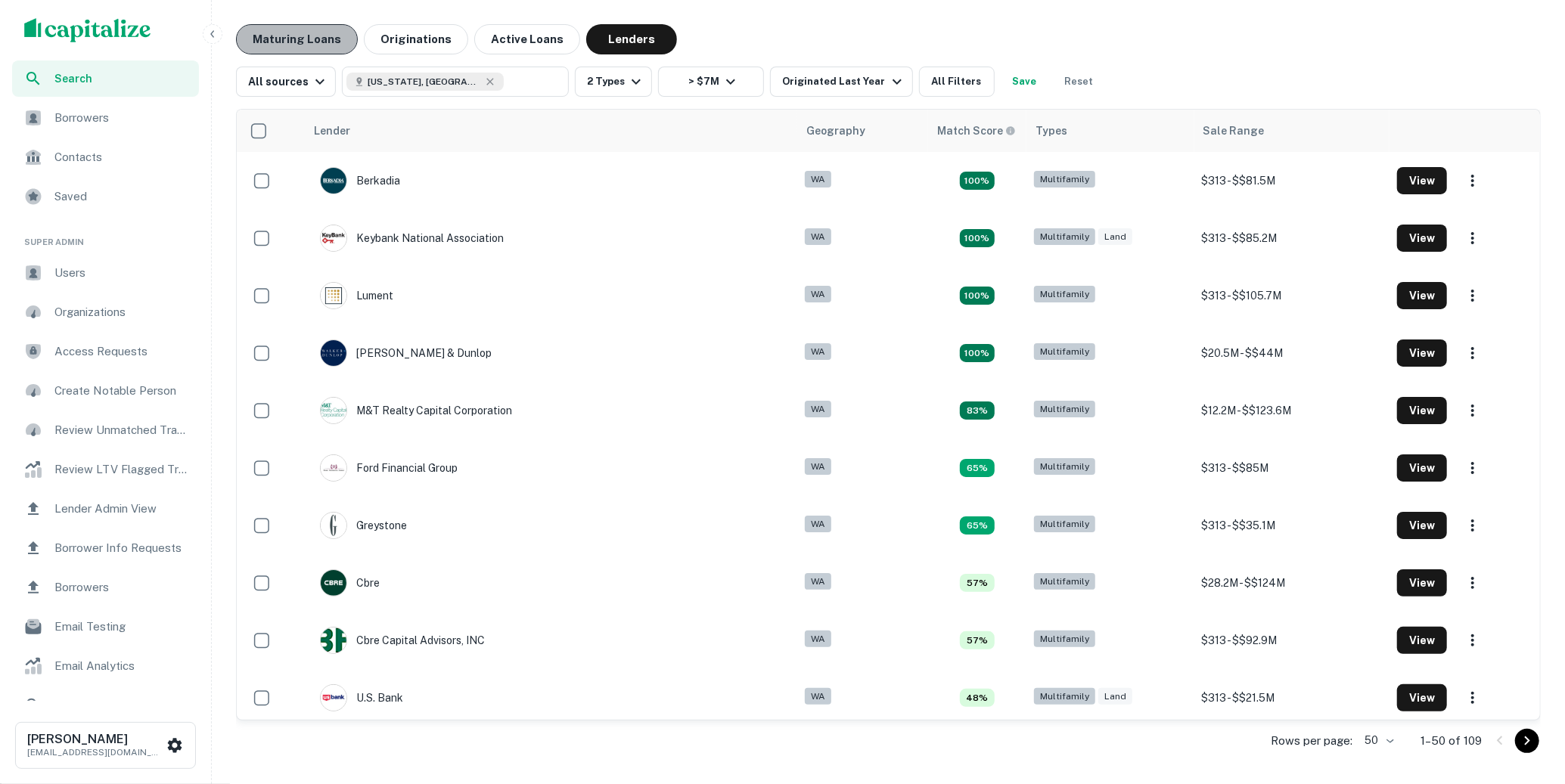
click at [323, 36] on button "Maturing Loans" at bounding box center [297, 39] width 122 height 30
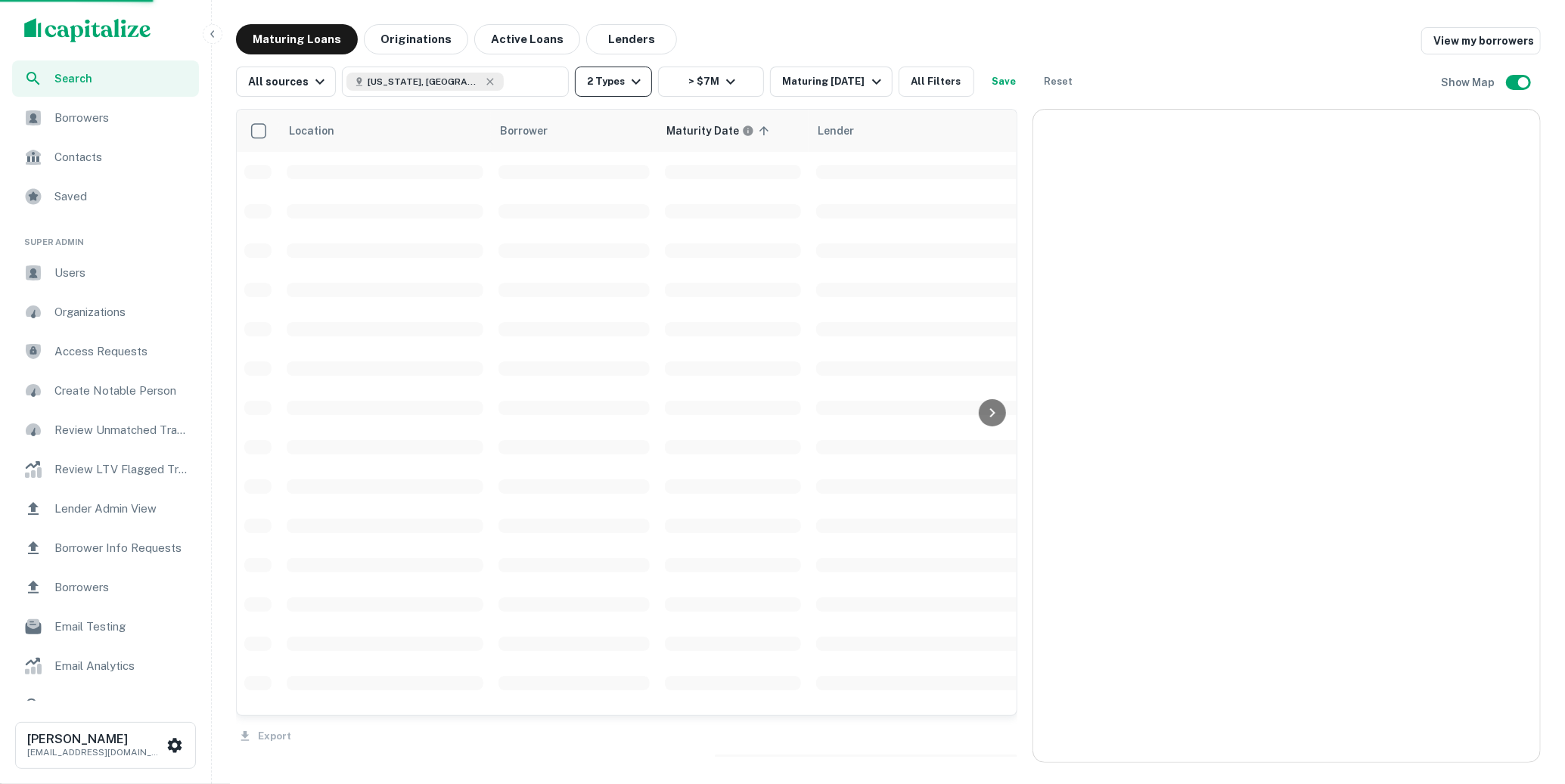
click at [630, 87] on icon "button" at bounding box center [636, 81] width 18 height 18
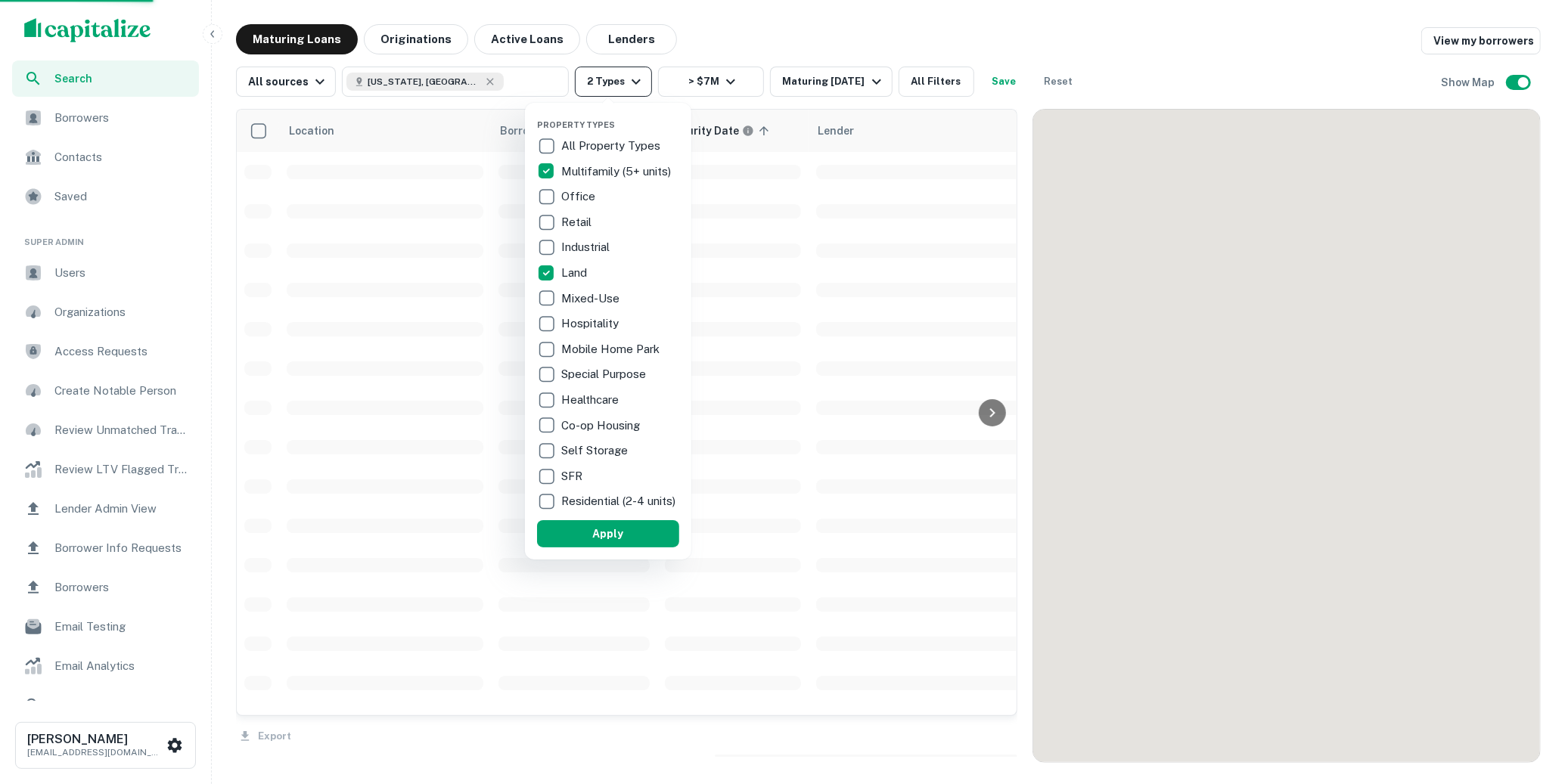
scroll to position [567, 0]
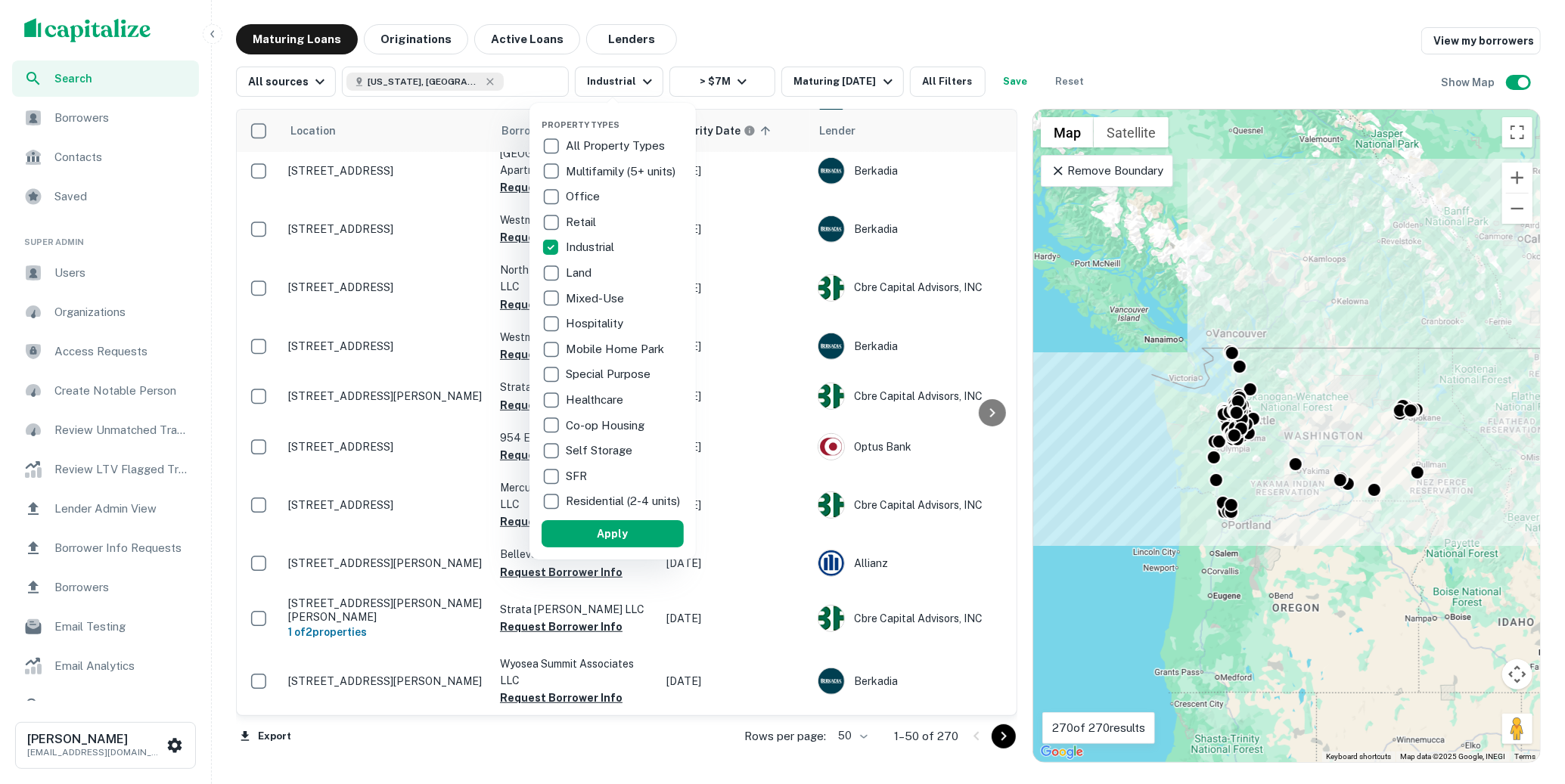
drag, startPoint x: 615, startPoint y: 530, endPoint x: 643, endPoint y: 581, distance: 58.2
click at [615, 530] on button "Apply" at bounding box center [612, 534] width 142 height 27
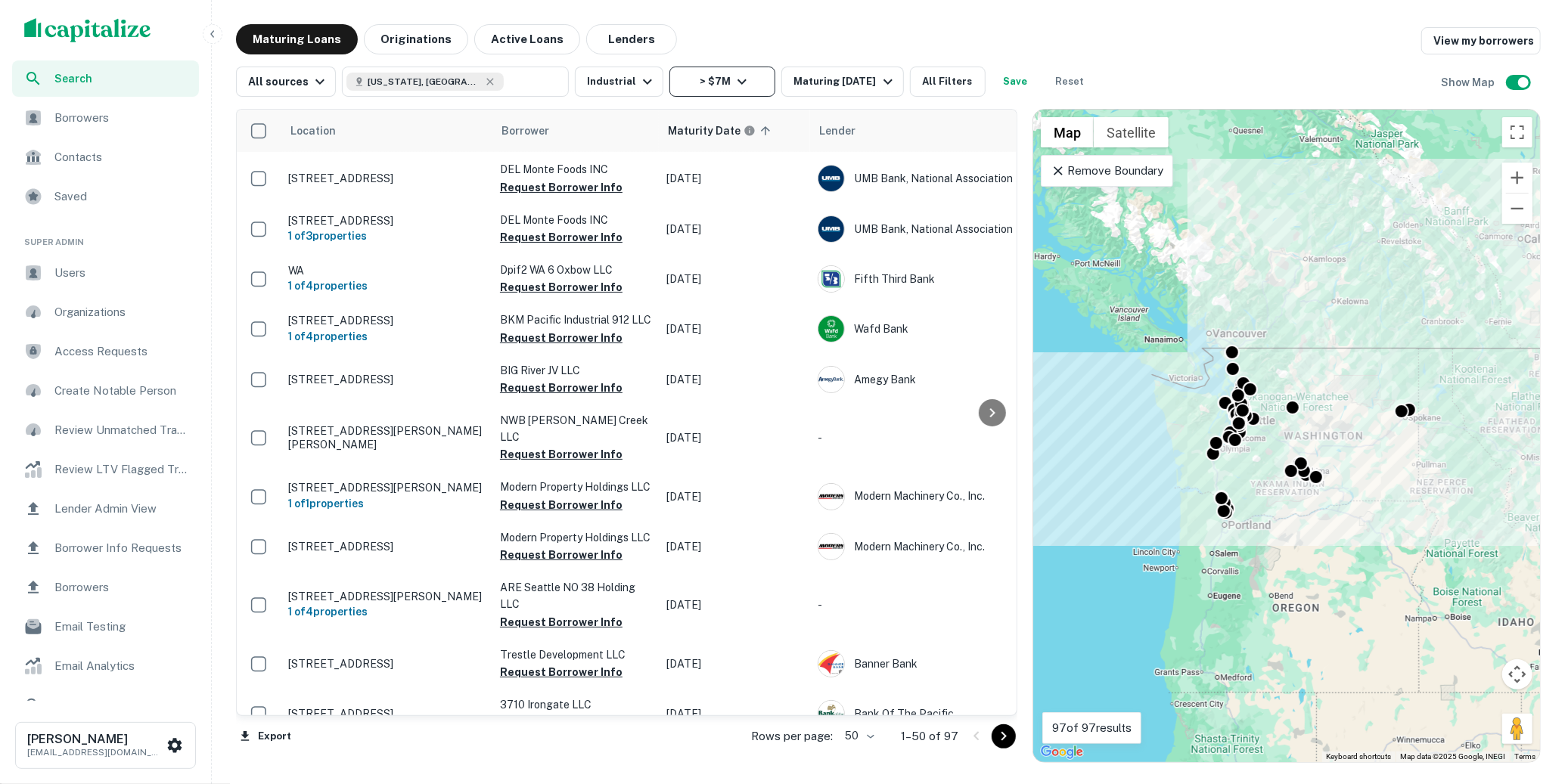
click at [735, 88] on icon "button" at bounding box center [742, 81] width 18 height 18
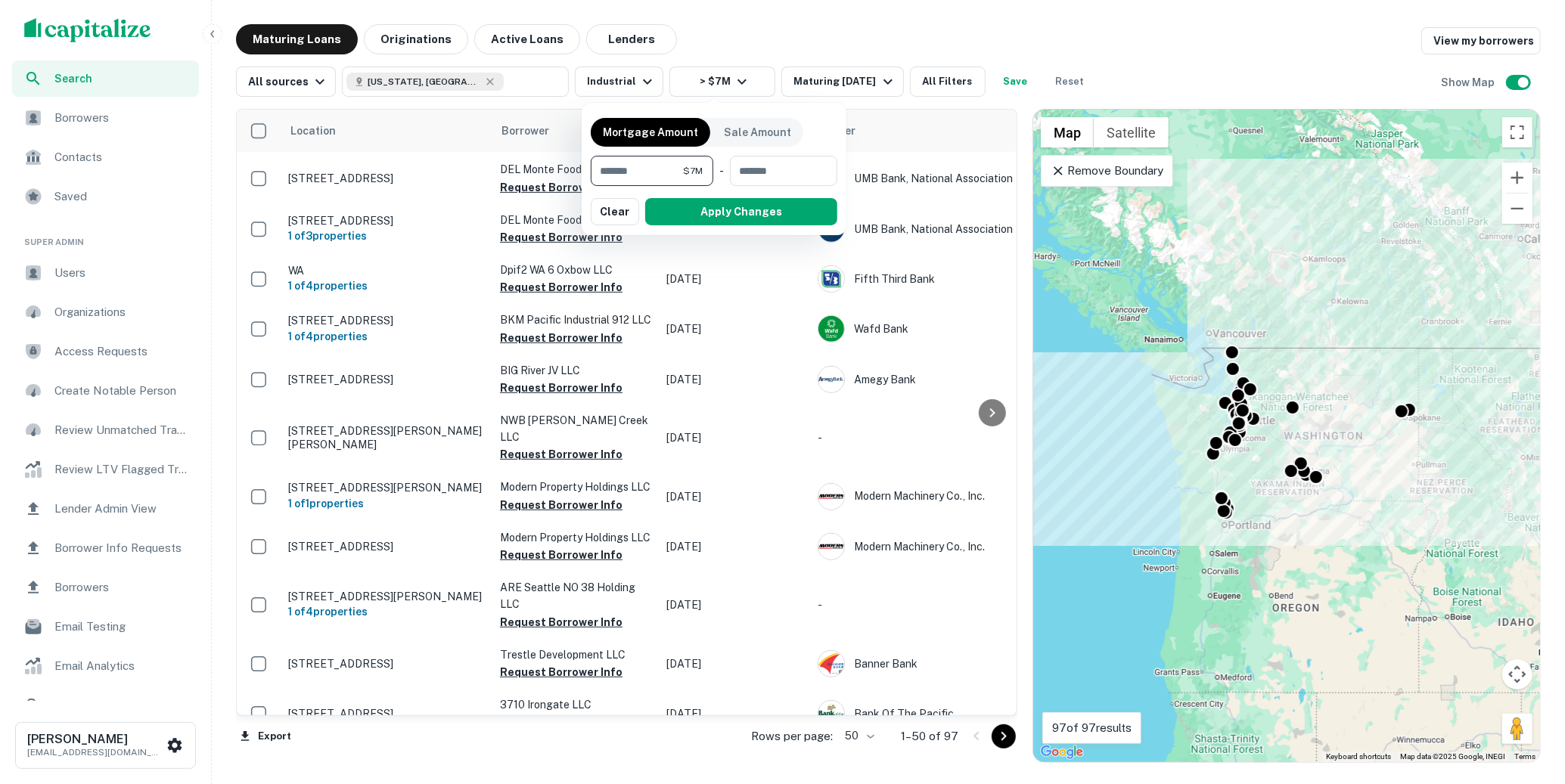
click at [810, 49] on div at bounding box center [782, 392] width 1565 height 784
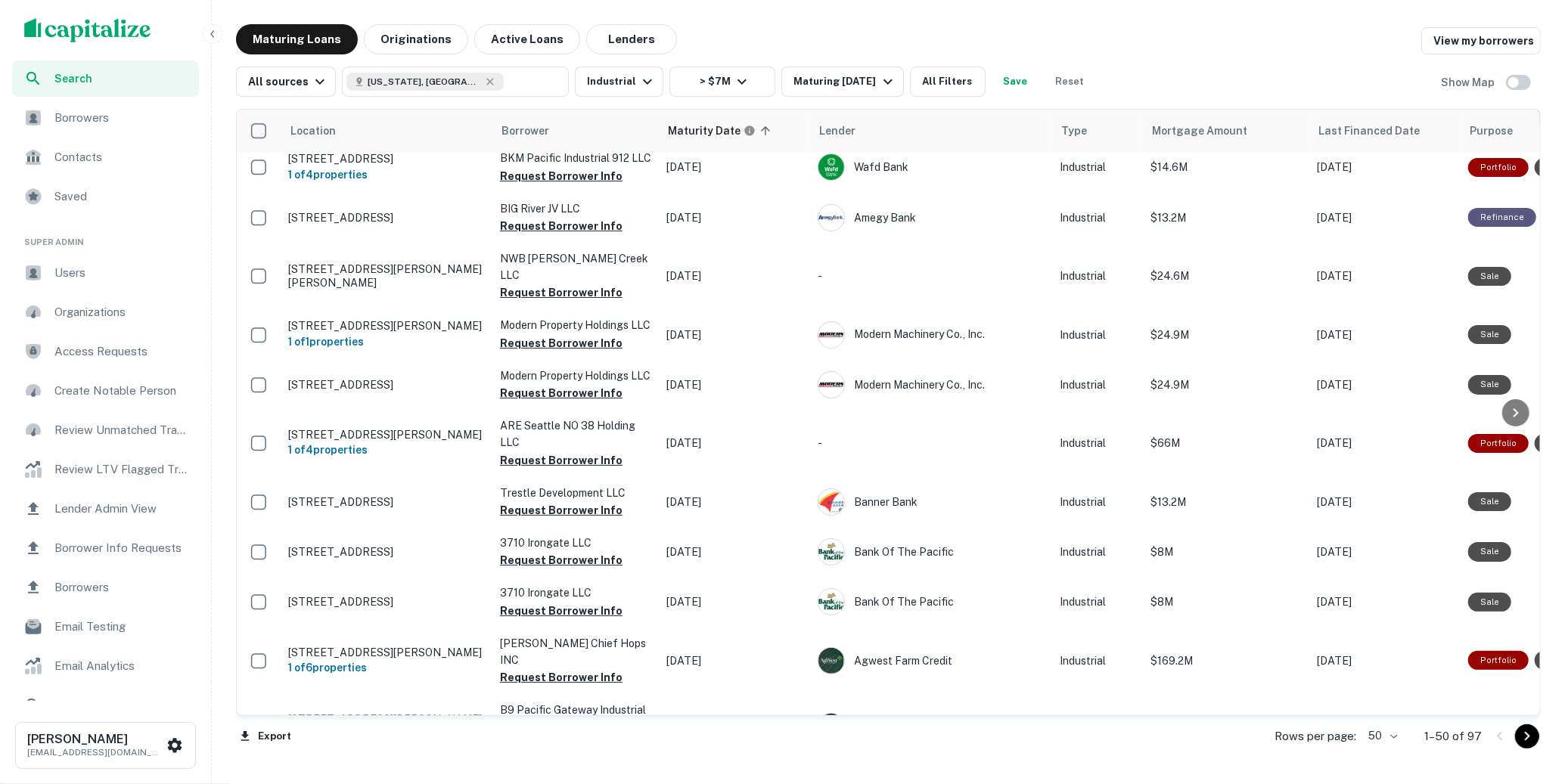
scroll to position [794, 0]
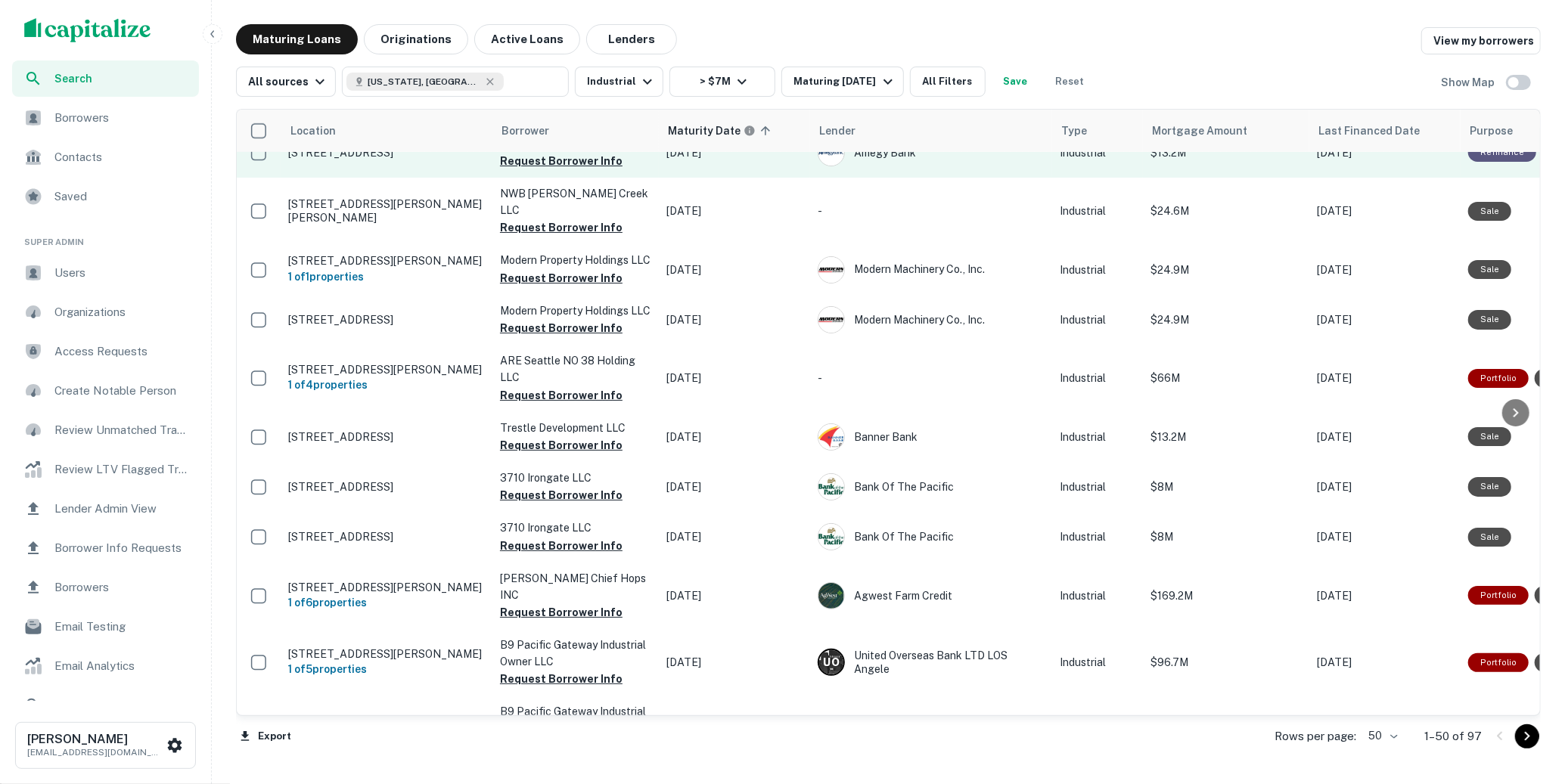
click at [371, 159] on p "3201 Nw 32nd Ave Vancouver, WA98660" at bounding box center [386, 153] width 197 height 14
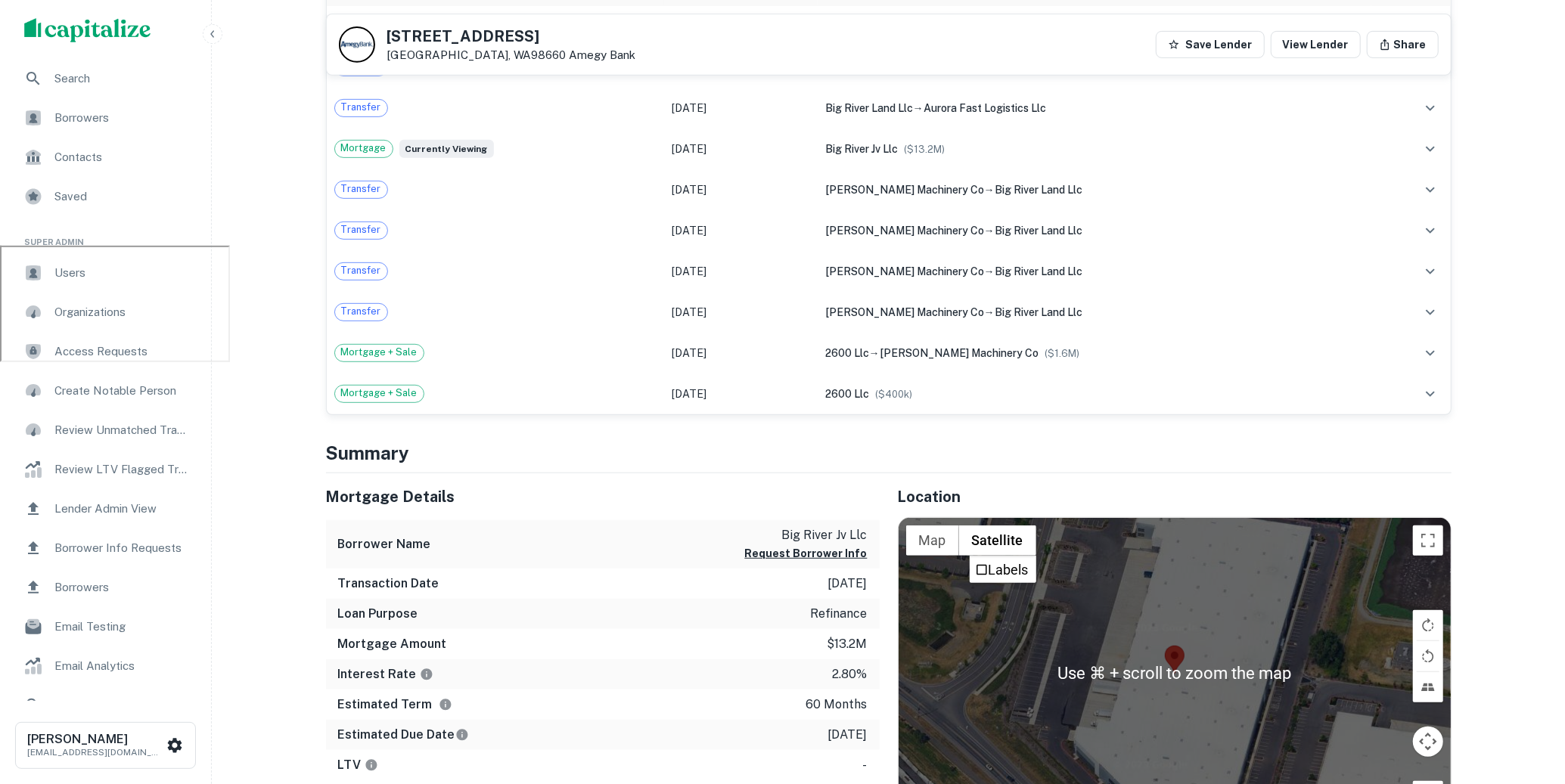
scroll to position [339, 0]
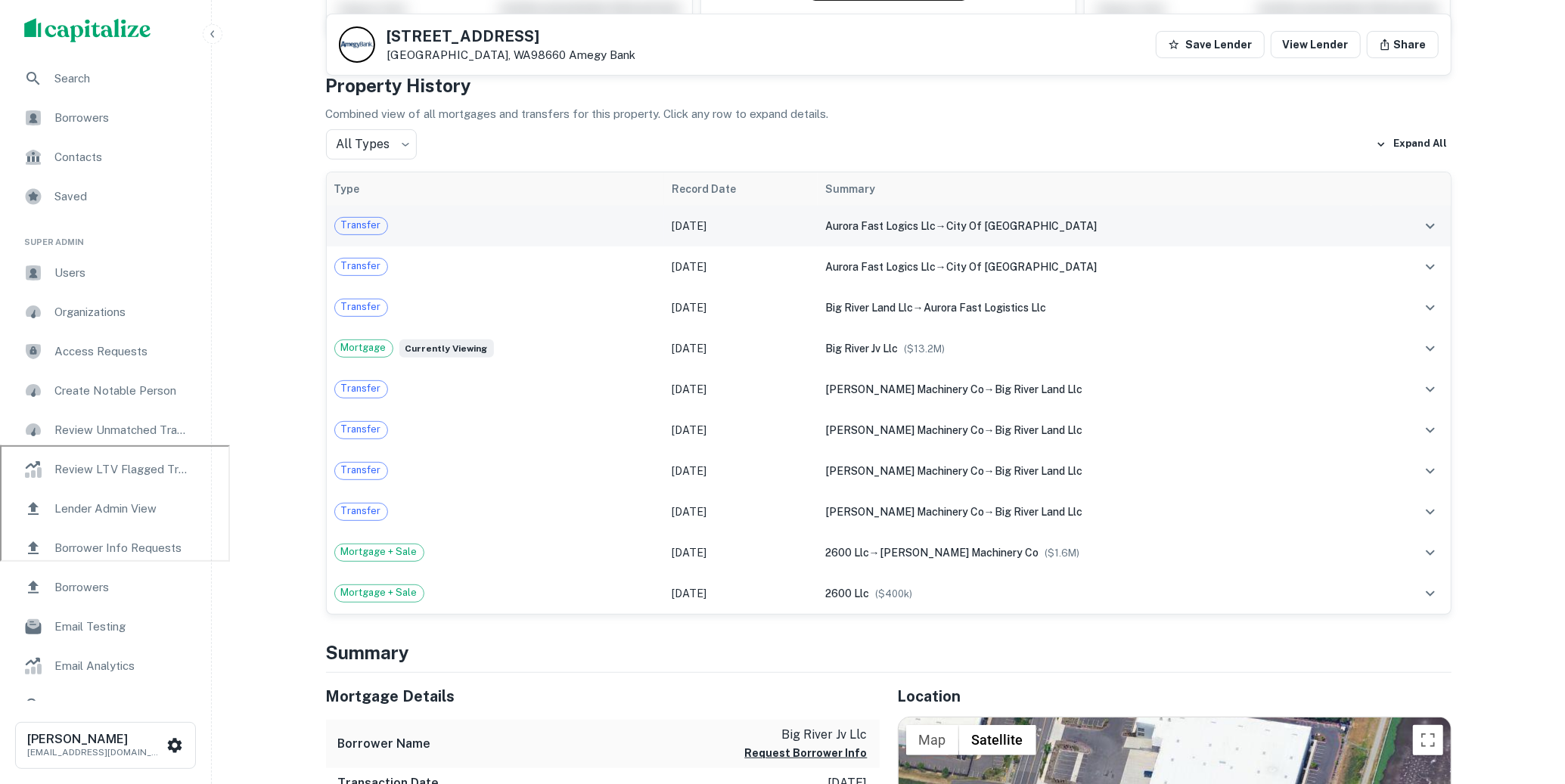
click at [425, 222] on div "Transfer" at bounding box center [496, 226] width 323 height 18
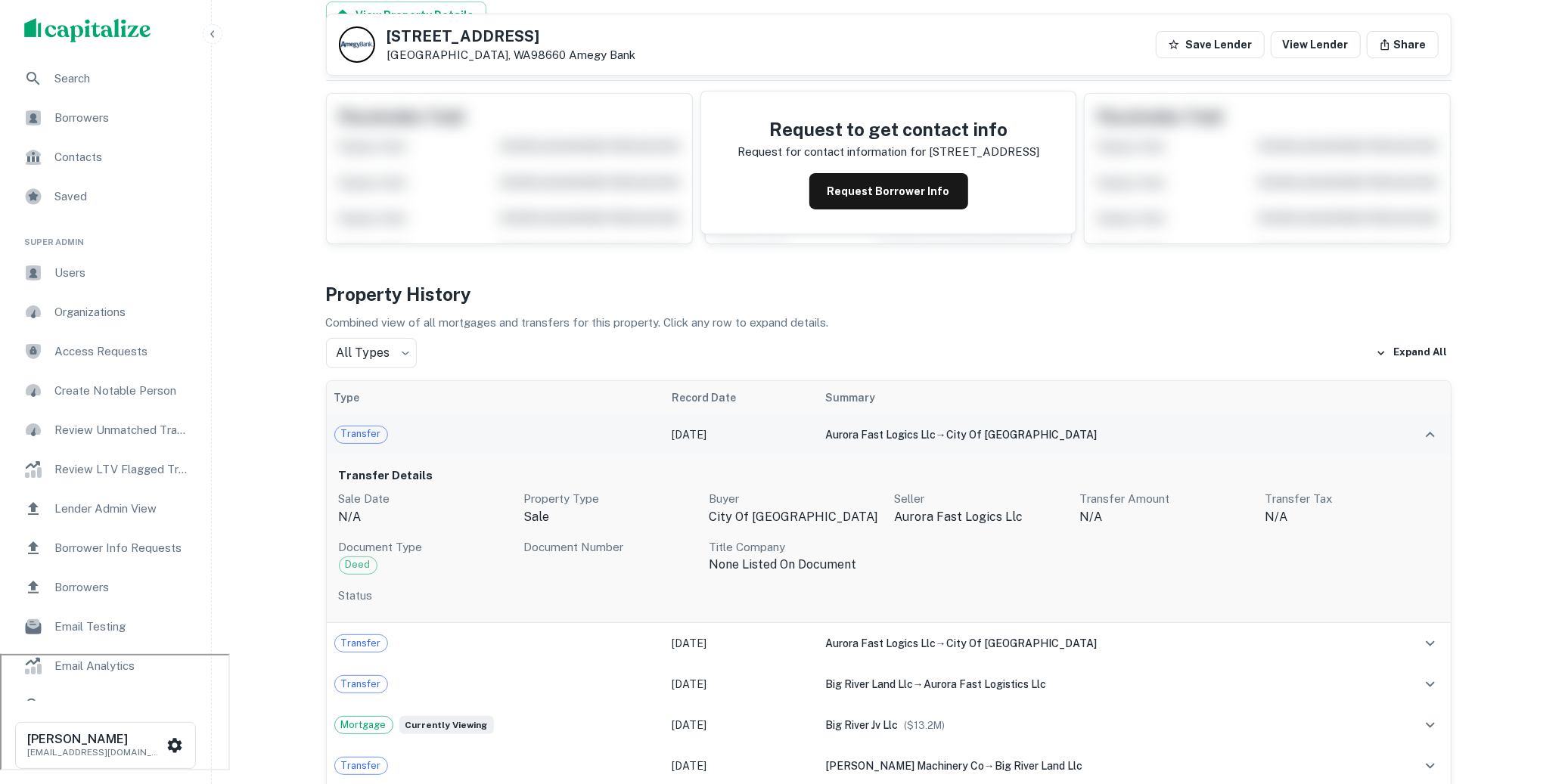
scroll to position [131, 0]
click at [374, 431] on span "Transfer" at bounding box center [361, 433] width 52 height 15
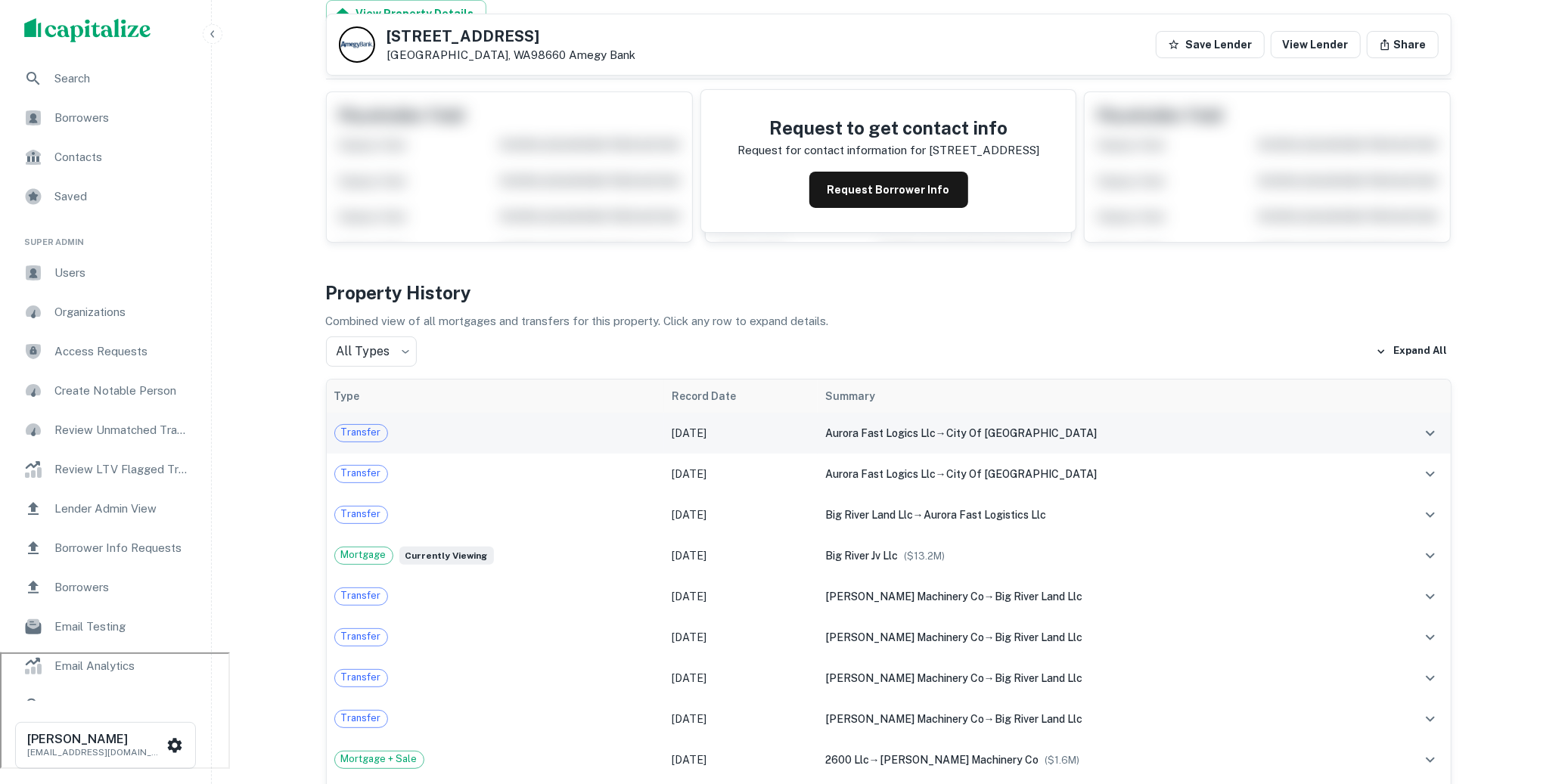
click at [598, 424] on div "Transfer" at bounding box center [496, 433] width 323 height 18
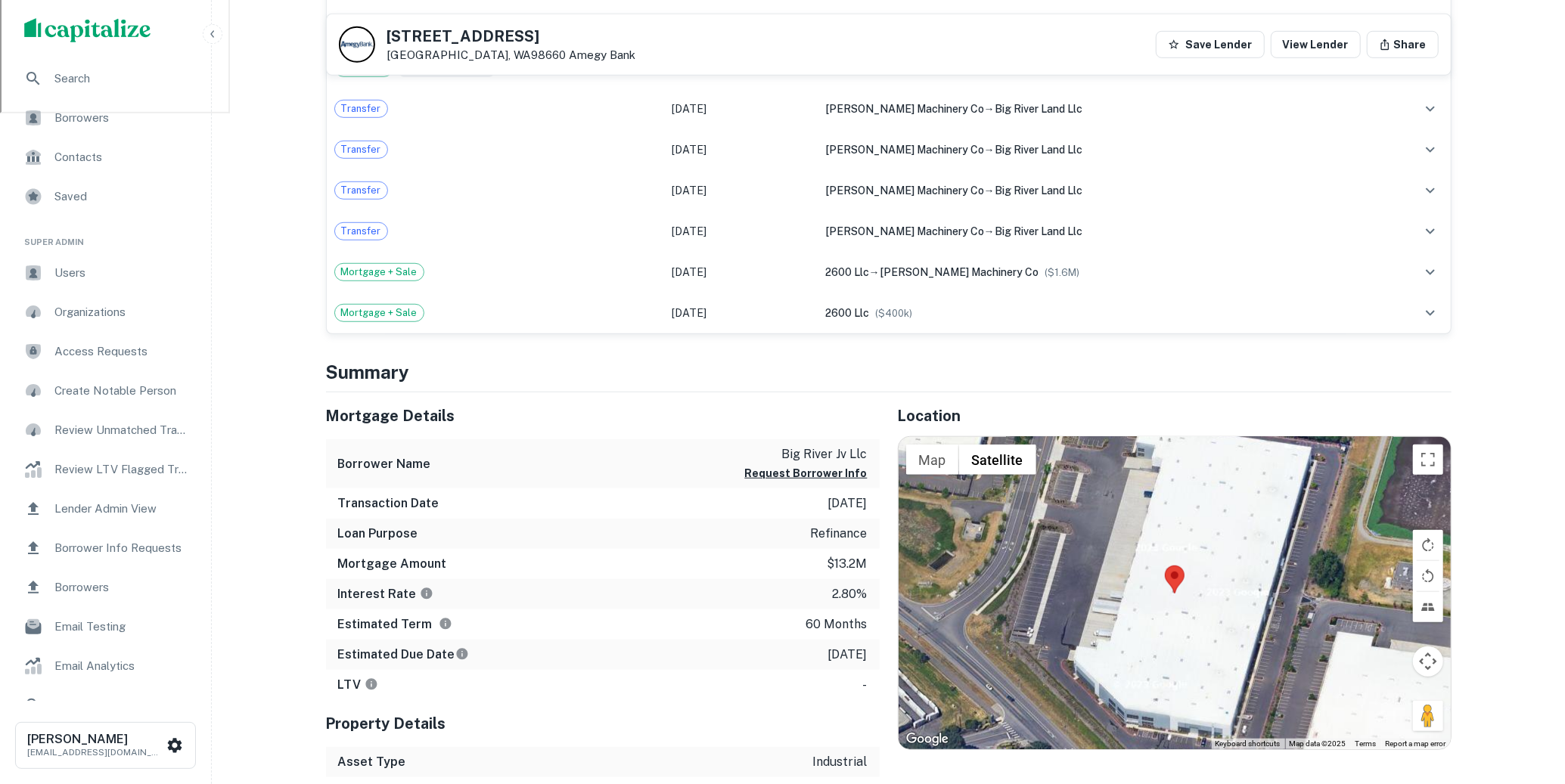
scroll to position [784, 0]
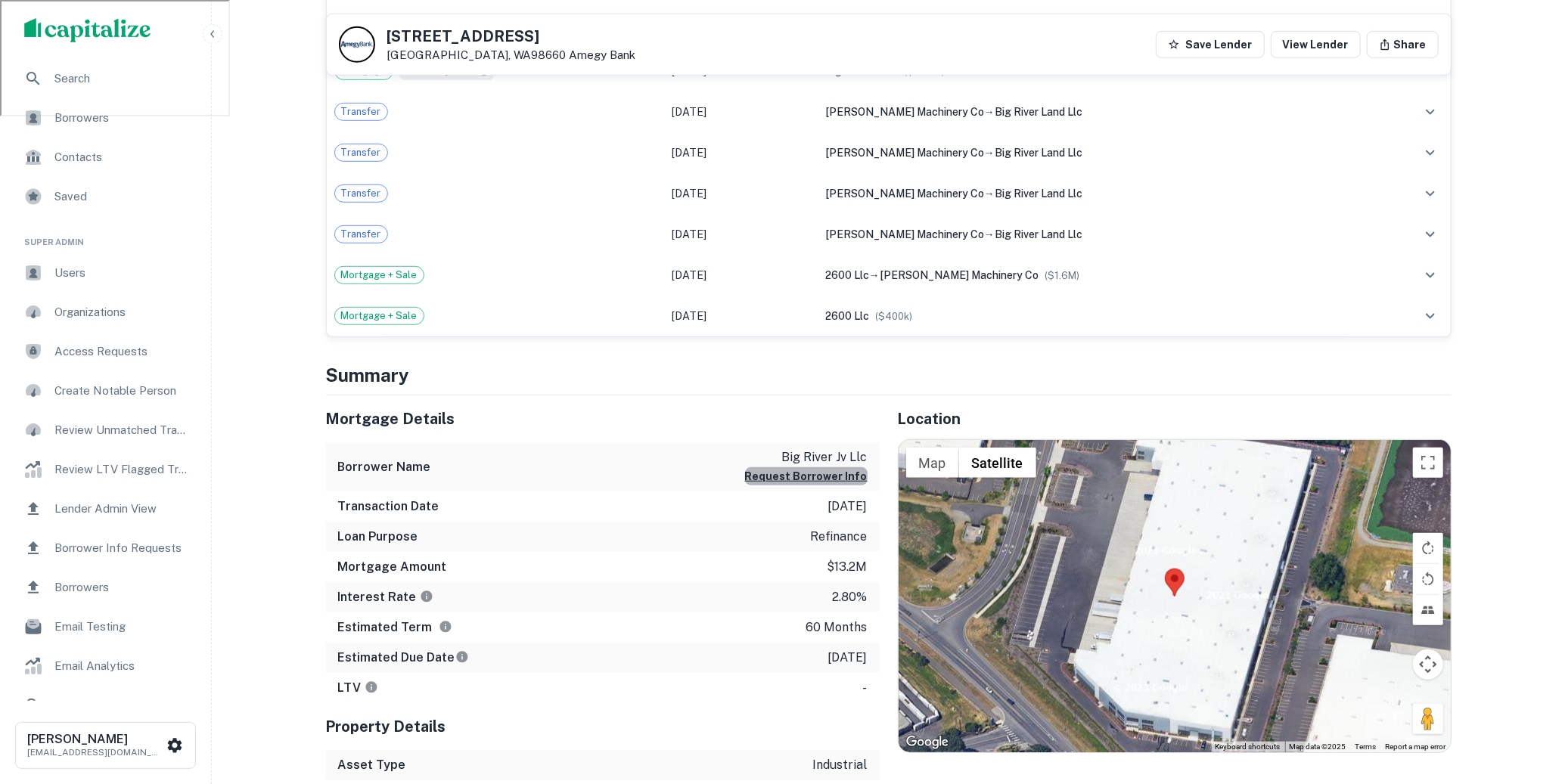
click at [821, 468] on button "Request Borrower Info" at bounding box center [806, 476] width 123 height 18
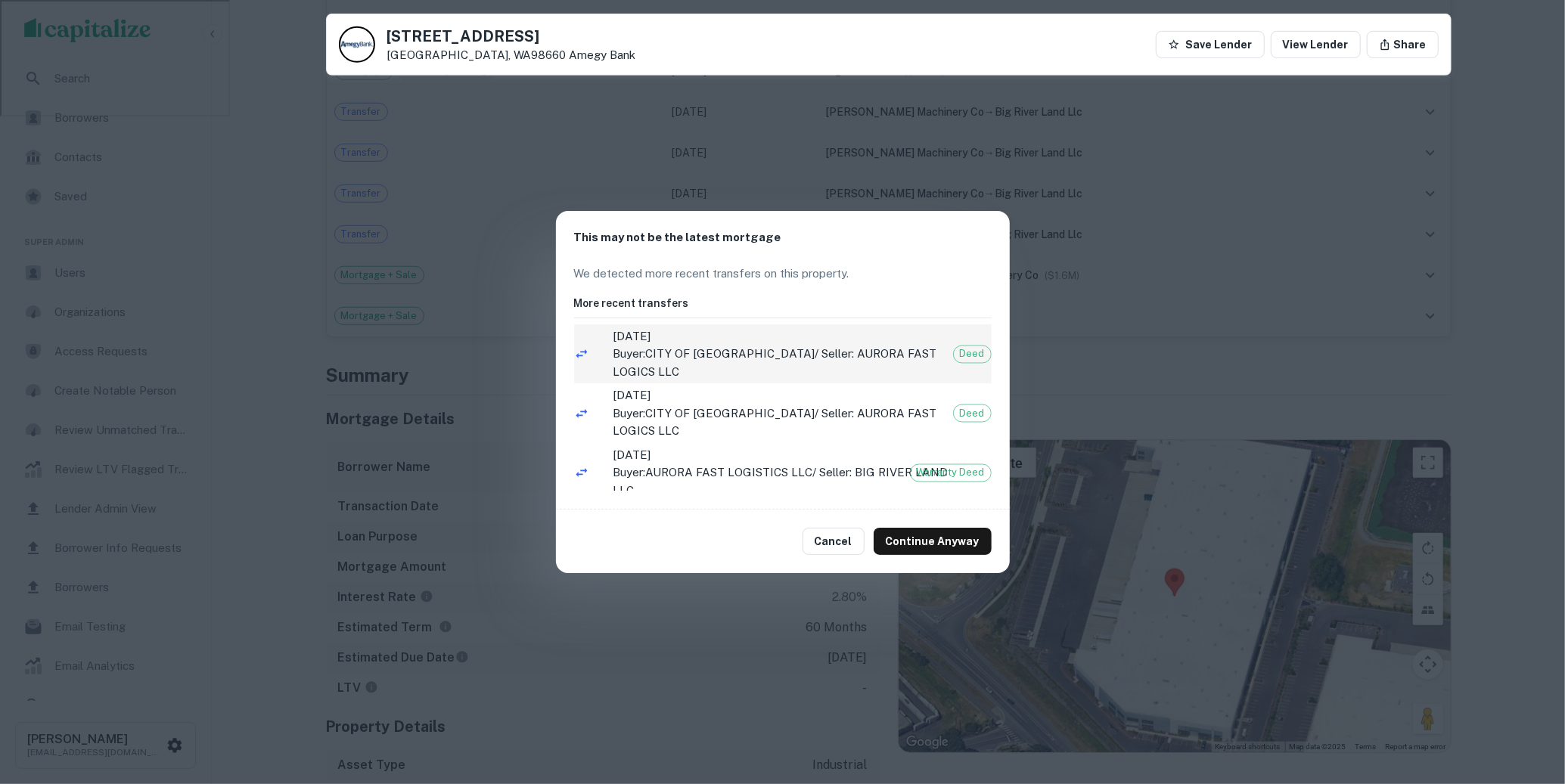
click at [823, 350] on p "Buyer: CITY OF VANCOUVER / Seller: AURORA FAST LOGICS LLC" at bounding box center [784, 362] width 342 height 36
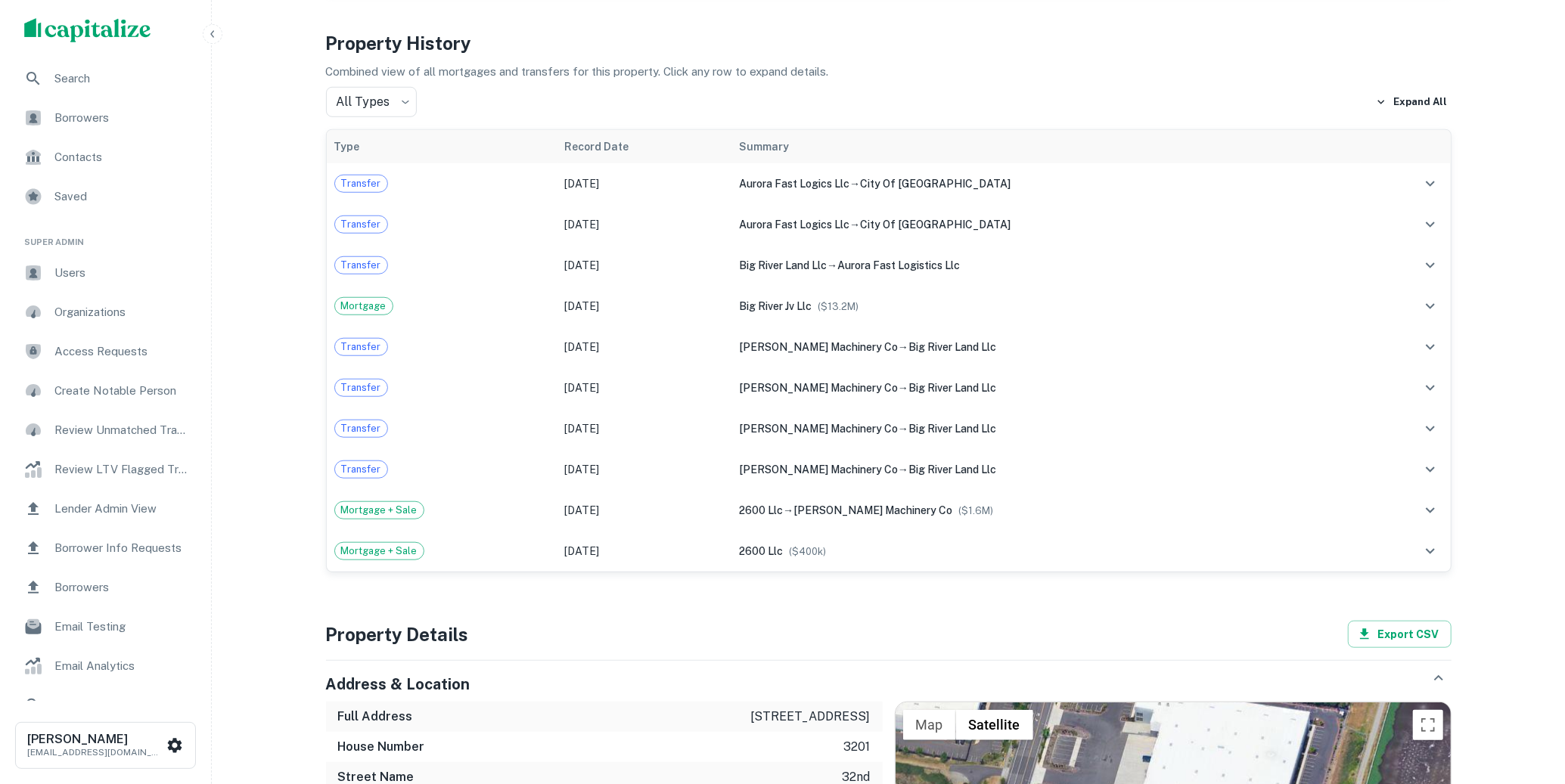
scroll to position [942, 0]
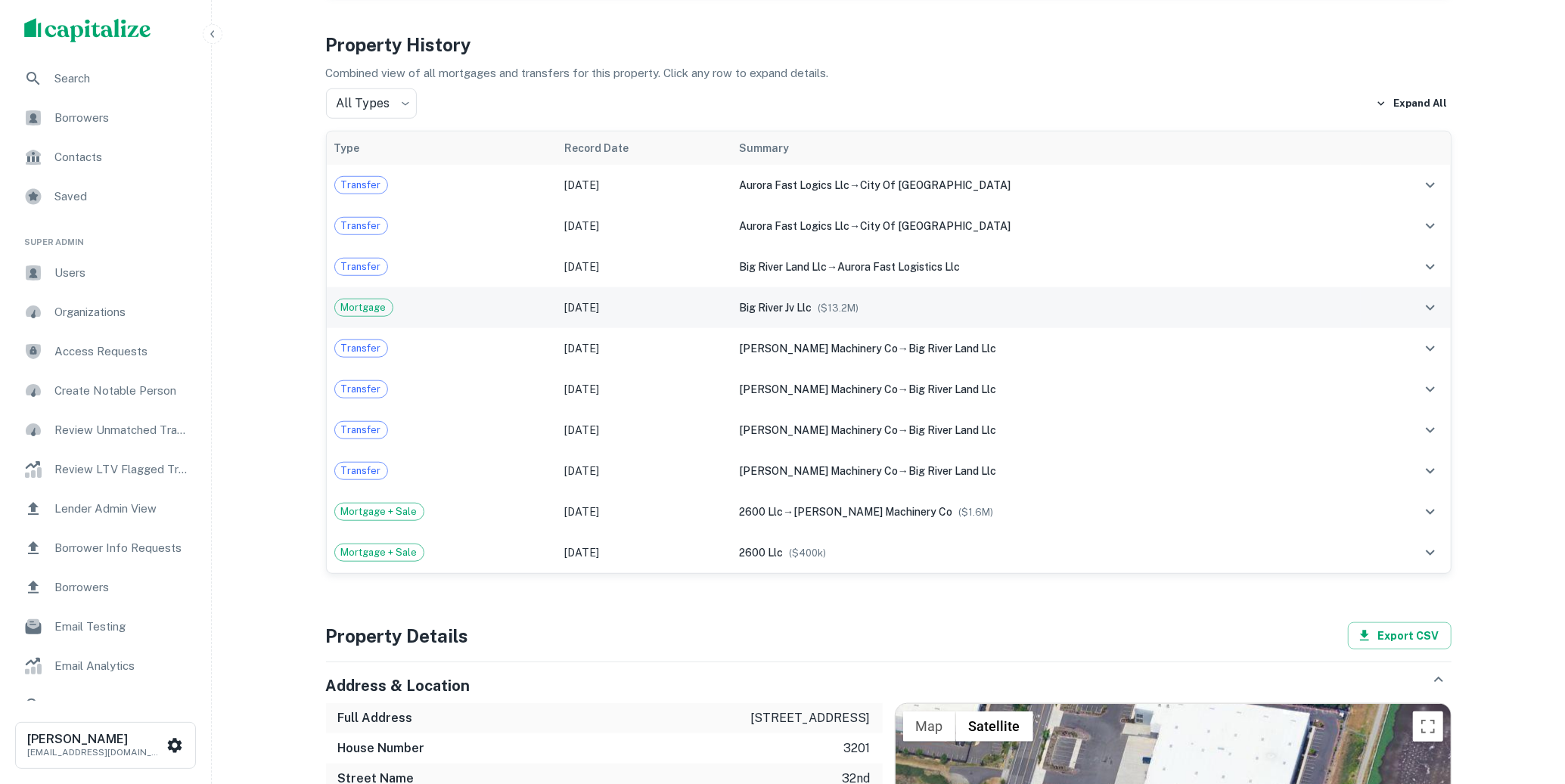
click at [520, 308] on div "Mortgage" at bounding box center [441, 307] width 215 height 18
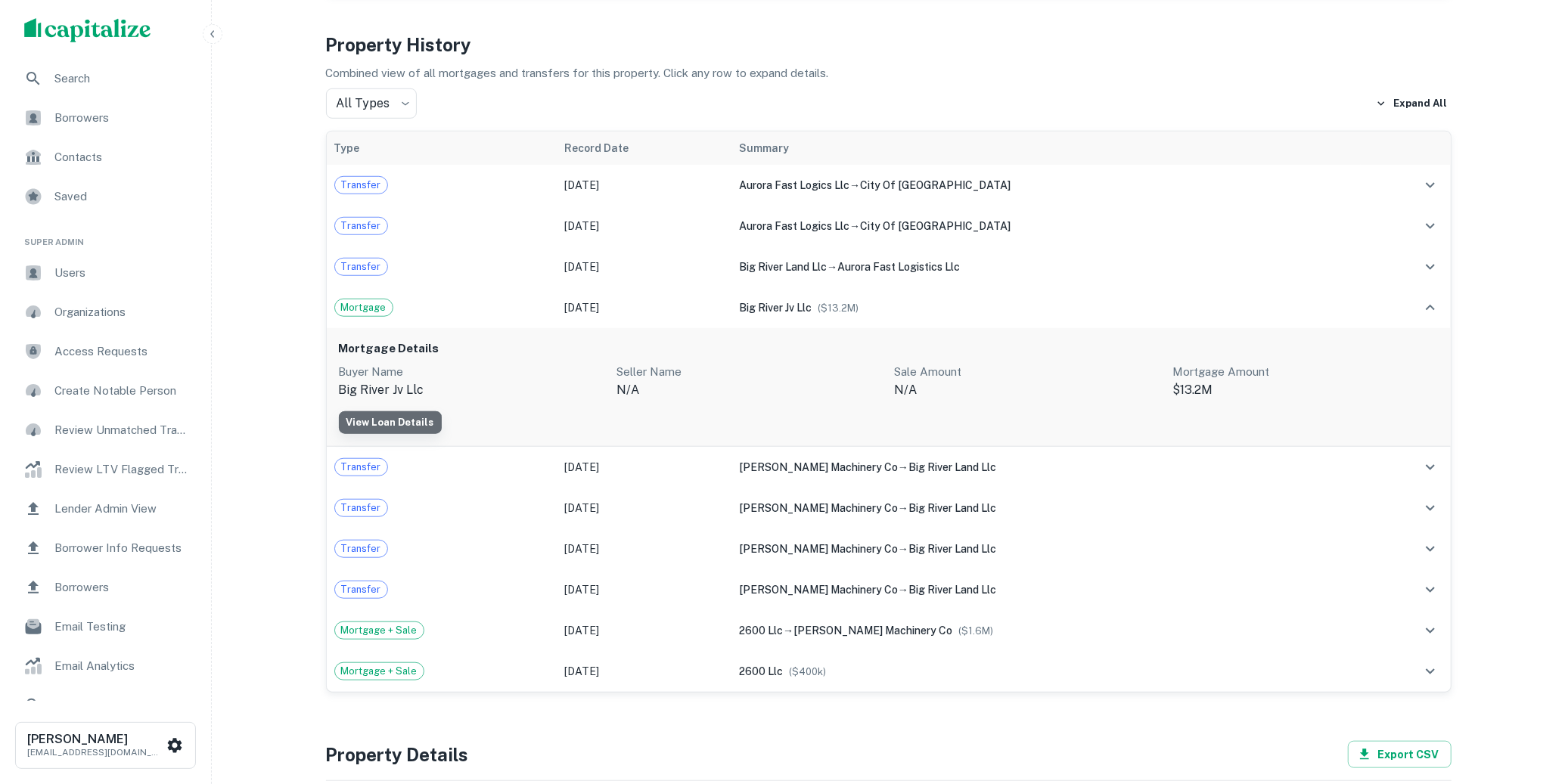
click at [388, 420] on link "View Loan Details" at bounding box center [390, 422] width 102 height 22
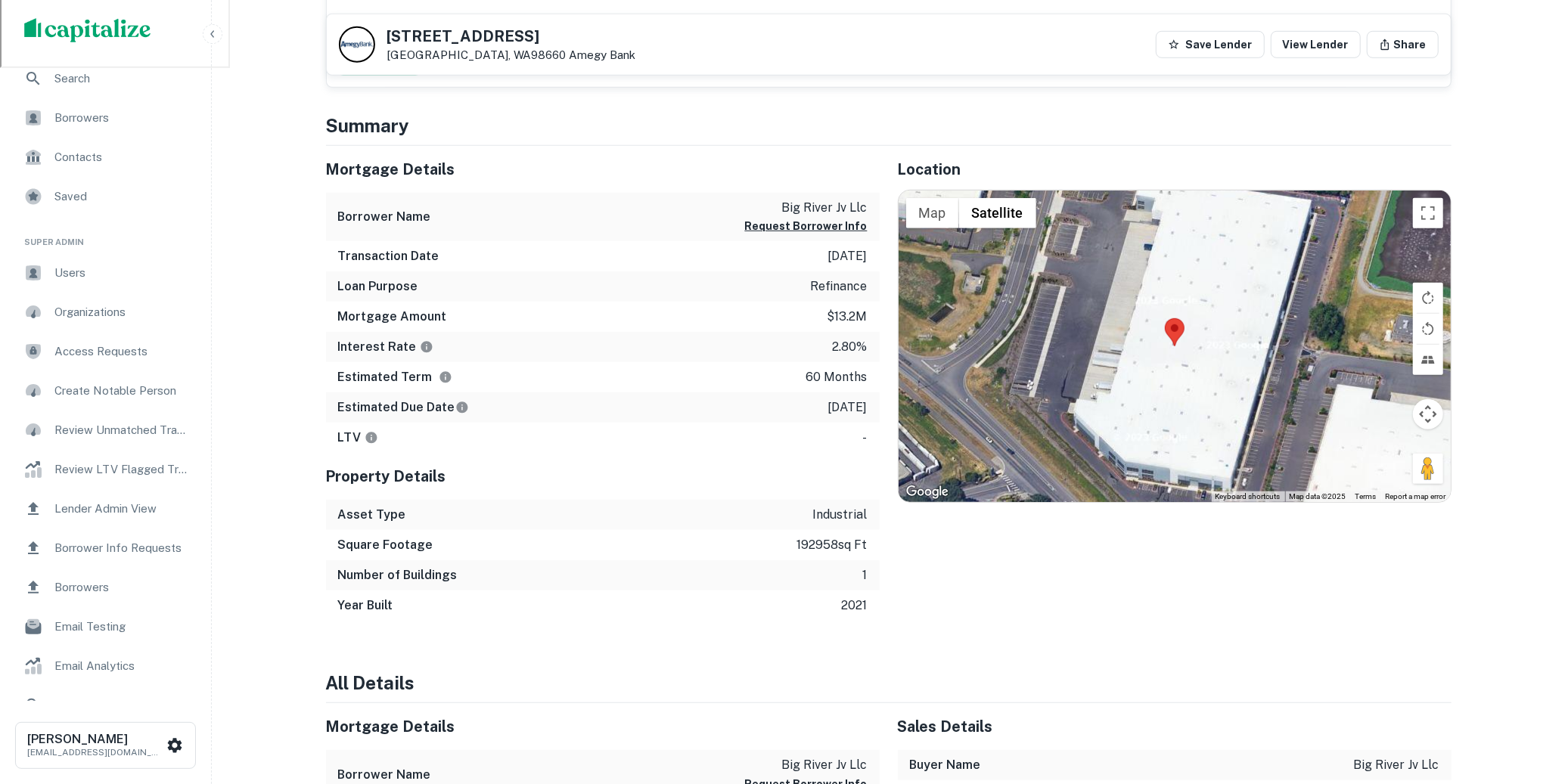
scroll to position [836, 0]
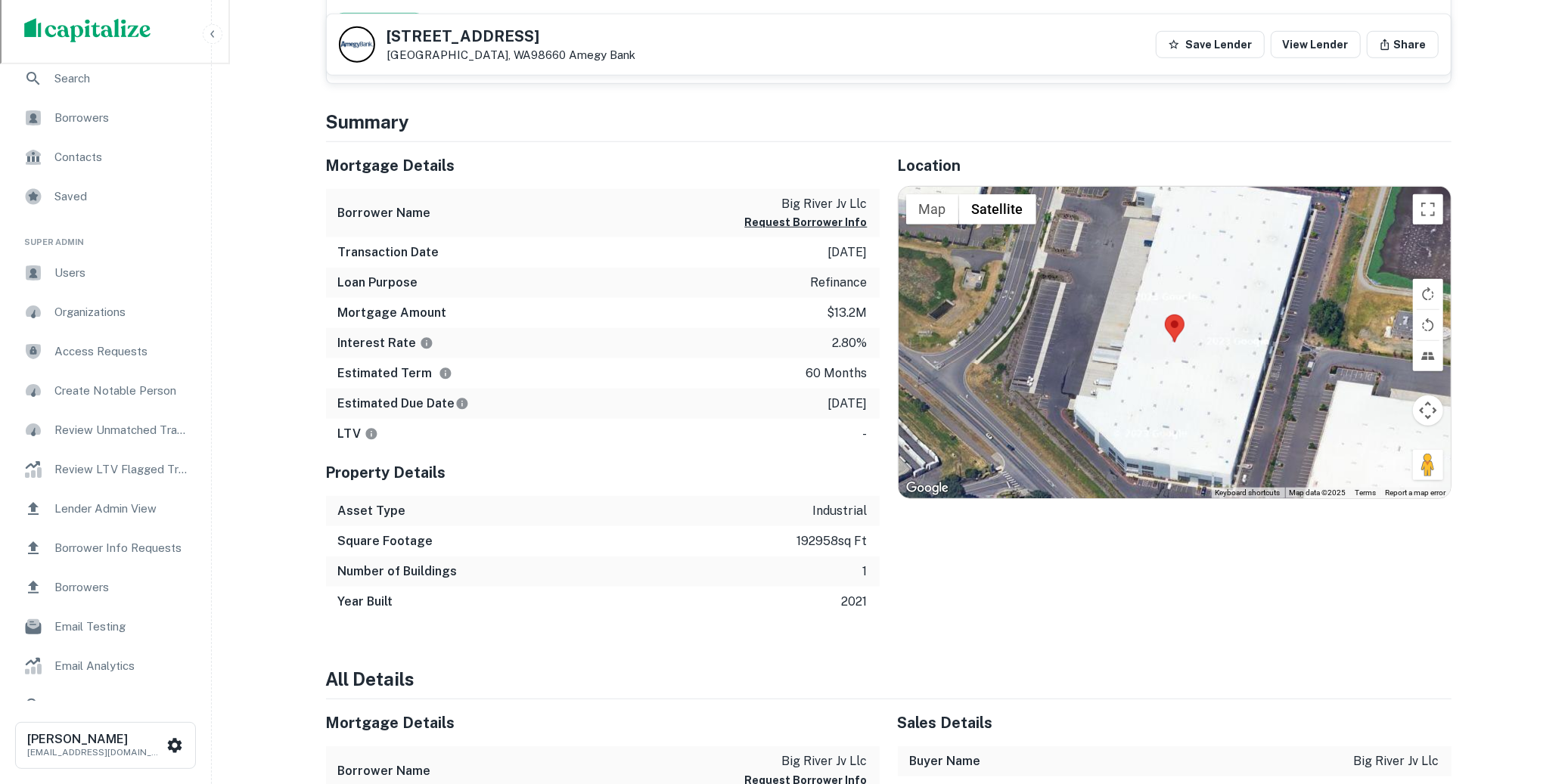
drag, startPoint x: 0, startPoint y: 0, endPoint x: 752, endPoint y: 191, distance: 775.9
click at [692, 486] on div "Property Details" at bounding box center [602, 472] width 554 height 47
click at [96, 84] on span "Search" at bounding box center [122, 78] width 135 height 18
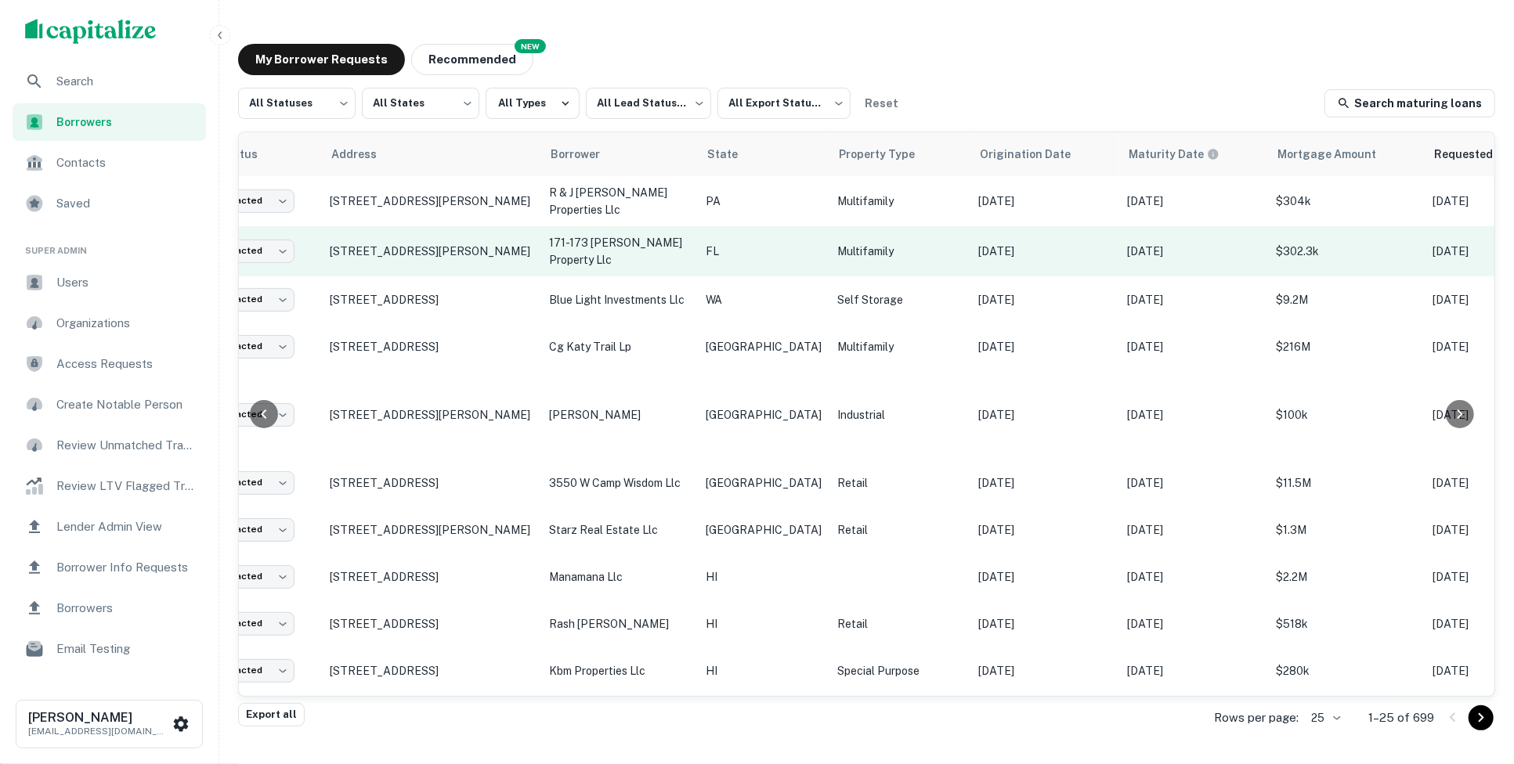
scroll to position [0, 101]
click at [761, 243] on p "FL" at bounding box center [766, 251] width 116 height 17
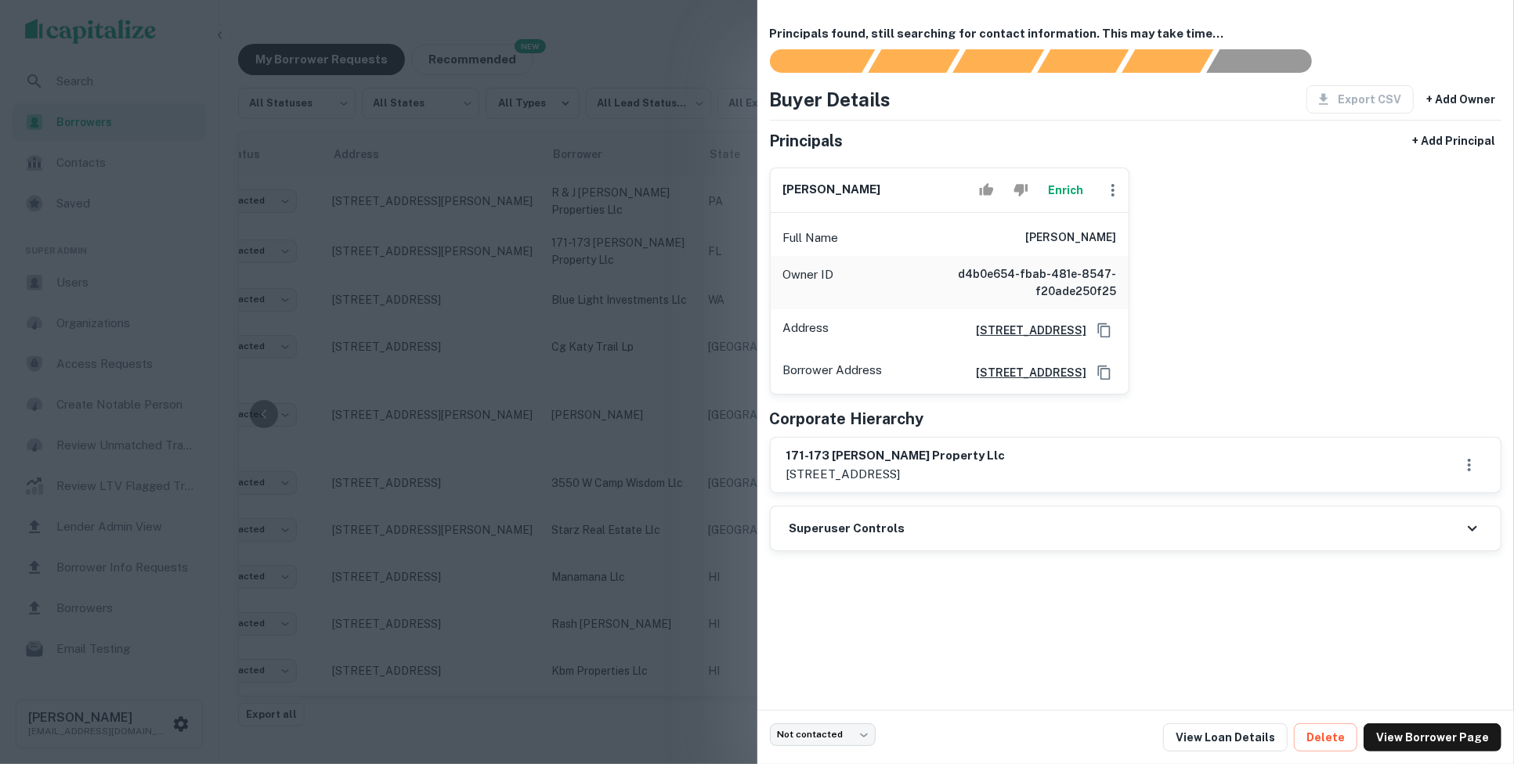
click at [573, 330] on div at bounding box center [757, 382] width 1514 height 764
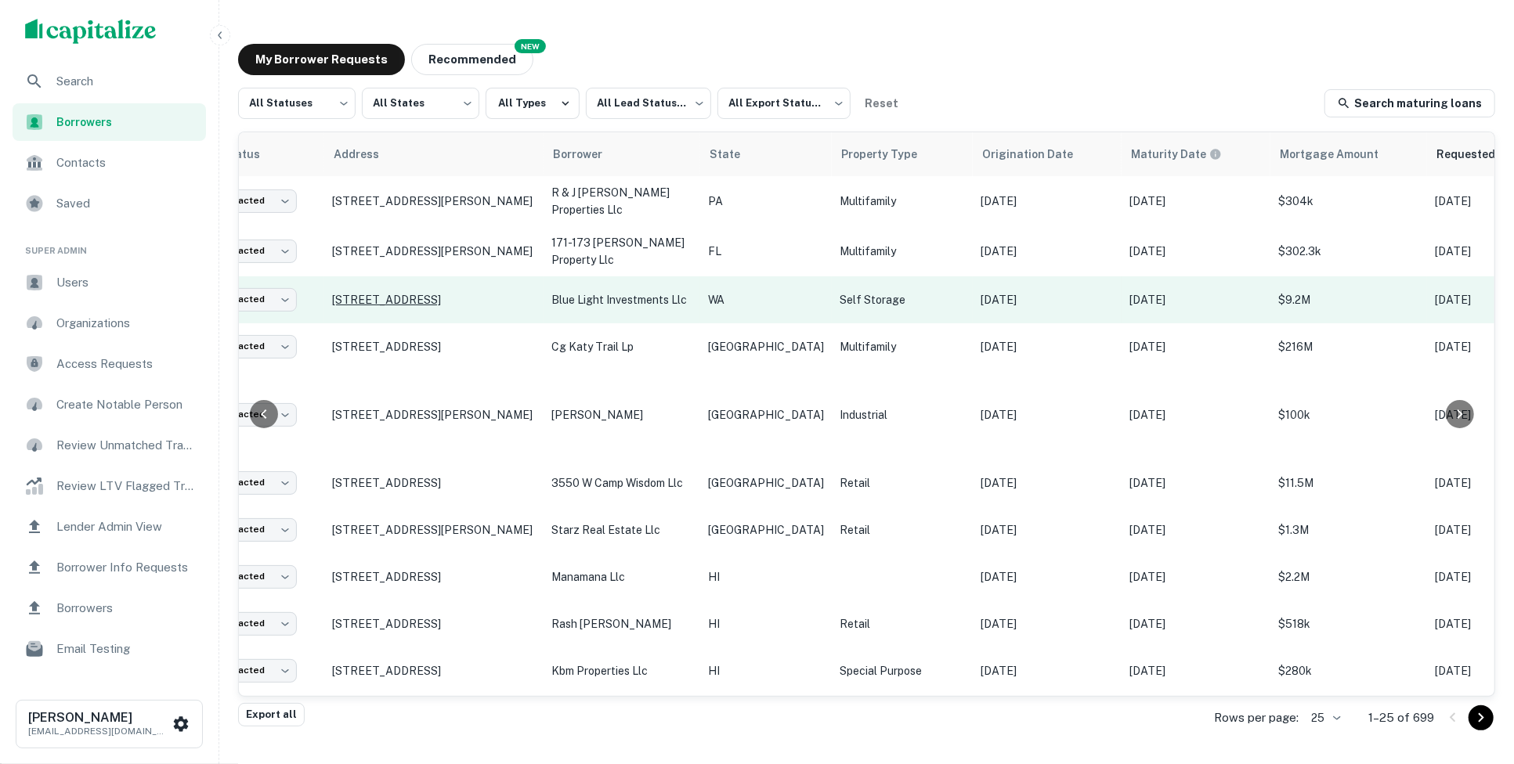
click at [529, 294] on p "3501 S 38th St Tacoma, WA98409" at bounding box center [434, 300] width 204 height 14
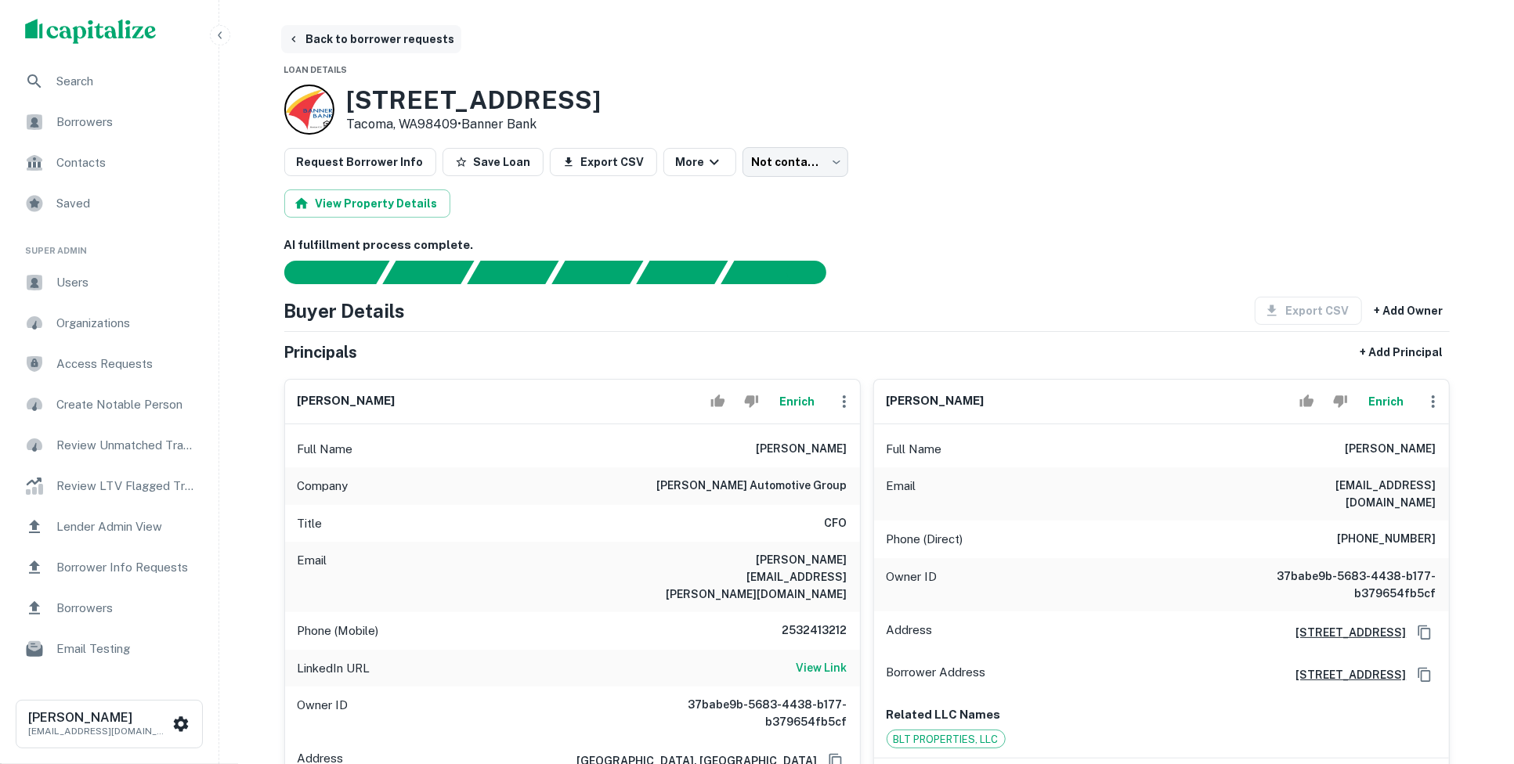
click at [384, 38] on button "Back to borrower requests" at bounding box center [371, 39] width 180 height 28
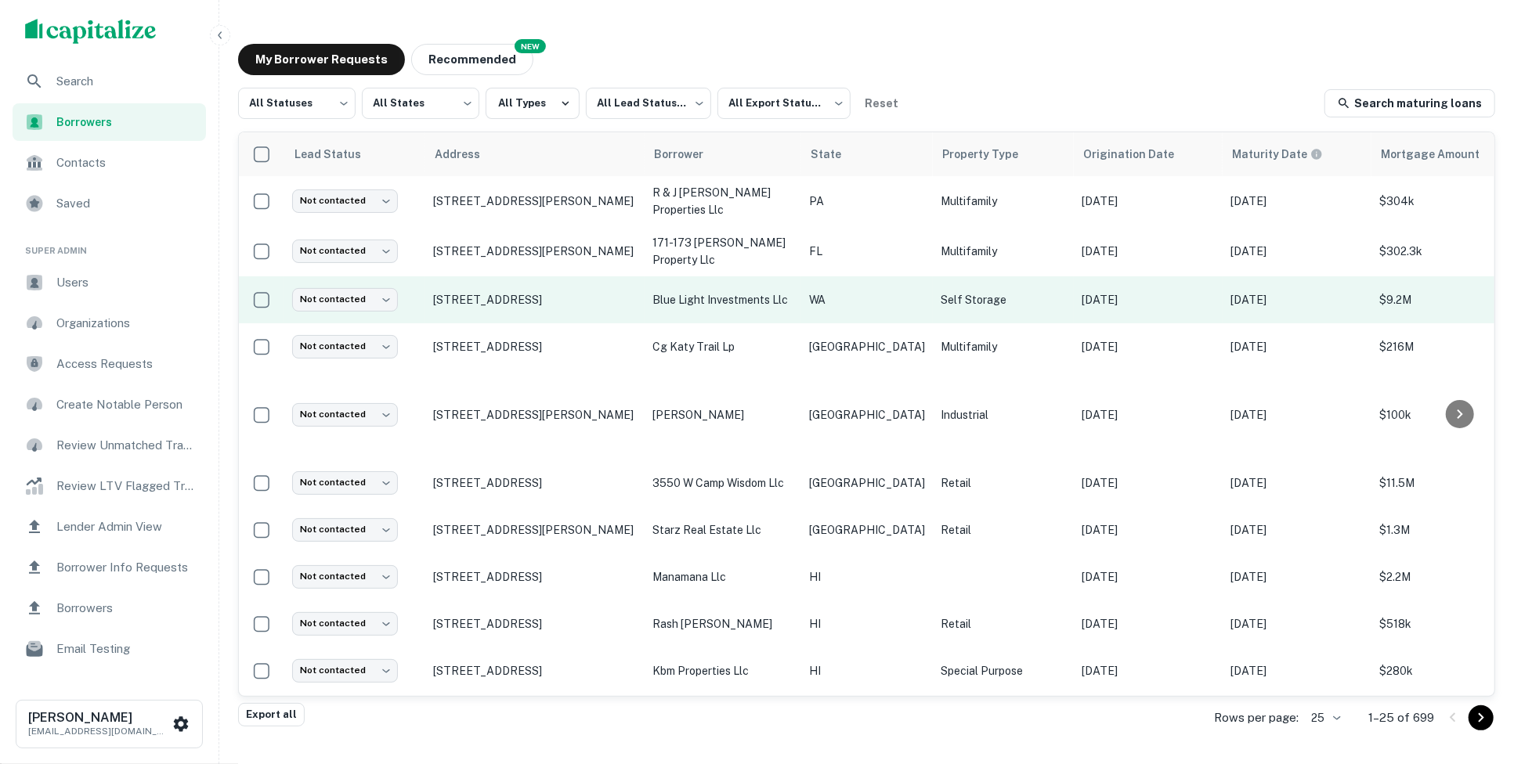
click at [535, 316] on td "3501 S 38th St Tacoma, WA98409" at bounding box center [534, 299] width 219 height 47
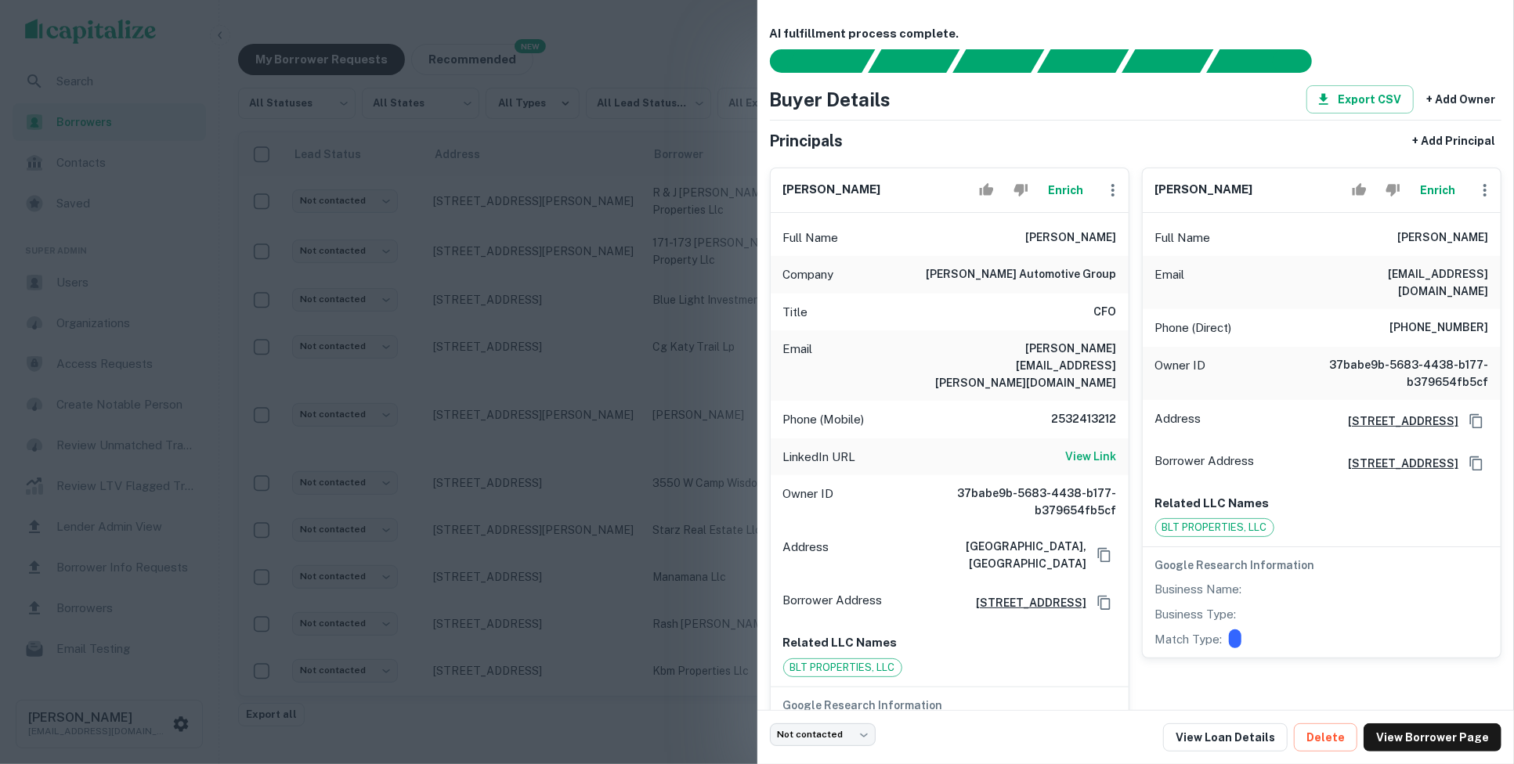
click at [436, 131] on div at bounding box center [757, 382] width 1514 height 764
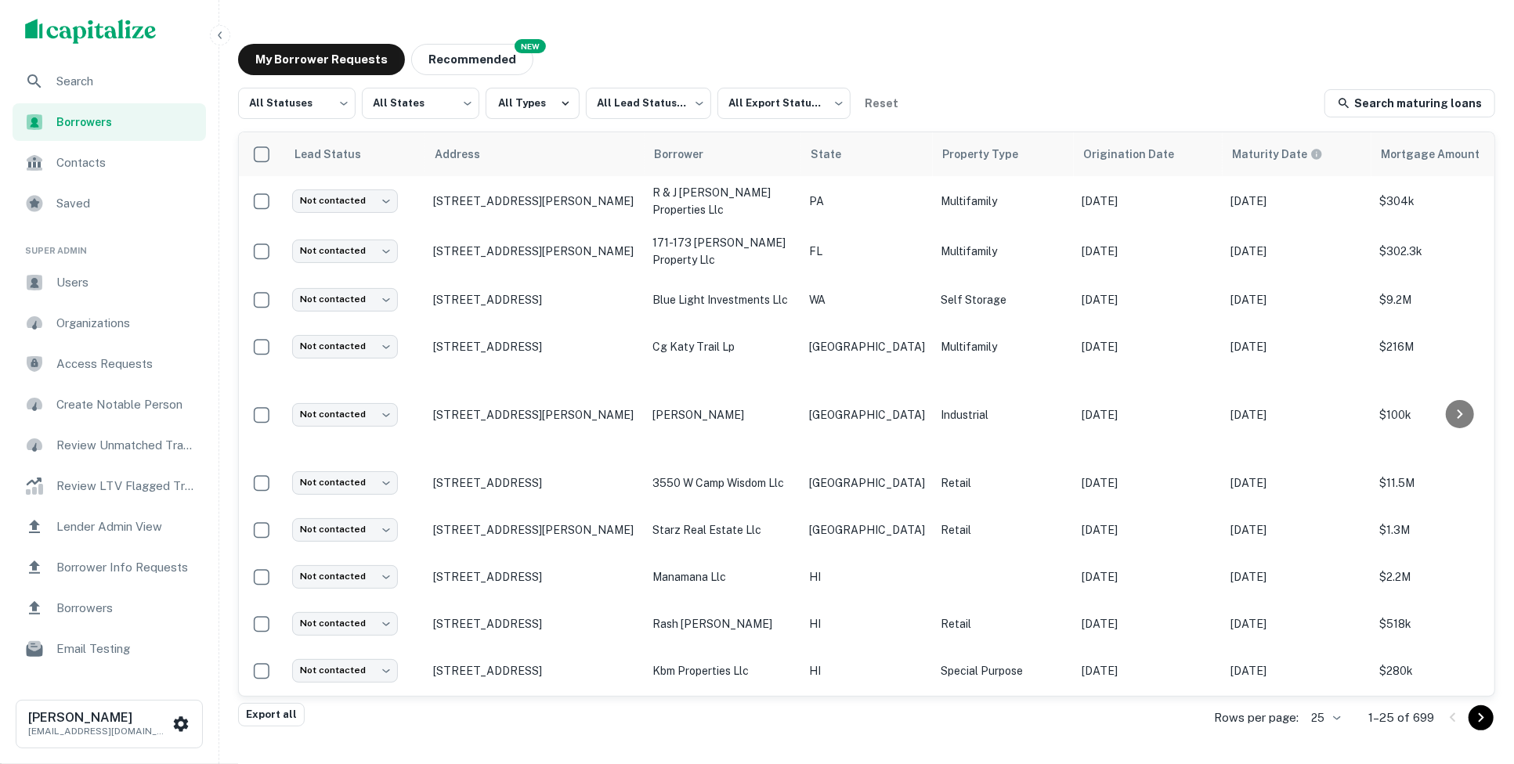
click at [128, 81] on span "Search" at bounding box center [126, 81] width 140 height 19
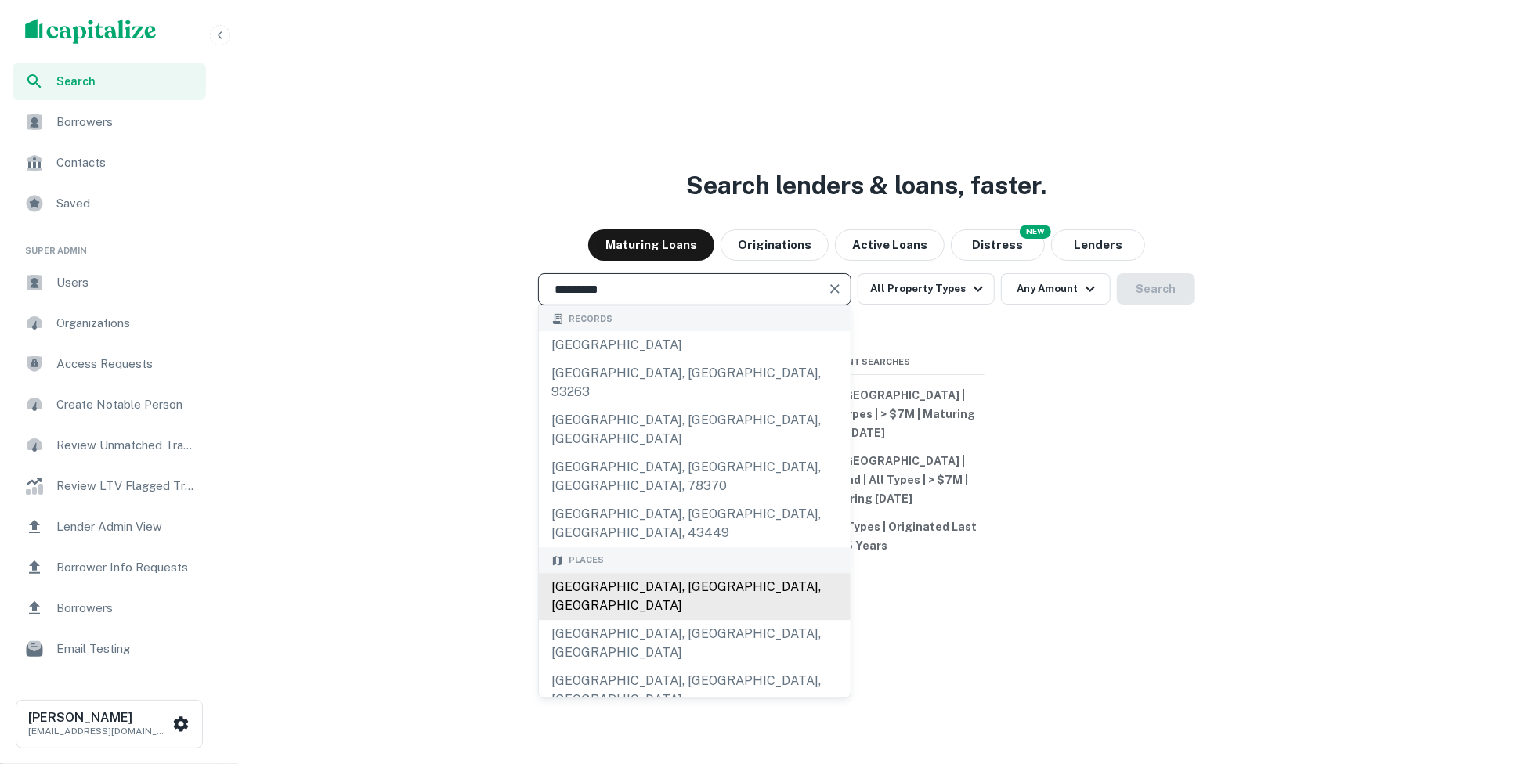
click at [615, 573] on div "[GEOGRAPHIC_DATA], [GEOGRAPHIC_DATA], [GEOGRAPHIC_DATA]" at bounding box center [695, 596] width 312 height 47
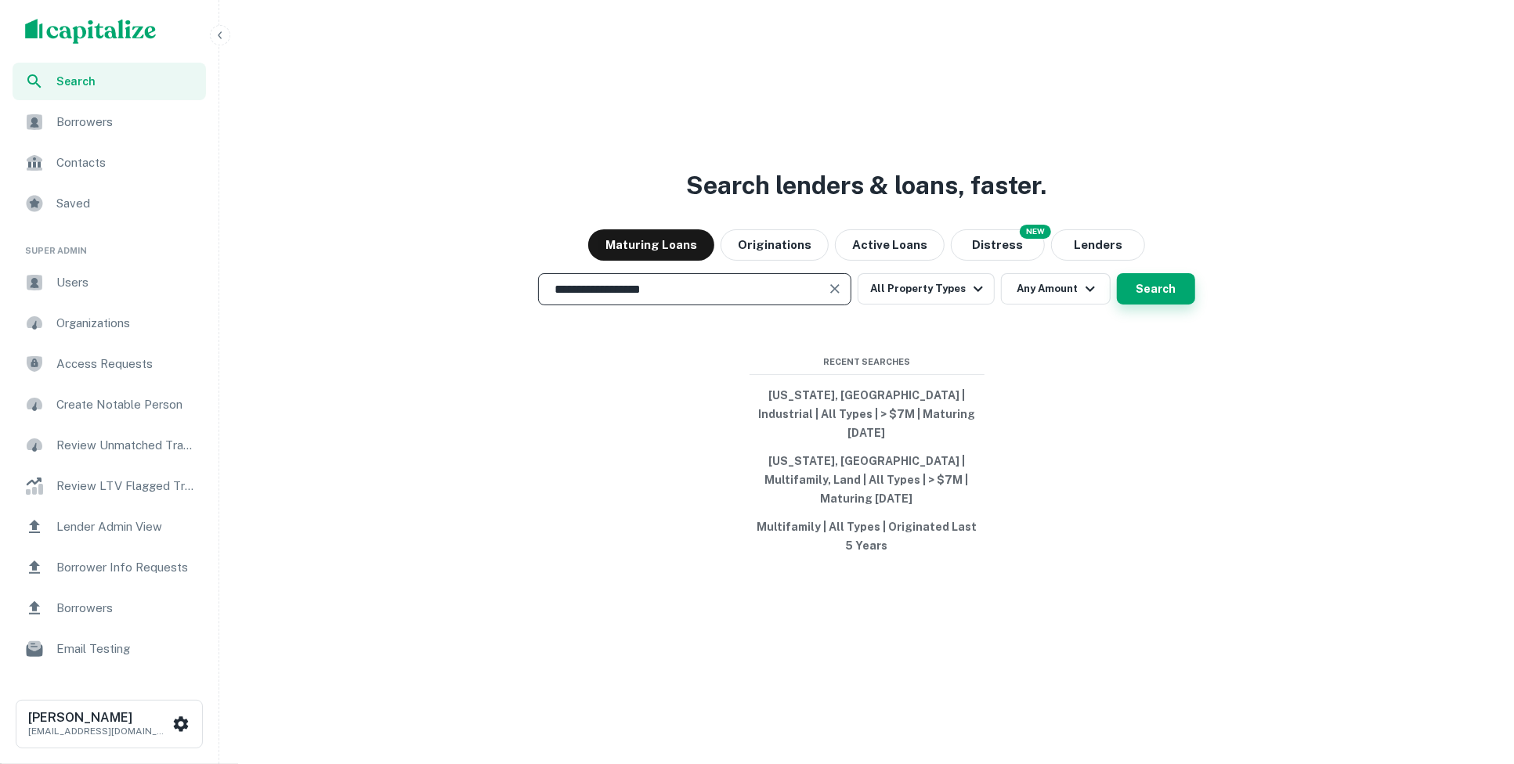
type input "**********"
click at [1160, 298] on button "Search" at bounding box center [1156, 288] width 78 height 31
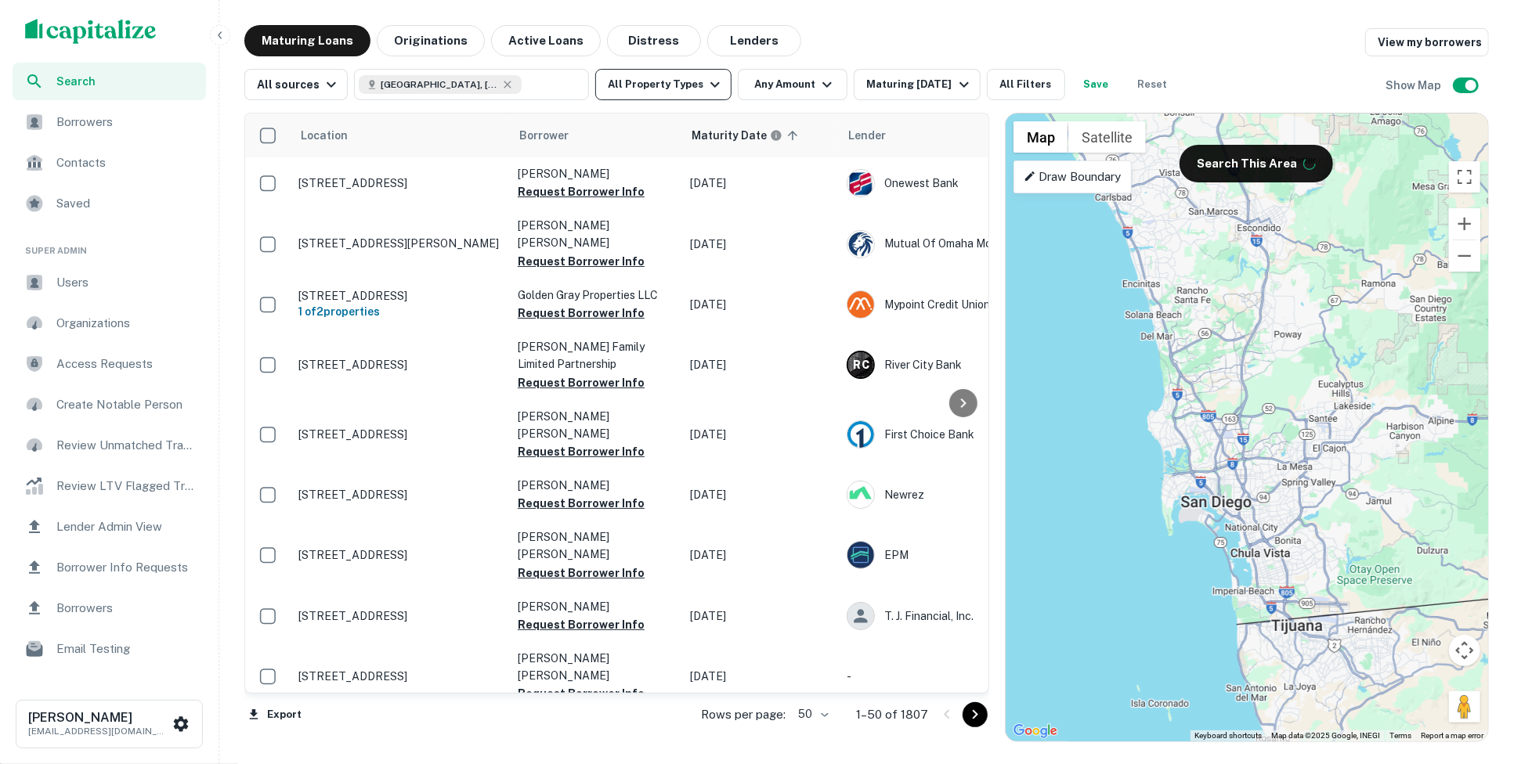
click at [684, 92] on button "All Property Types" at bounding box center [663, 84] width 136 height 31
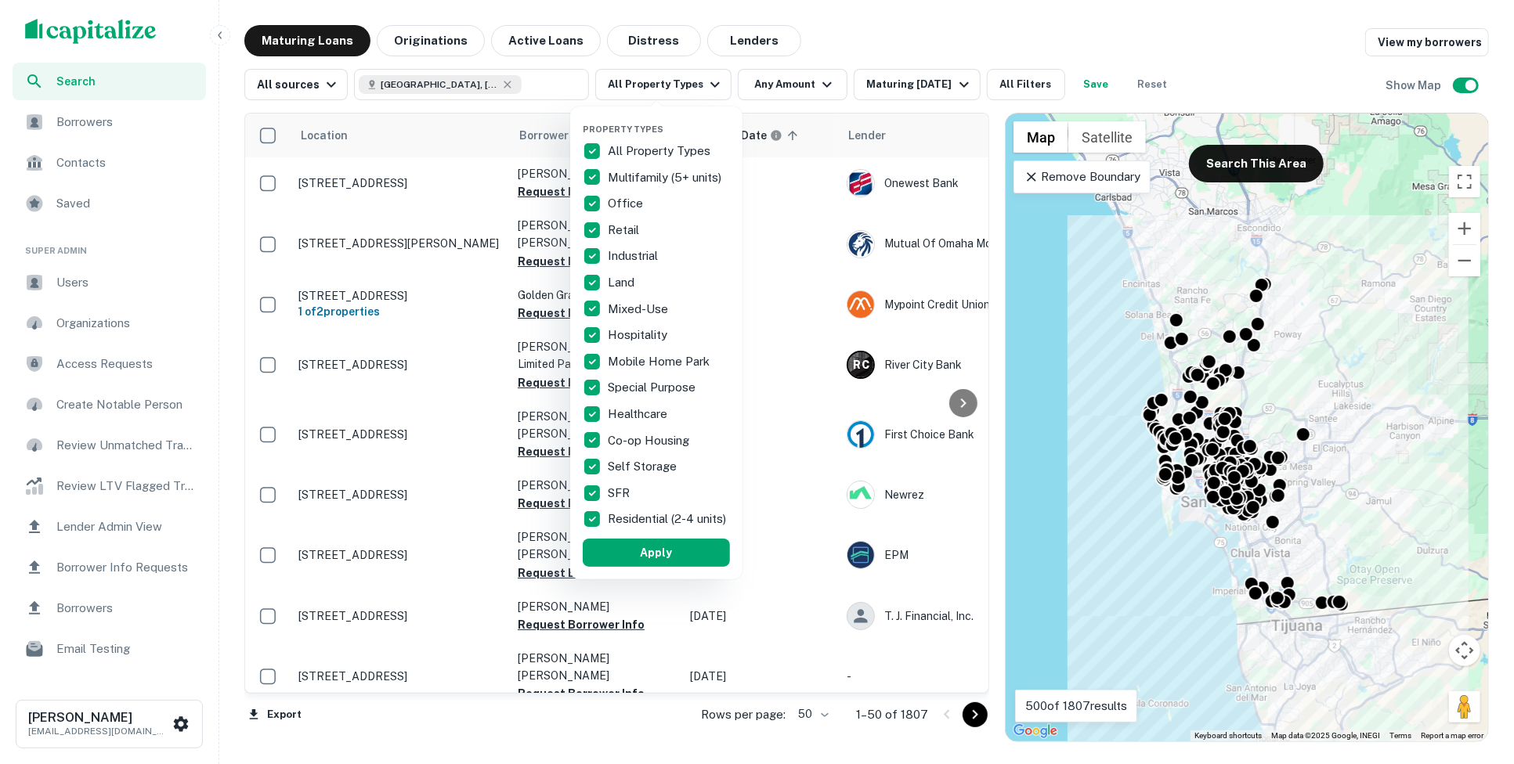
click at [802, 74] on div at bounding box center [757, 382] width 1514 height 764
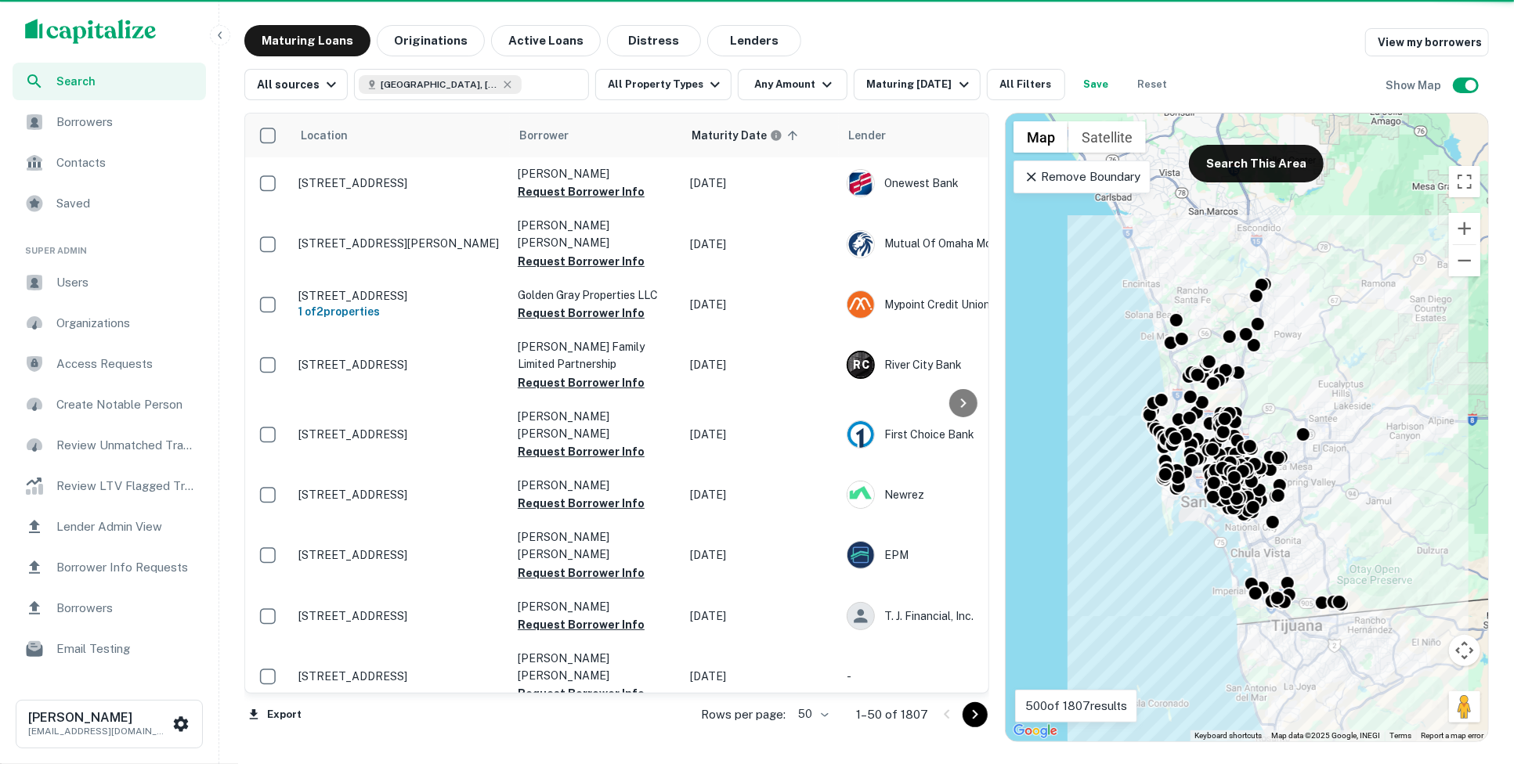
click at [797, 88] on div "Property Types All Property Types Multifamily (5+ units) Office Retail Industri…" at bounding box center [757, 382] width 1514 height 764
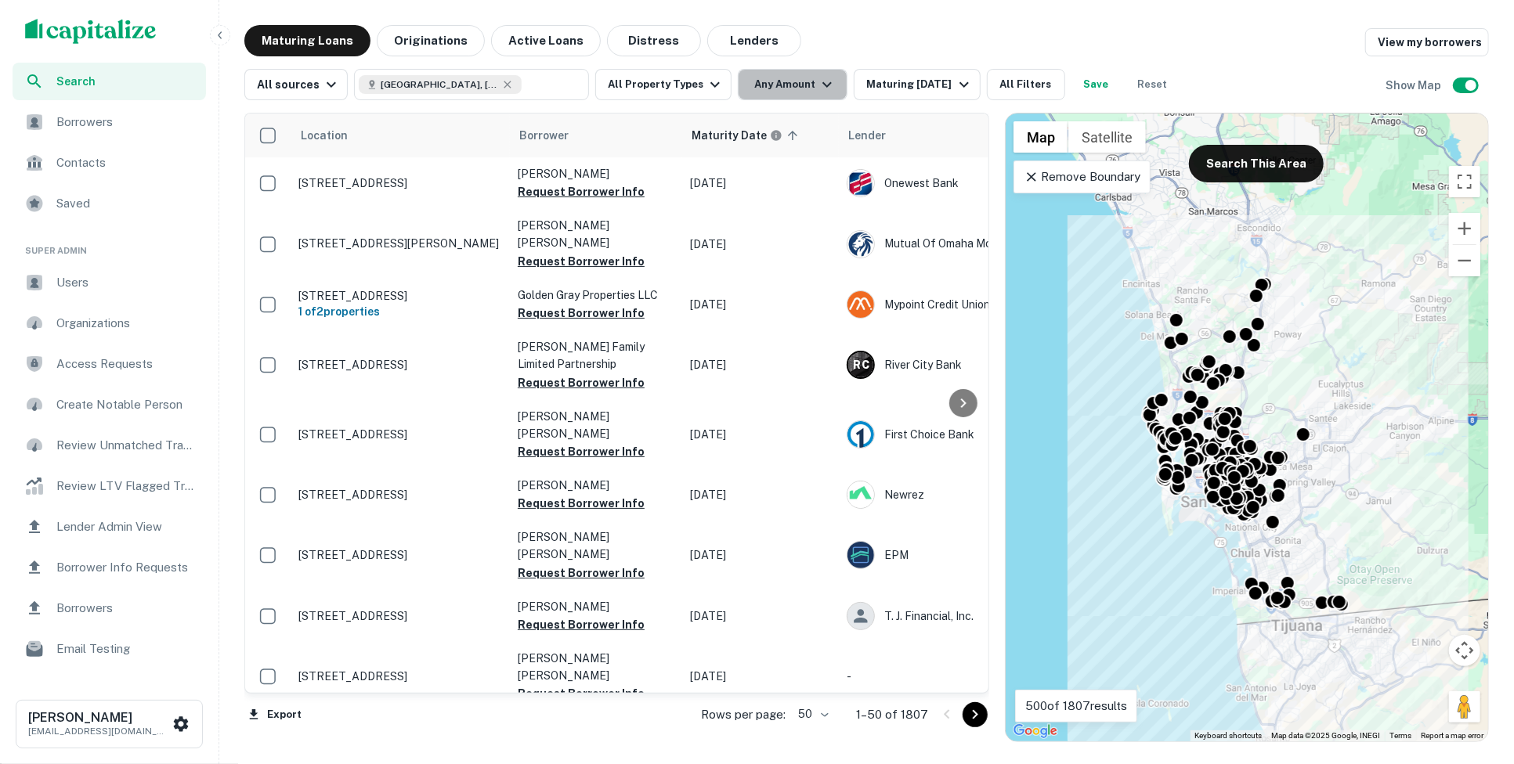
click at [797, 88] on button "Any Amount" at bounding box center [793, 84] width 110 height 31
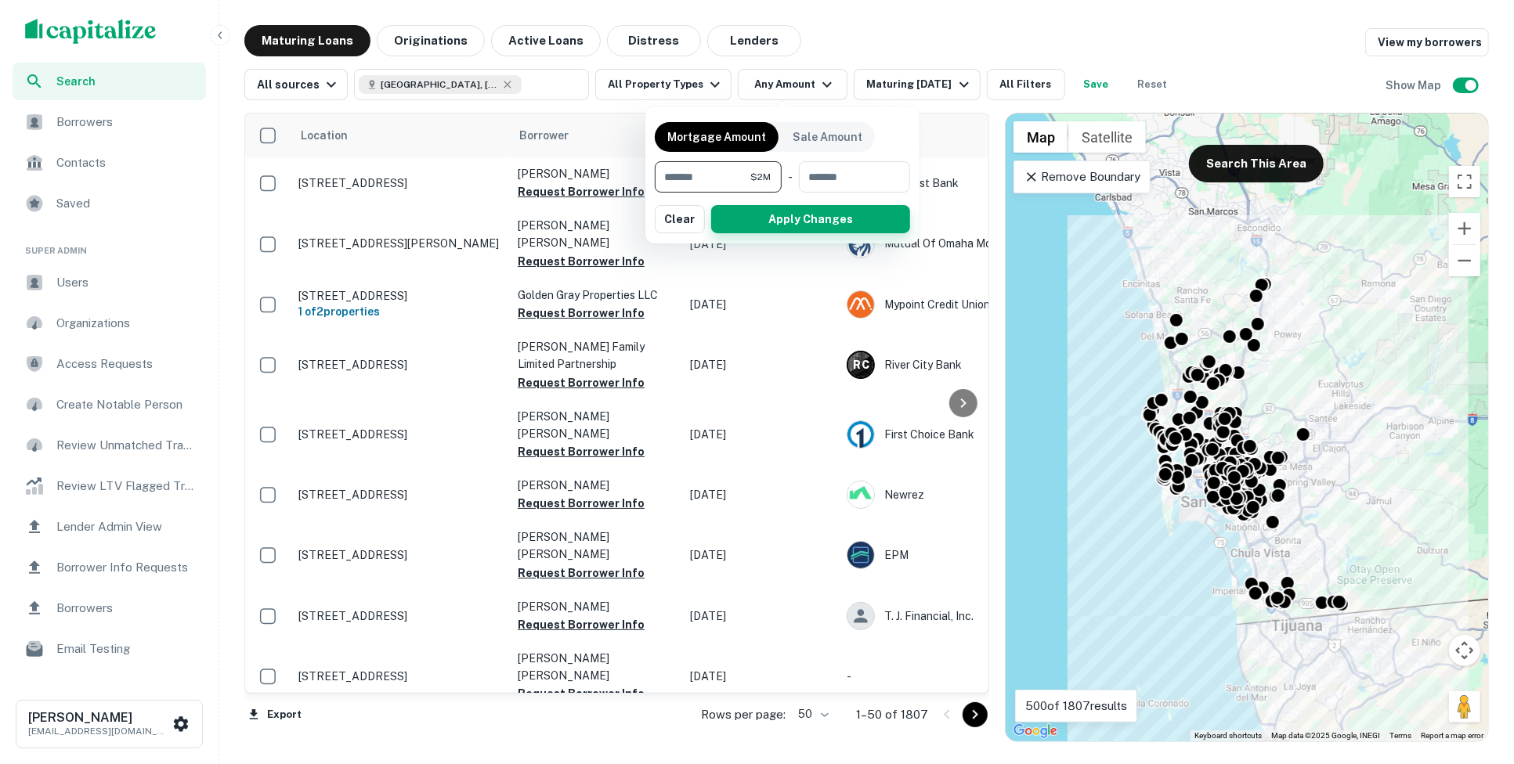
type input "*******"
click at [760, 212] on button "Apply Changes" at bounding box center [810, 219] width 199 height 28
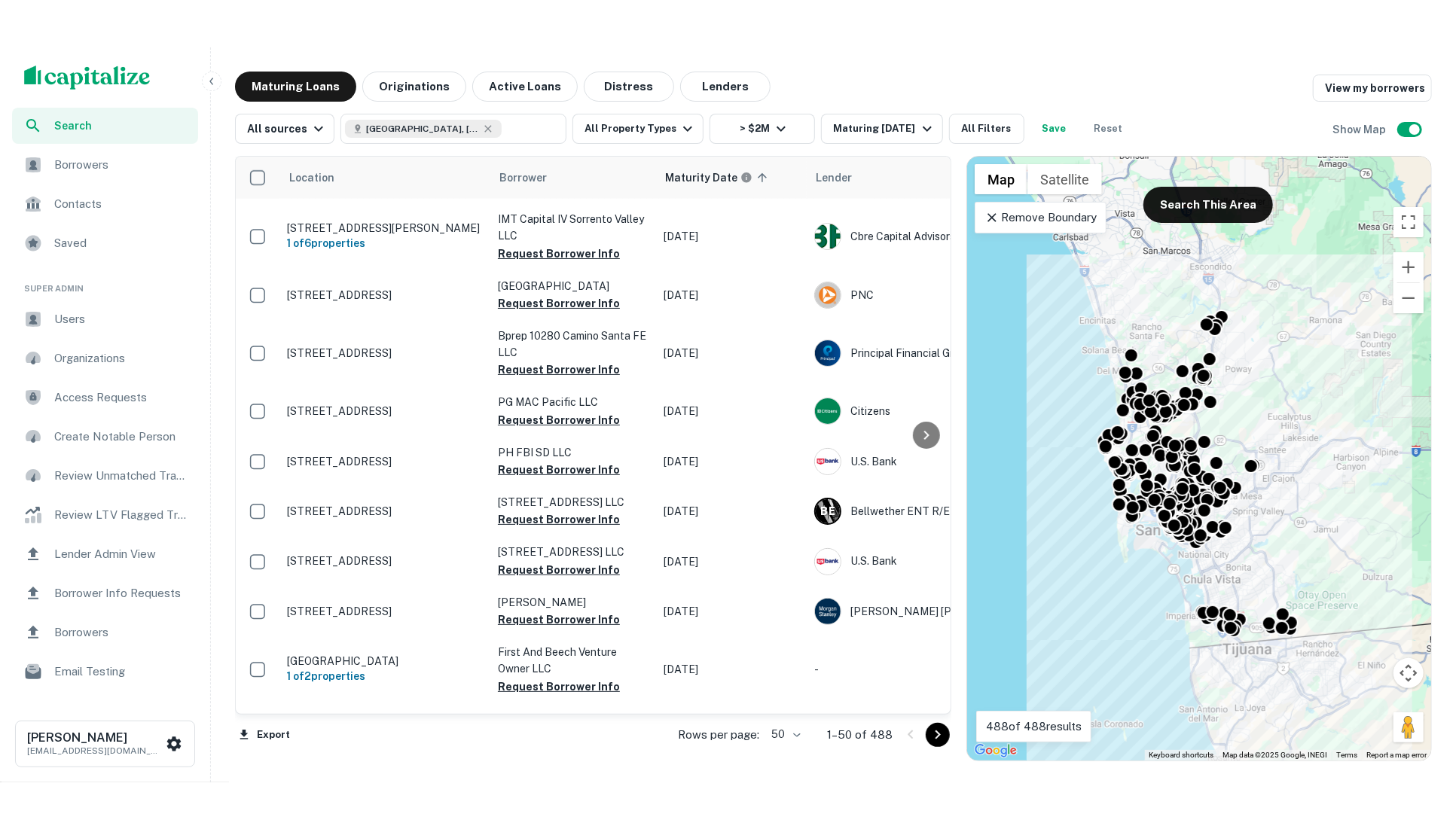
scroll to position [309, 0]
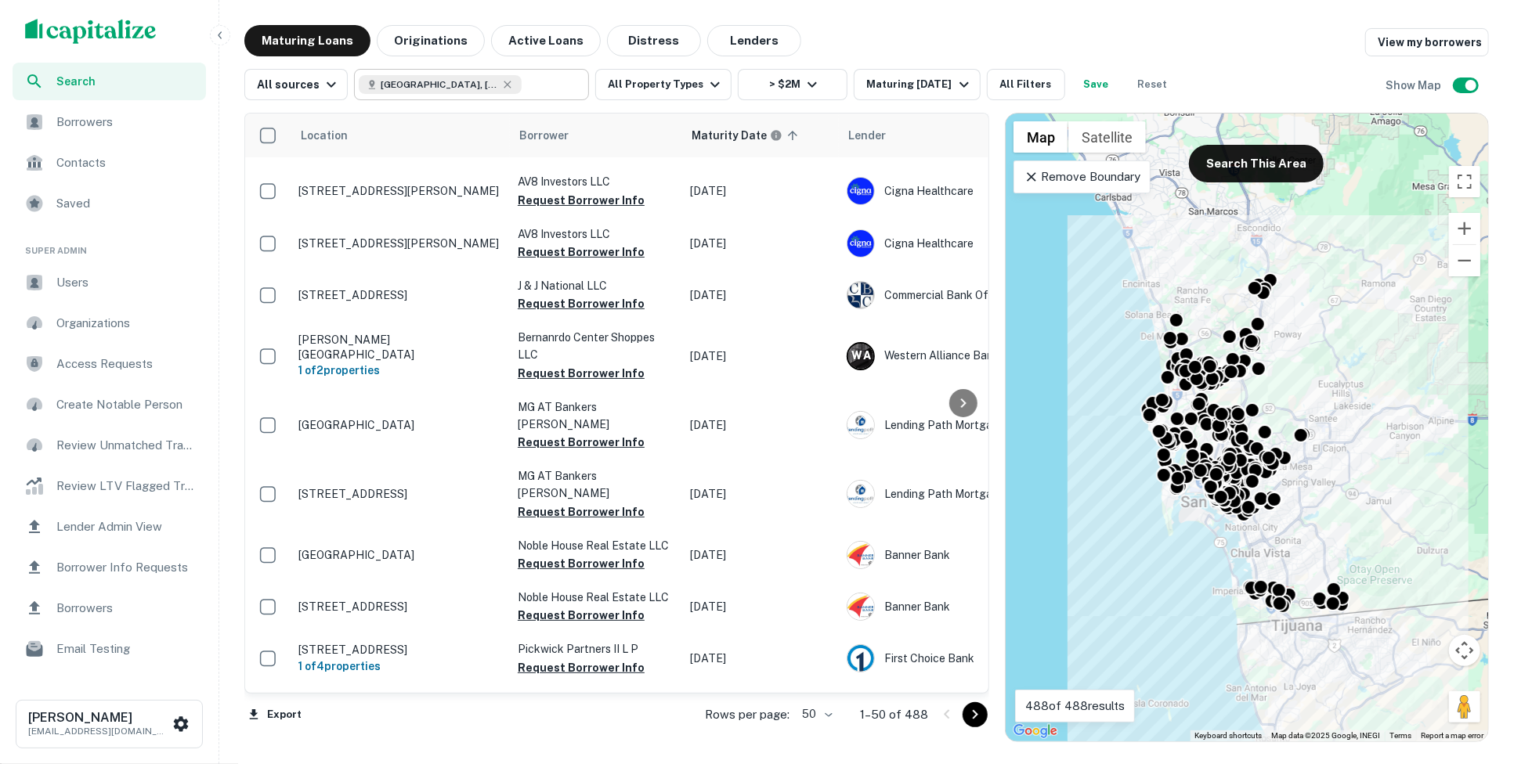
click at [399, 76] on div "[GEOGRAPHIC_DATA], [GEOGRAPHIC_DATA], [GEOGRAPHIC_DATA]" at bounding box center [440, 84] width 163 height 19
click at [399, 76] on input "**********" at bounding box center [459, 85] width 200 height 22
click at [514, 83] on input "**********" at bounding box center [459, 85] width 200 height 22
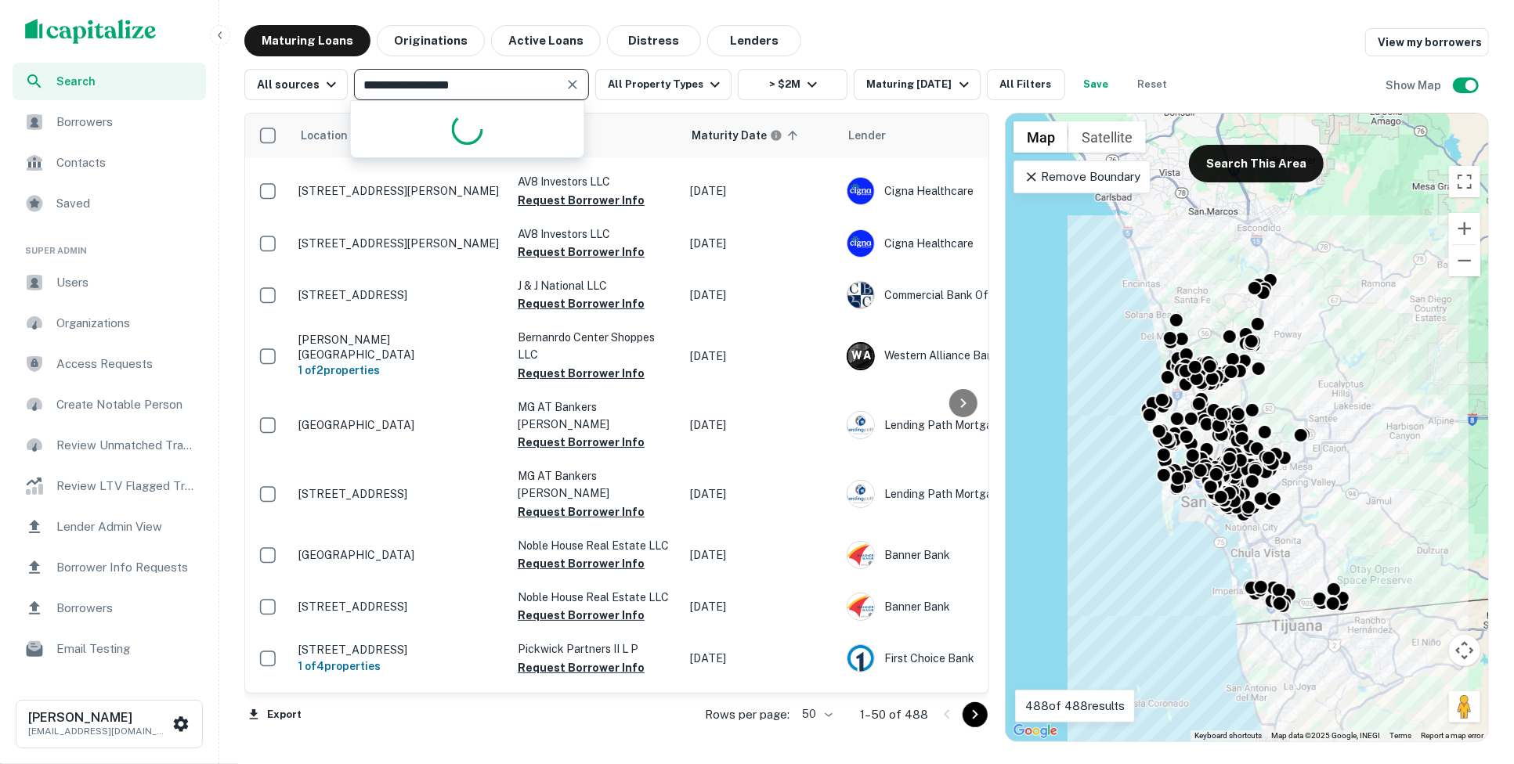
click at [514, 83] on input "**********" at bounding box center [459, 85] width 200 height 22
type input "**********"
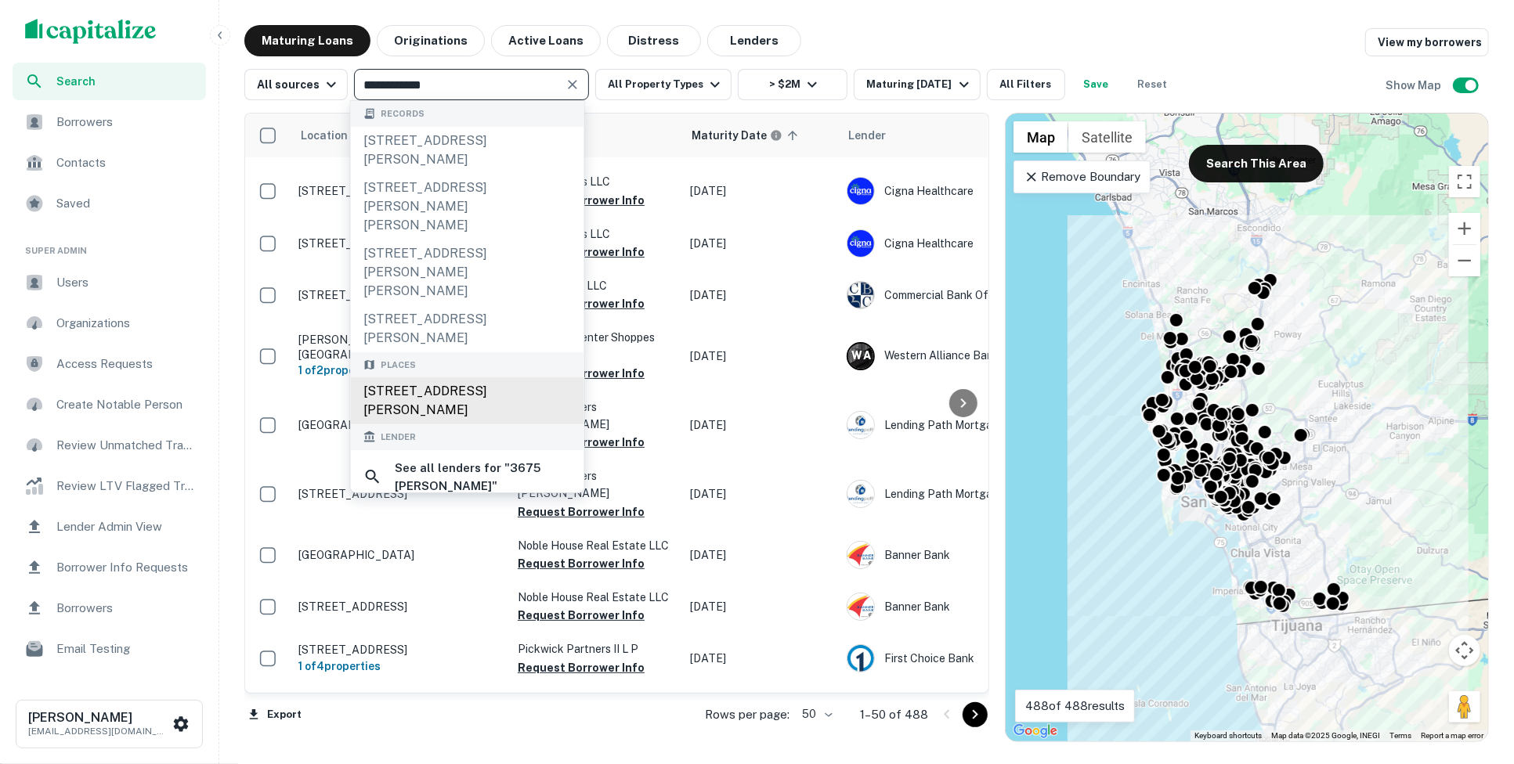
click at [504, 377] on div "[STREET_ADDRESS][PERSON_NAME]" at bounding box center [467, 400] width 233 height 47
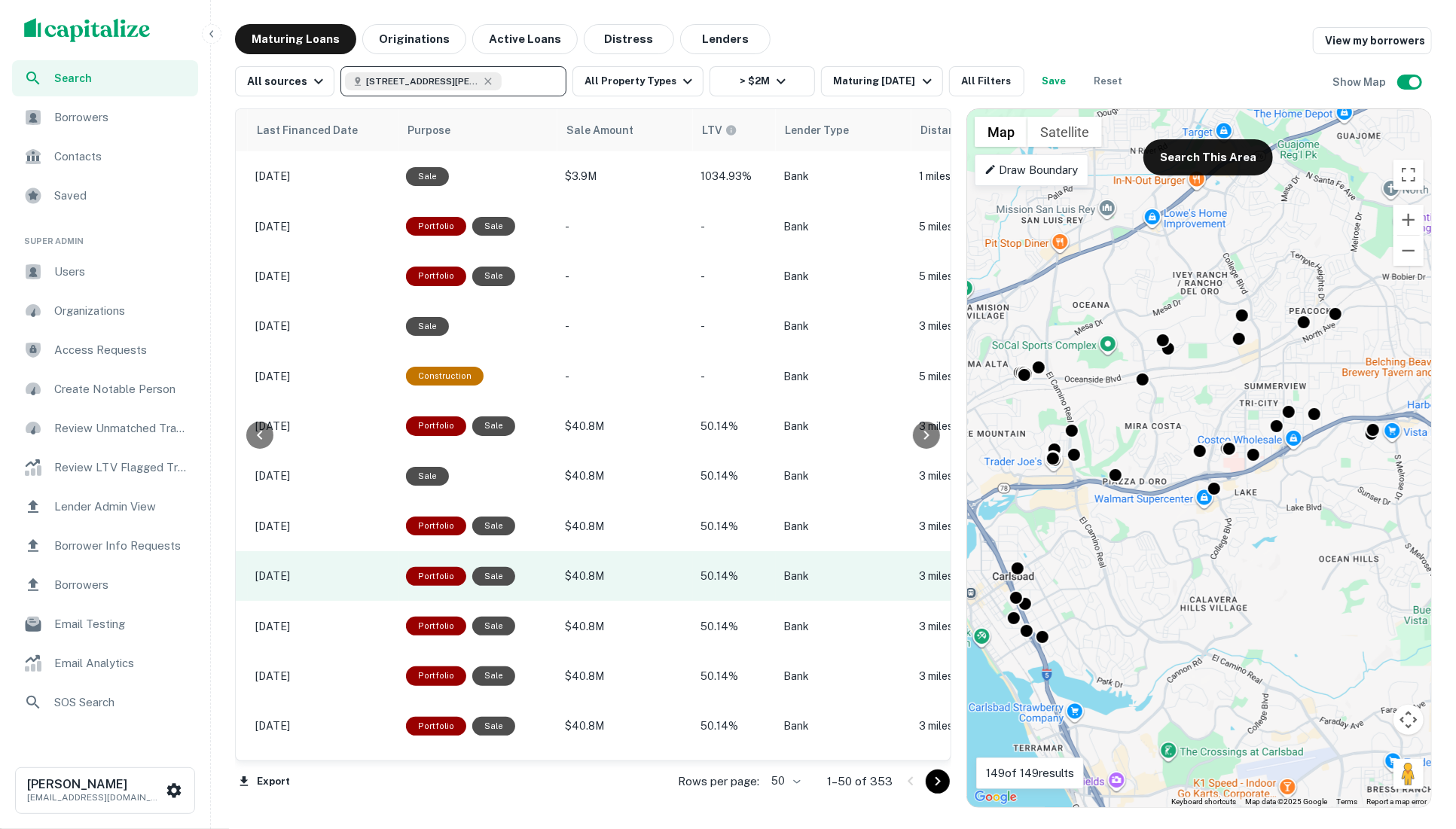
scroll to position [0, 1057]
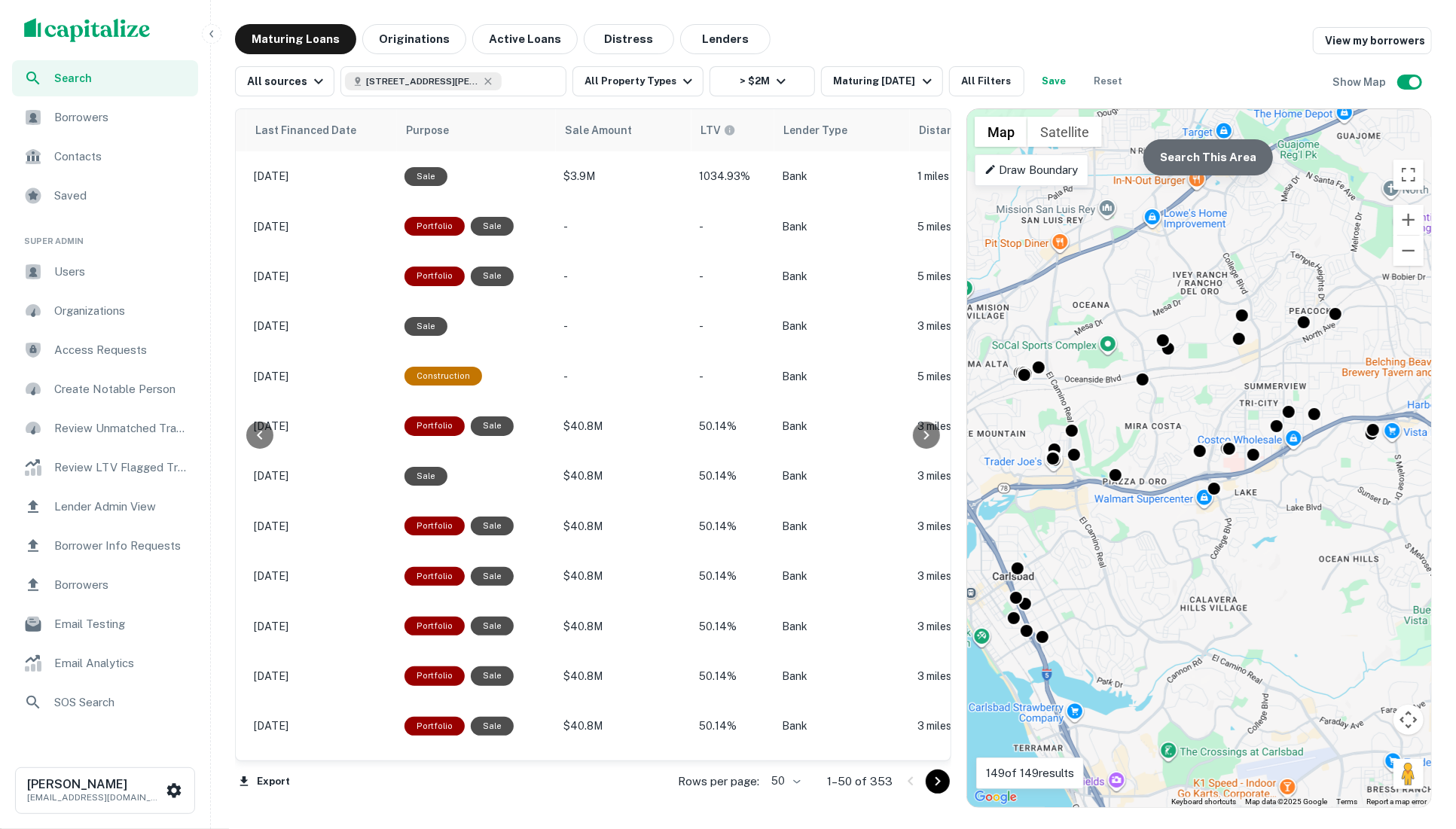
click at [1206, 169] on button "Search This Area" at bounding box center [1208, 158] width 130 height 37
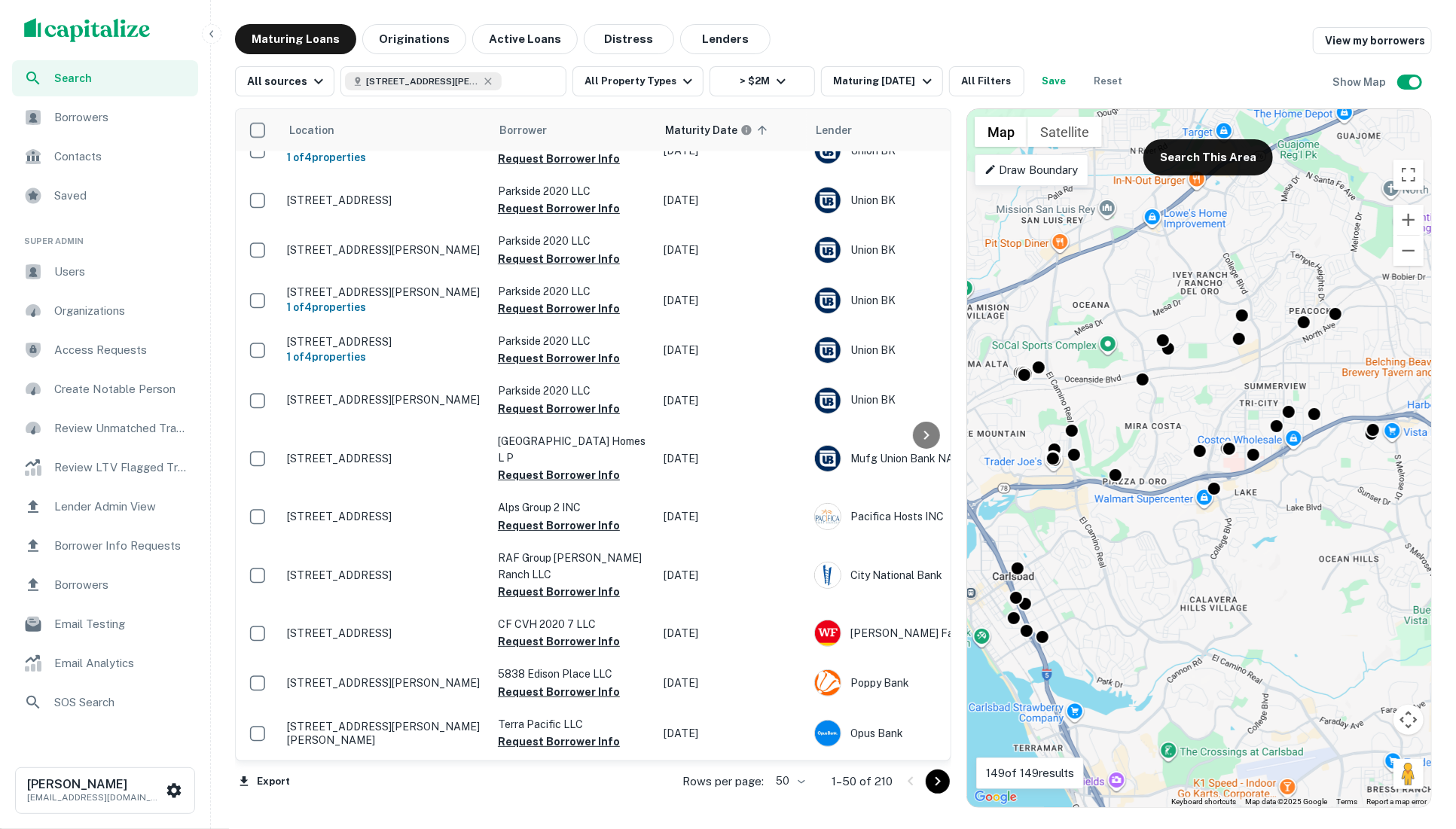
scroll to position [1922, 0]
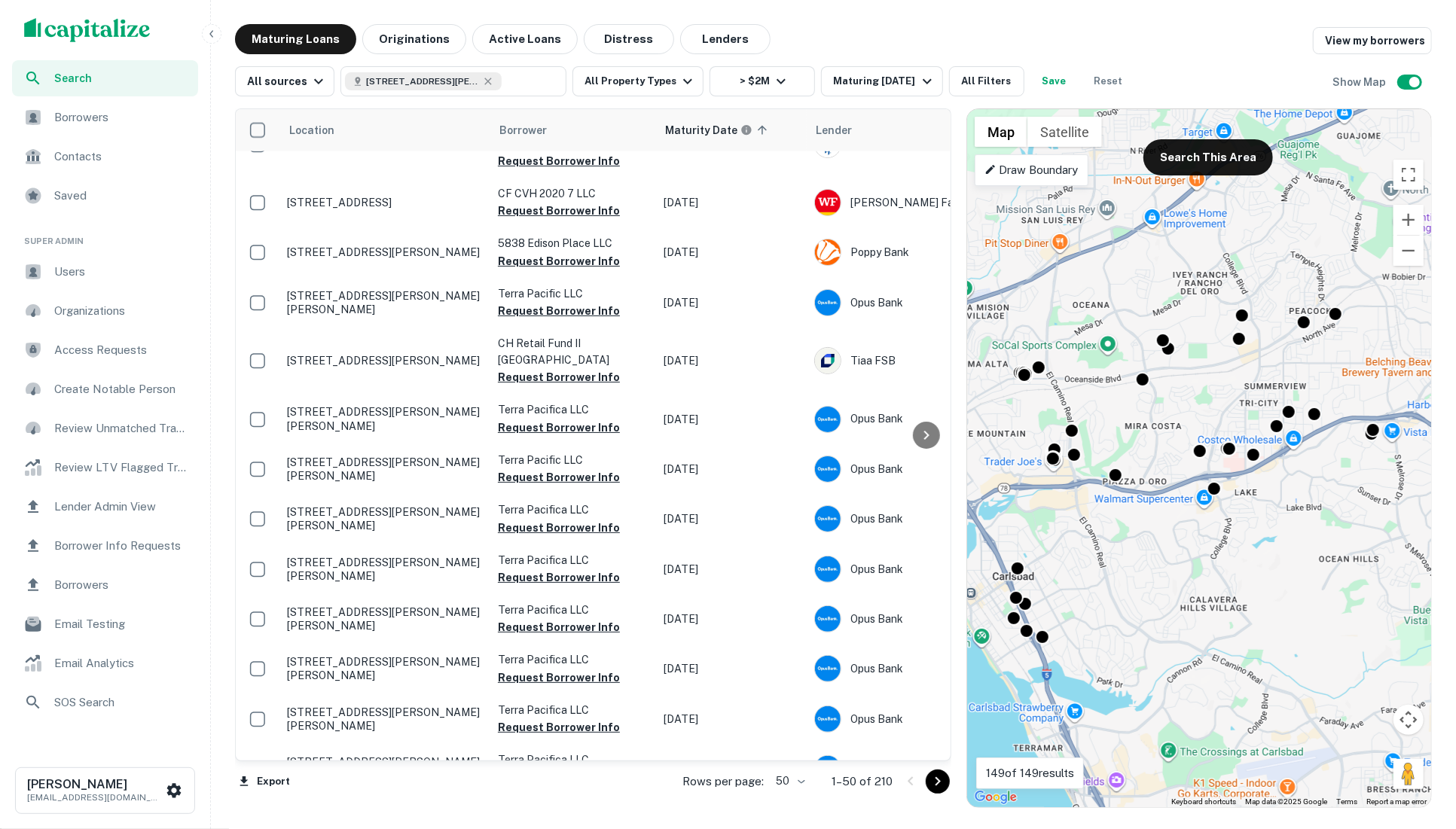
click at [807, 734] on body "Search Borrowers Contacts Saved Super Admin Users Organizations Access Requests…" at bounding box center [728, 414] width 1456 height 829
click at [796, 734] on li "100" at bounding box center [790, 797] width 43 height 27
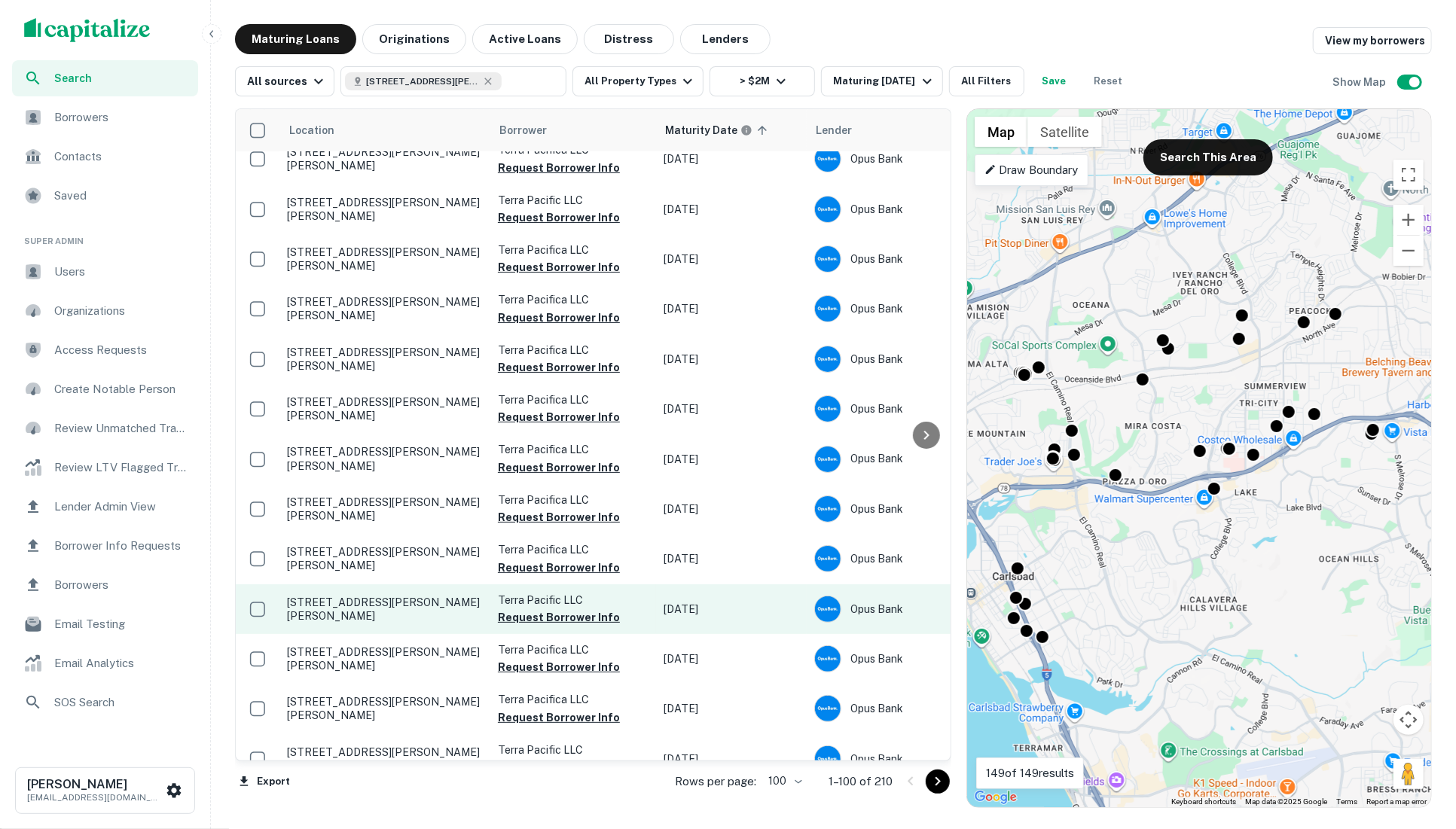
scroll to position [4422, 0]
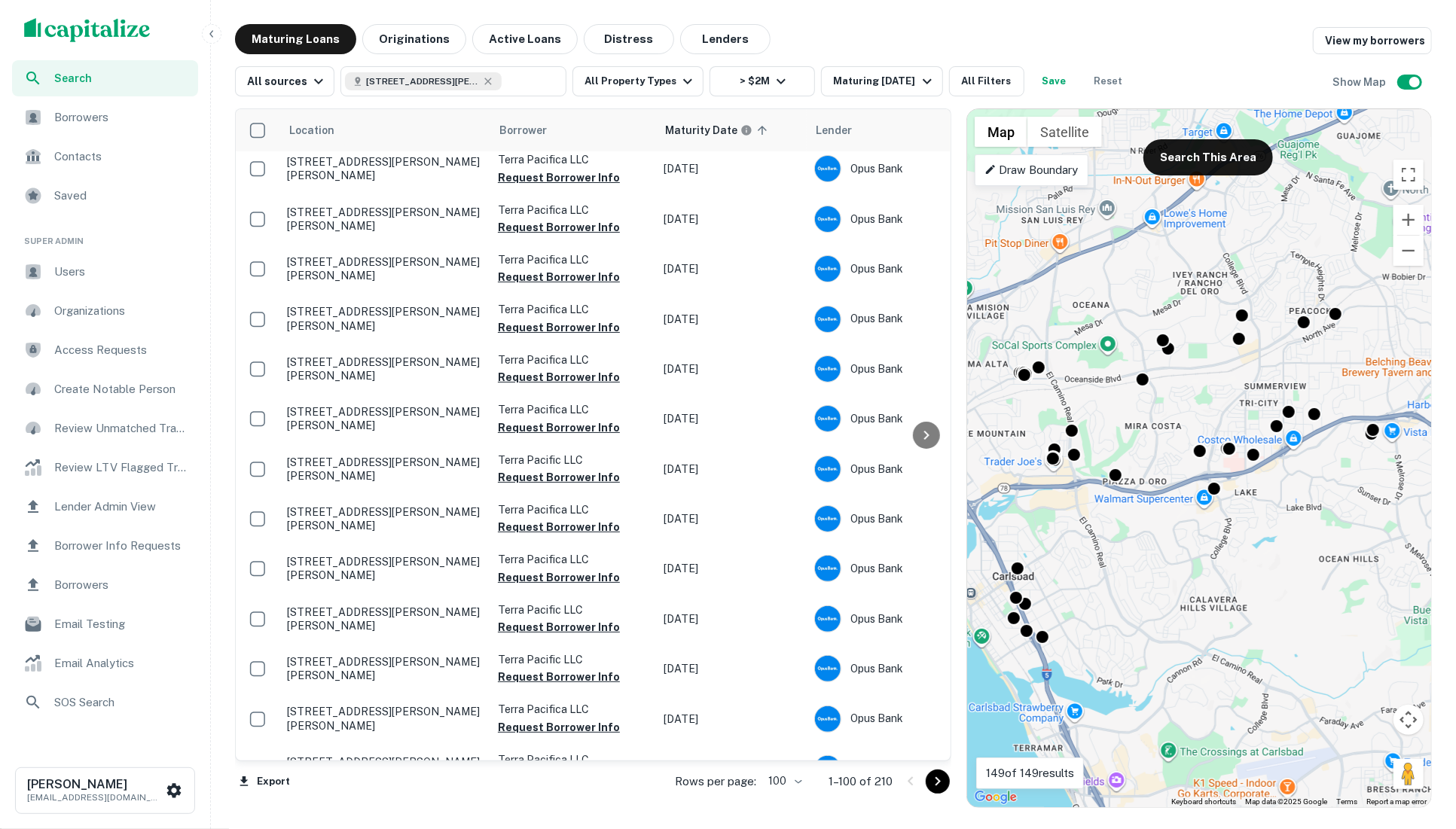
click at [937, 734] on icon "Go to next page" at bounding box center [937, 781] width 18 height 18
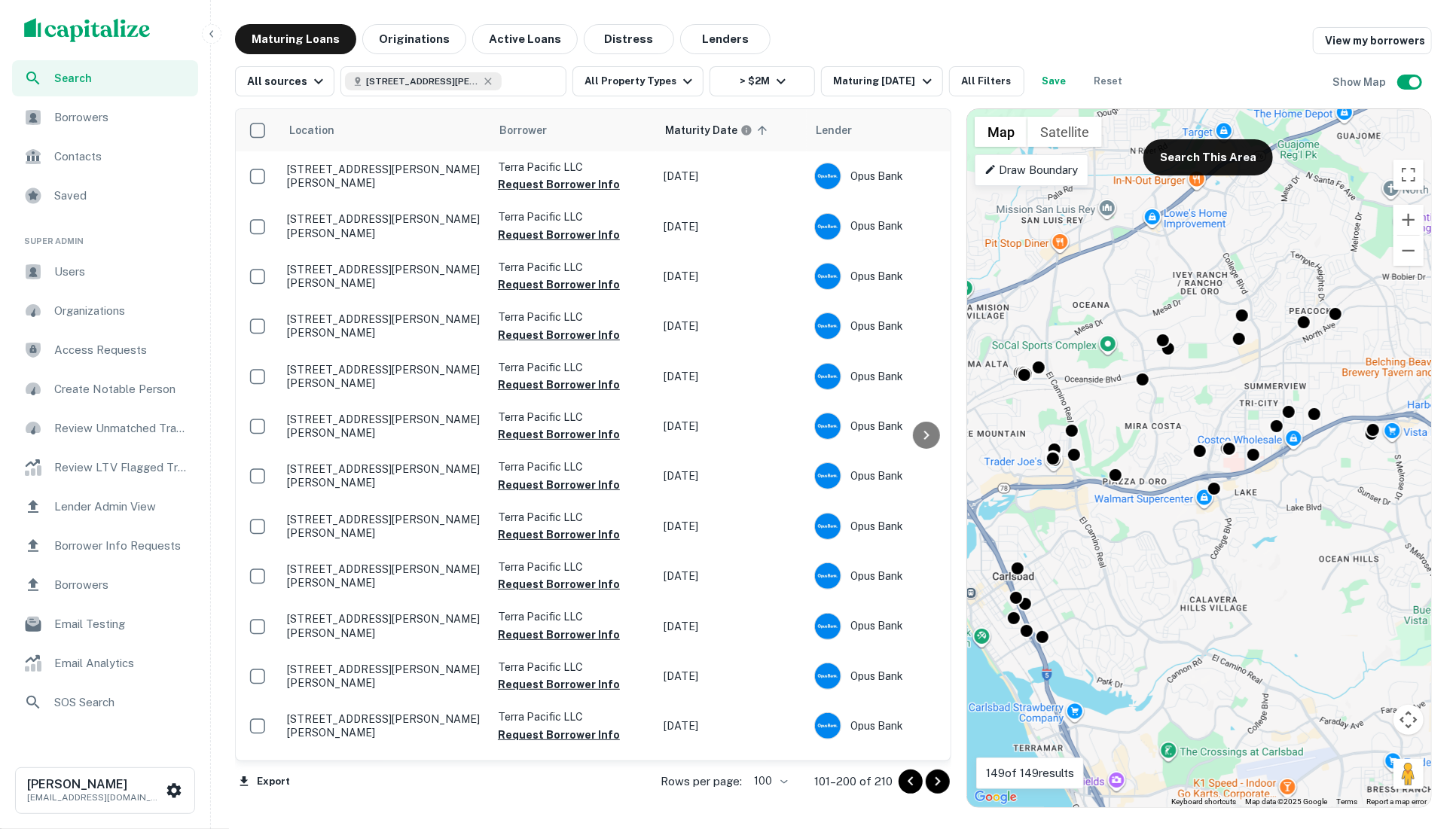
scroll to position [1619, 0]
